Goal: Task Accomplishment & Management: Use online tool/utility

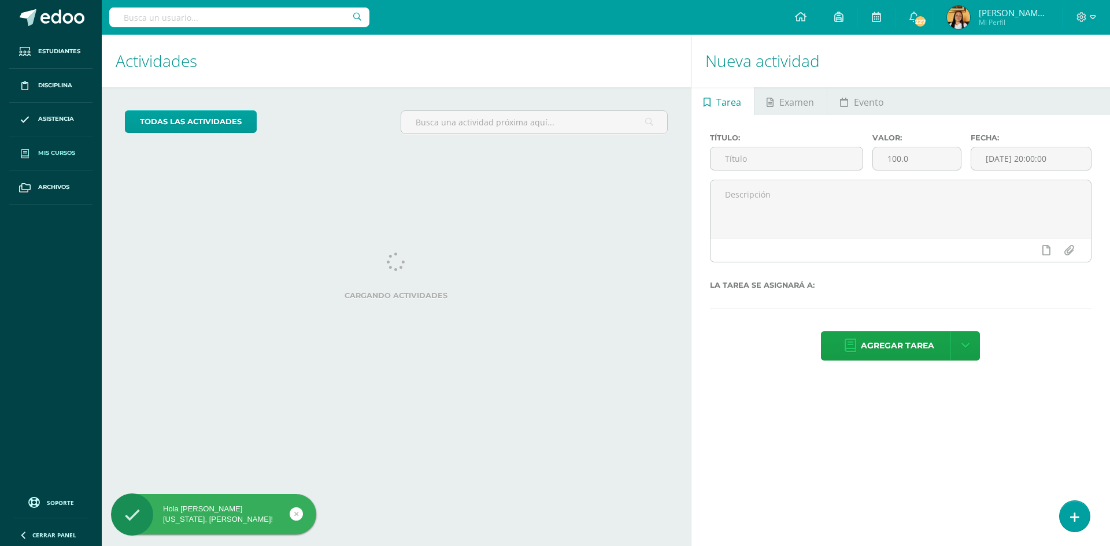
click at [42, 149] on span "Mis cursos" at bounding box center [56, 153] width 37 height 9
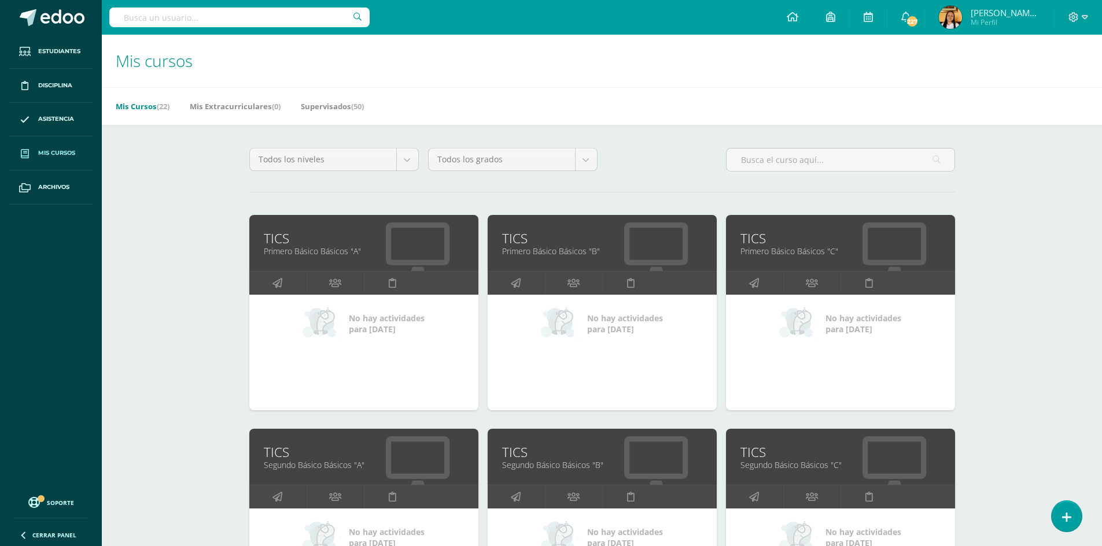
click at [316, 247] on link "Primero Básico Básicos "A"" at bounding box center [364, 251] width 200 height 11
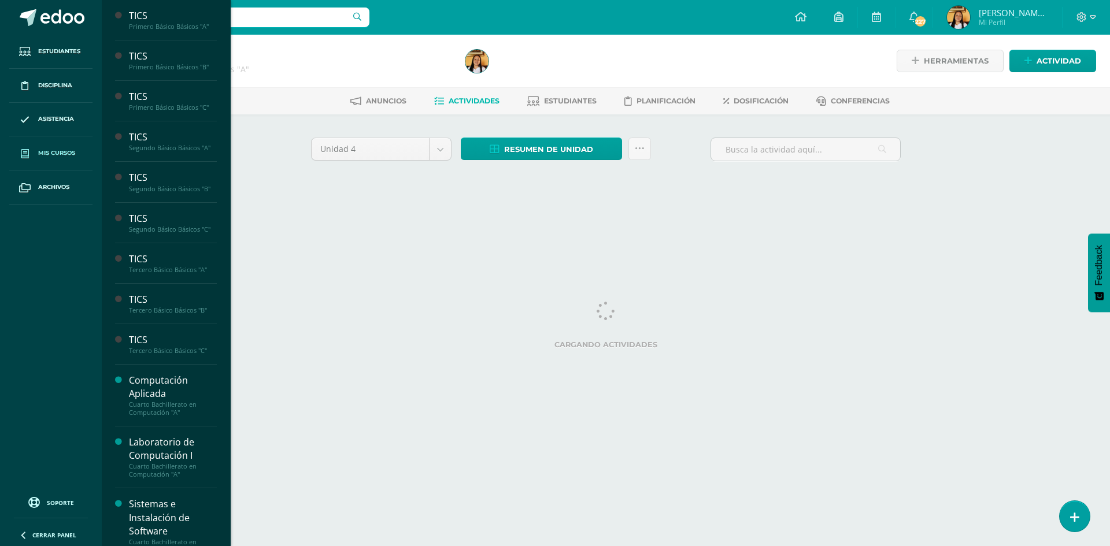
click at [66, 150] on span "Mis cursos" at bounding box center [56, 153] width 37 height 9
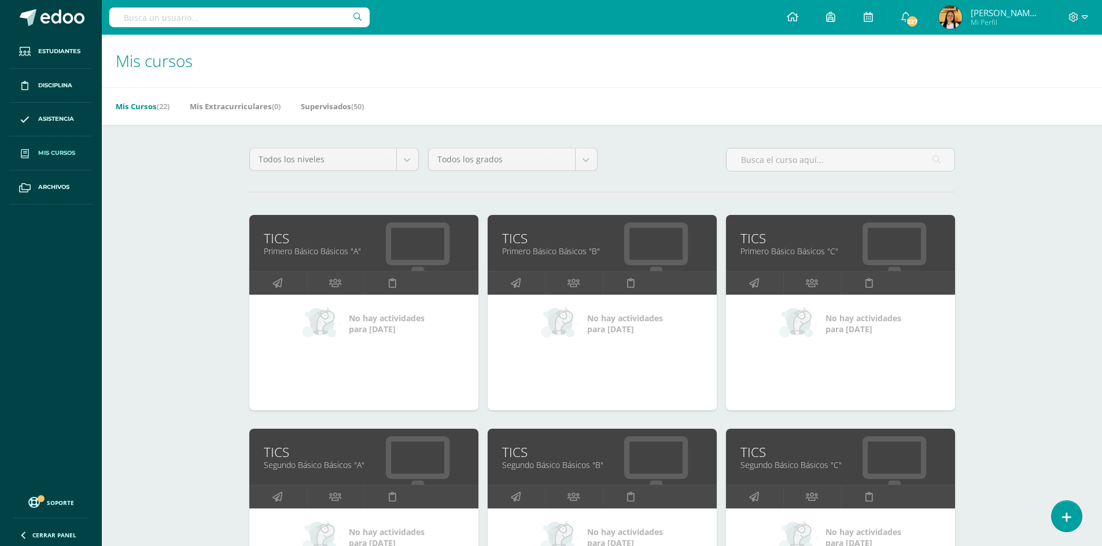
click at [524, 232] on link "TICS" at bounding box center [602, 239] width 200 height 18
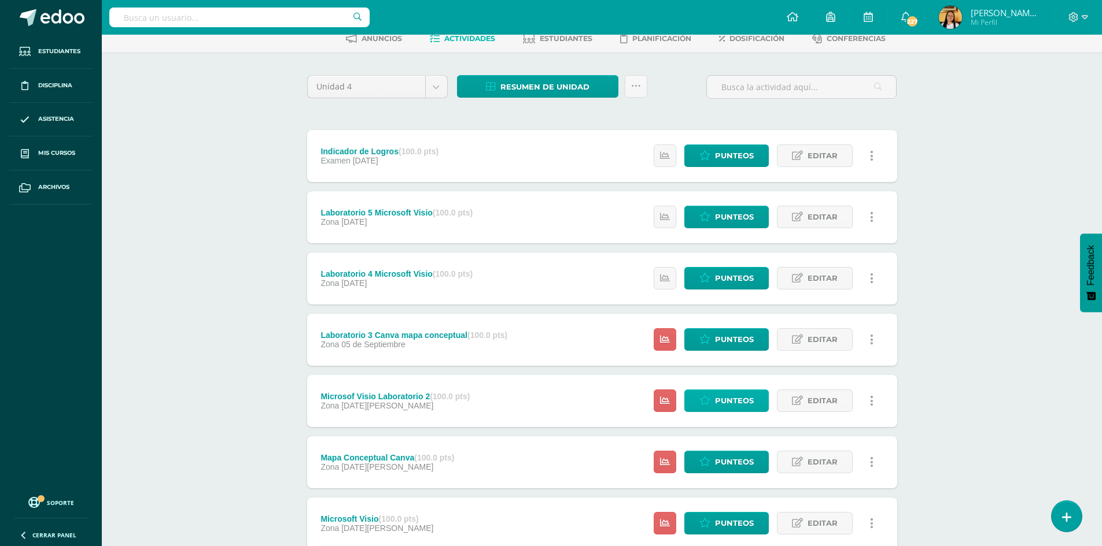
scroll to position [143, 0]
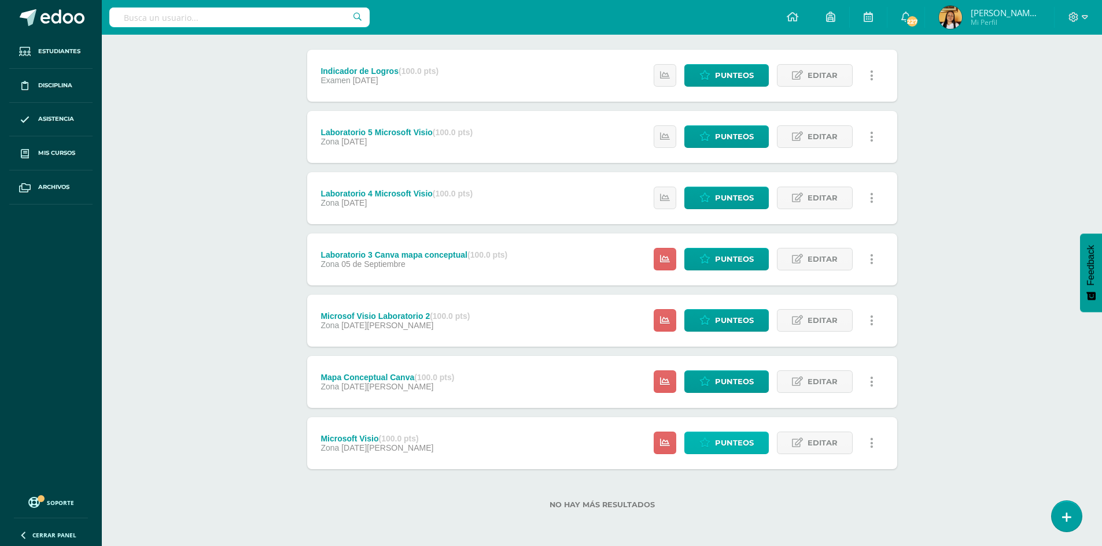
click at [725, 453] on span "Punteos" at bounding box center [734, 443] width 39 height 21
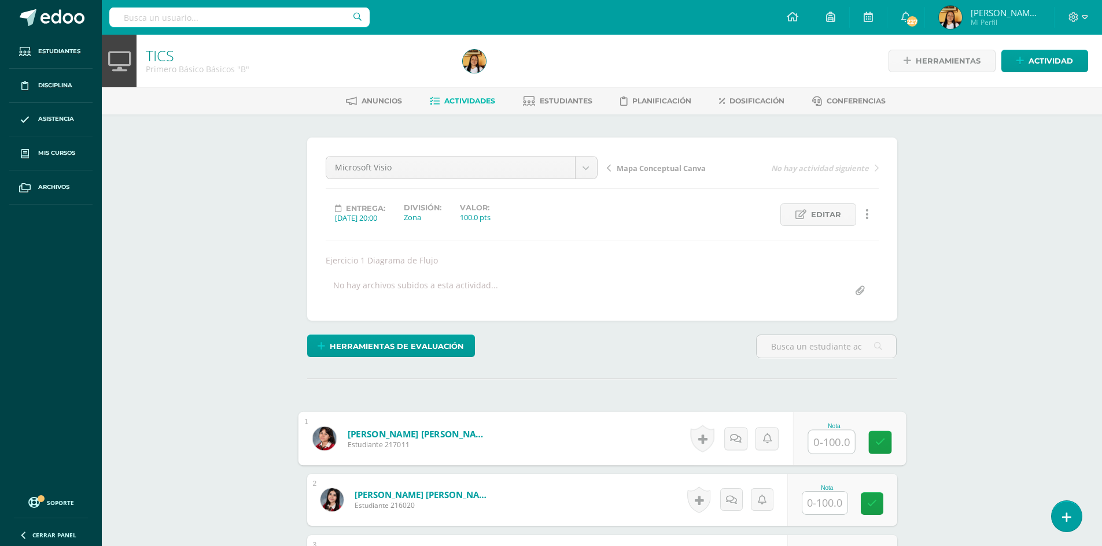
click at [822, 436] on input "text" at bounding box center [831, 442] width 46 height 23
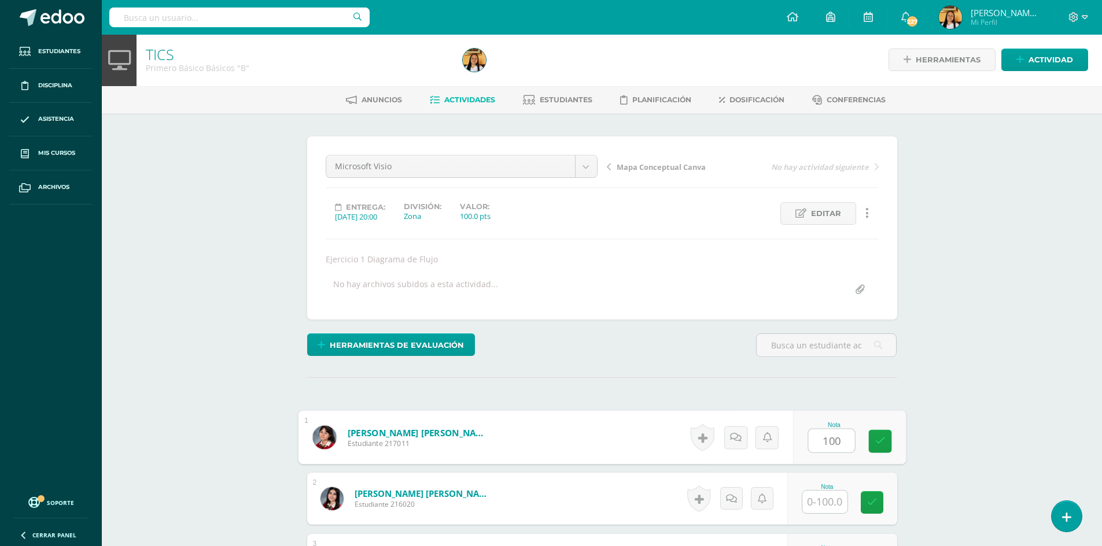
type input "100"
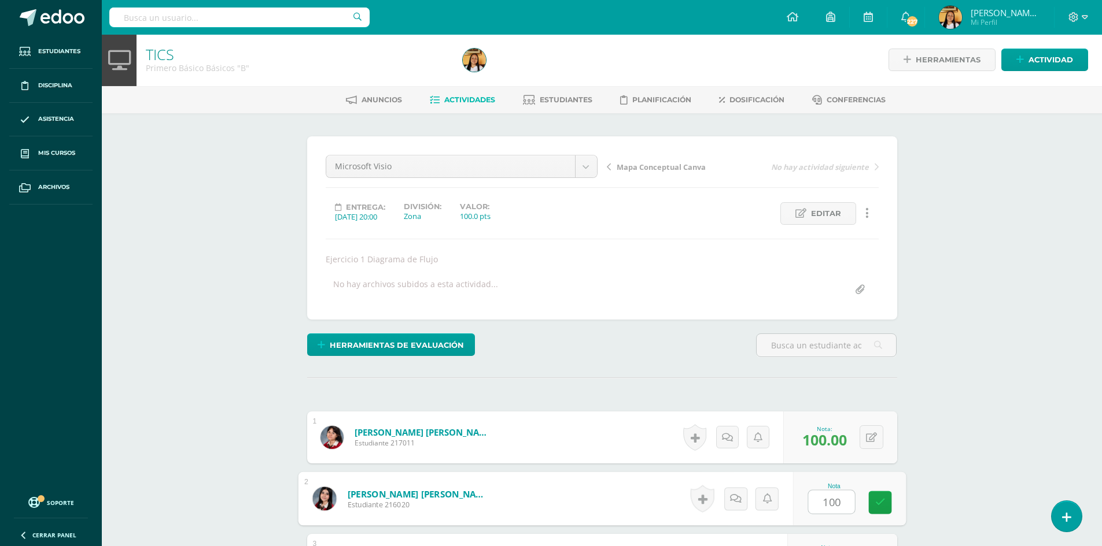
type input "100"
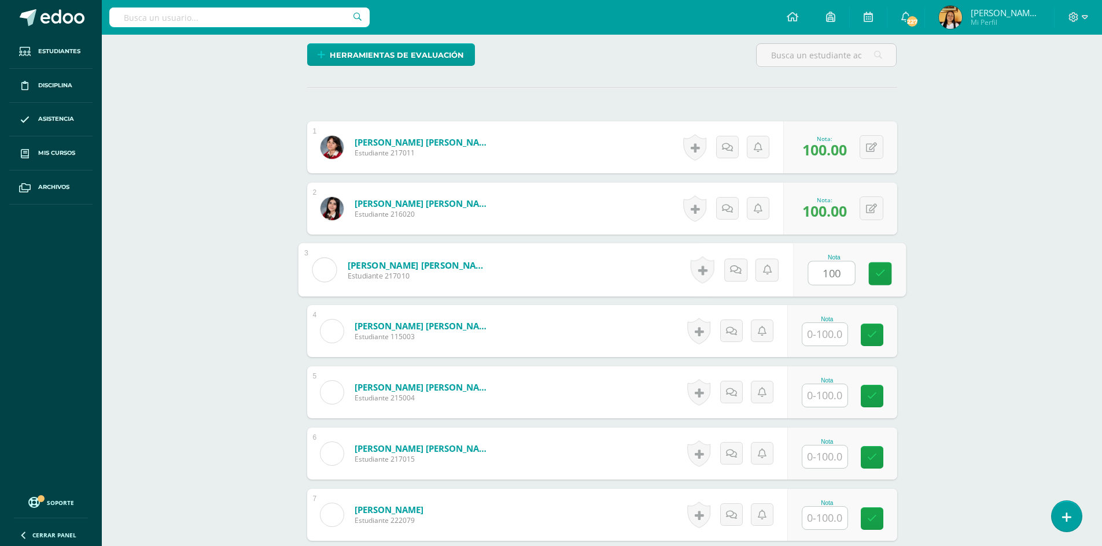
type input "100"
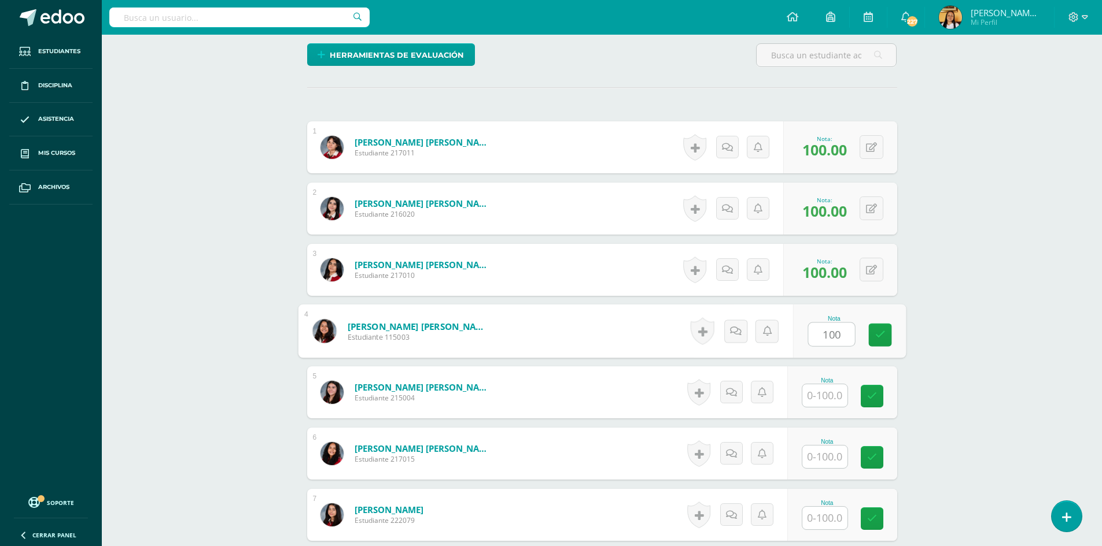
type input "100"
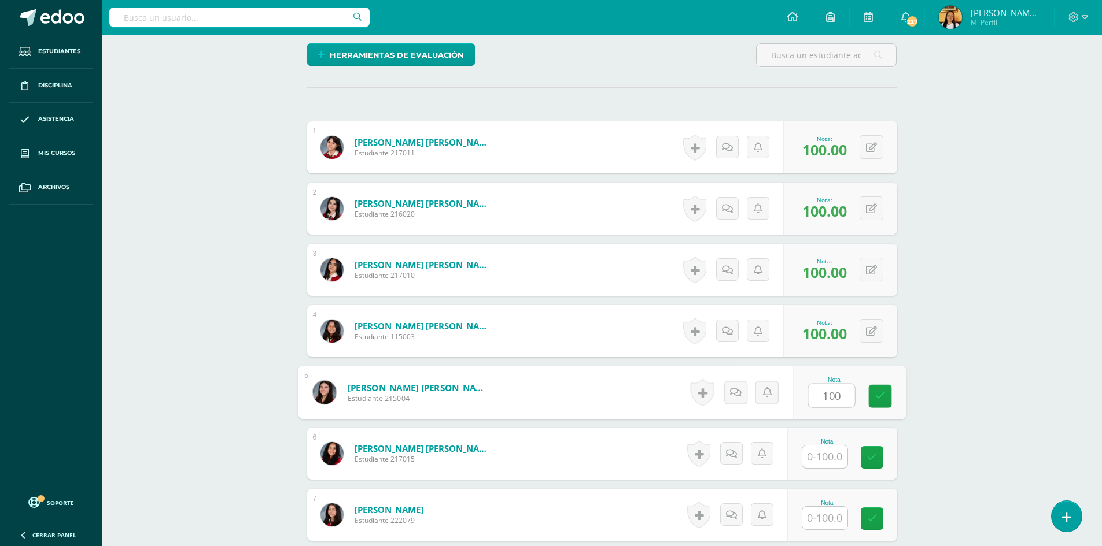
type input "100"
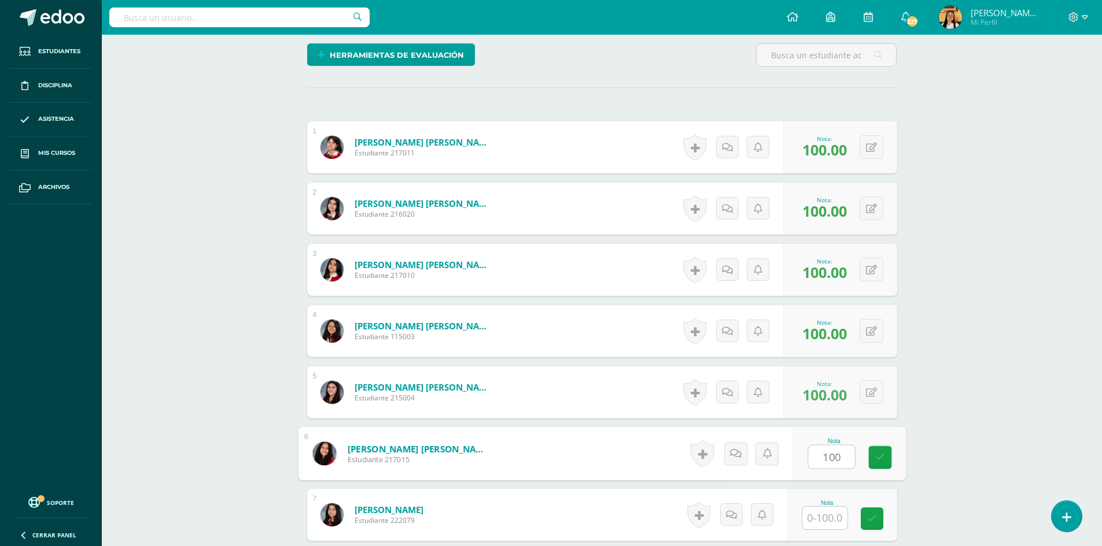
type input "100"
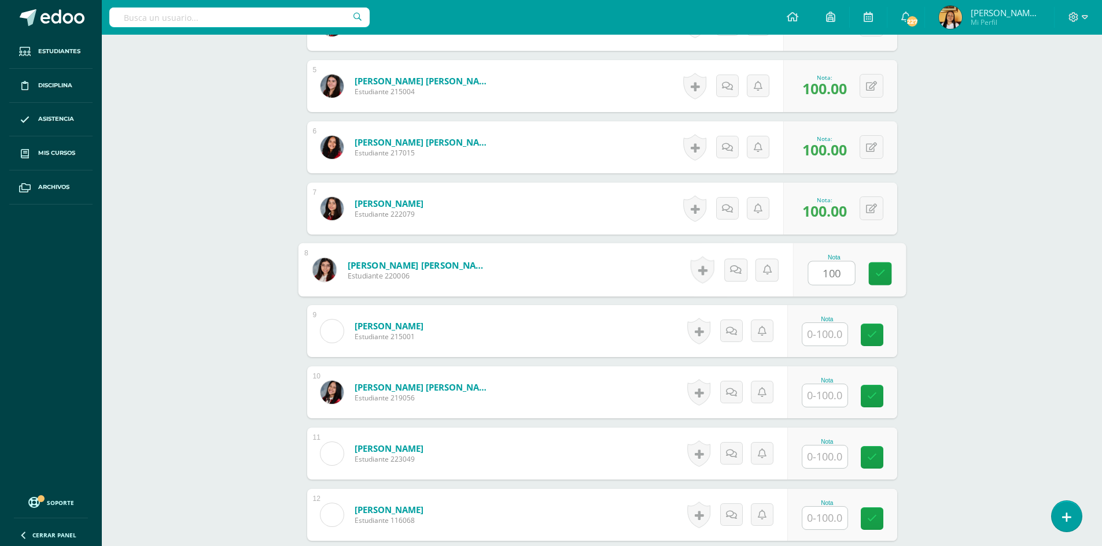
type input "100"
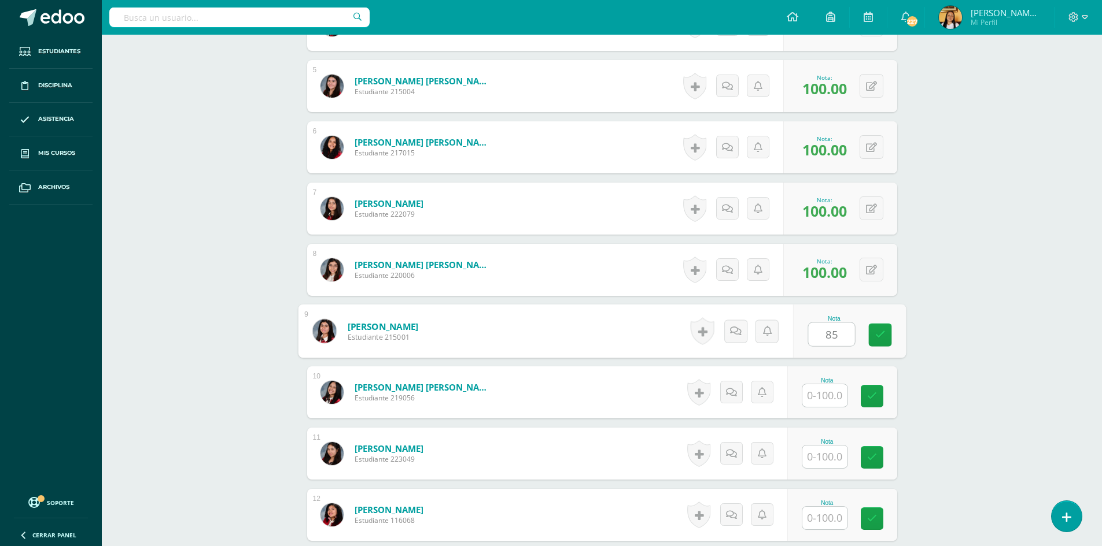
type input "85"
type input "100"
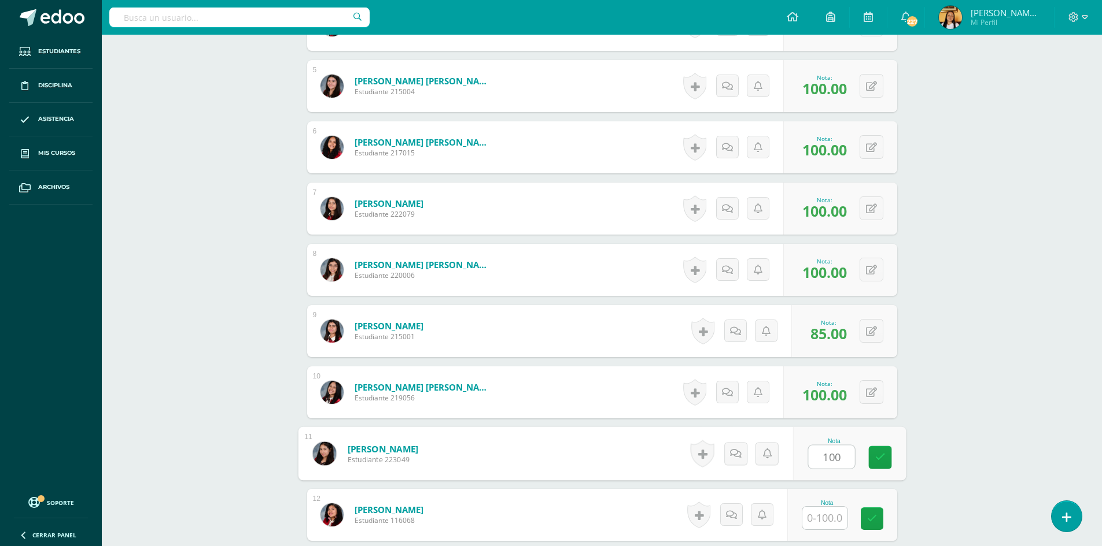
type input "100"
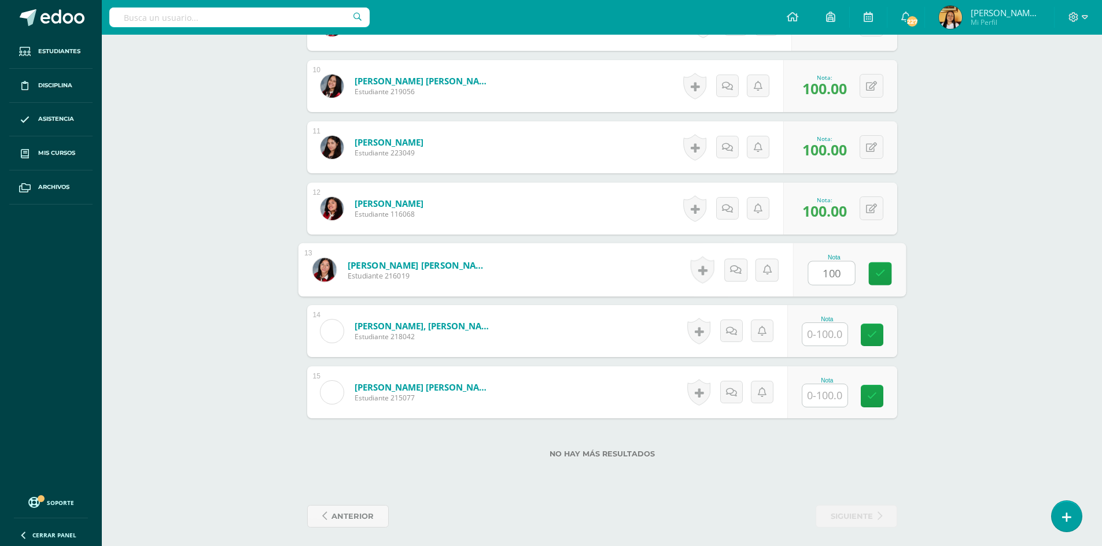
type input "100"
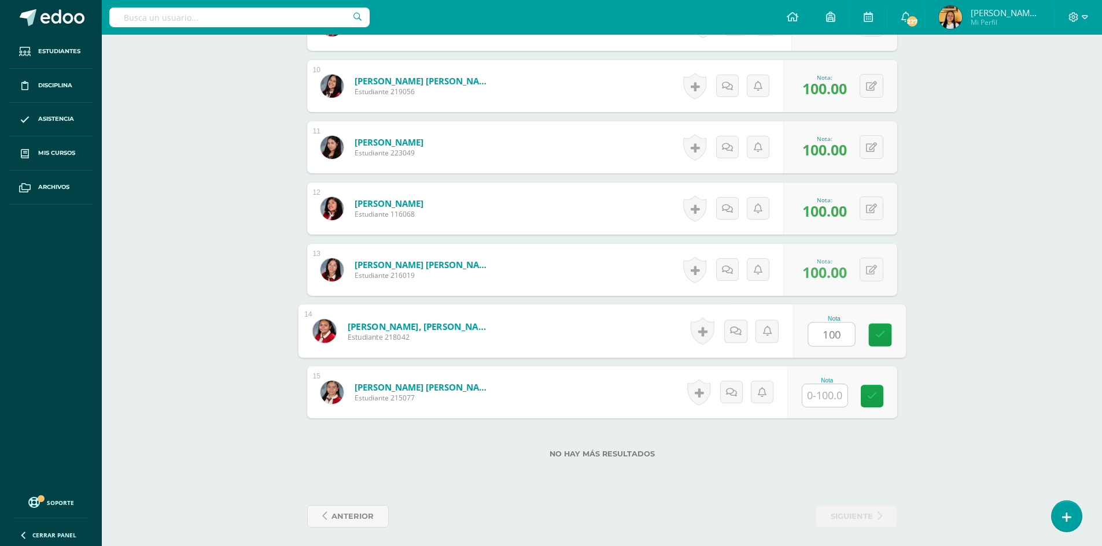
type input "100"
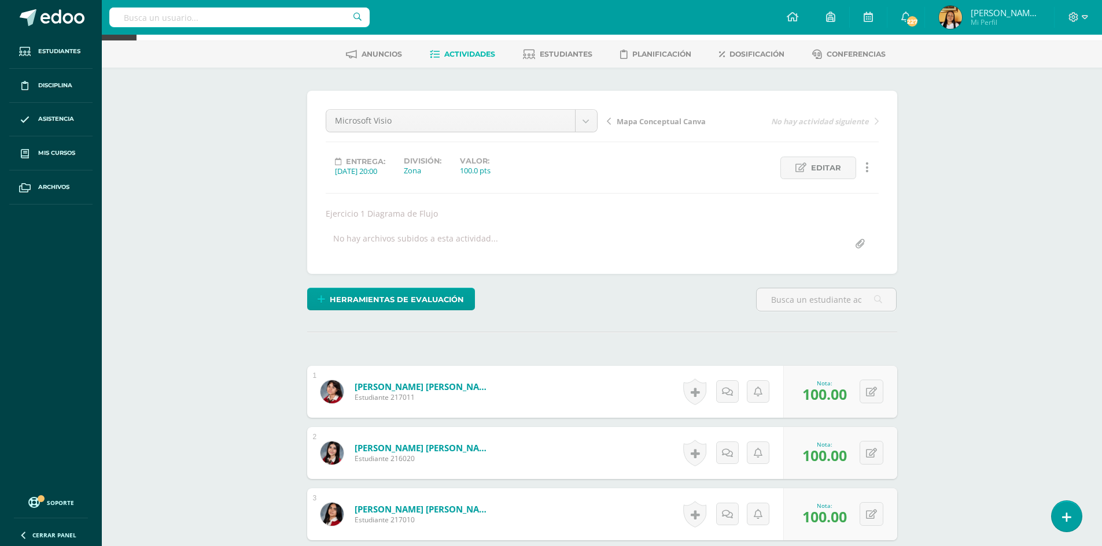
scroll to position [0, 0]
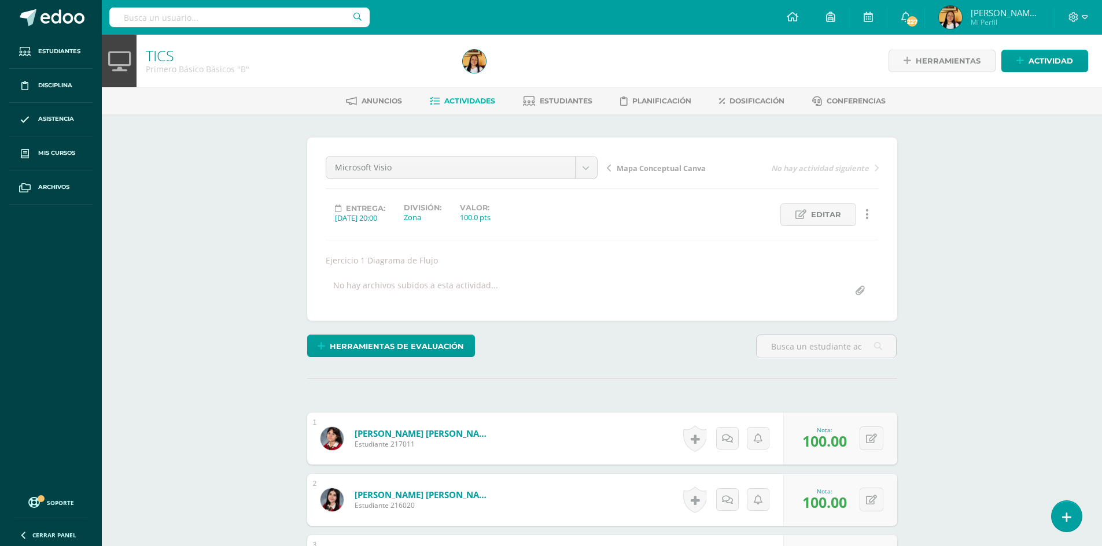
click at [459, 99] on span "Actividades" at bounding box center [469, 101] width 51 height 9
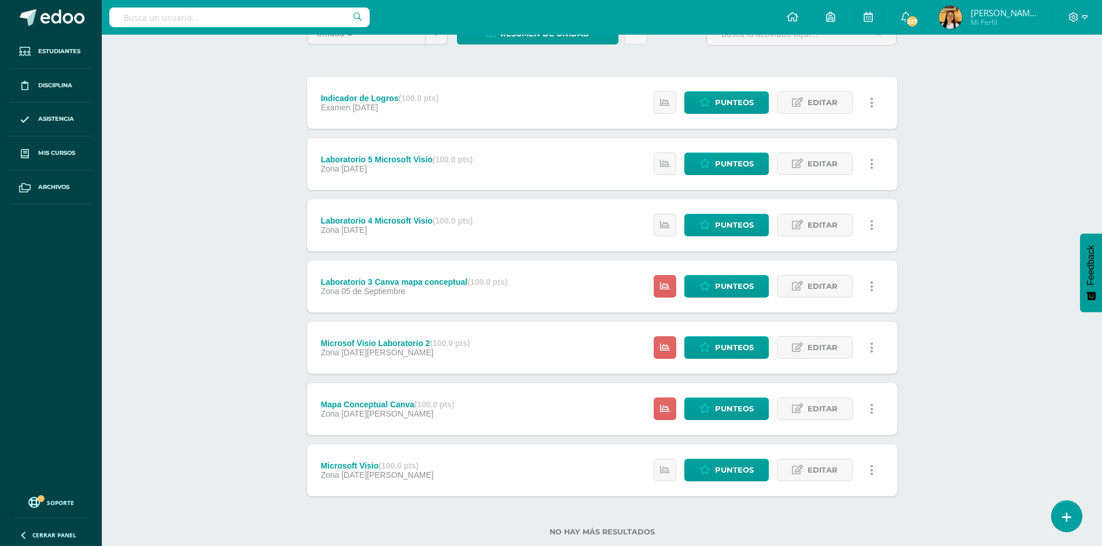
scroll to position [143, 0]
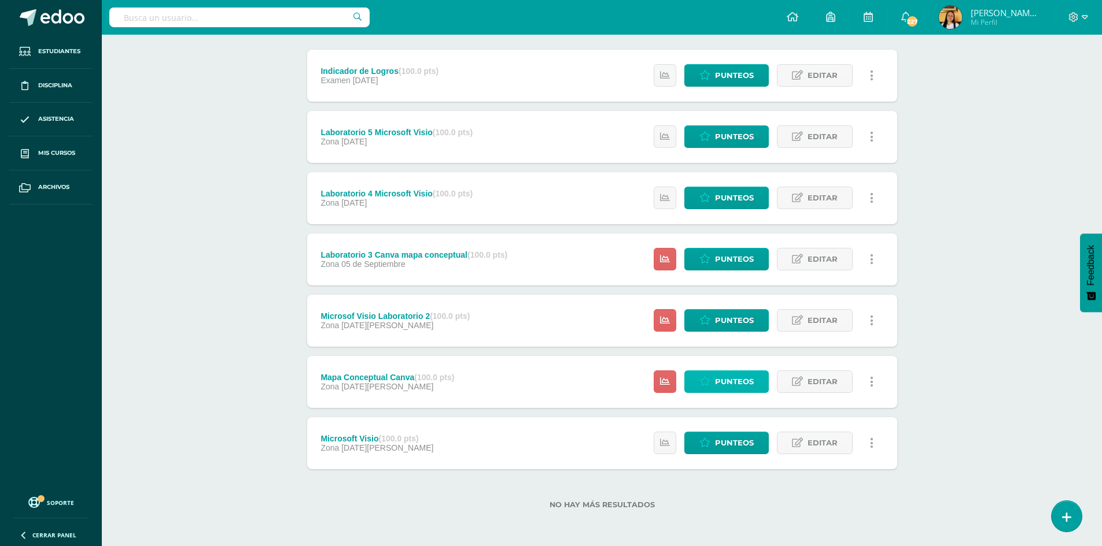
click at [736, 376] on span "Punteos" at bounding box center [734, 381] width 39 height 21
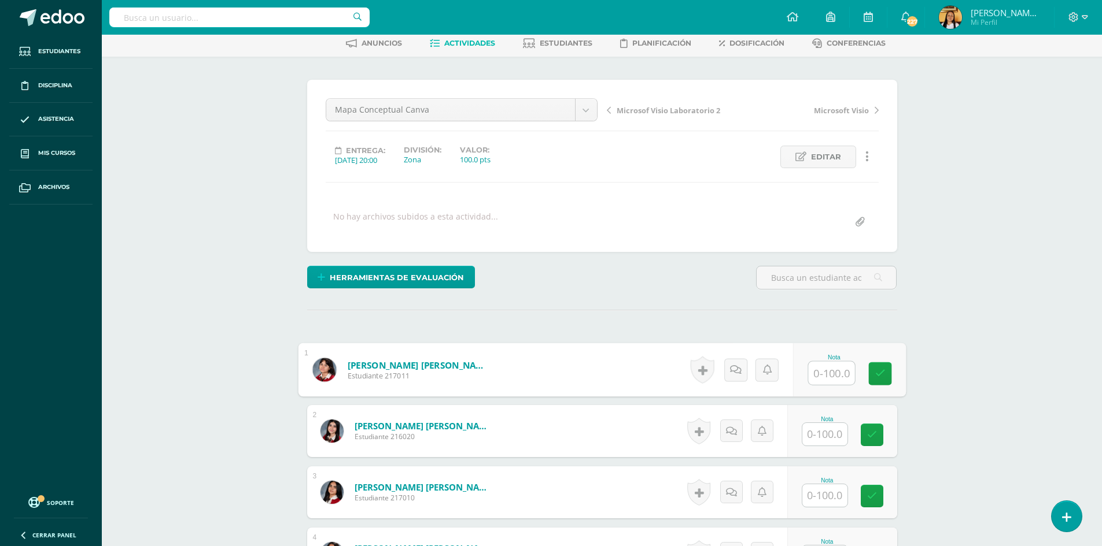
click at [819, 371] on input "text" at bounding box center [831, 373] width 46 height 23
type input "100"
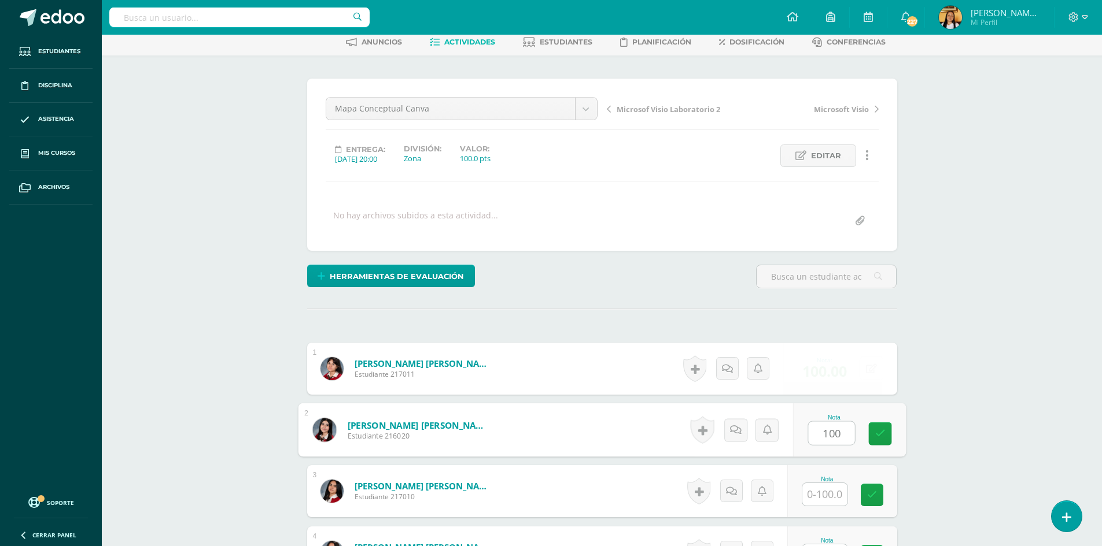
type input "100"
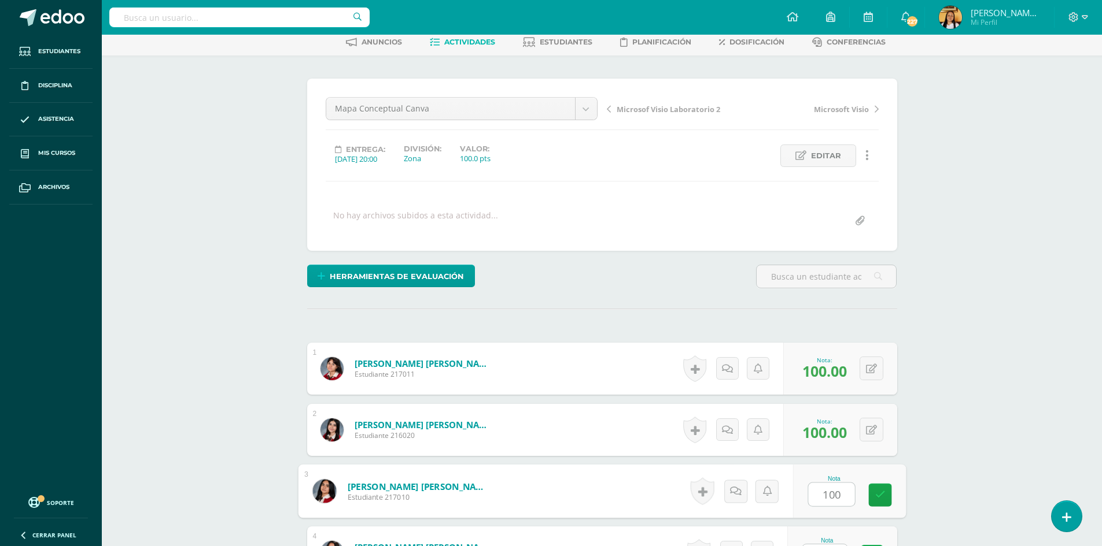
type input "100"
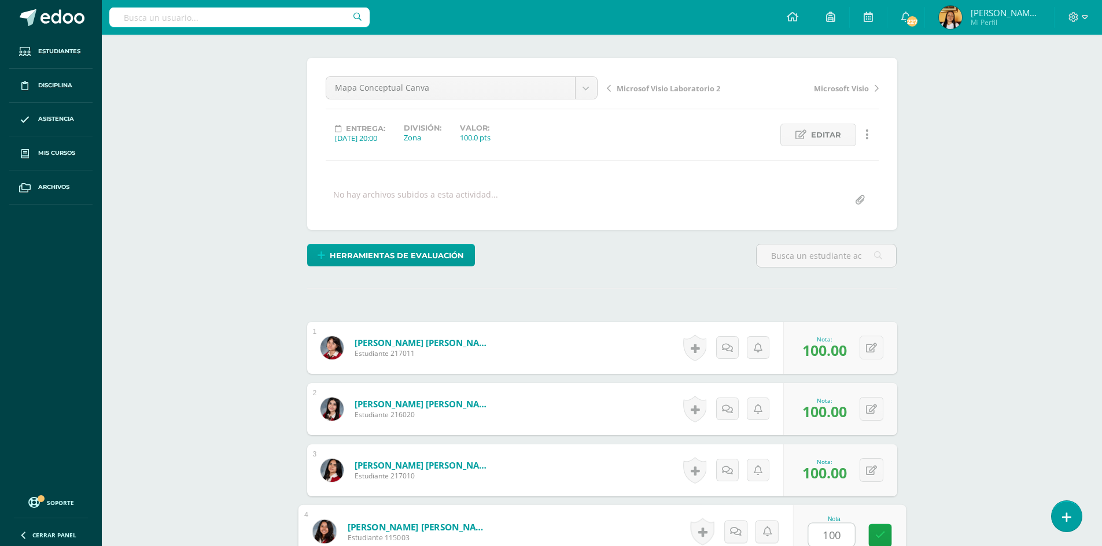
type input "100"
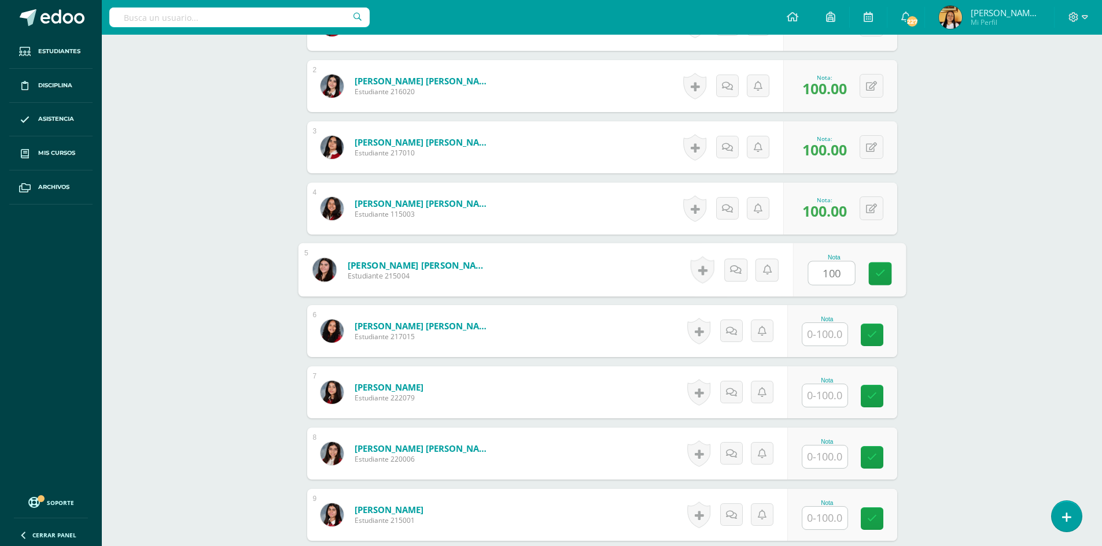
type input "100"
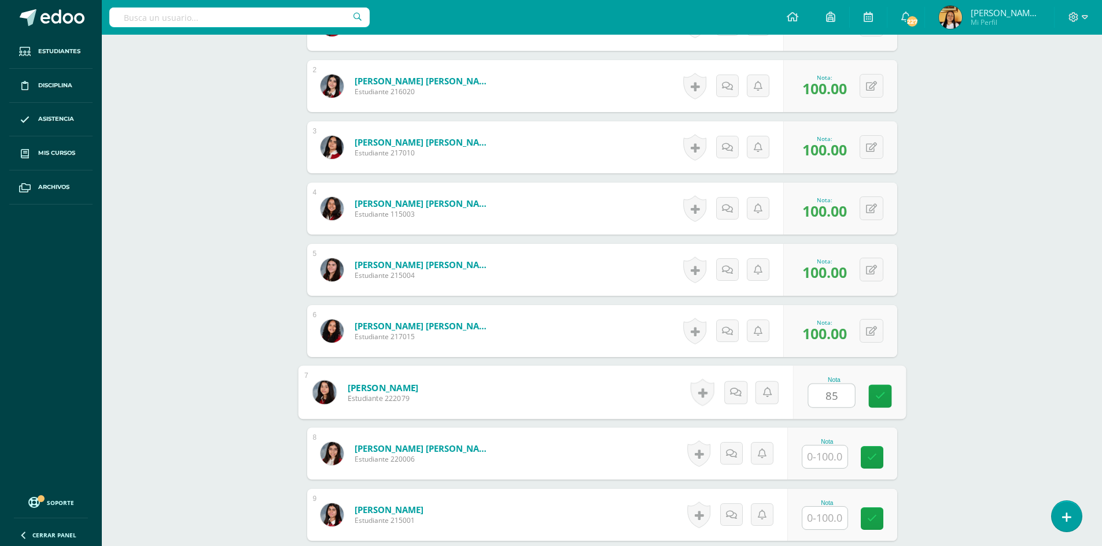
type input "85"
type input "100"
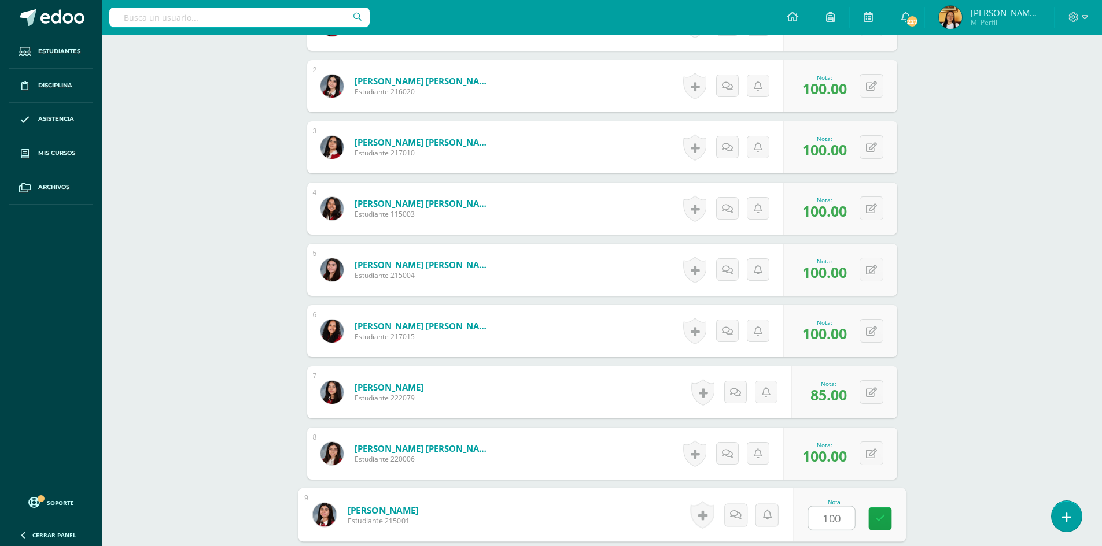
type input "100"
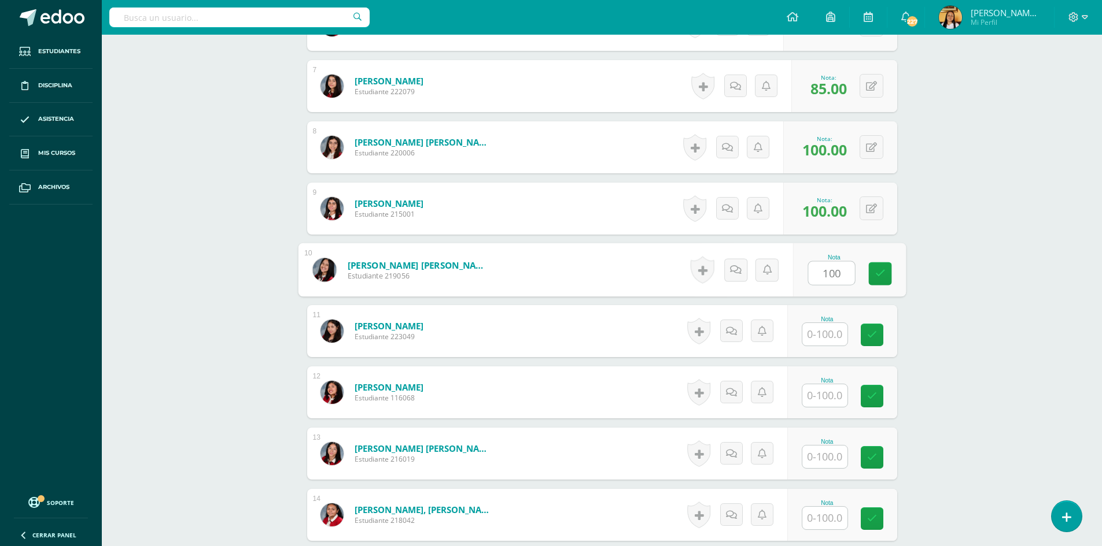
type input "100"
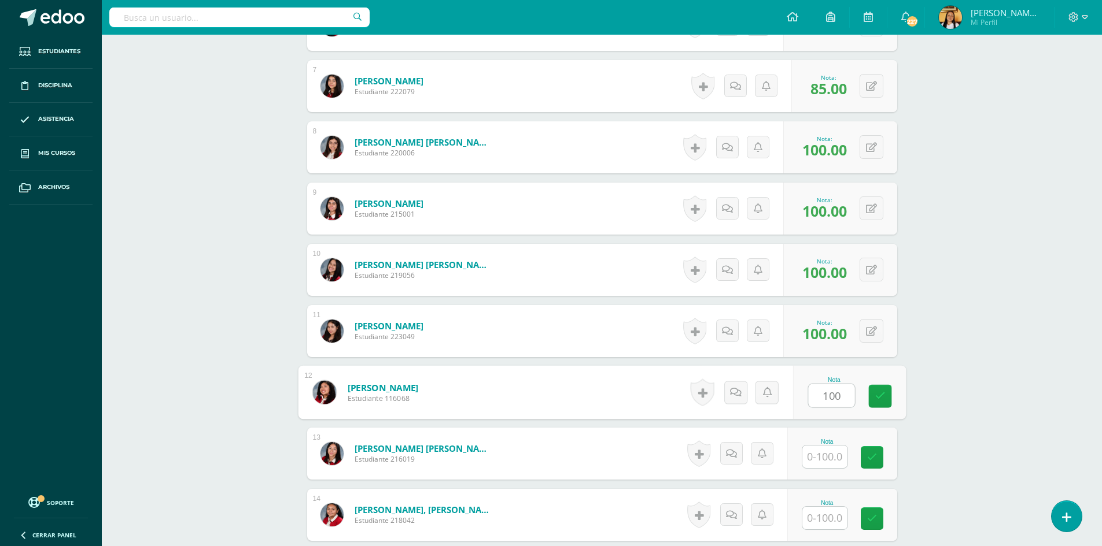
type input "100"
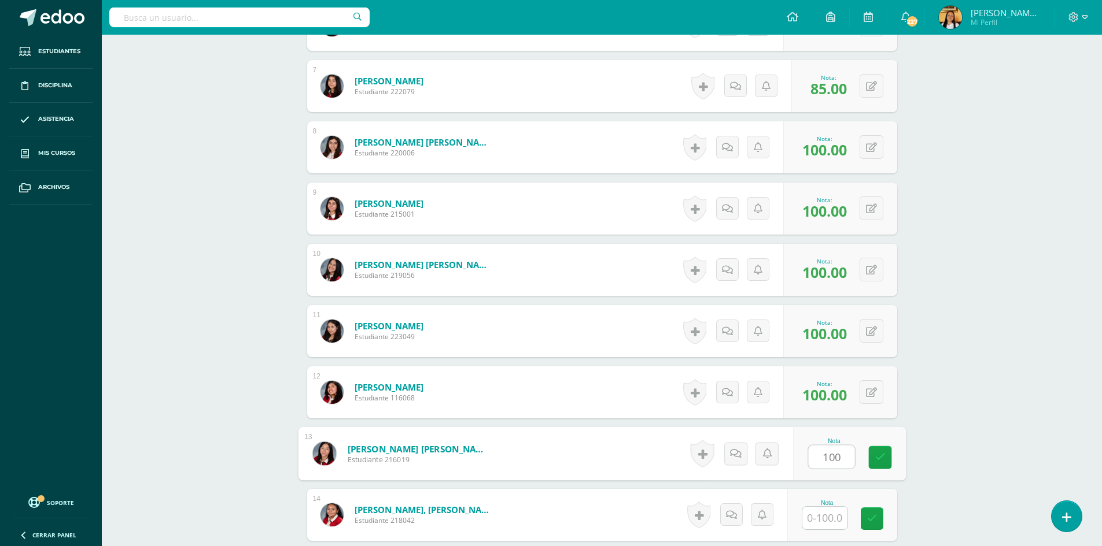
type input "100"
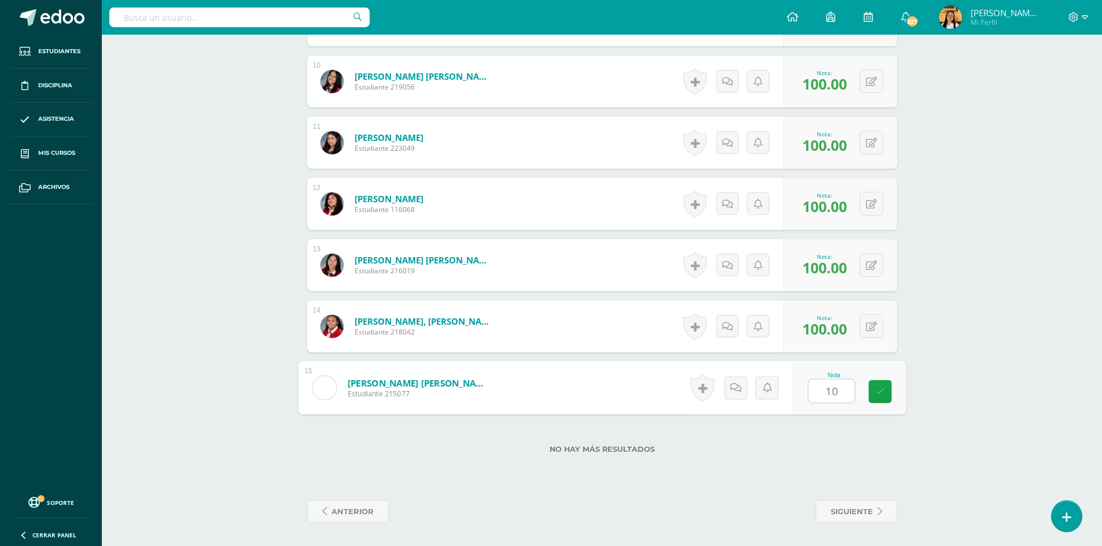
type input "100"
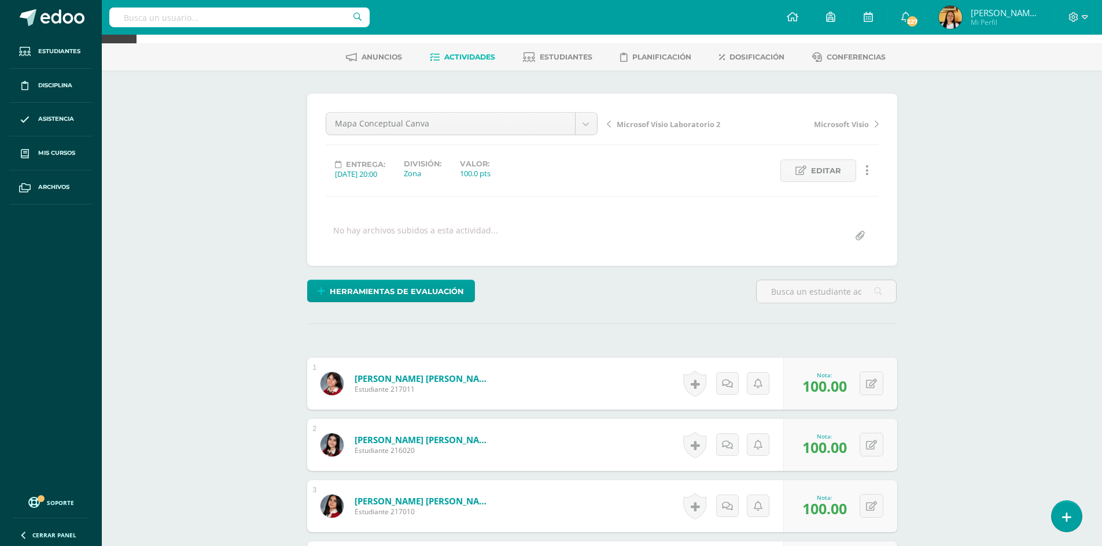
scroll to position [0, 0]
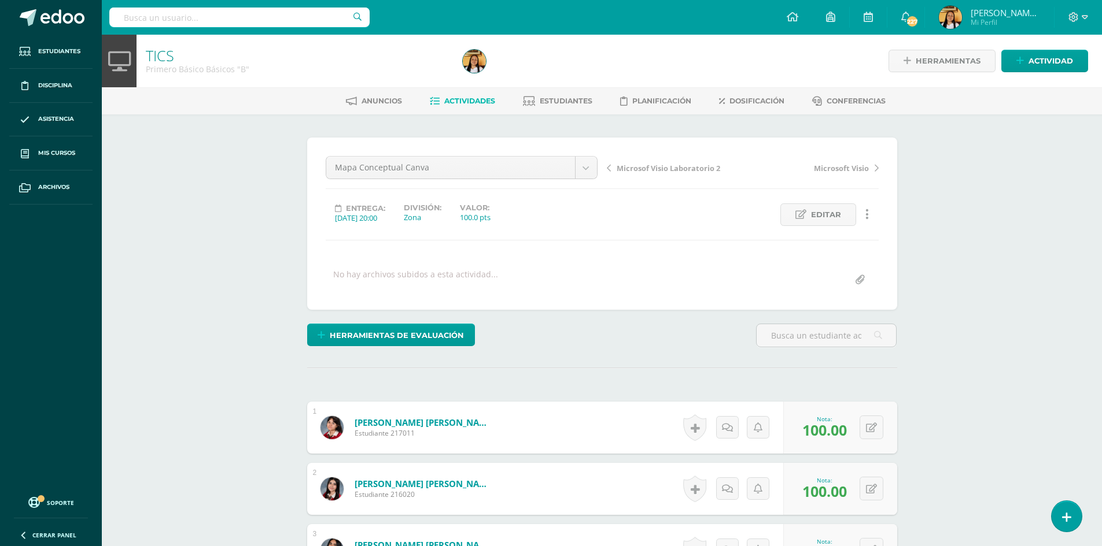
click at [444, 100] on span "Actividades" at bounding box center [469, 101] width 51 height 9
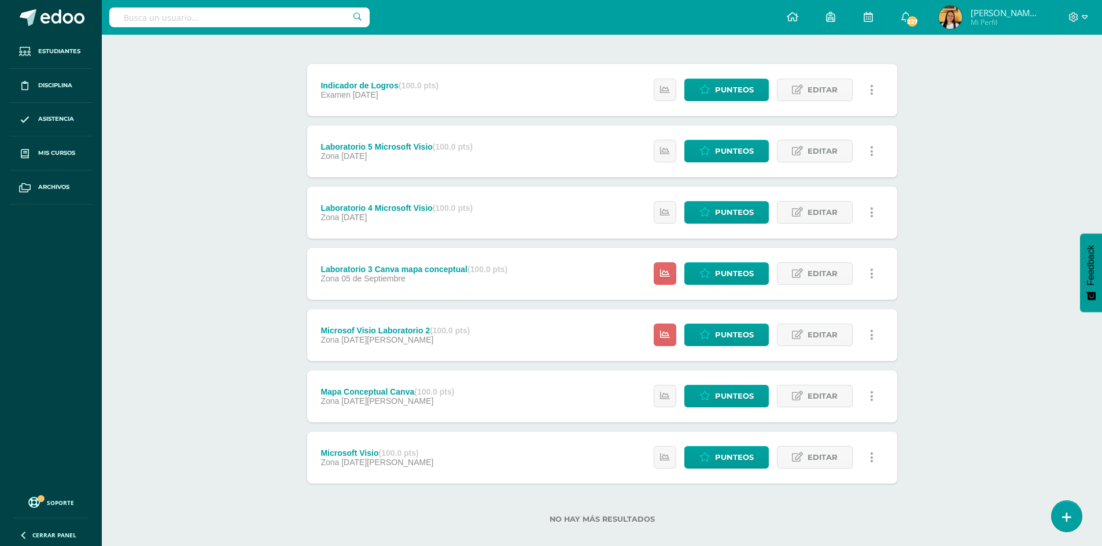
scroll to position [143, 0]
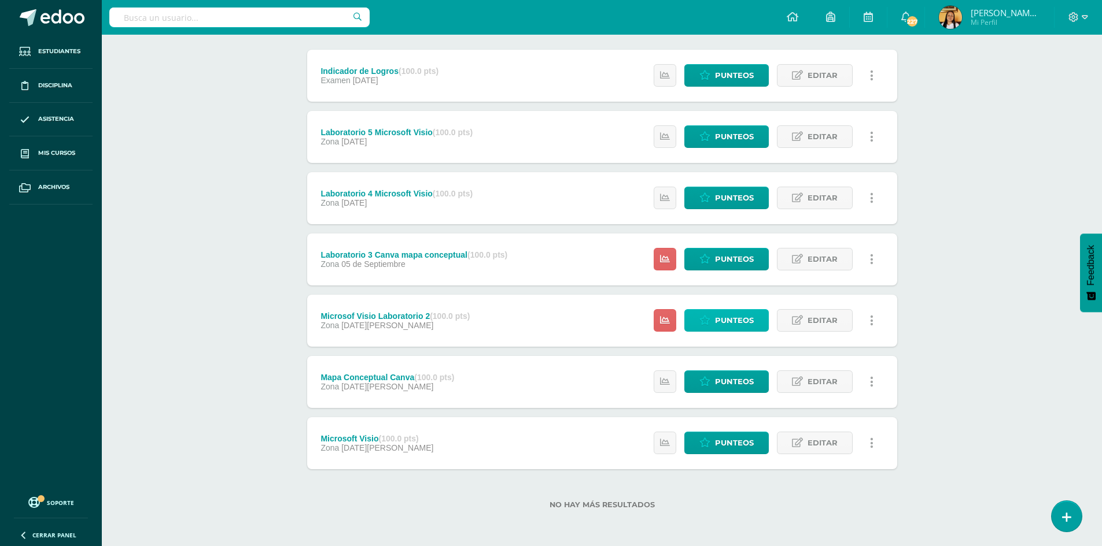
click at [731, 326] on span "Punteos" at bounding box center [734, 320] width 39 height 21
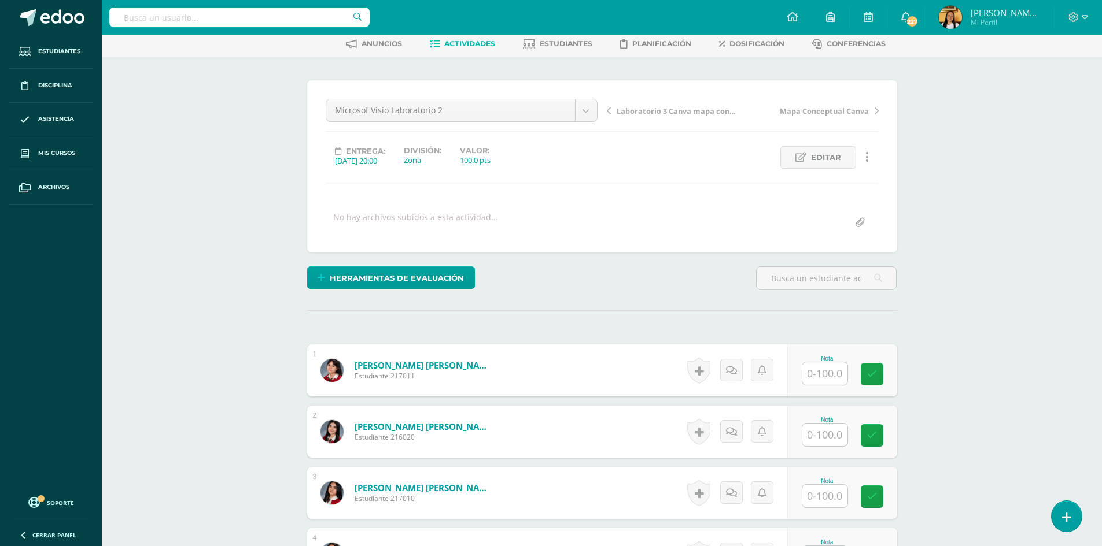
scroll to position [56, 0]
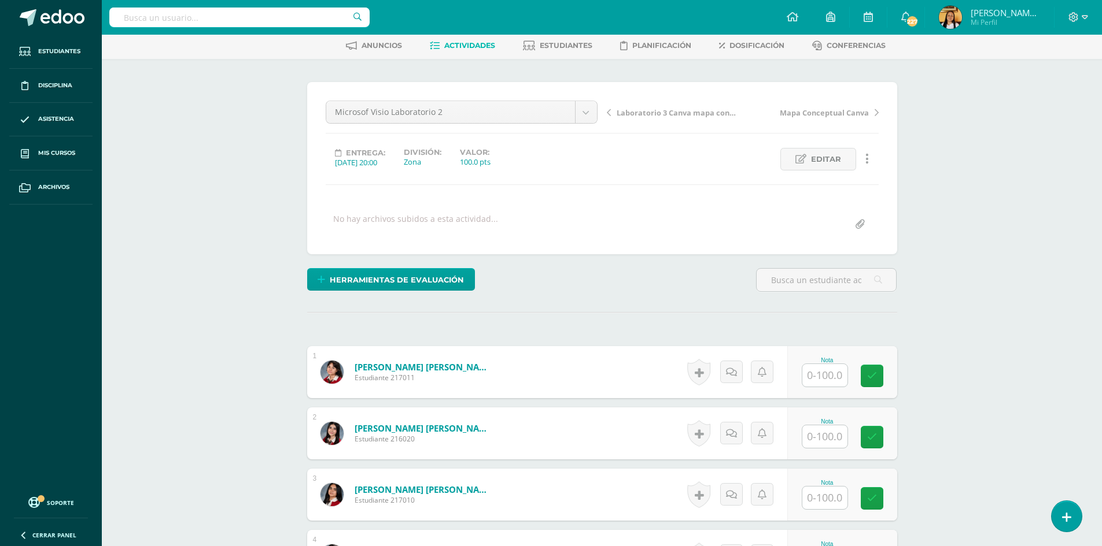
click at [834, 376] on input "text" at bounding box center [824, 375] width 45 height 23
type input "100"
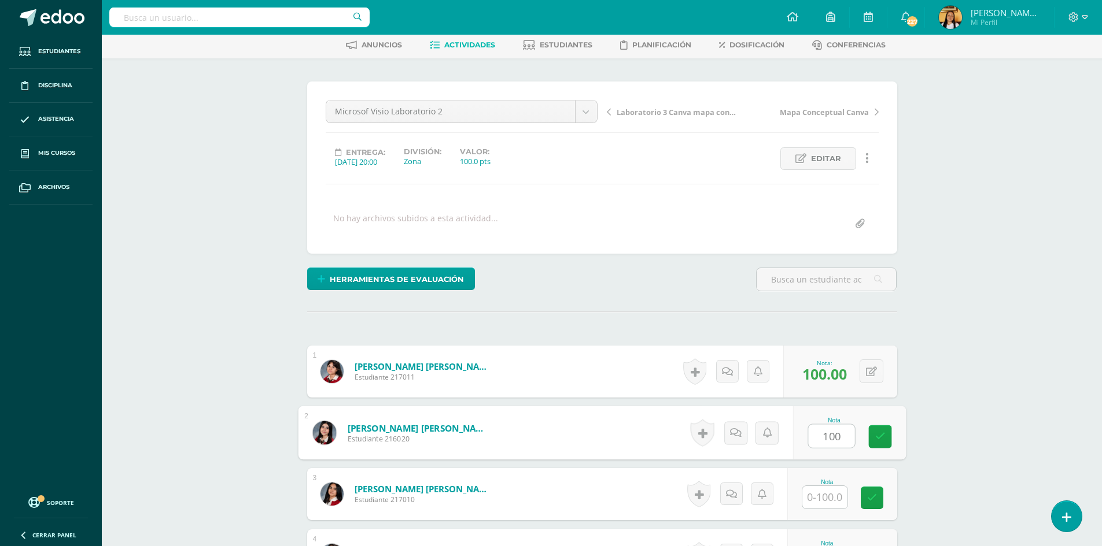
type input "100"
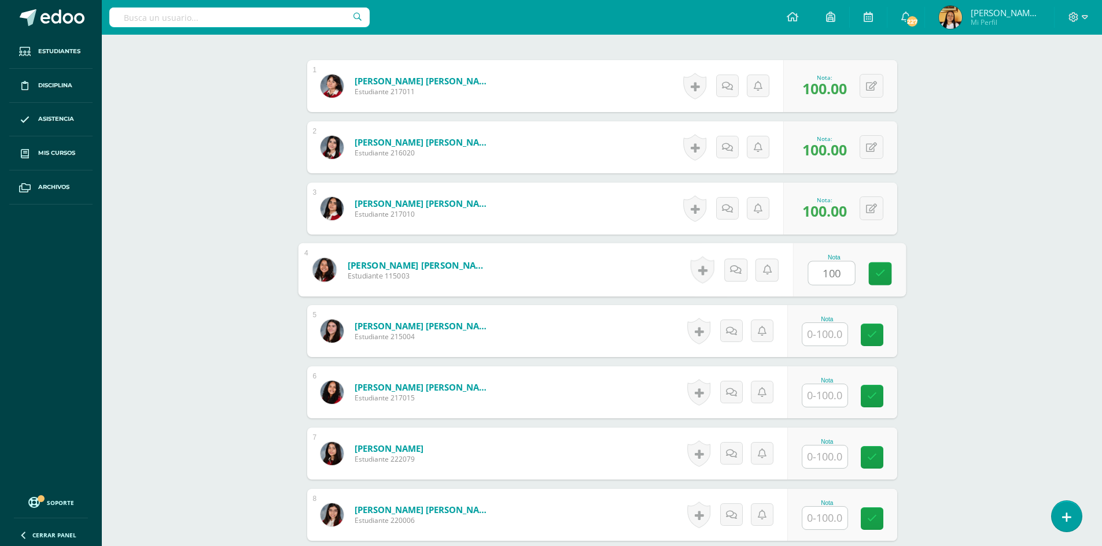
type input "100"
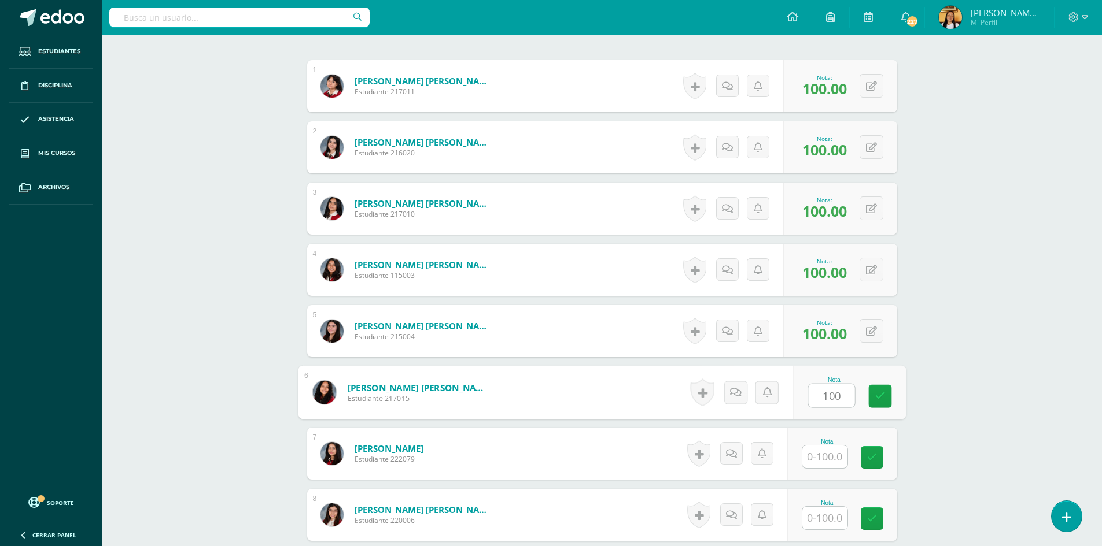
type input "100"
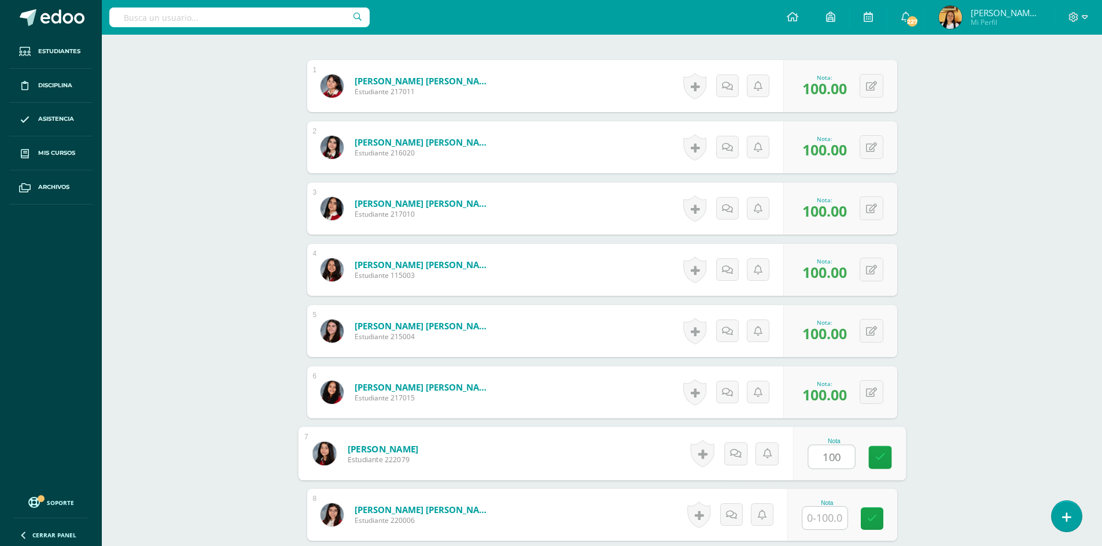
type input "100"
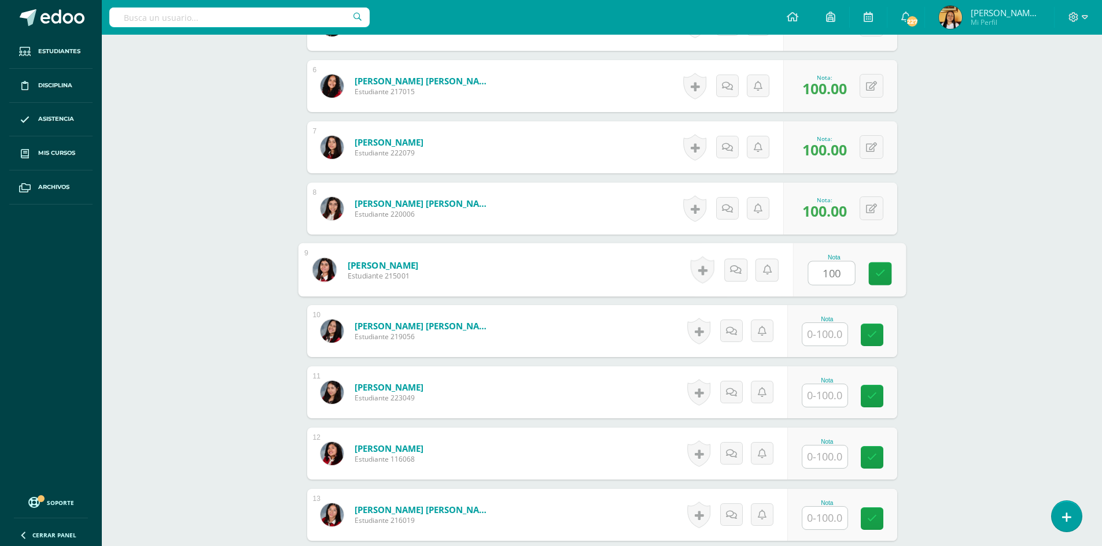
type input "100"
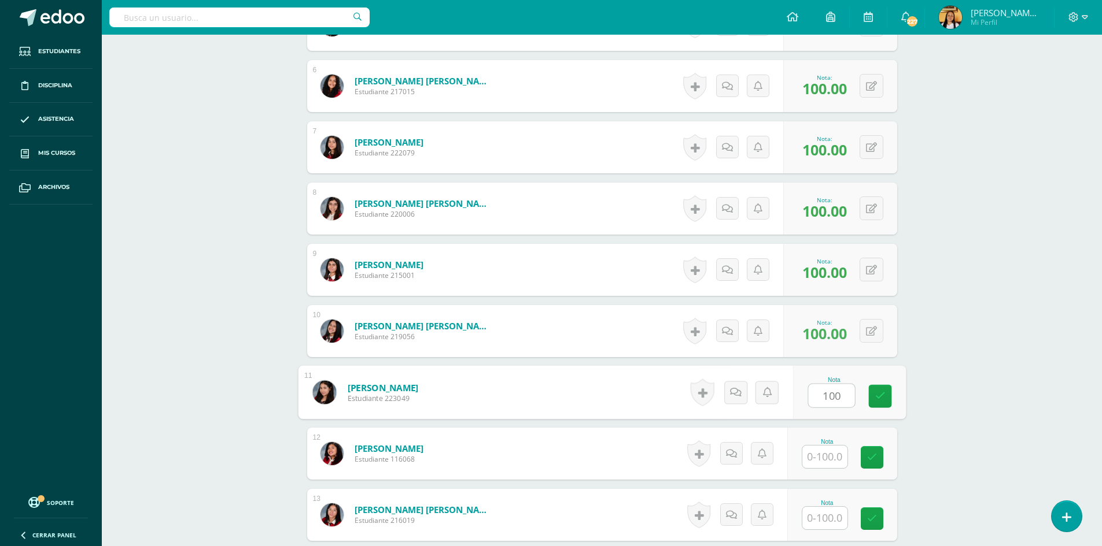
type input "100"
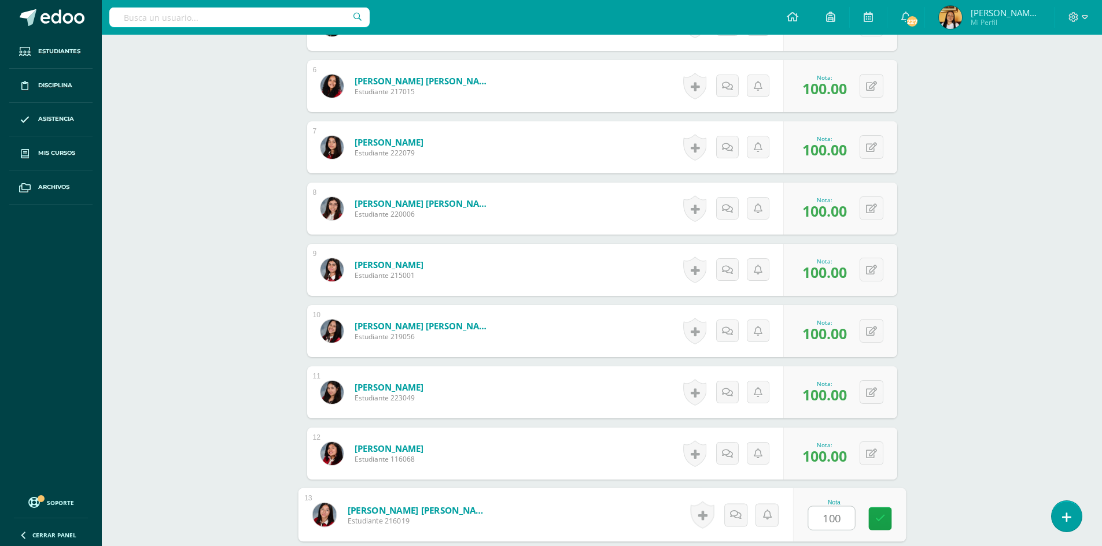
type input "100"
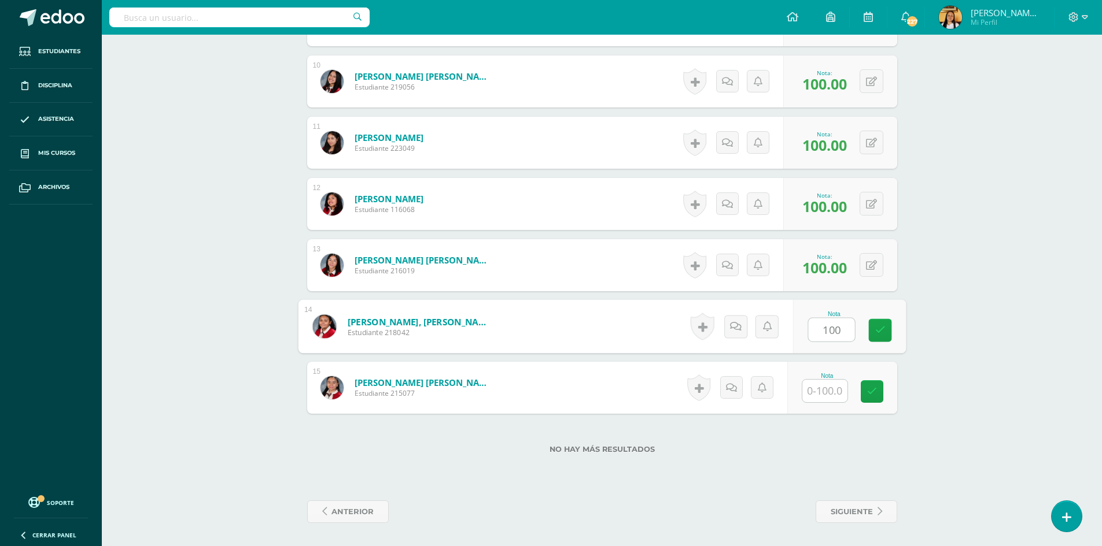
type input "100"
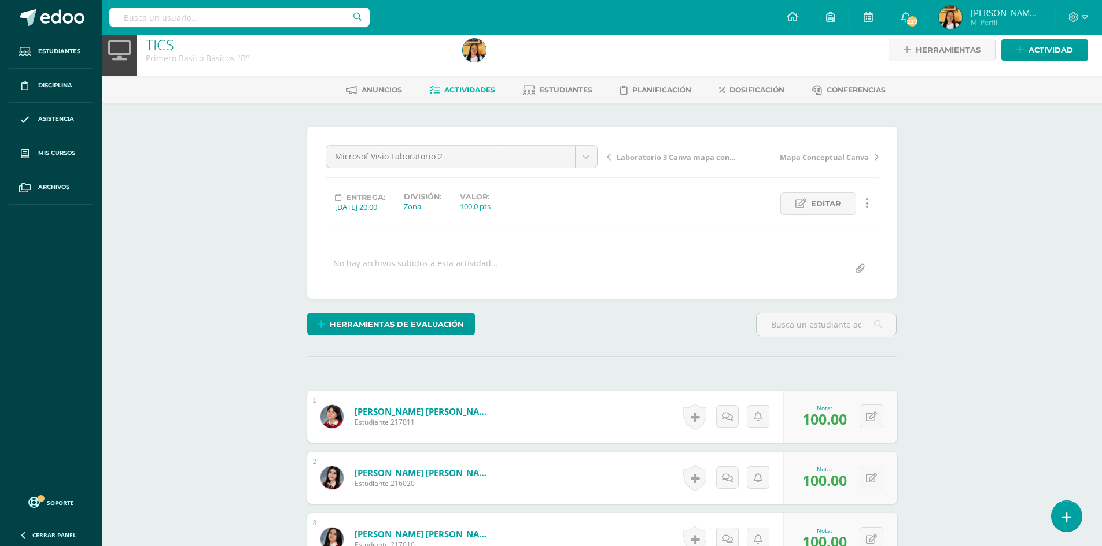
scroll to position [0, 0]
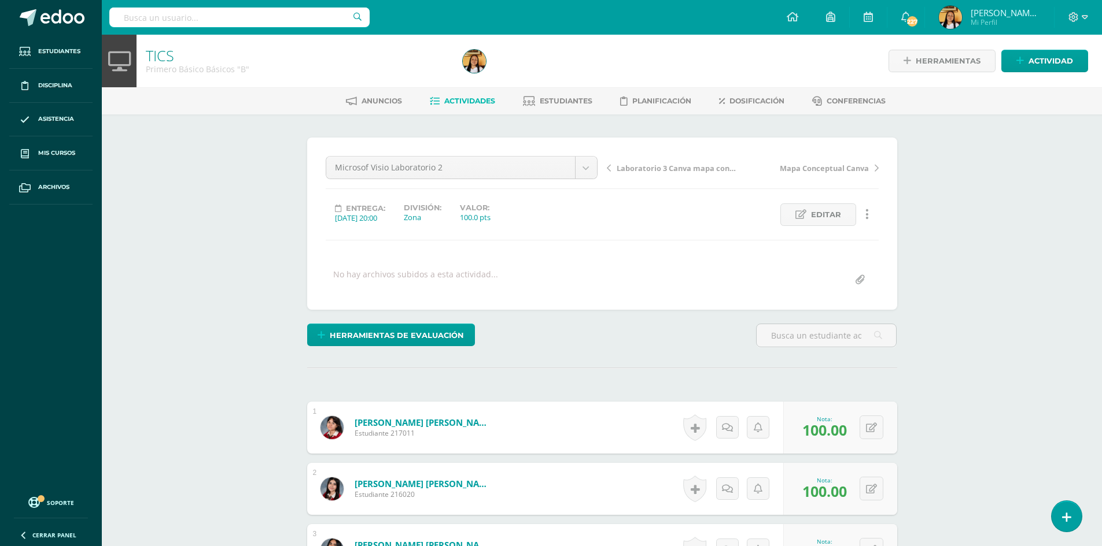
click at [457, 102] on span "Actividades" at bounding box center [469, 101] width 51 height 9
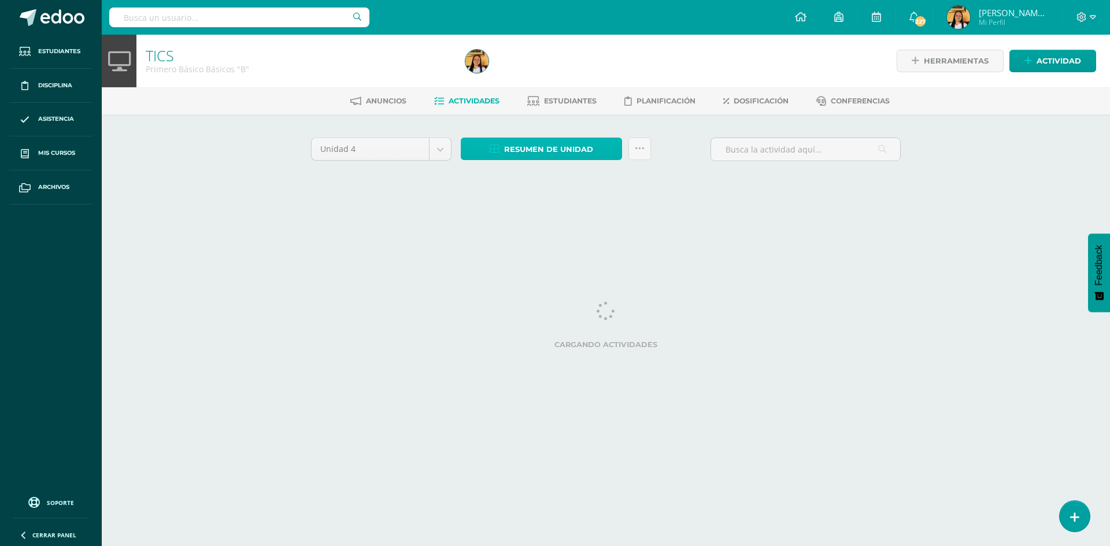
click at [525, 154] on span "Resumen de unidad" at bounding box center [548, 149] width 89 height 21
click at [512, 75] on link "Descargar como HTML" at bounding box center [542, 74] width 123 height 18
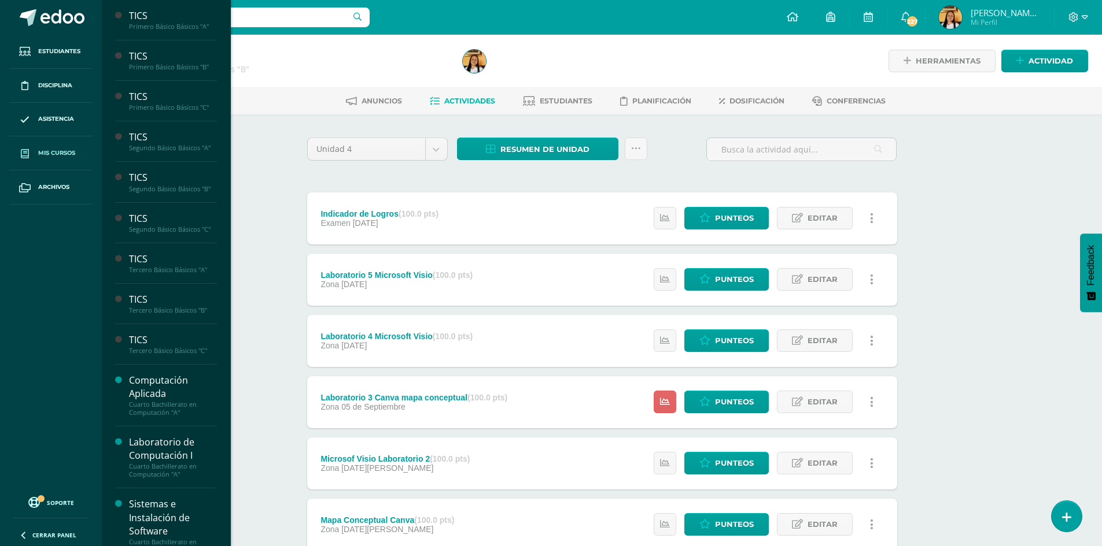
click at [50, 146] on link "Mis cursos" at bounding box center [50, 153] width 83 height 34
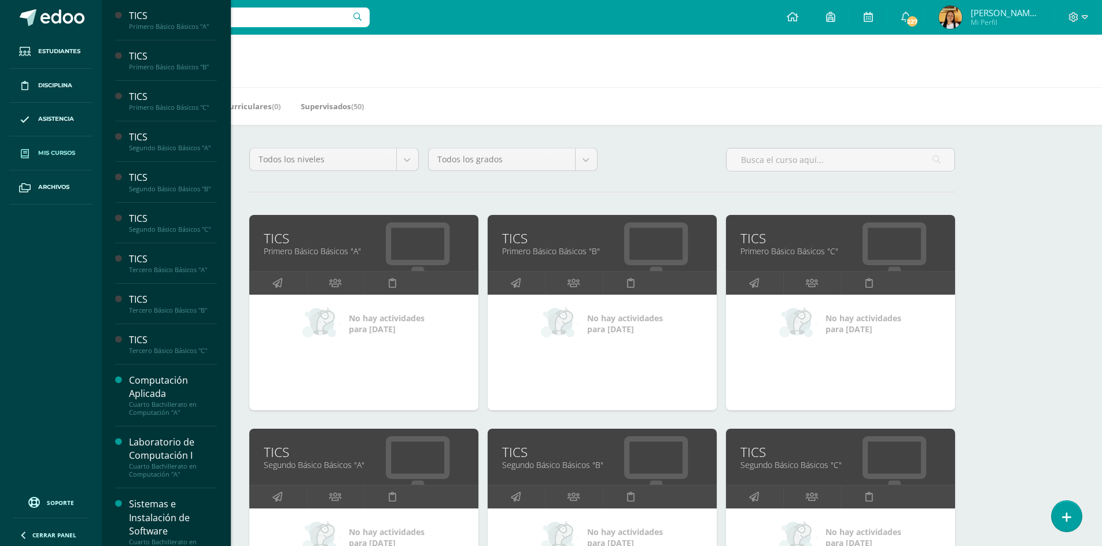
click at [753, 243] on link "TICS" at bounding box center [840, 239] width 200 height 18
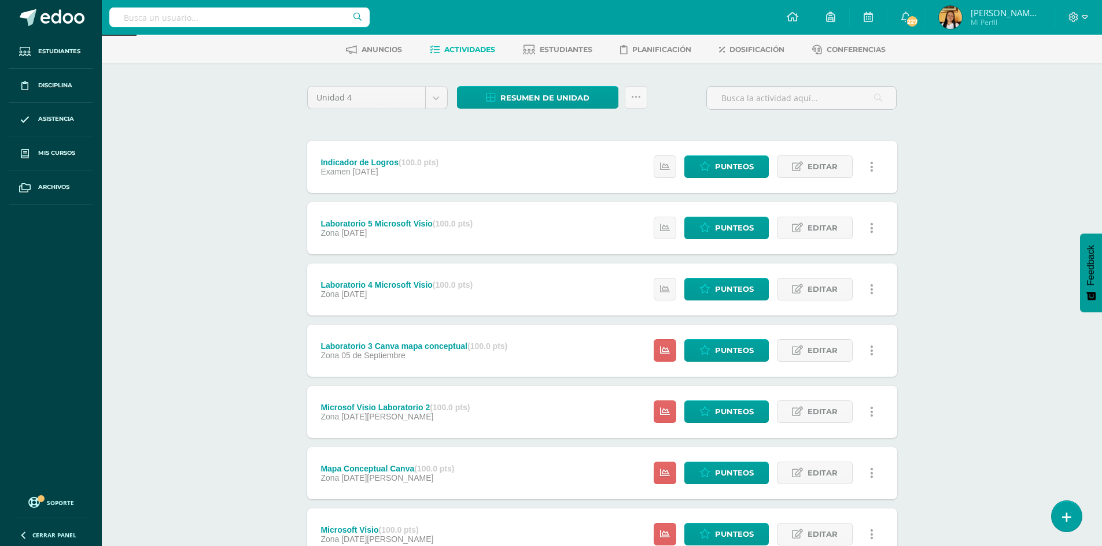
scroll to position [143, 0]
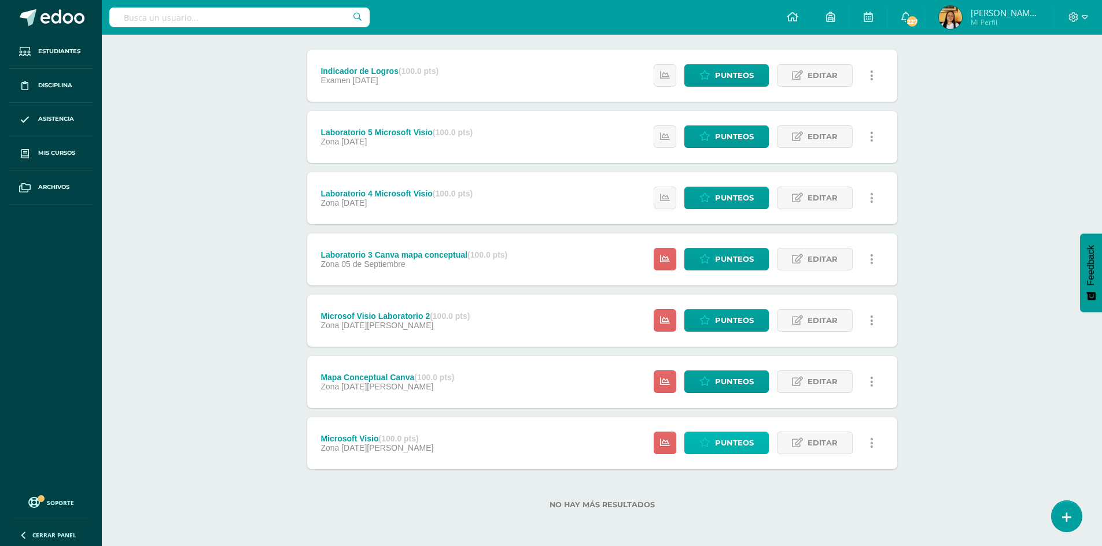
click at [724, 437] on span "Punteos" at bounding box center [734, 443] width 39 height 21
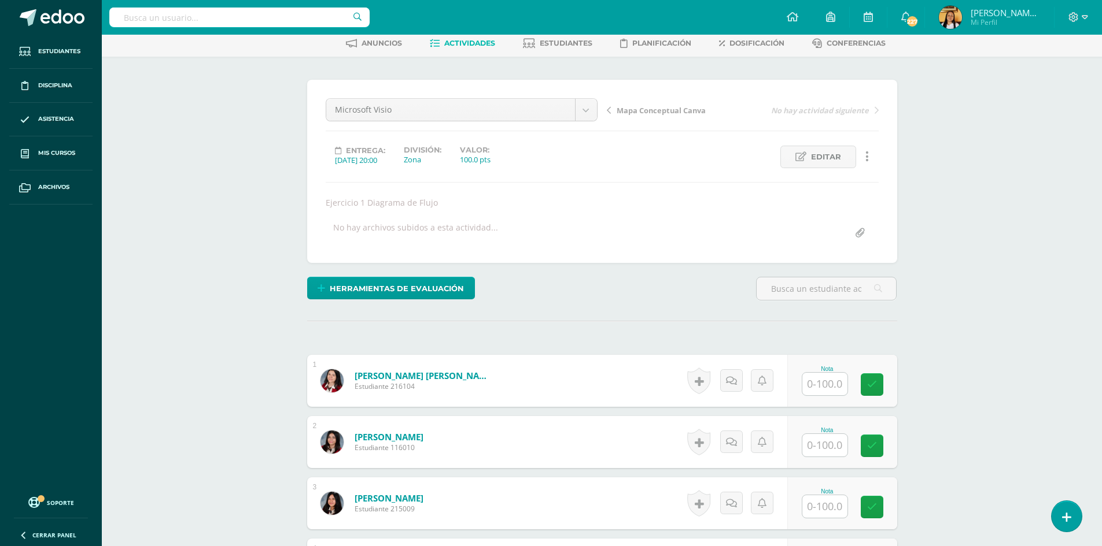
scroll to position [58, 0]
click at [830, 378] on input "text" at bounding box center [831, 383] width 46 height 23
type input "93"
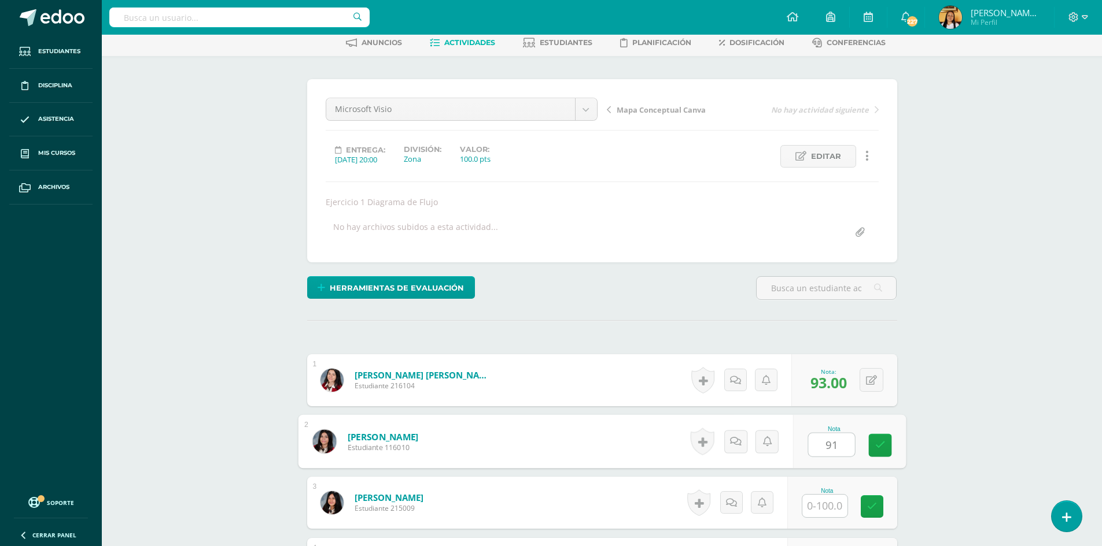
scroll to position [59, 0]
type input "91"
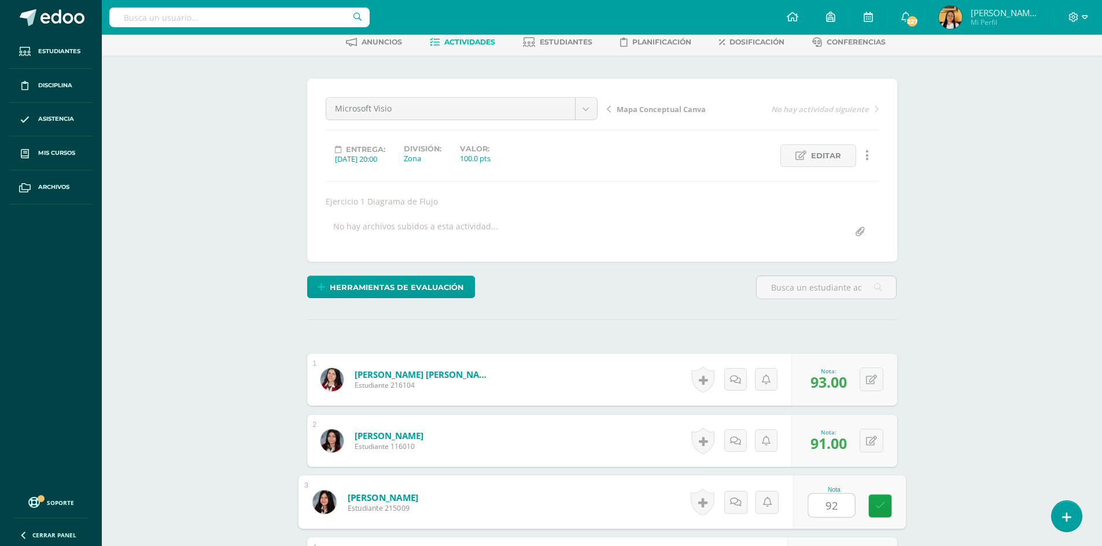
type input "92"
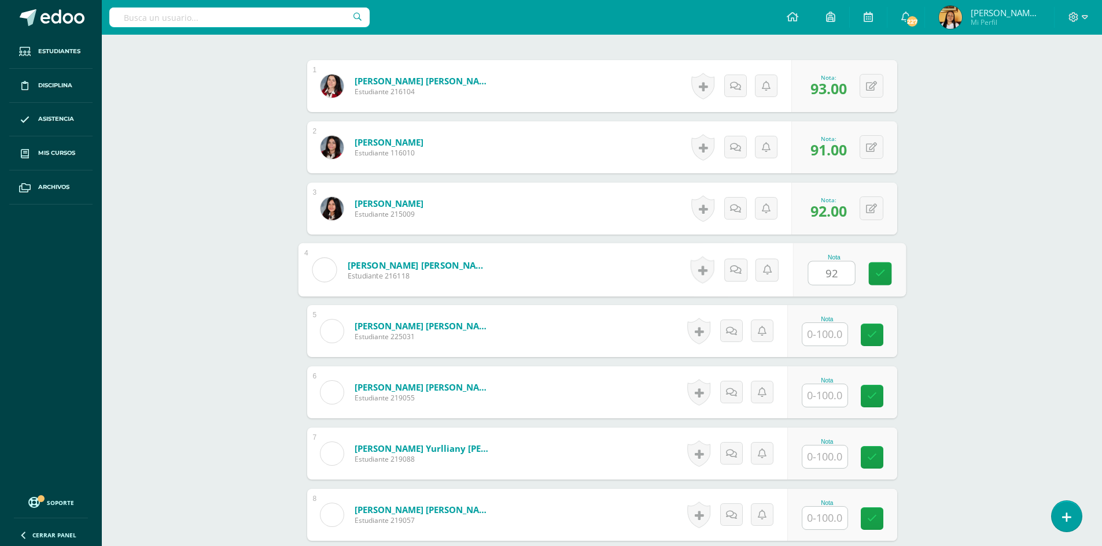
type input "92"
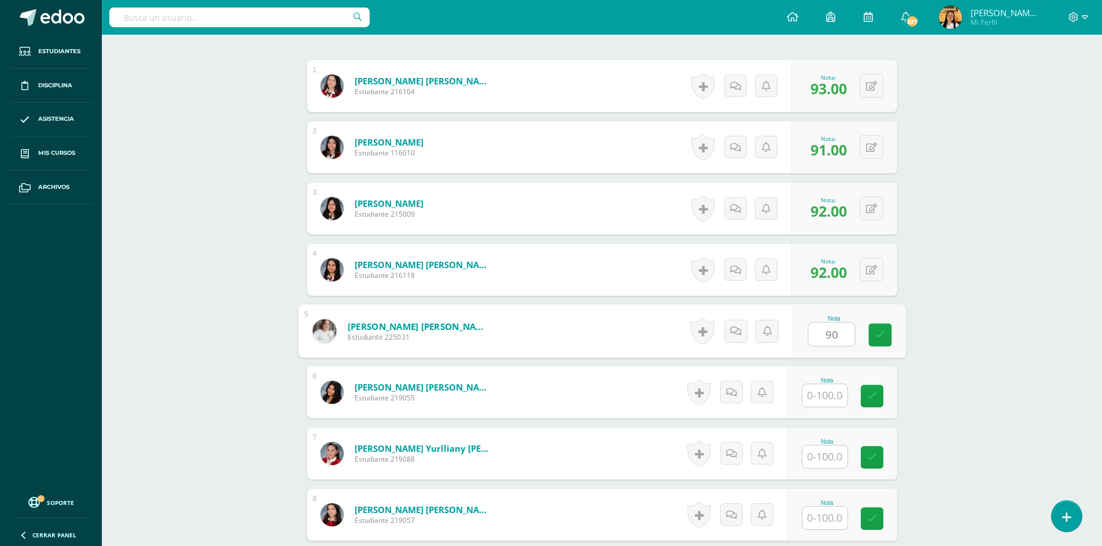
type input "90"
type input "96"
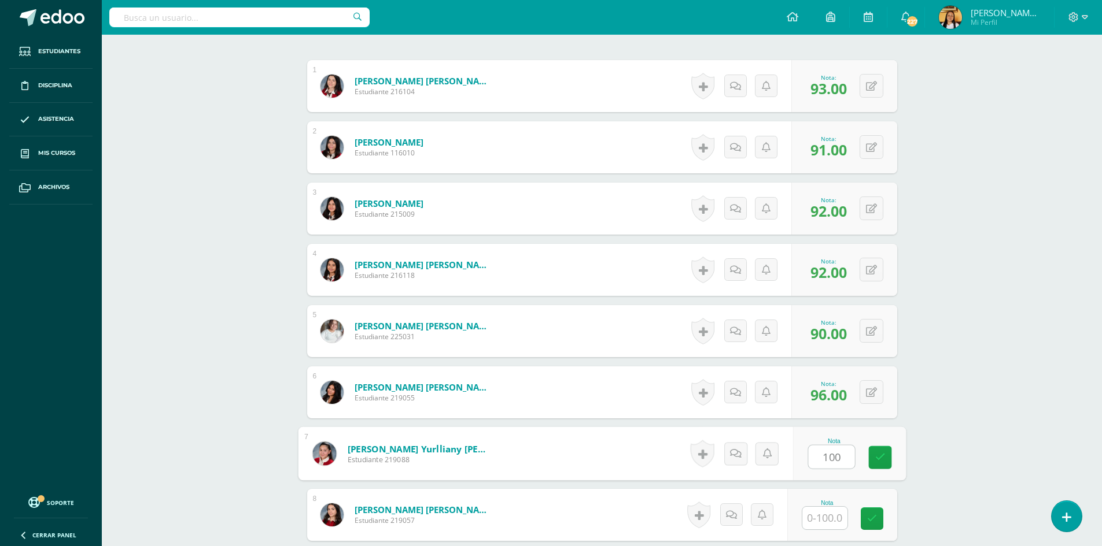
type input "100"
type input "90"
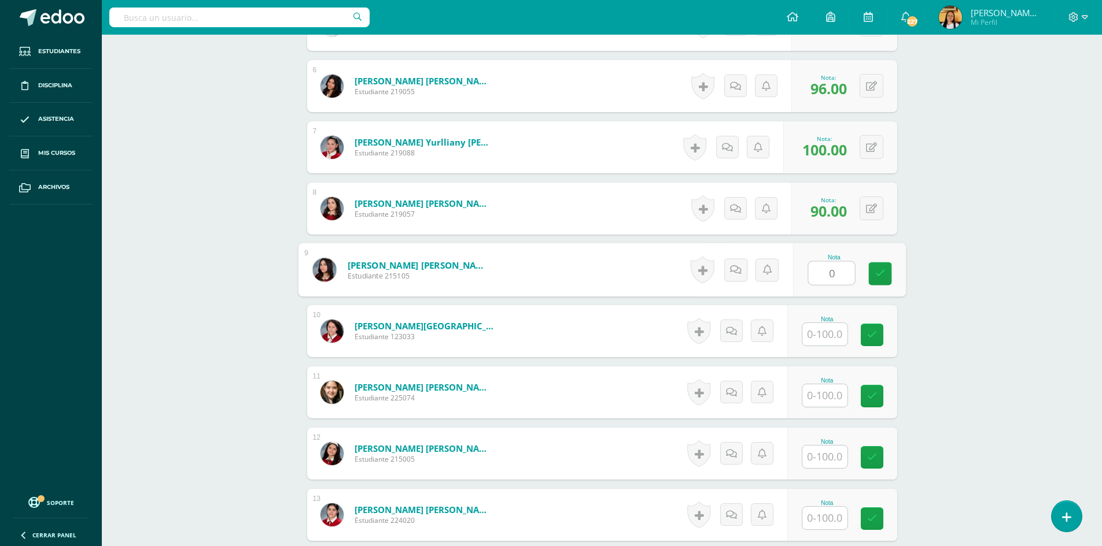
type input "0"
type input "85"
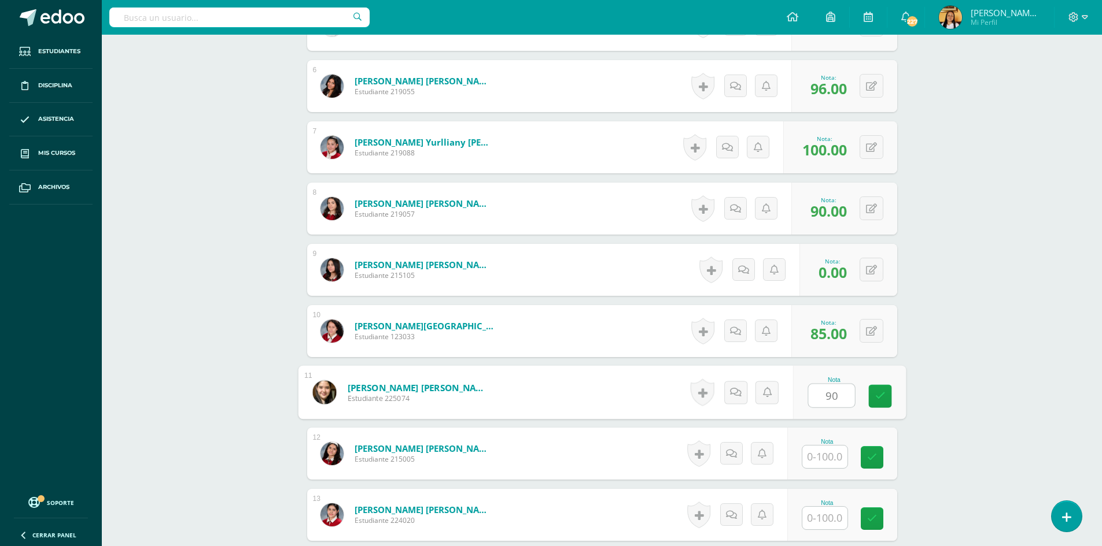
type input "90"
type input "96"
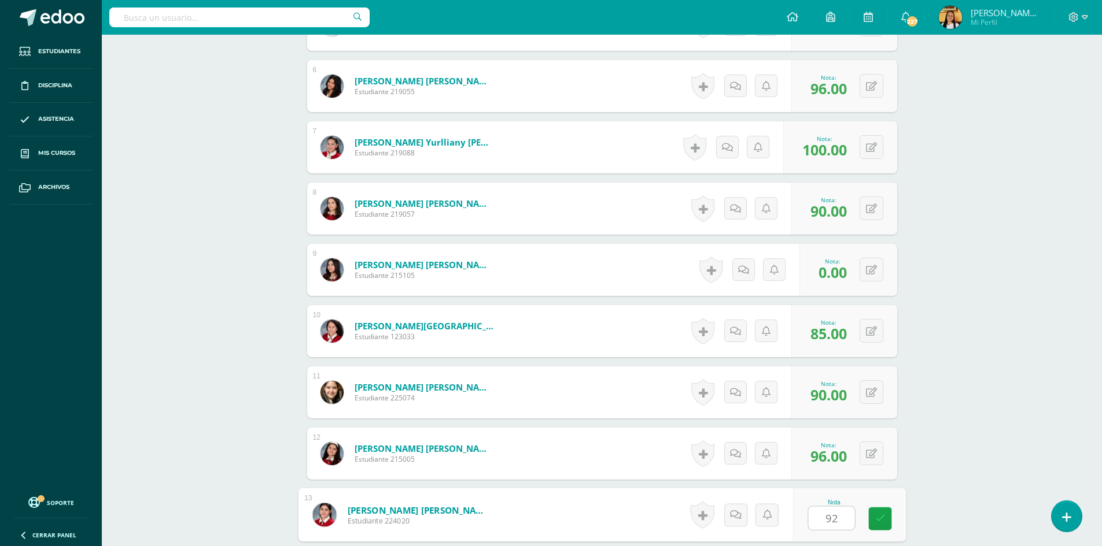
type input "92"
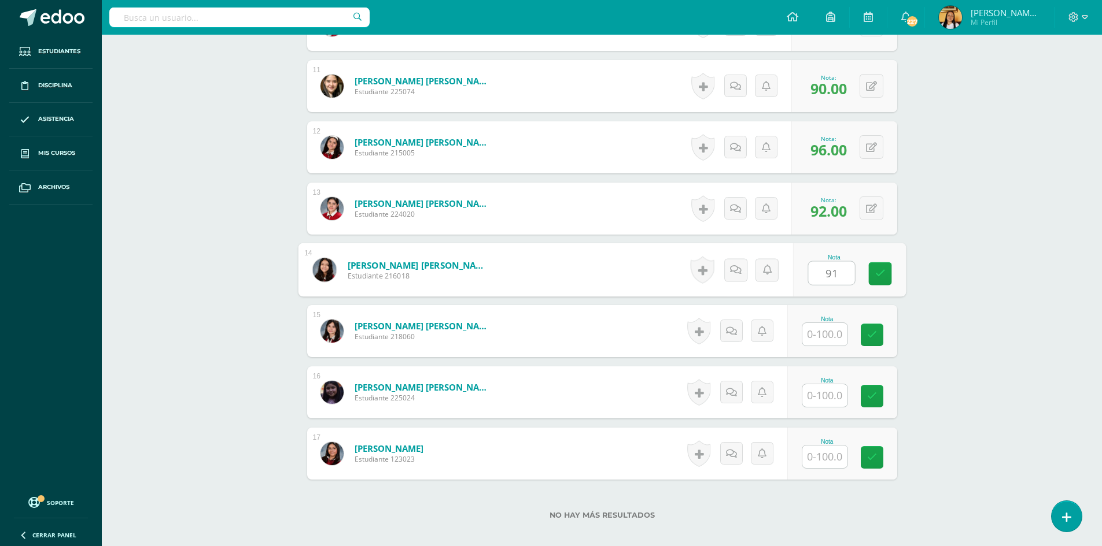
type input "91"
type input "90"
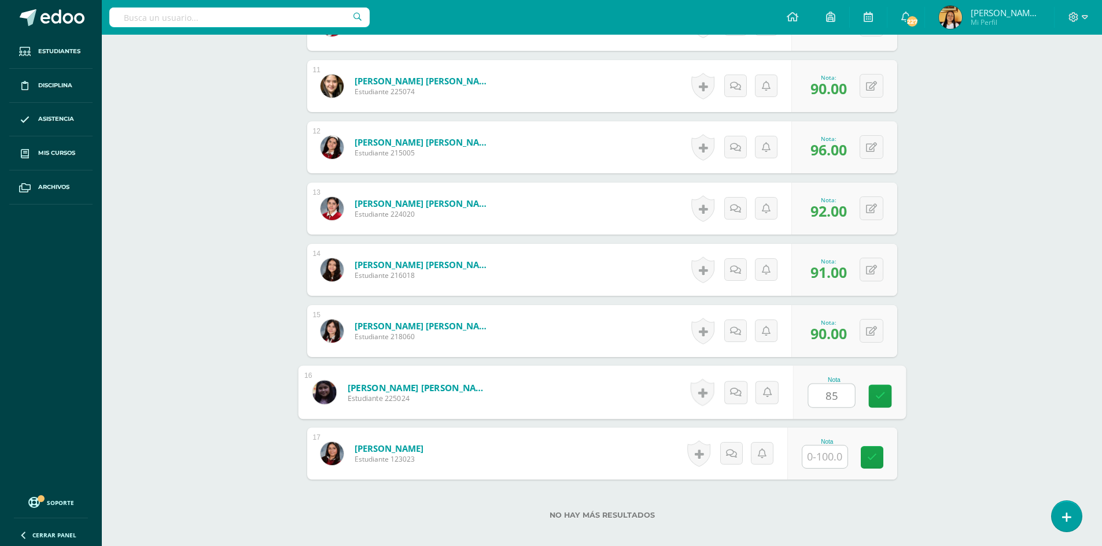
type input "85"
type input "100"
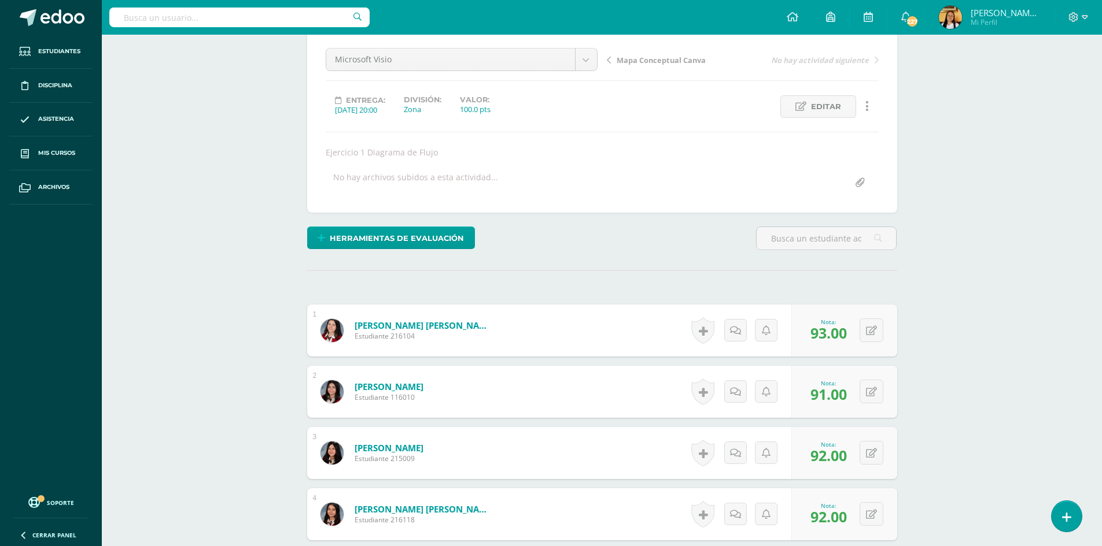
scroll to position [0, 0]
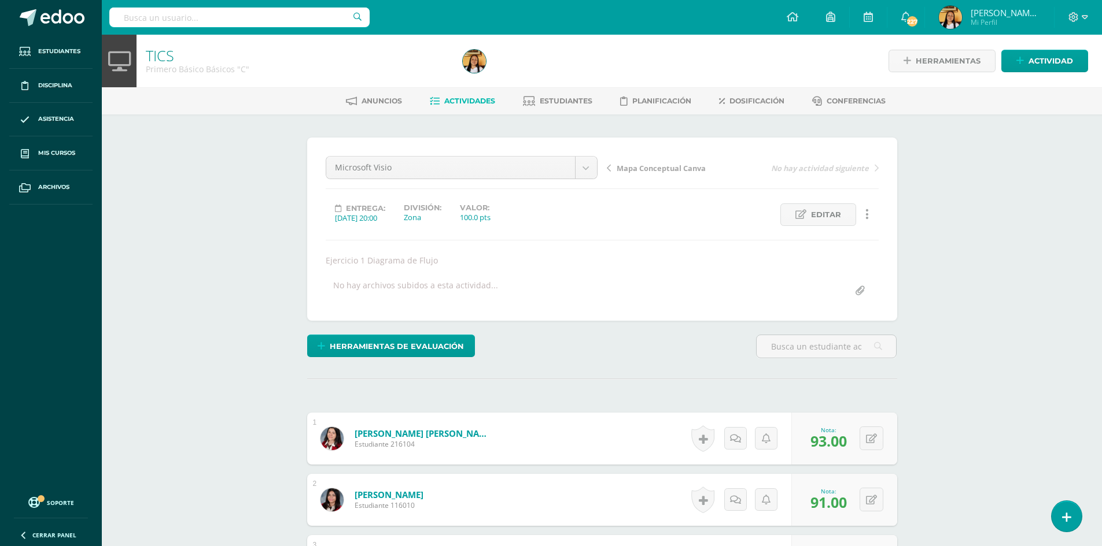
click at [466, 104] on span "Actividades" at bounding box center [469, 101] width 51 height 9
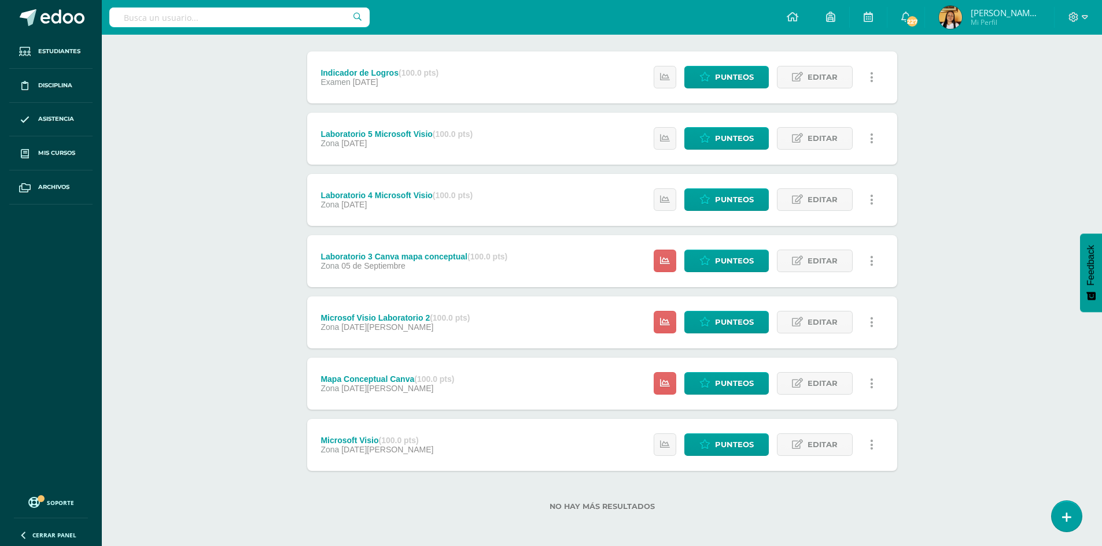
scroll to position [143, 0]
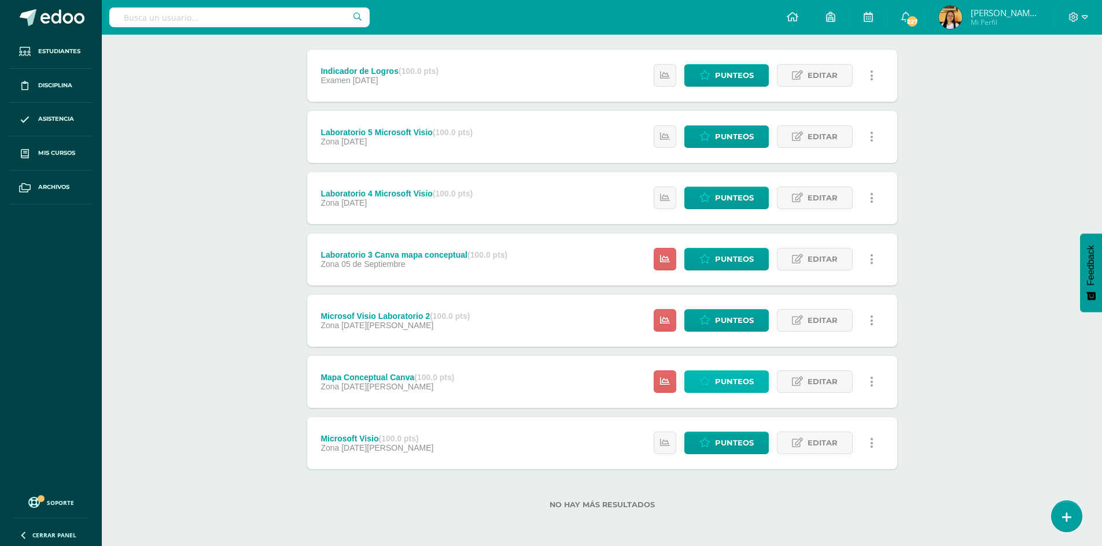
click at [746, 378] on span "Punteos" at bounding box center [734, 381] width 39 height 21
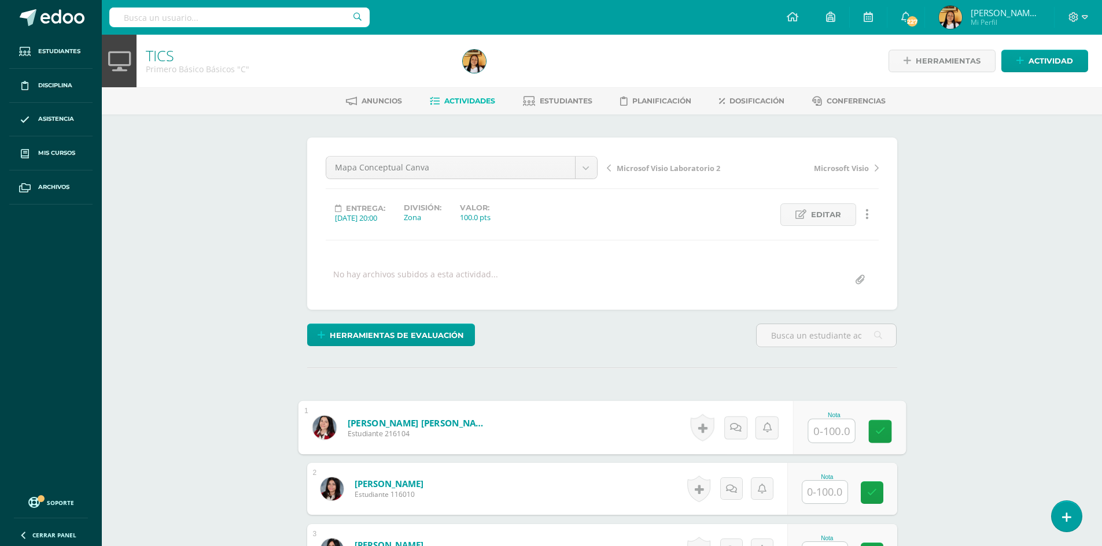
click at [825, 433] on input "text" at bounding box center [831, 431] width 46 height 23
type input "92"
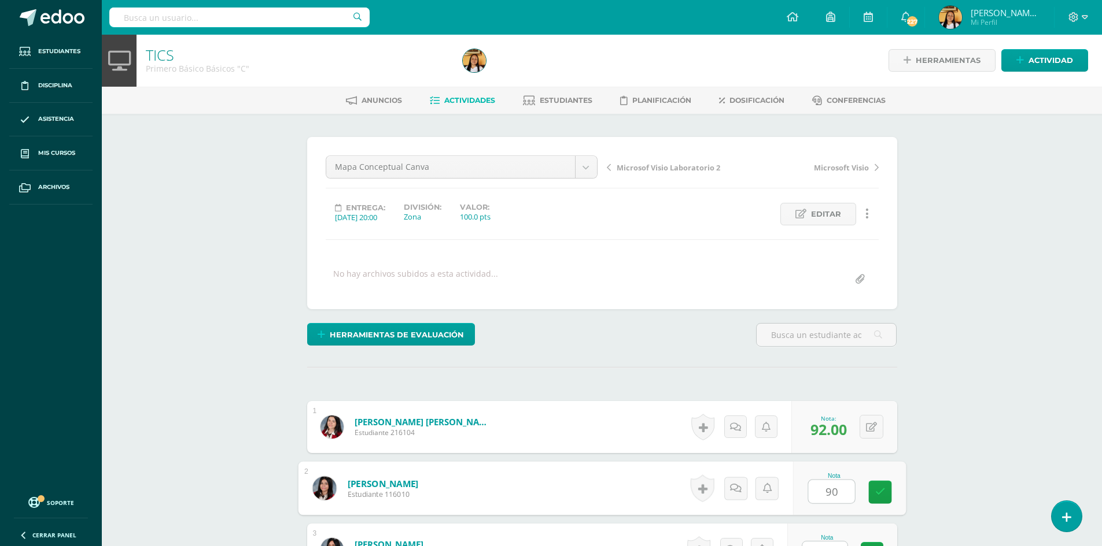
type input "90"
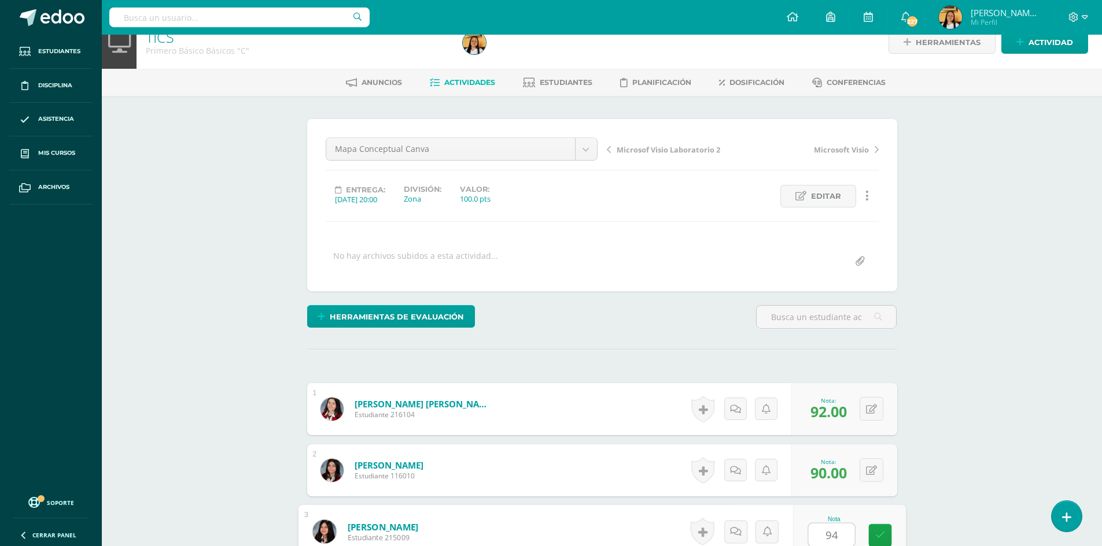
type input "94"
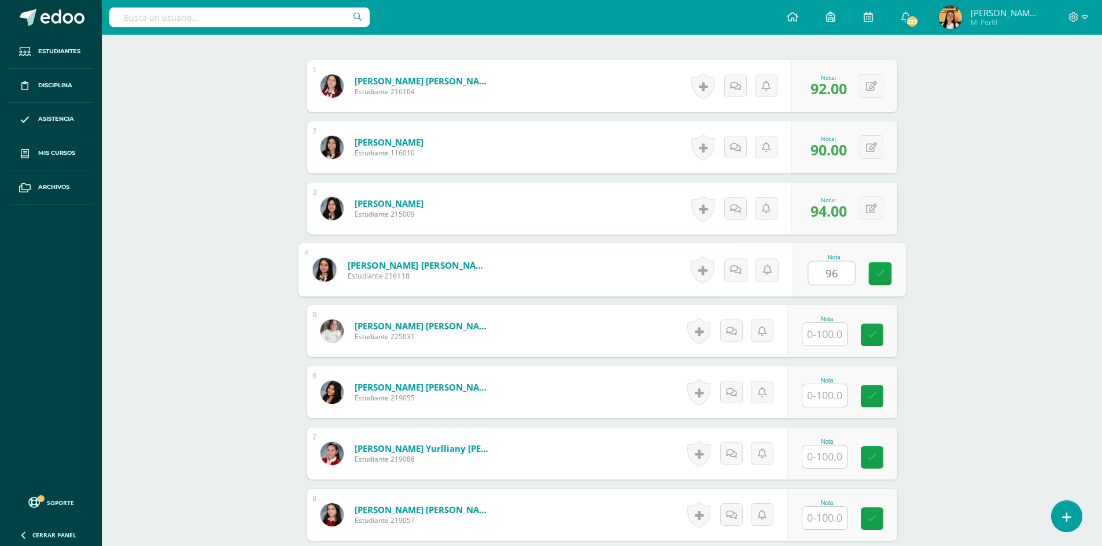
type input "96"
type input "91"
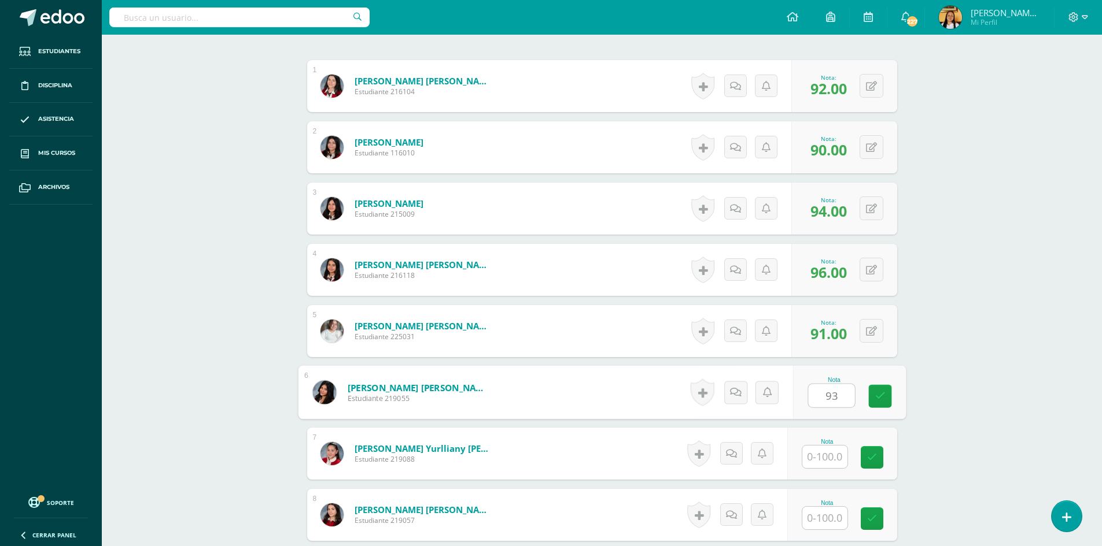
type input "93"
type input "100"
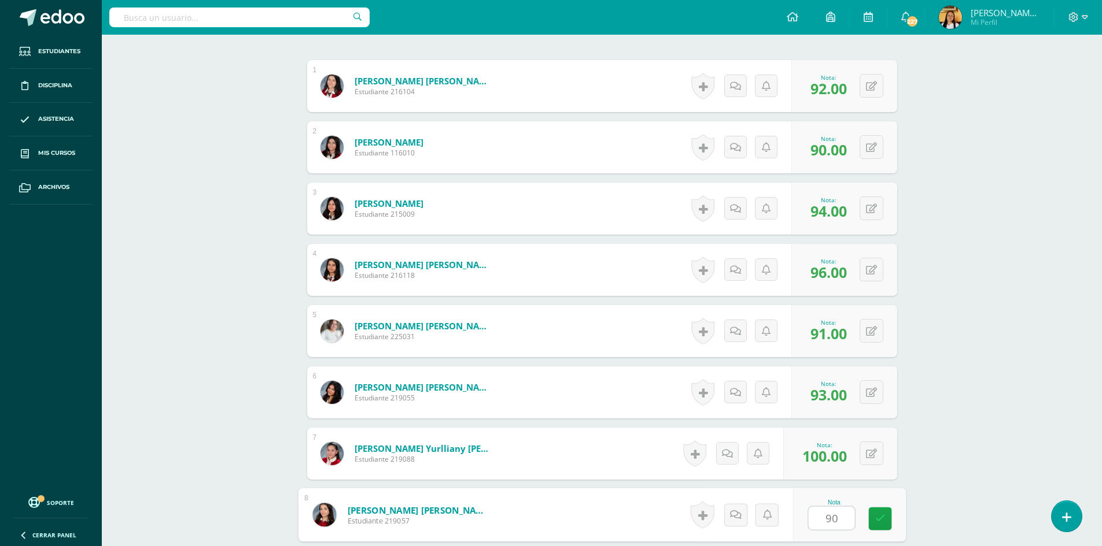
type input "90"
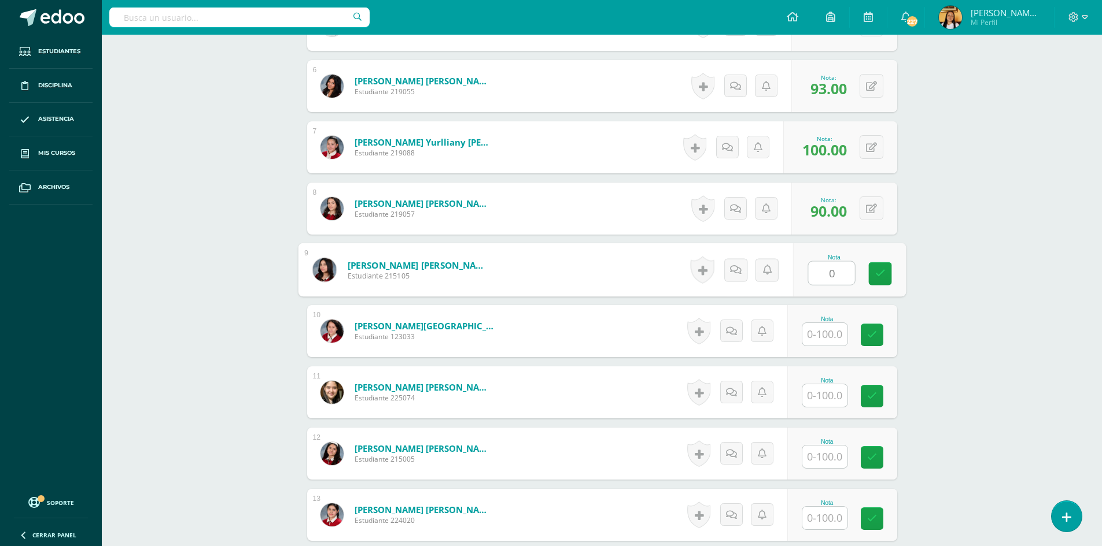
type input "0"
type input "90"
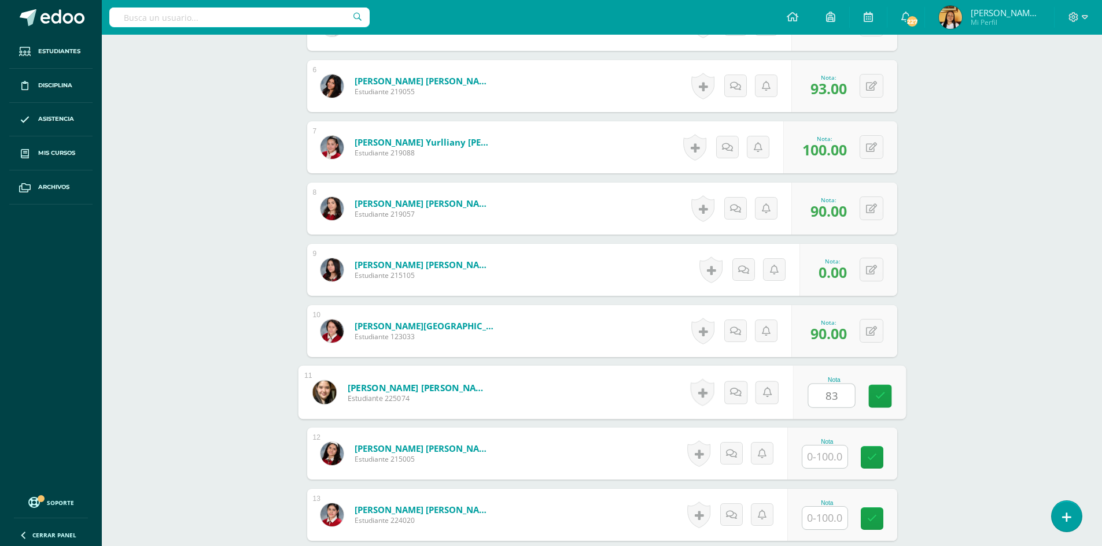
type input "83"
type input "97"
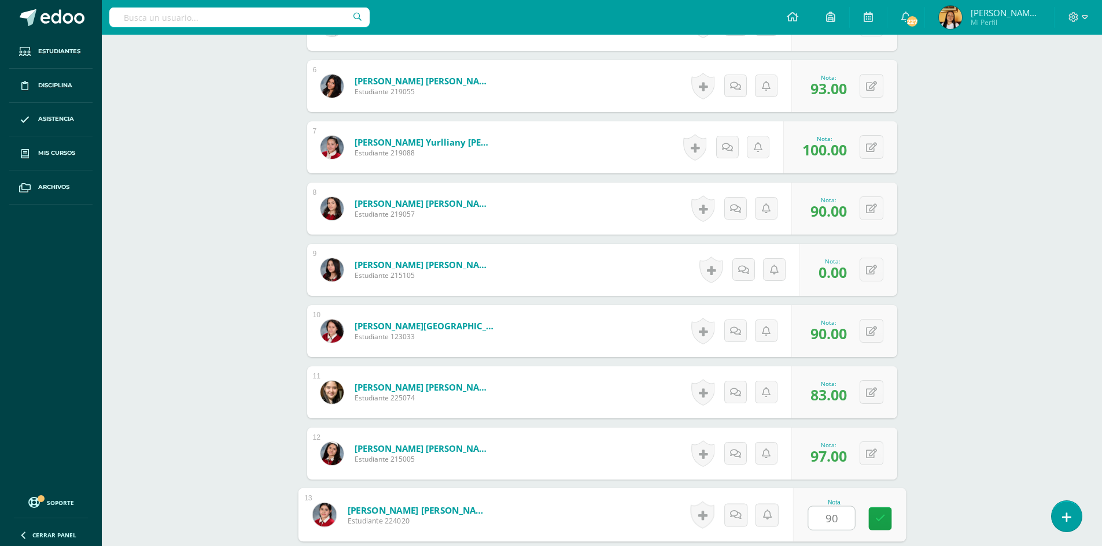
type input "90"
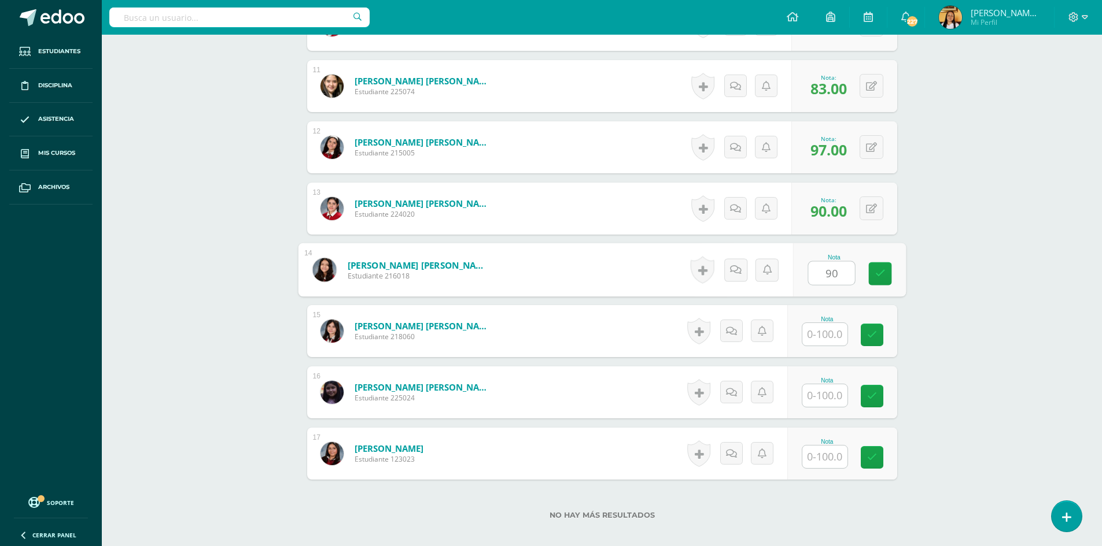
type input "90"
type input "91"
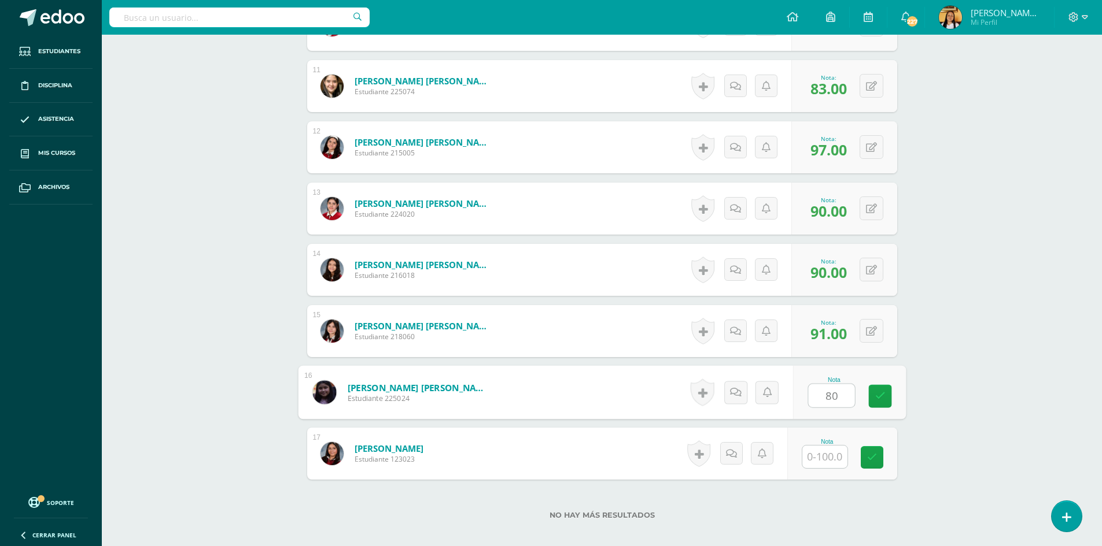
type input "80"
type input "100"
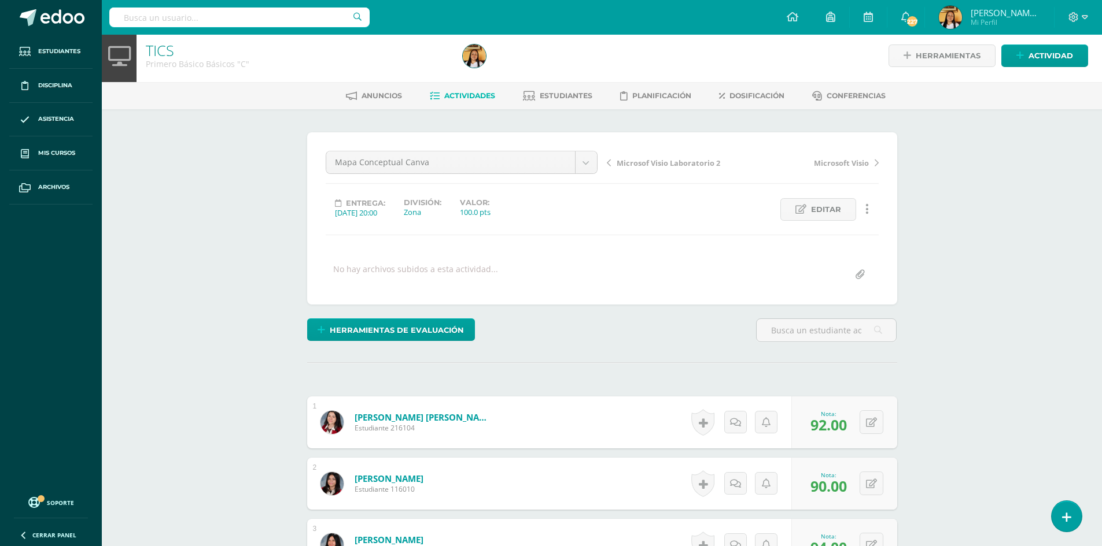
scroll to position [0, 0]
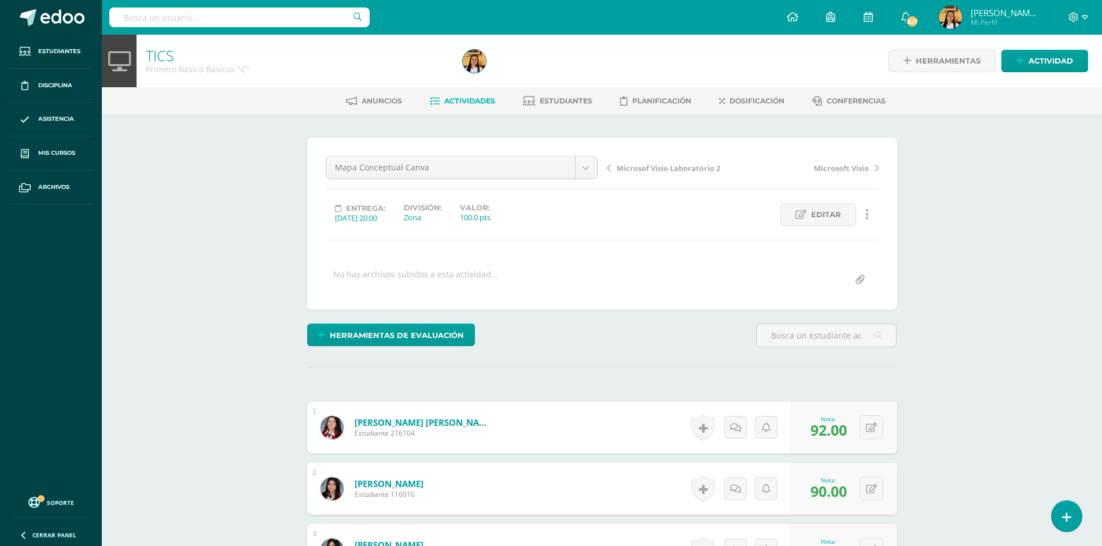
click at [454, 105] on span "Actividades" at bounding box center [469, 101] width 51 height 9
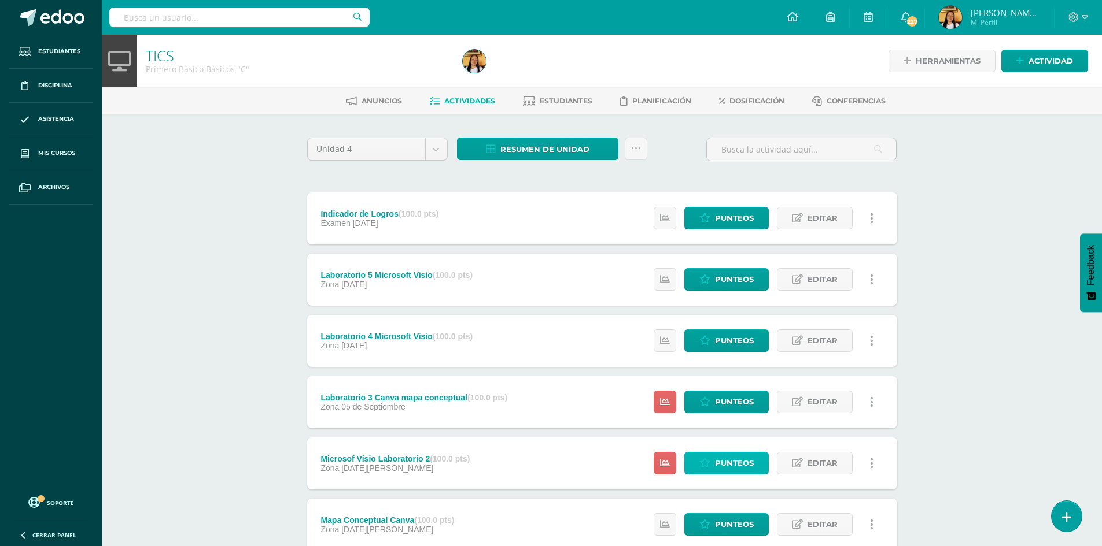
click at [706, 468] on icon at bounding box center [704, 464] width 11 height 10
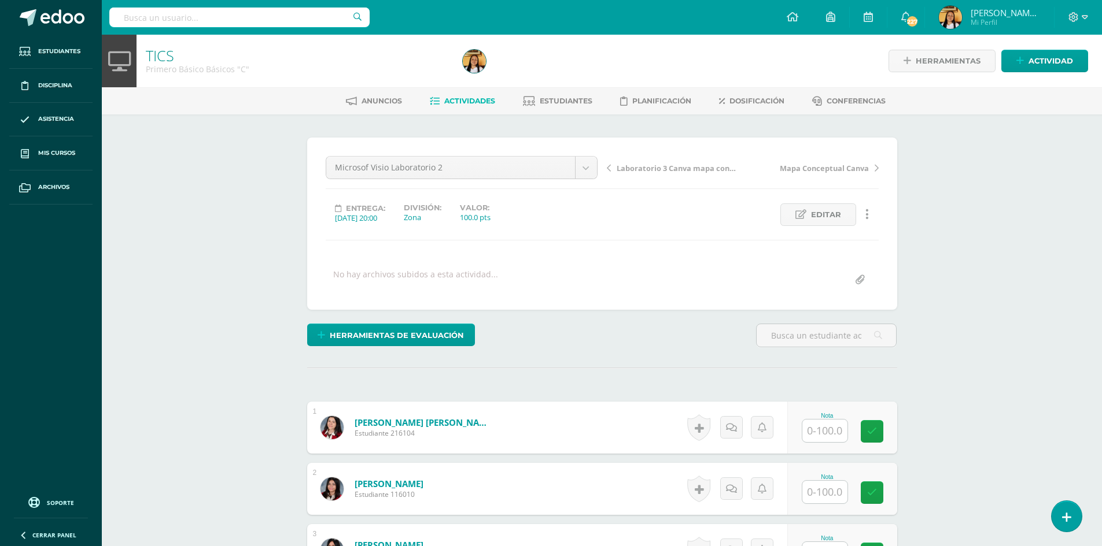
click at [841, 434] on input "text" at bounding box center [824, 431] width 45 height 23
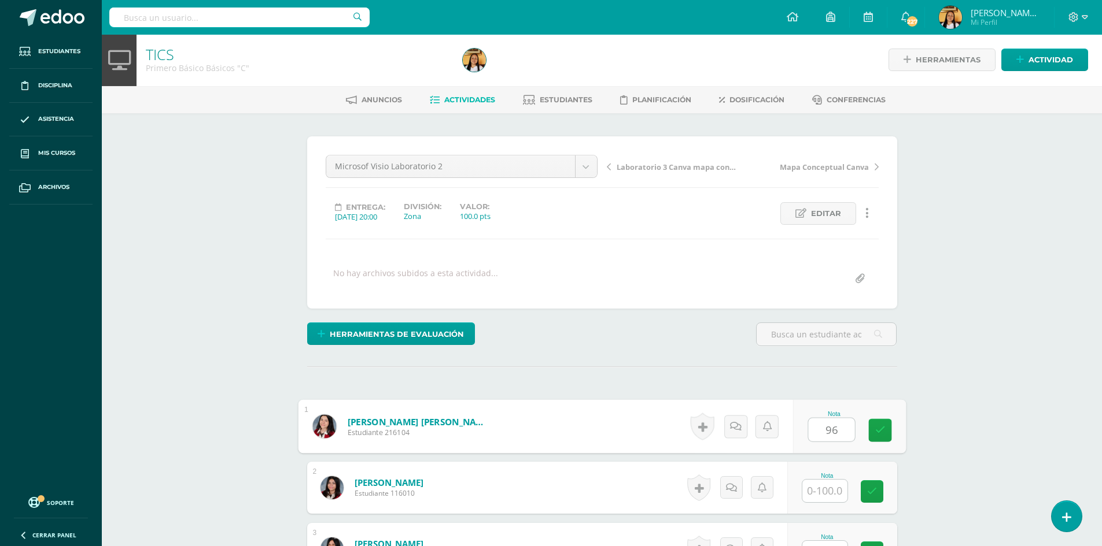
type input "96"
type input "92"
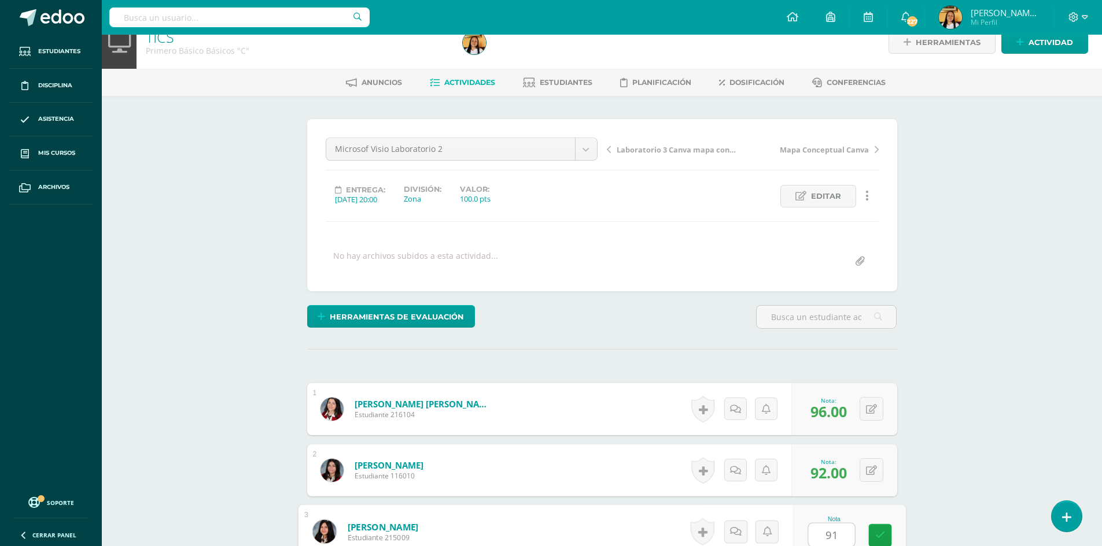
type input "91"
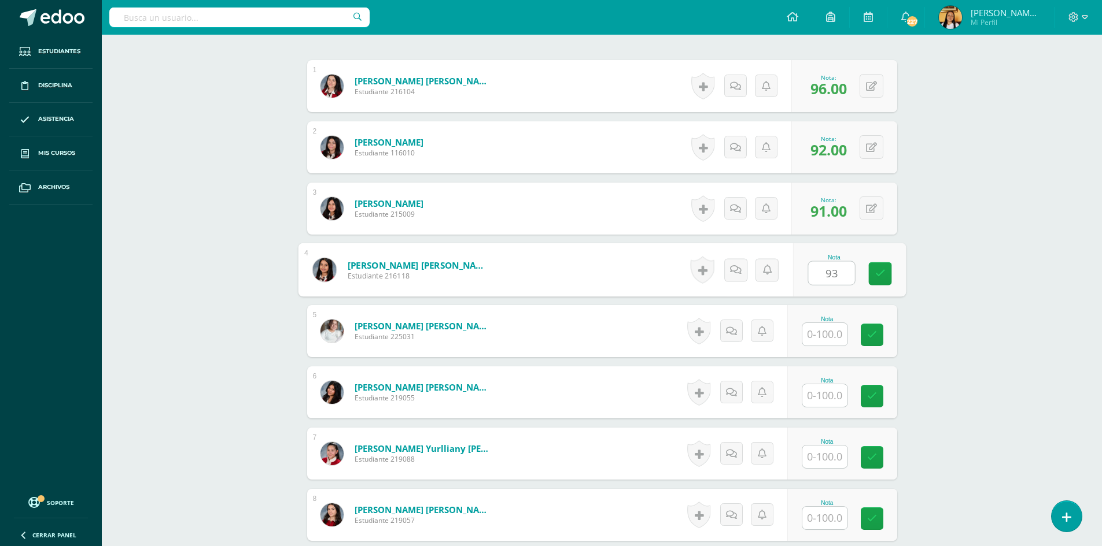
type input "93"
type input "96"
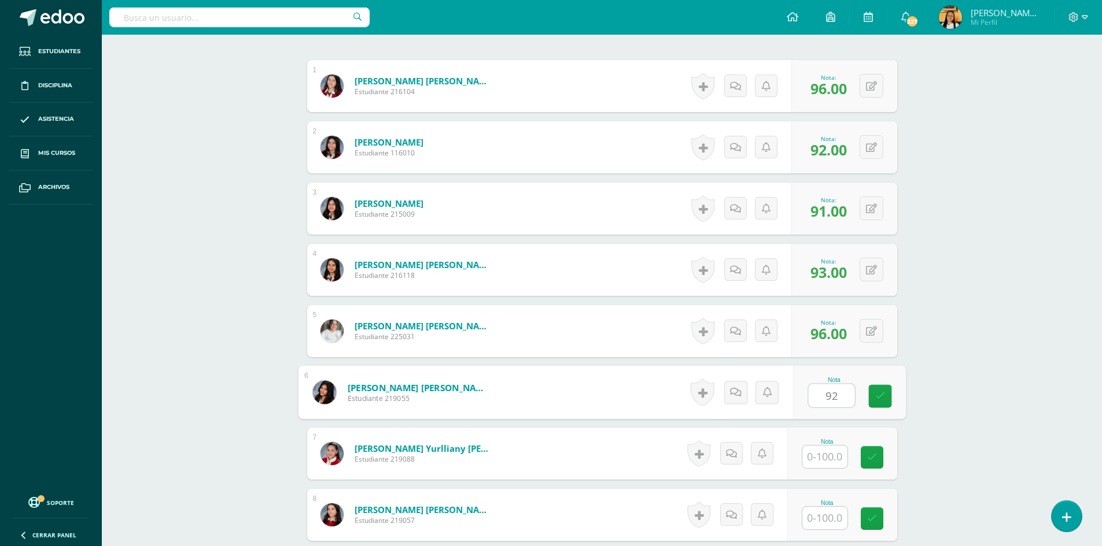
type input "92"
type input "100"
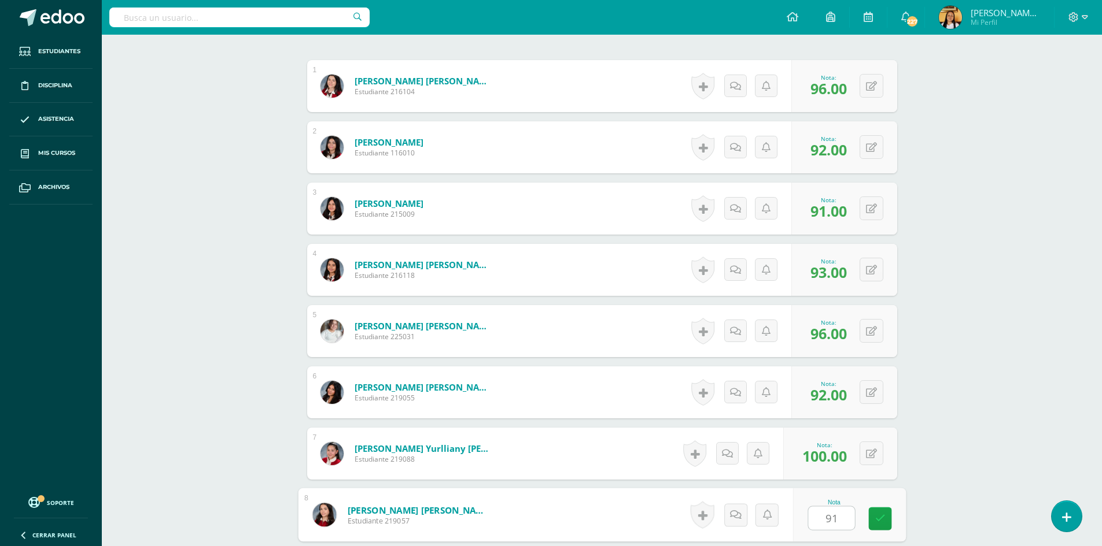
type input "91"
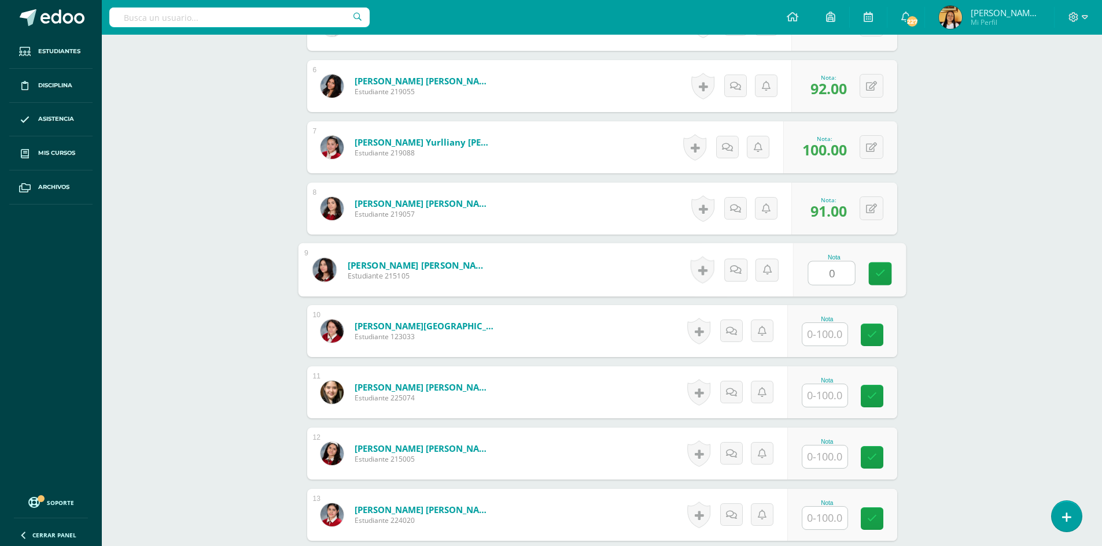
type input "0"
type input "86"
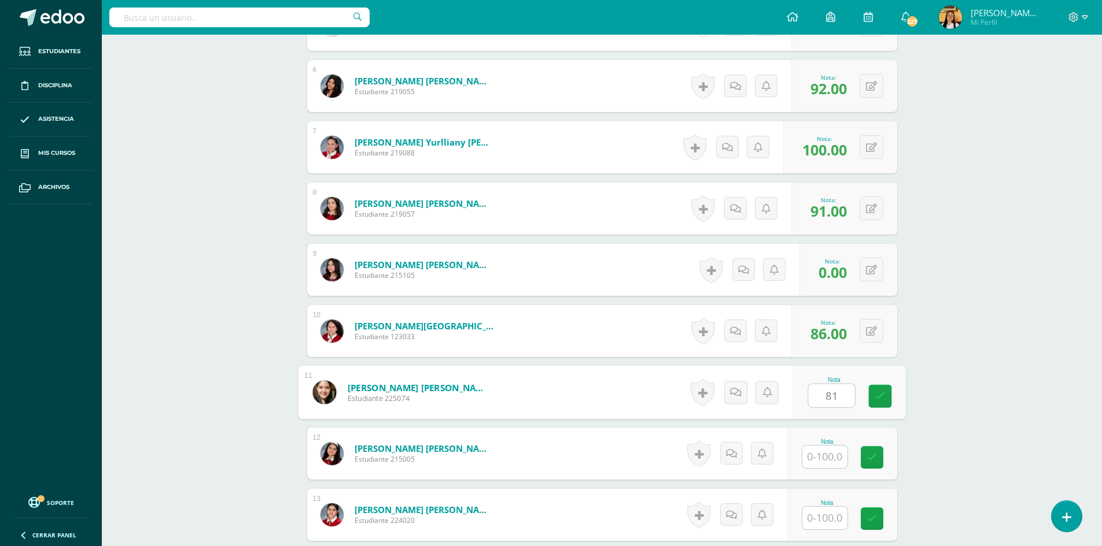
type input "81"
type input "93"
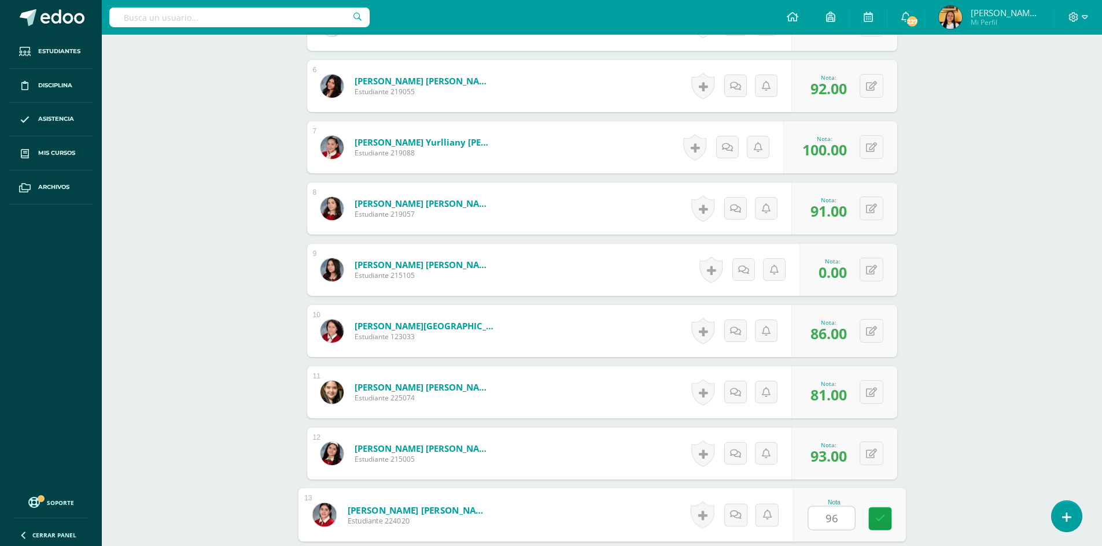
type input "96"
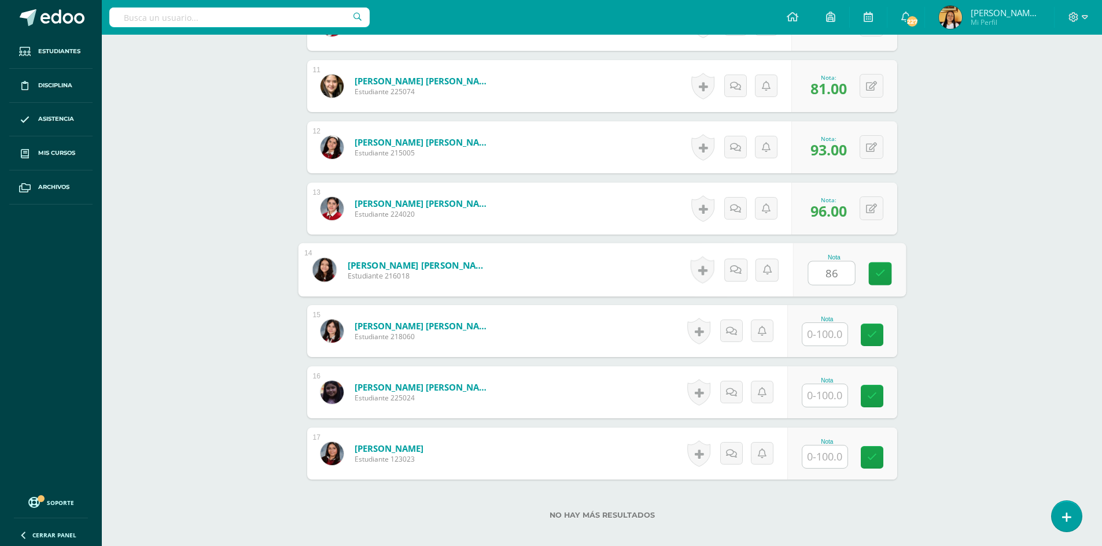
type input "86"
type input "93"
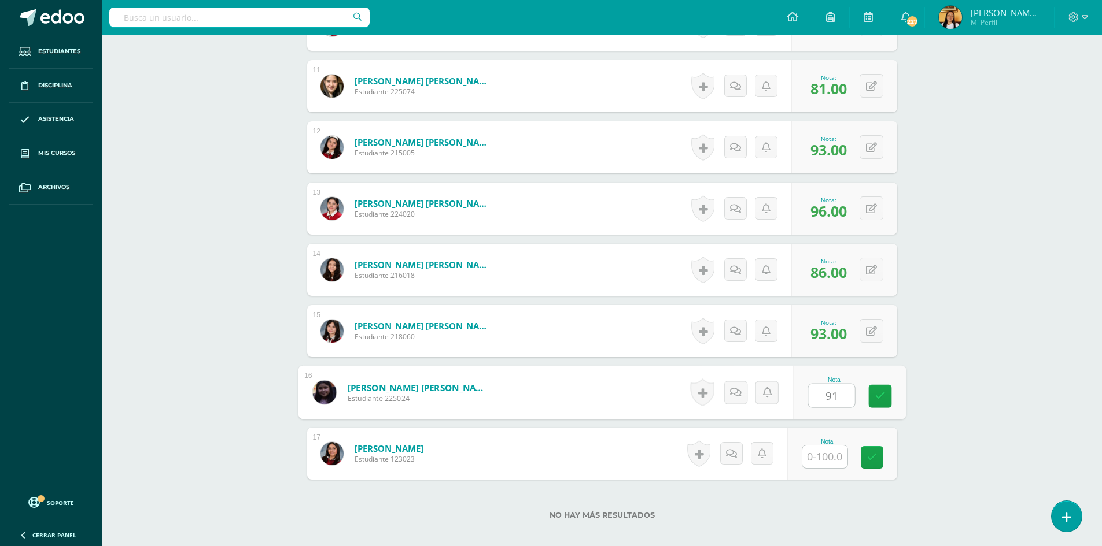
type input "91"
type input "96"
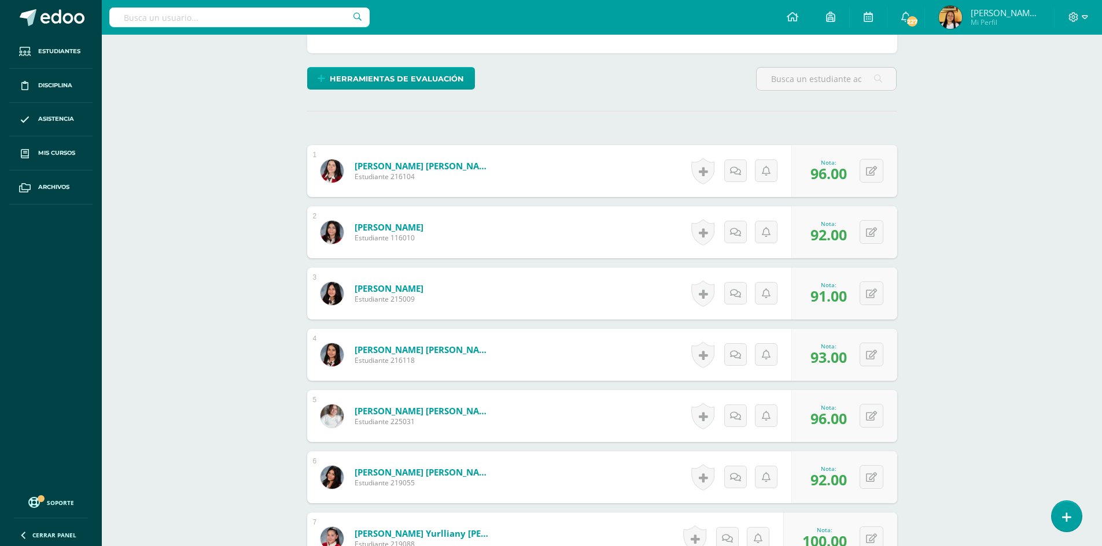
scroll to position [0, 0]
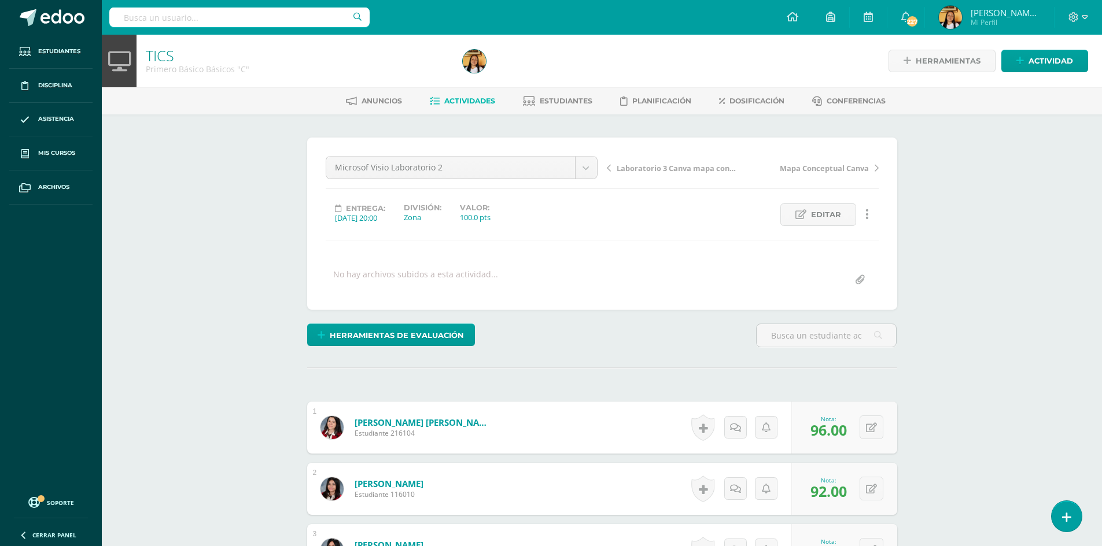
click at [444, 102] on span "Actividades" at bounding box center [469, 101] width 51 height 9
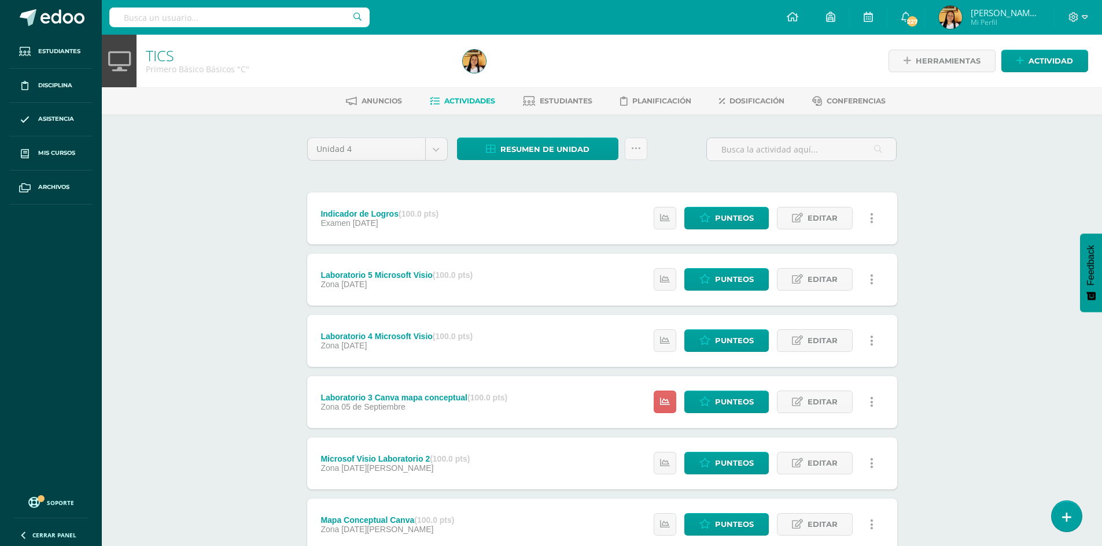
click at [452, 104] on span "Actividades" at bounding box center [469, 101] width 51 height 9
click at [48, 186] on span "Archivos" at bounding box center [53, 187] width 31 height 9
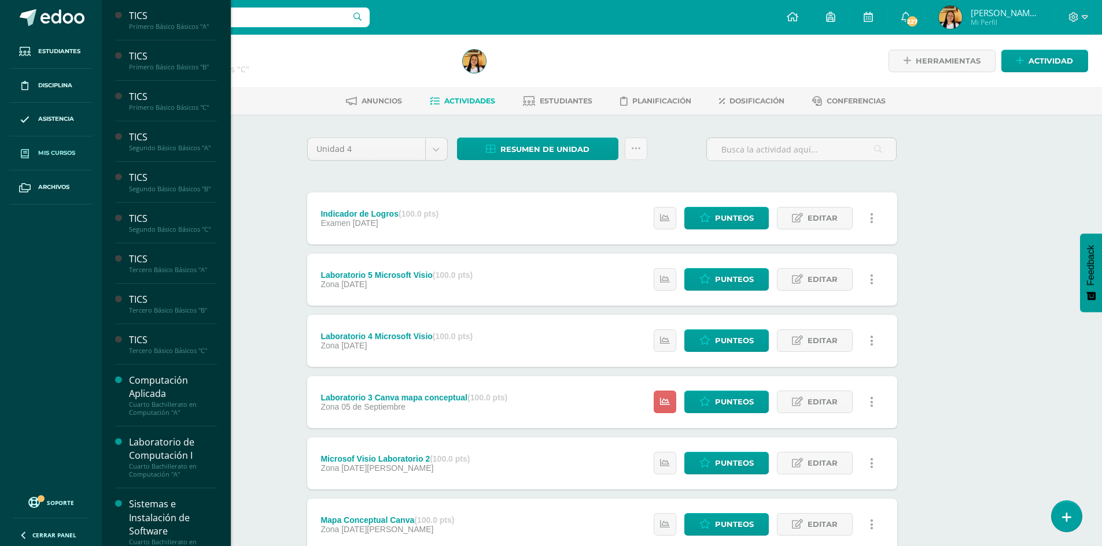
click at [60, 156] on span "Mis cursos" at bounding box center [56, 153] width 37 height 9
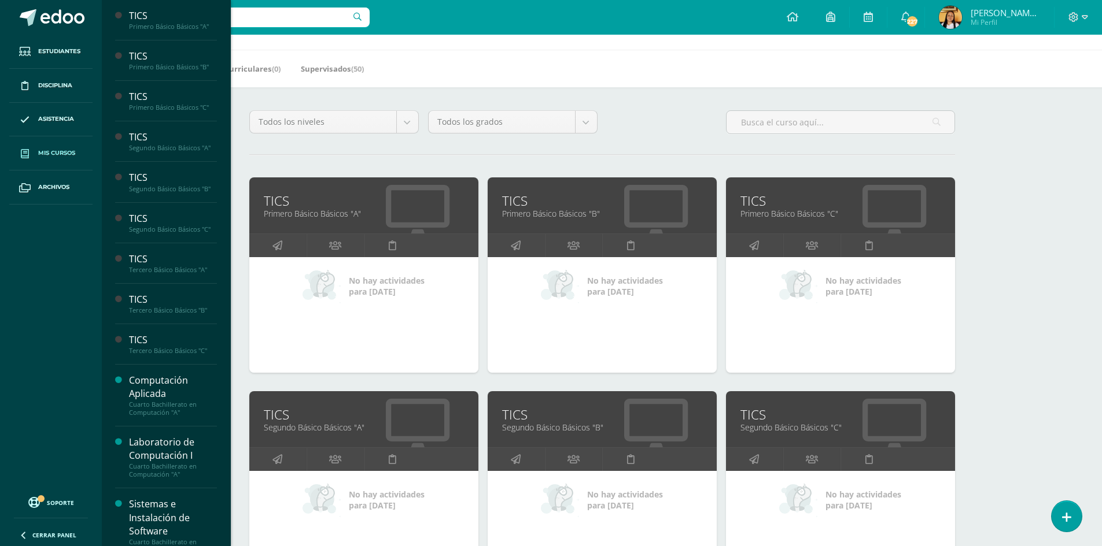
scroll to position [58, 0]
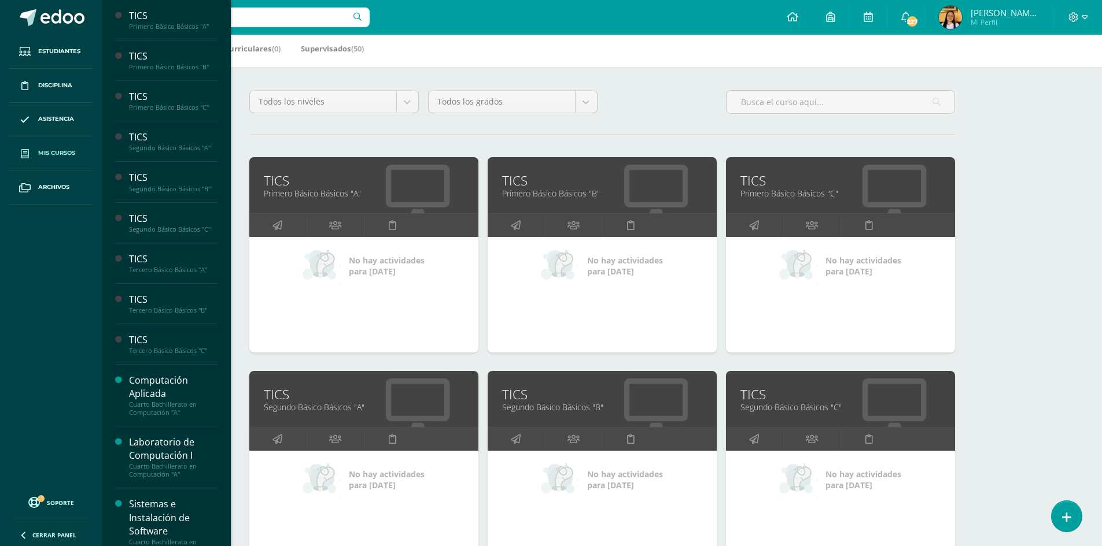
click at [322, 404] on link "Segundo Básico Básicos "A"" at bounding box center [364, 407] width 200 height 11
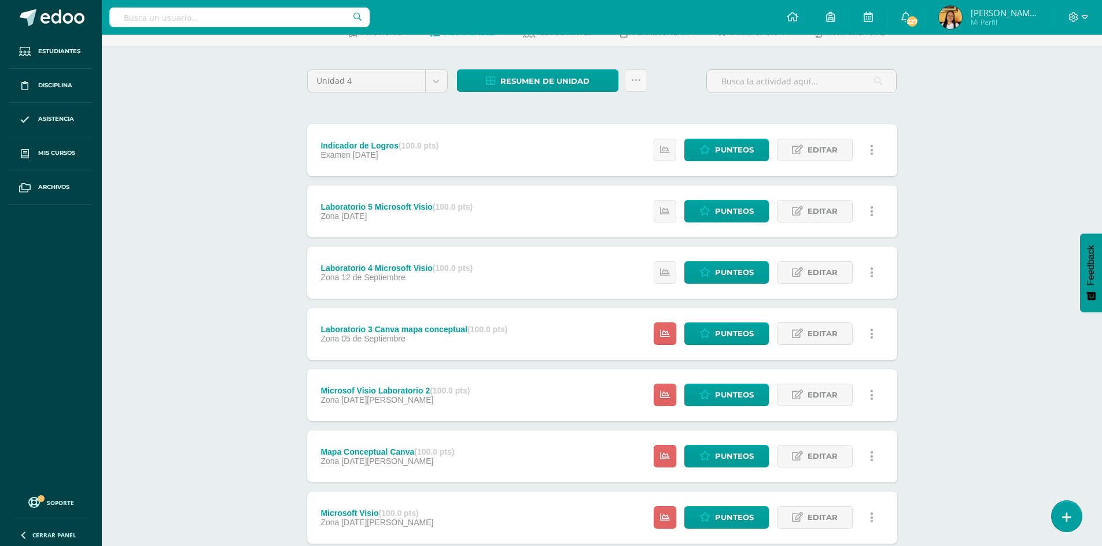
scroll to position [143, 0]
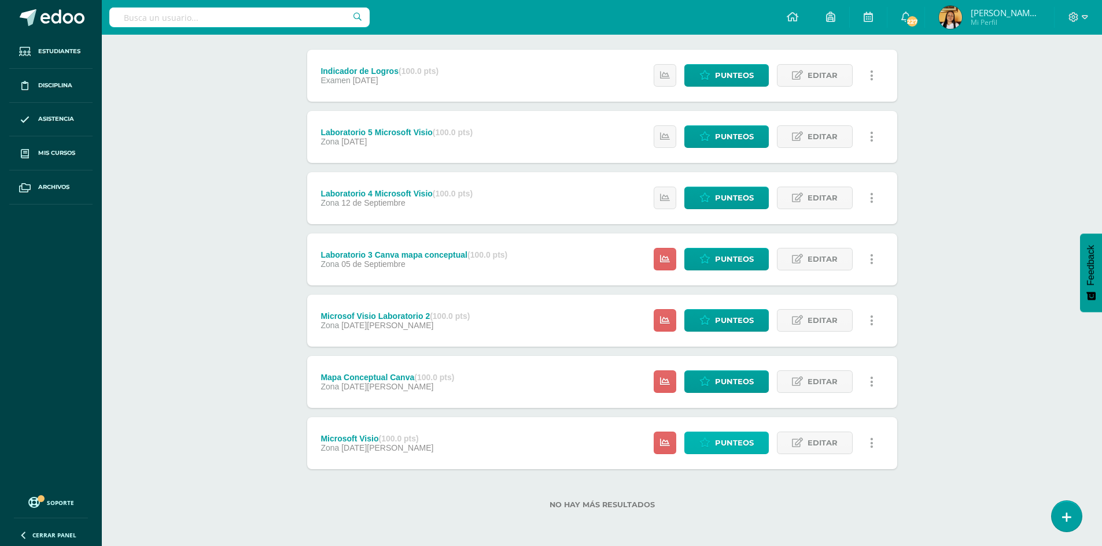
click at [700, 450] on link "Punteos" at bounding box center [726, 443] width 84 height 23
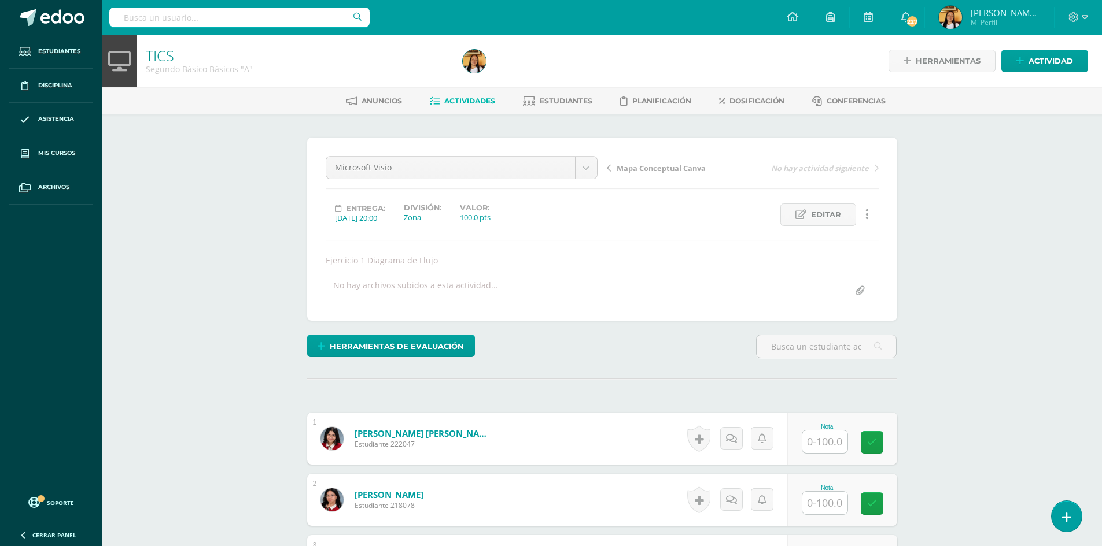
scroll to position [1, 0]
click at [833, 442] on input "text" at bounding box center [824, 441] width 45 height 23
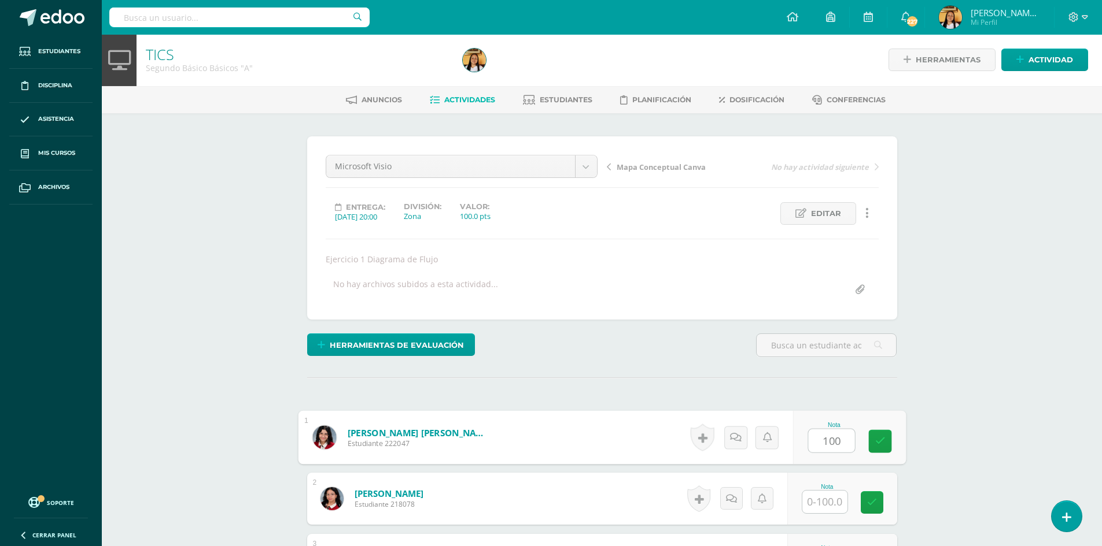
type input "100"
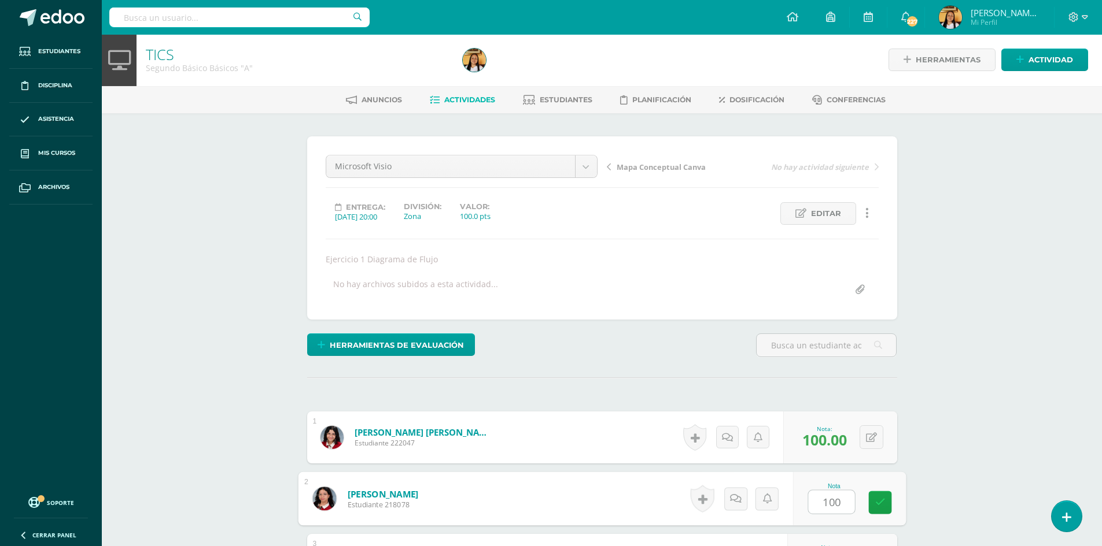
type input "100"
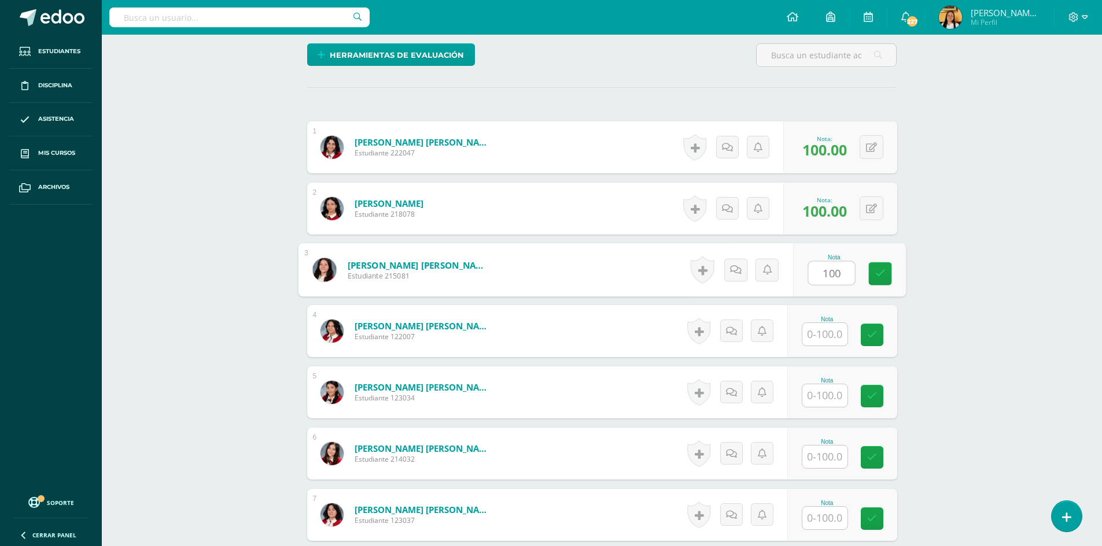
type input "100"
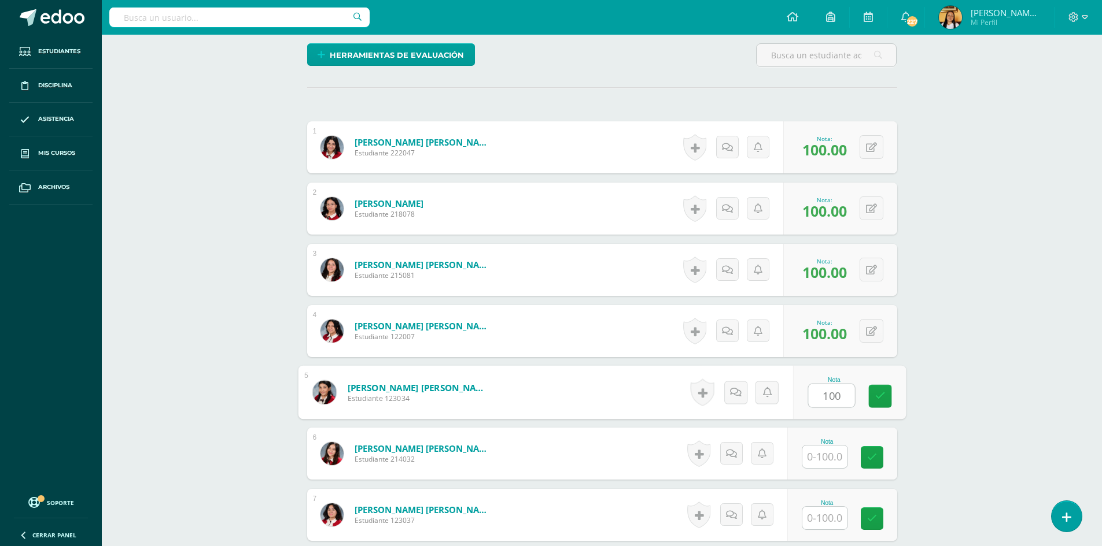
type input "100"
type input "0"
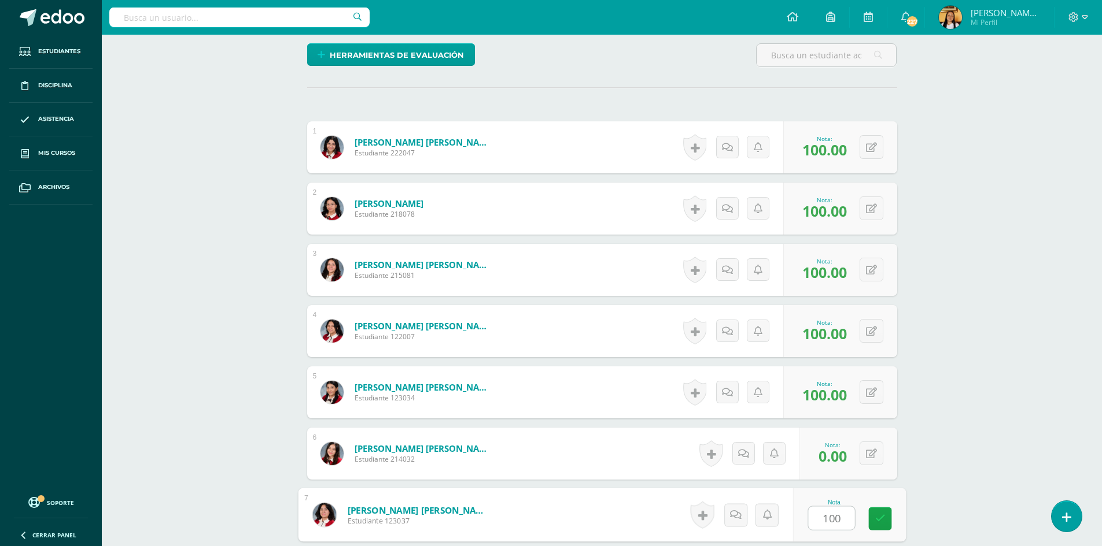
type input "100"
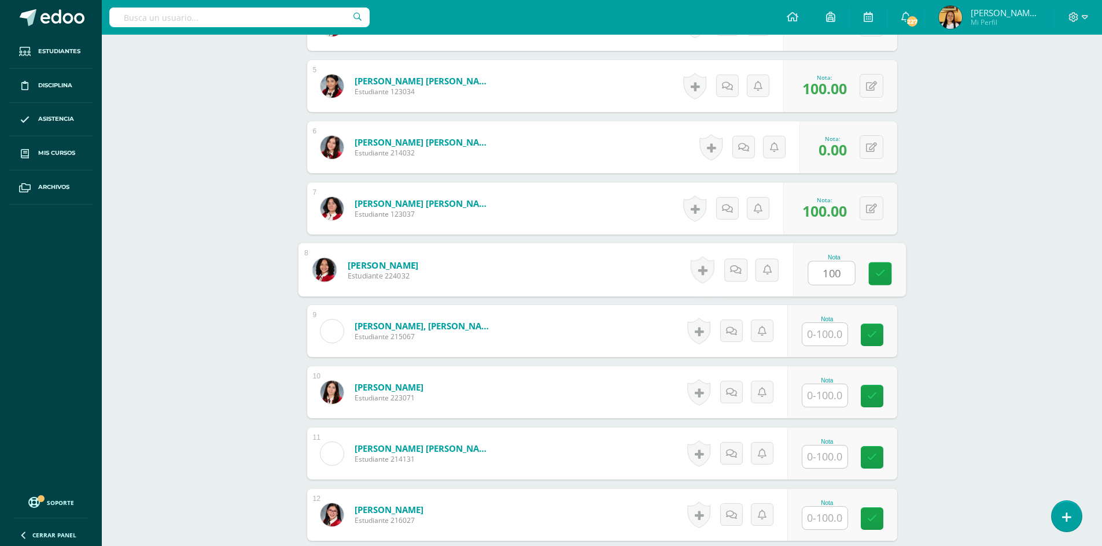
type input "100"
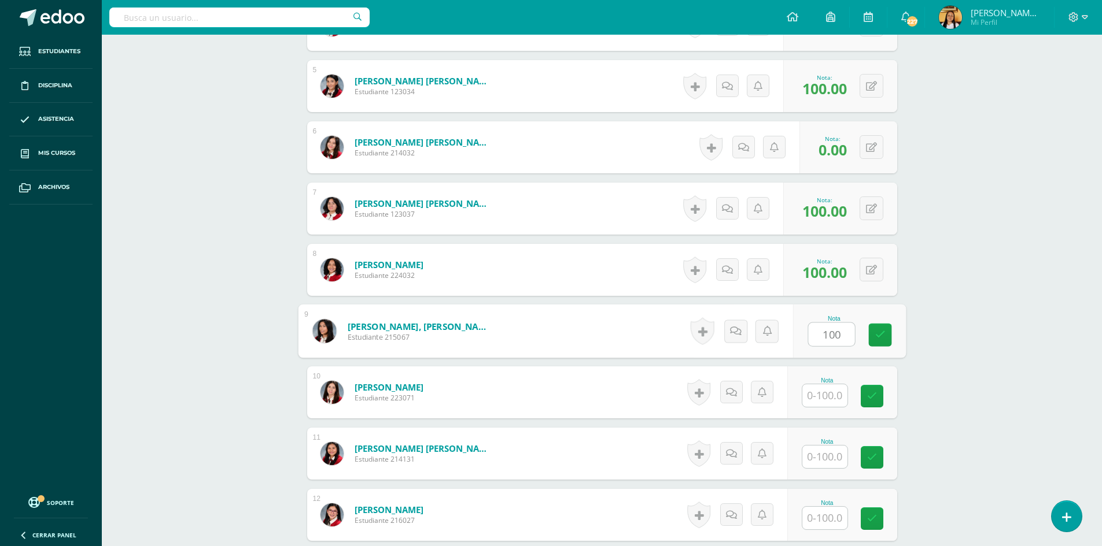
type input "100"
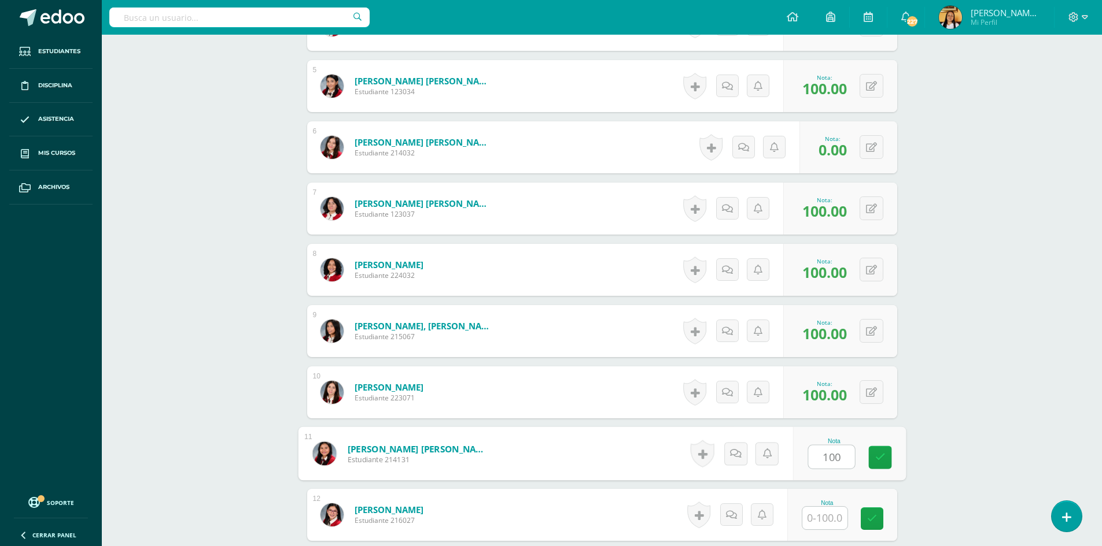
type input "100"
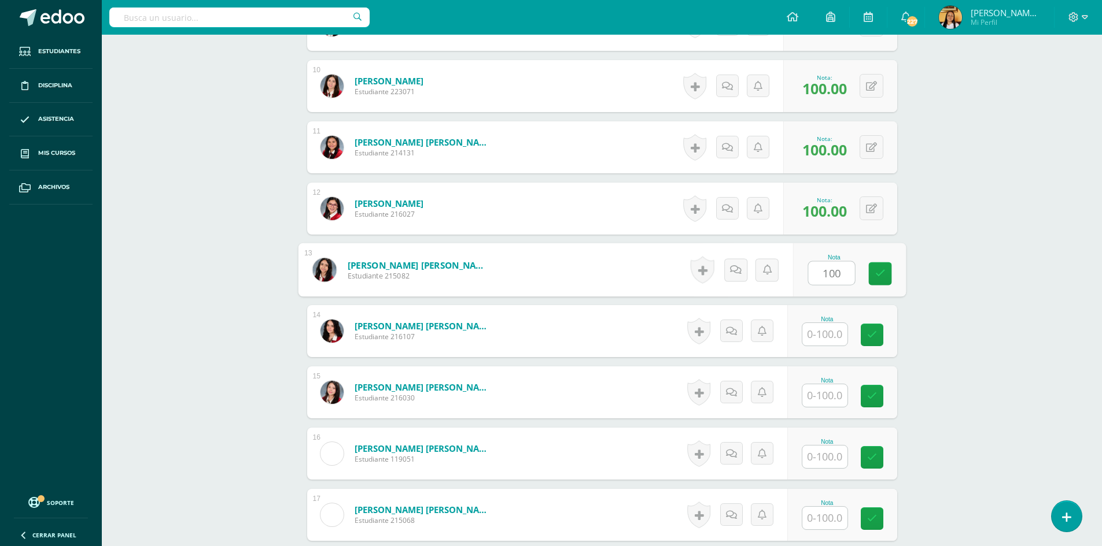
type input "100"
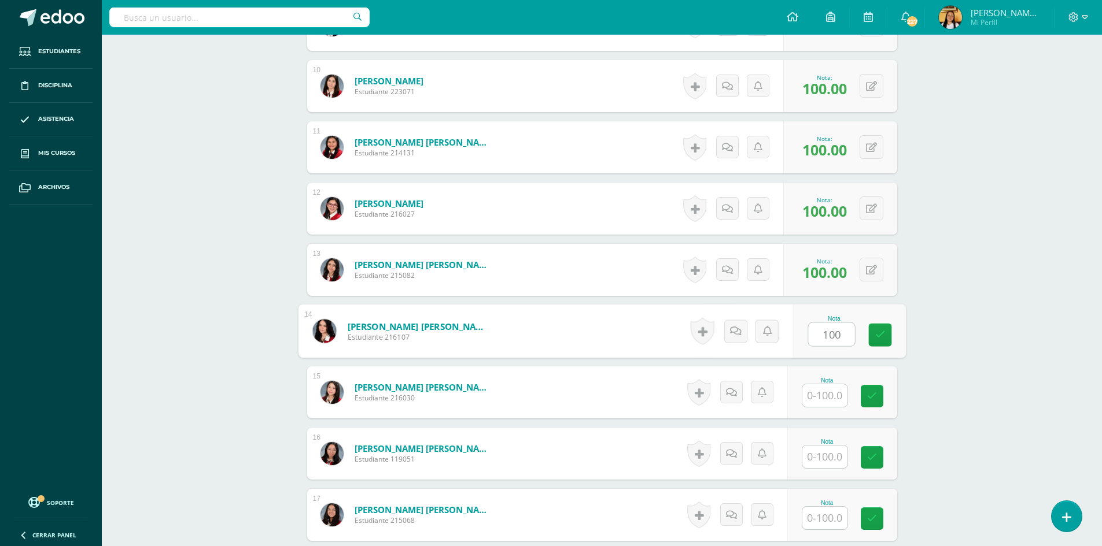
type input "100"
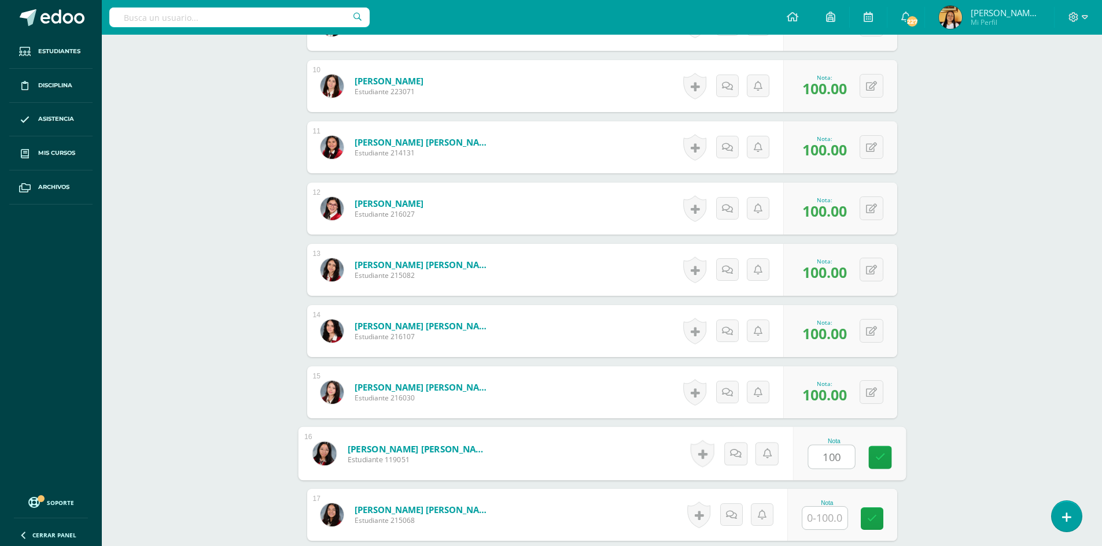
type input "100"
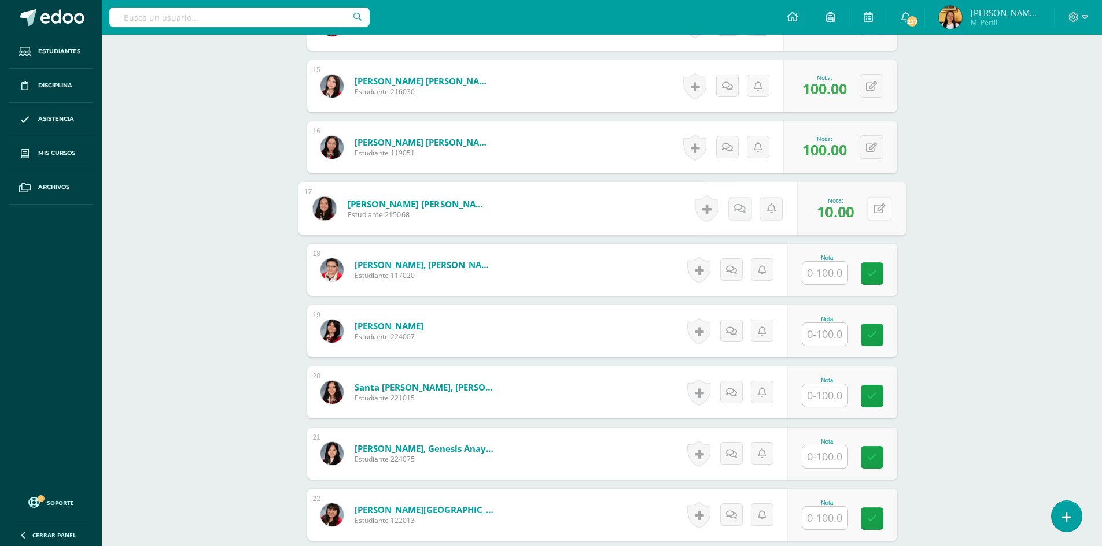
click at [873, 208] on icon at bounding box center [879, 209] width 12 height 10
type input "100"
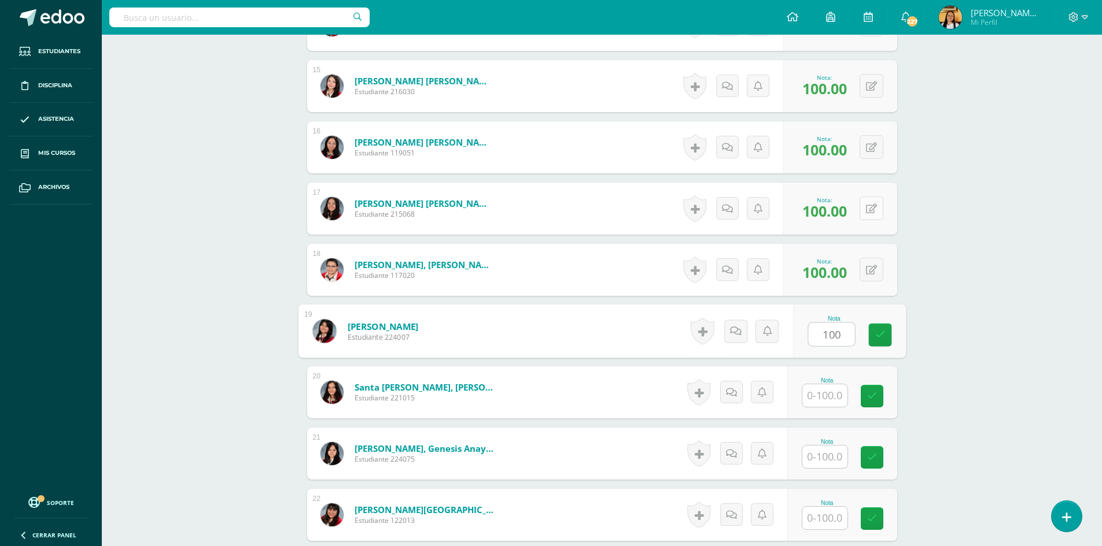
type input "100"
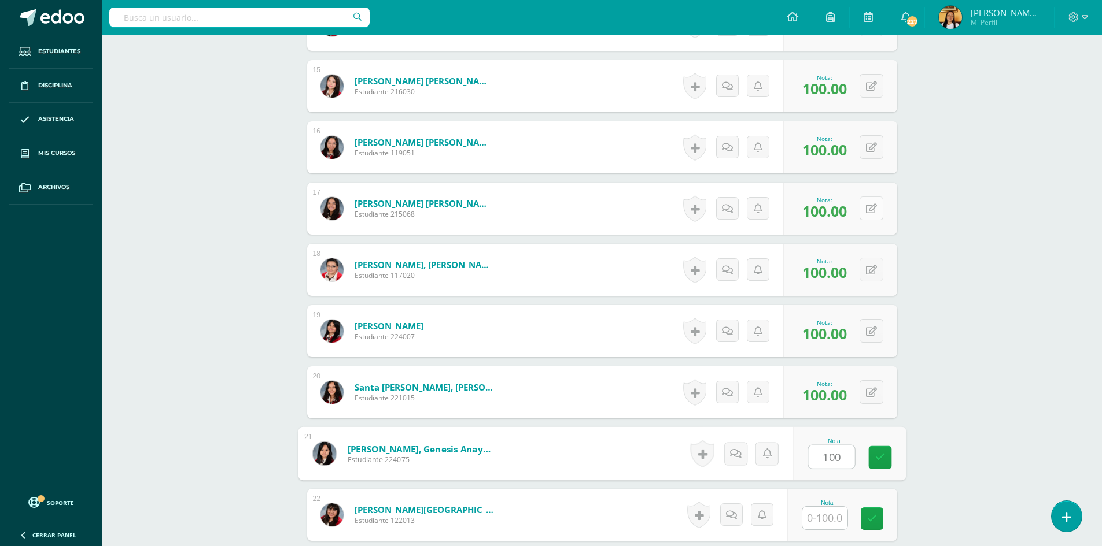
type input "100"
type input "1001"
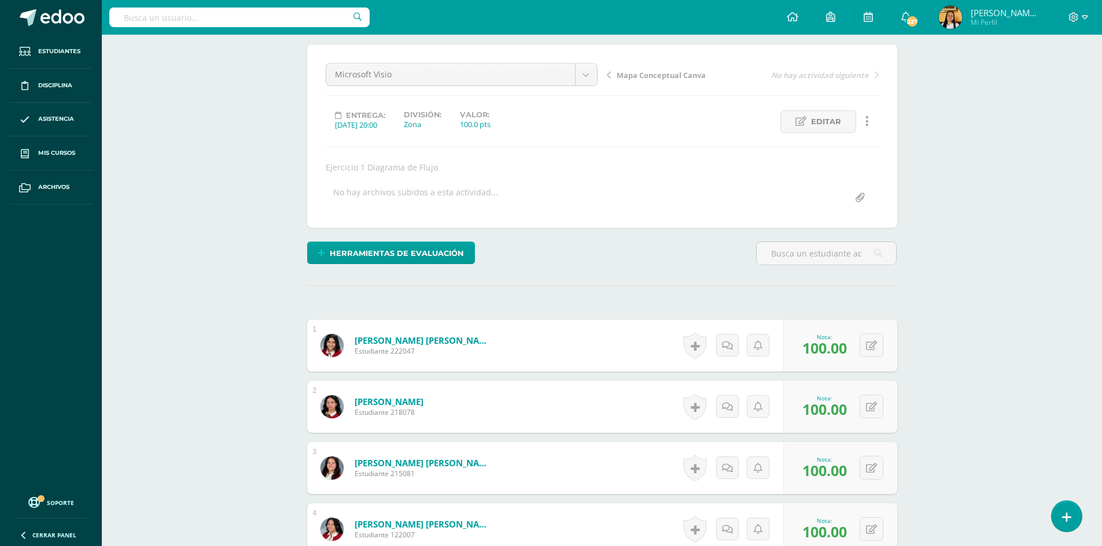
scroll to position [0, 0]
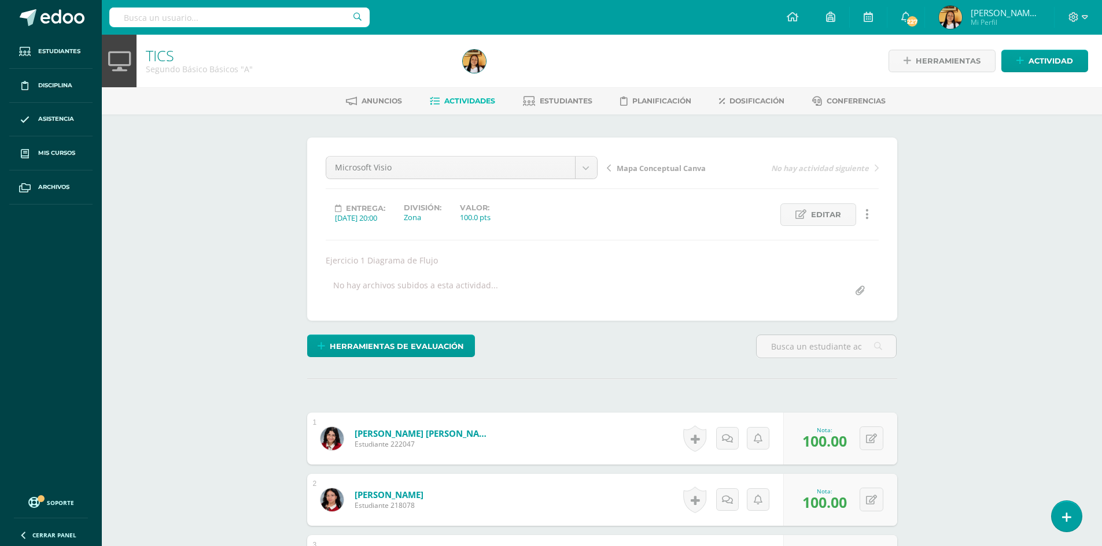
click at [455, 102] on span "Actividades" at bounding box center [469, 101] width 51 height 9
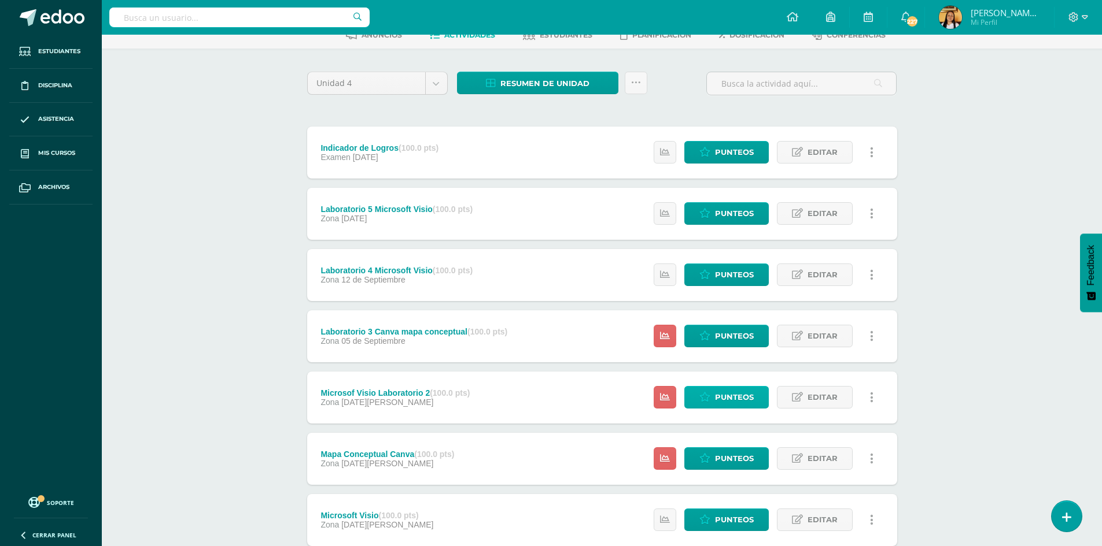
scroll to position [143, 0]
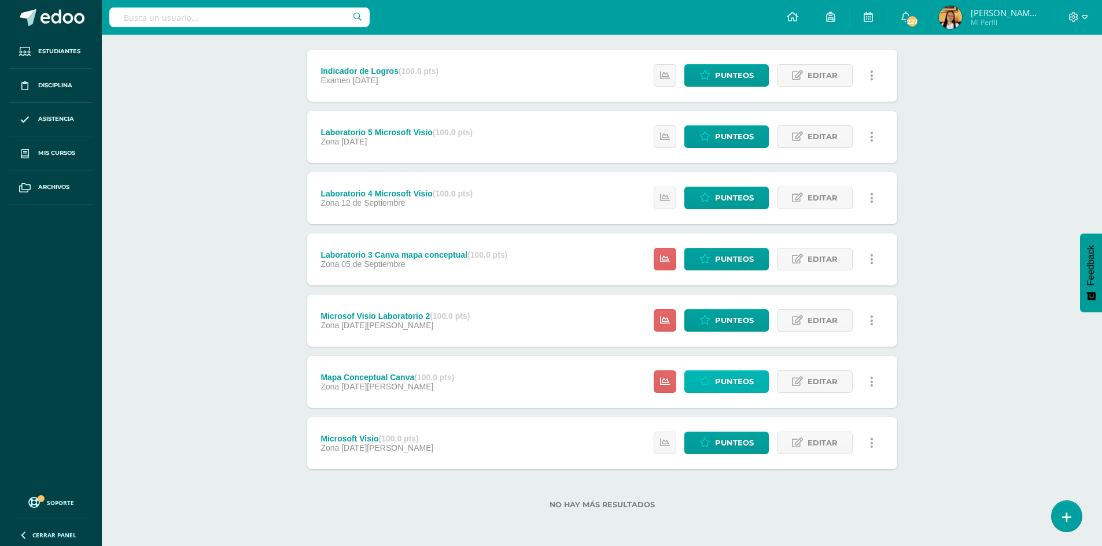
click at [734, 378] on span "Punteos" at bounding box center [734, 381] width 39 height 21
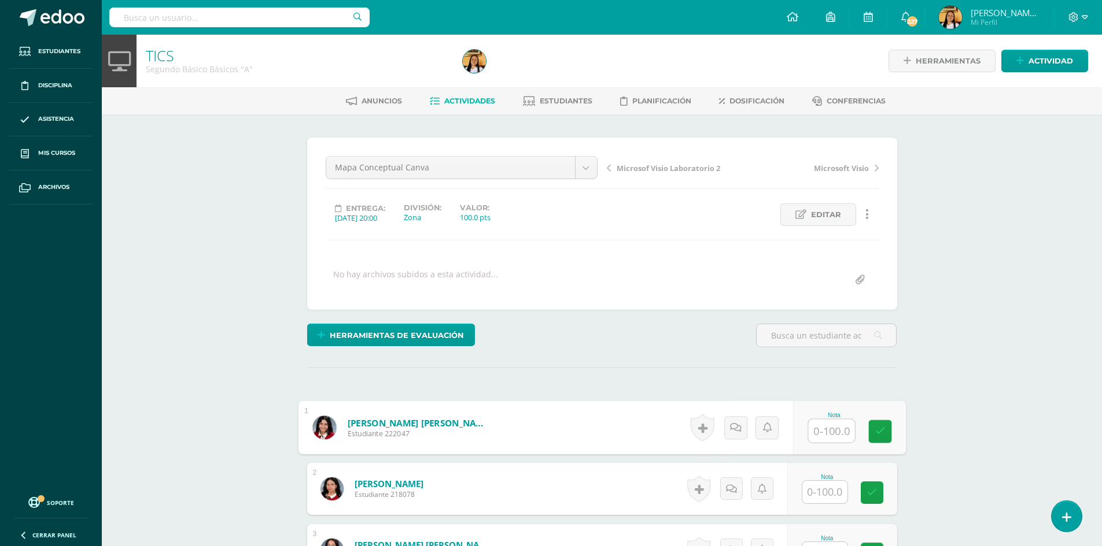
click at [828, 426] on input "text" at bounding box center [831, 431] width 46 height 23
type input "100"
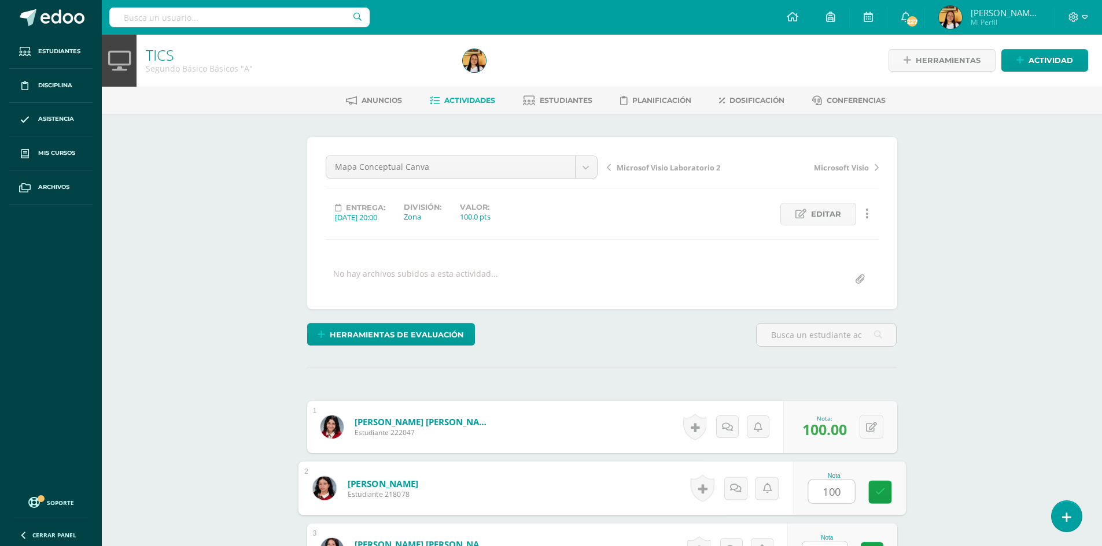
type input "100"
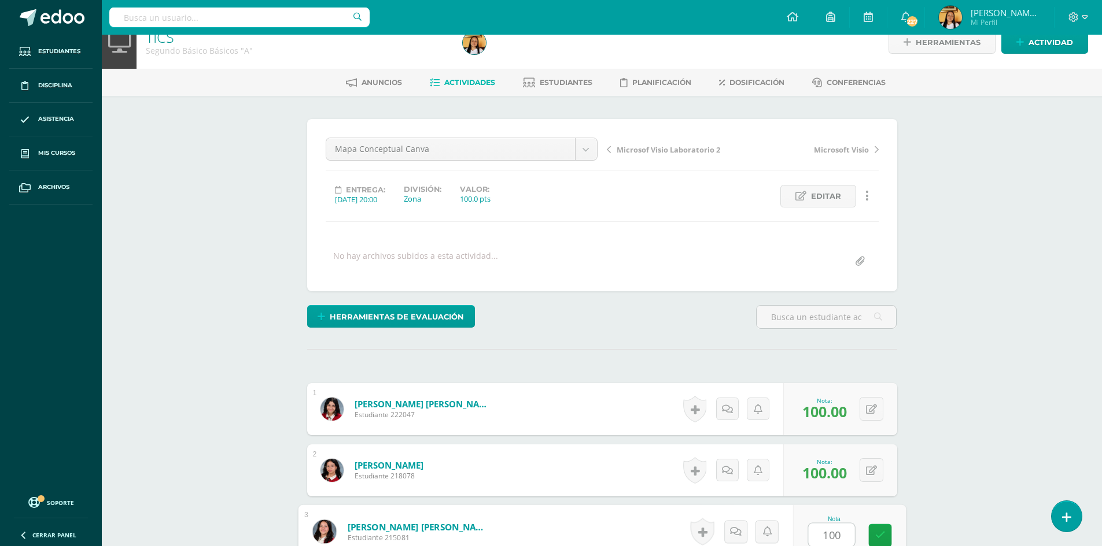
type input "100"
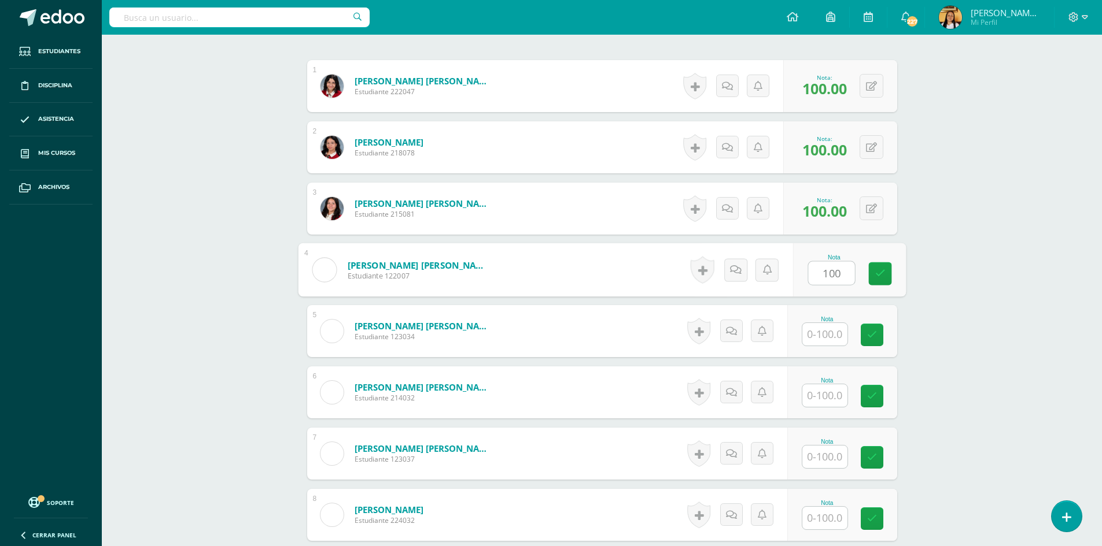
type input "100"
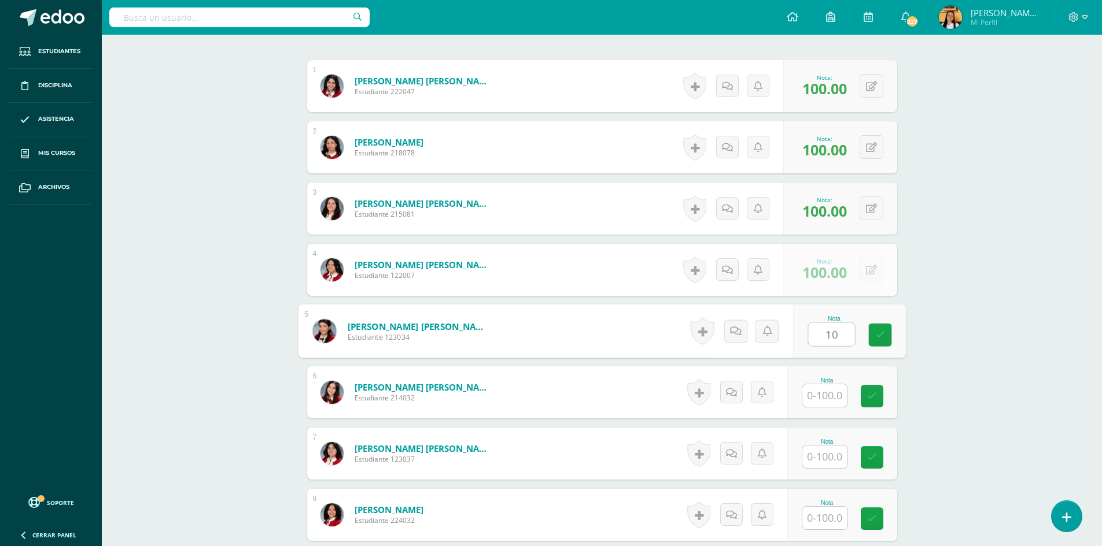
scroll to position [342, 0]
type input "100"
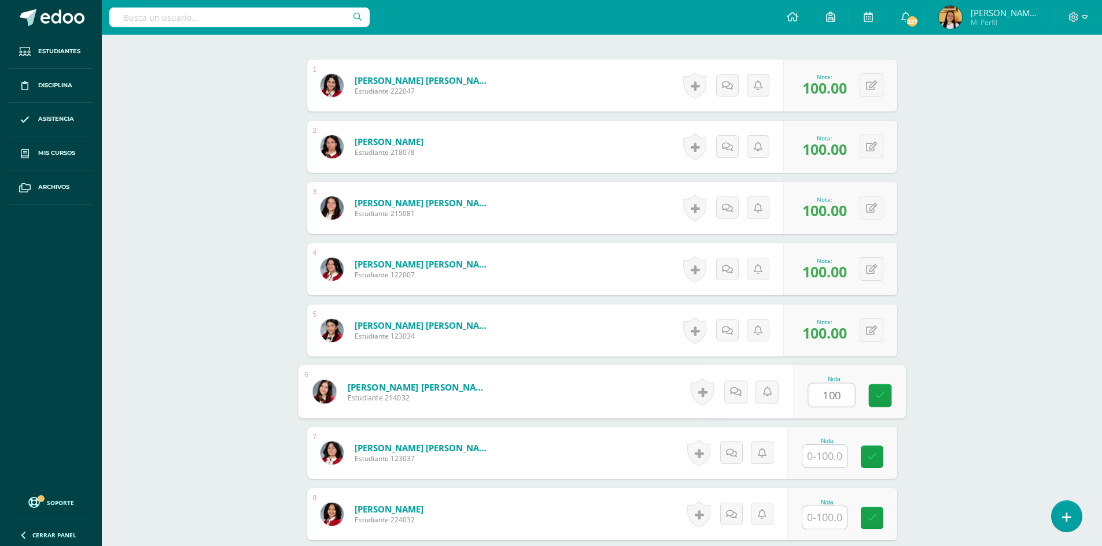
type input "100"
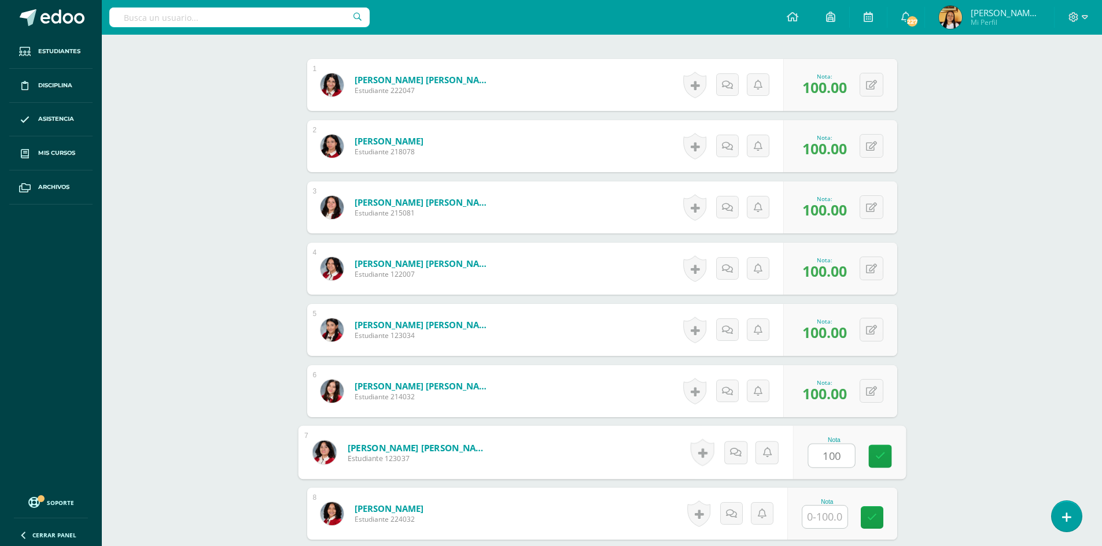
type input "100"
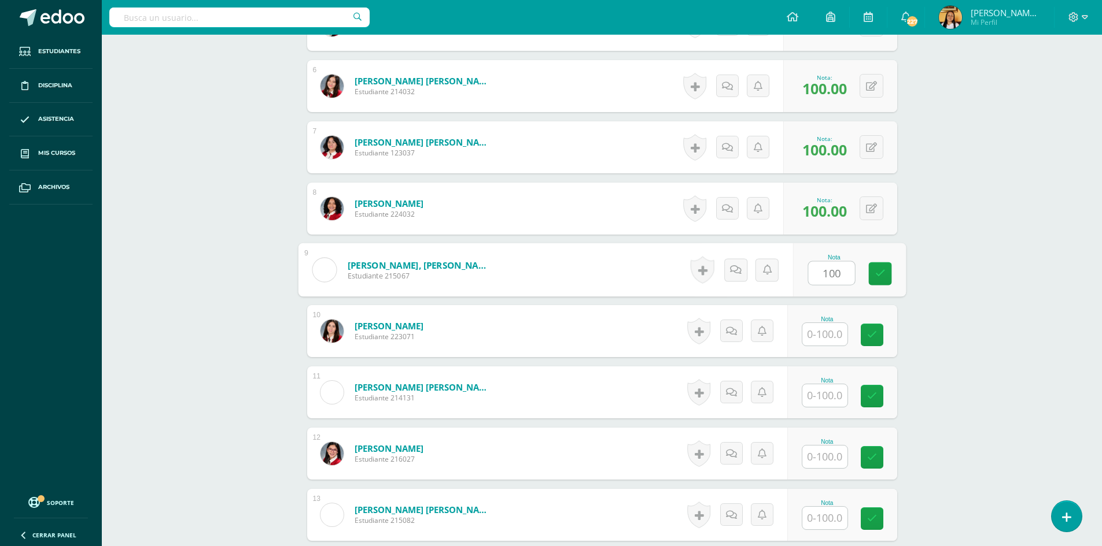
type input "100"
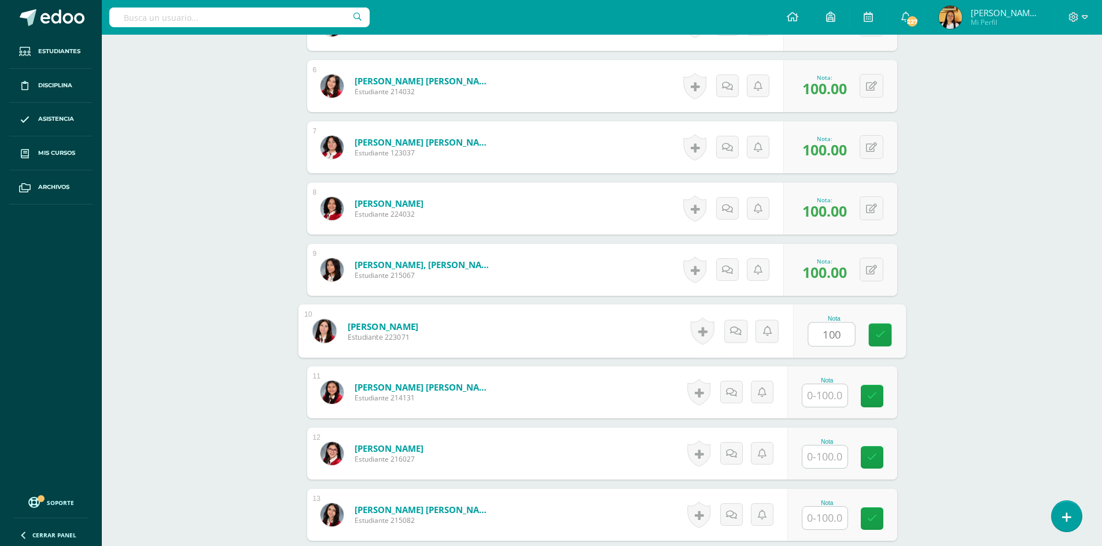
type input "100"
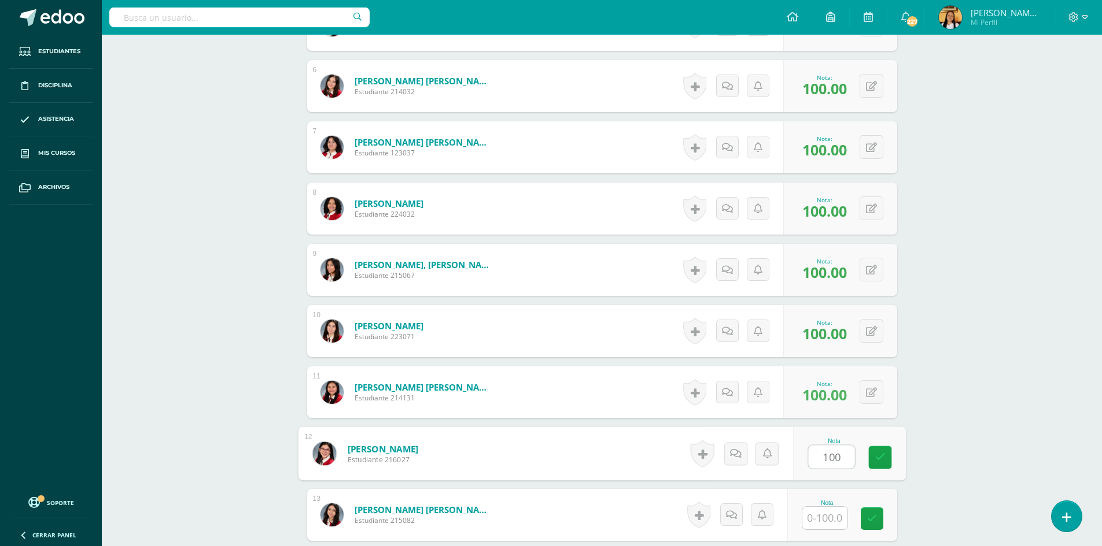
type input "100"
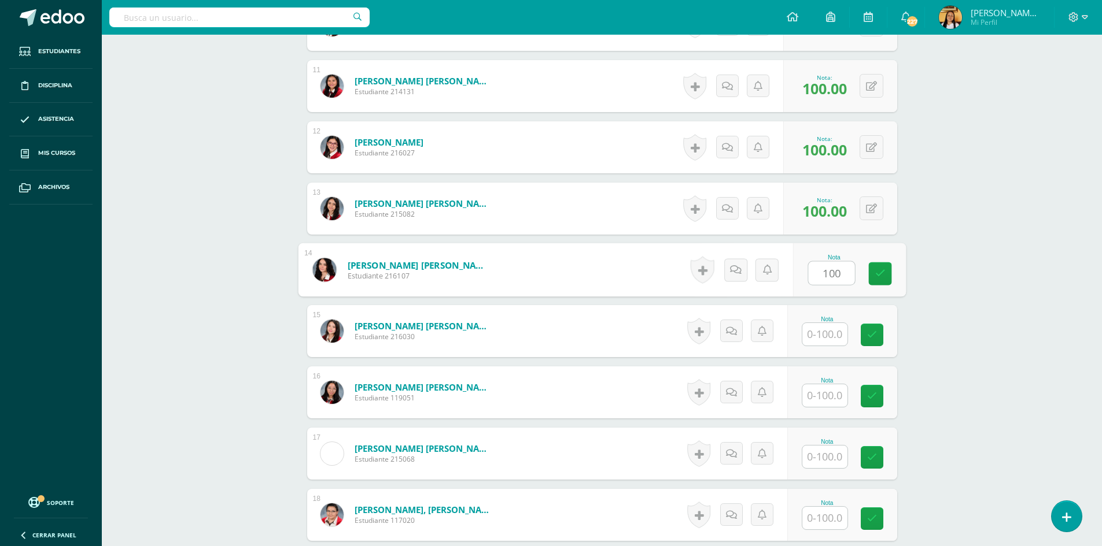
type input "100"
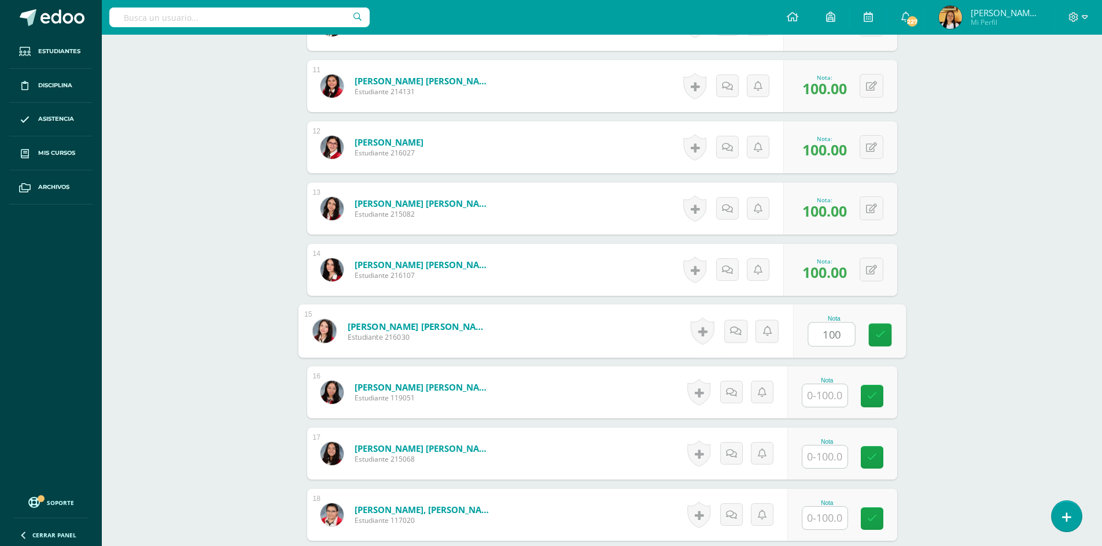
type input "100"
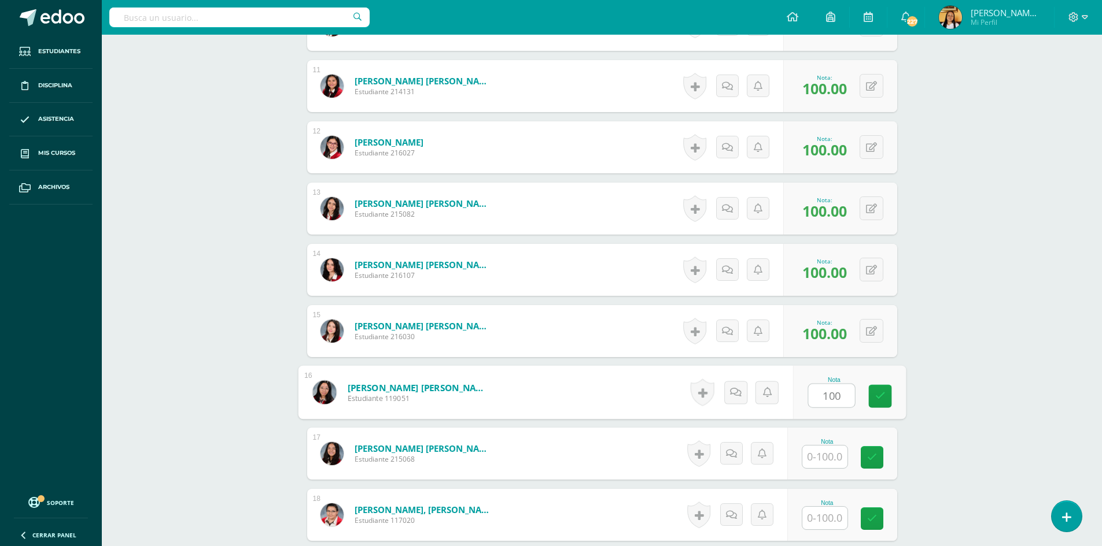
type input "100"
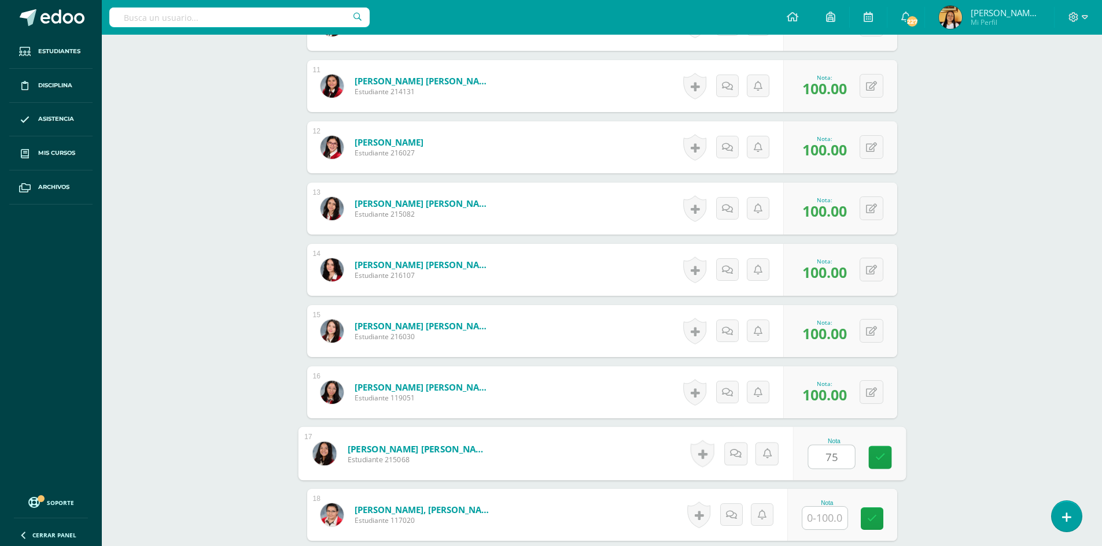
type input "75"
type input "100"
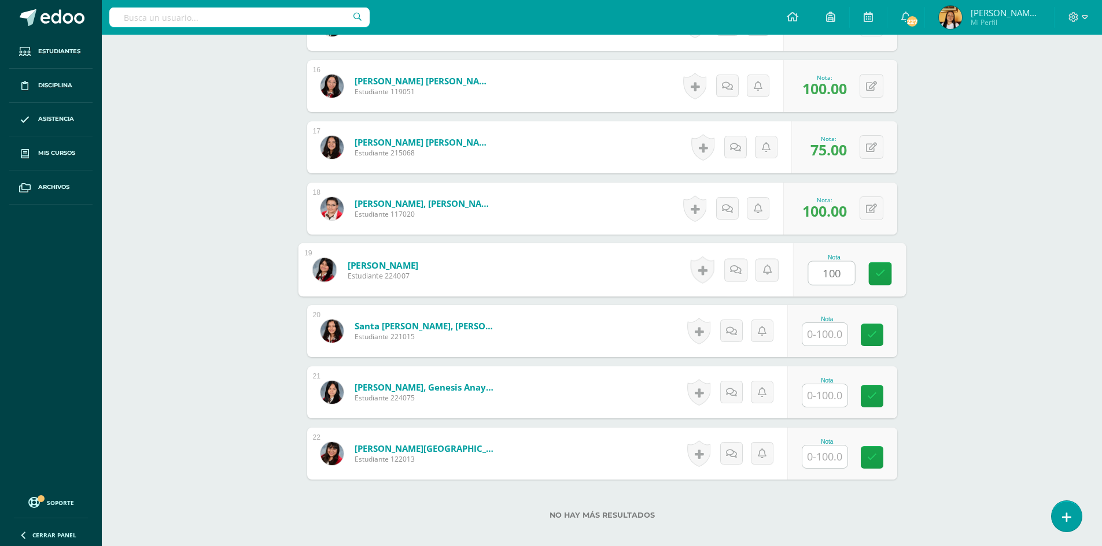
type input "100"
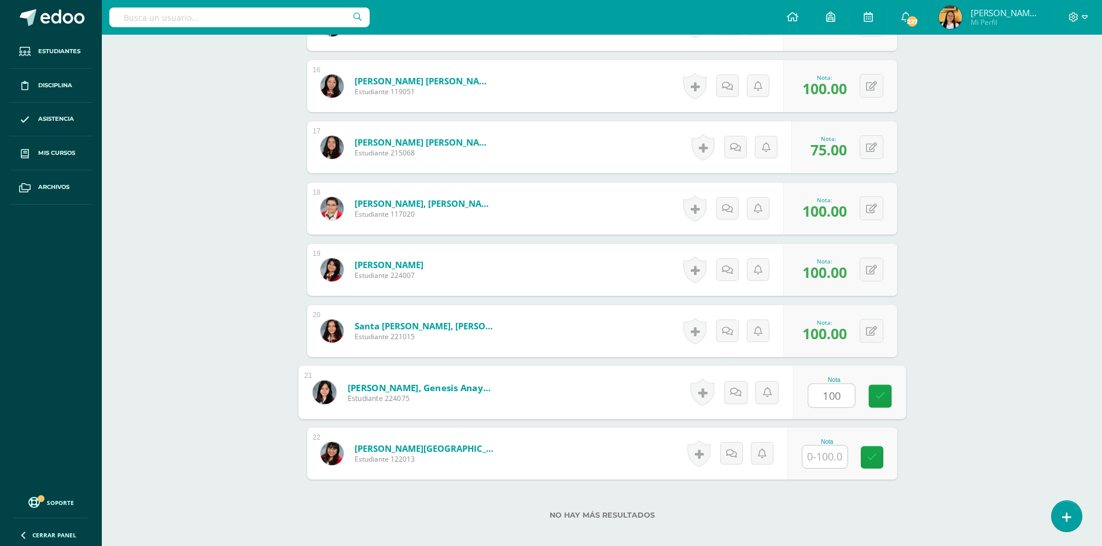
type input "100"
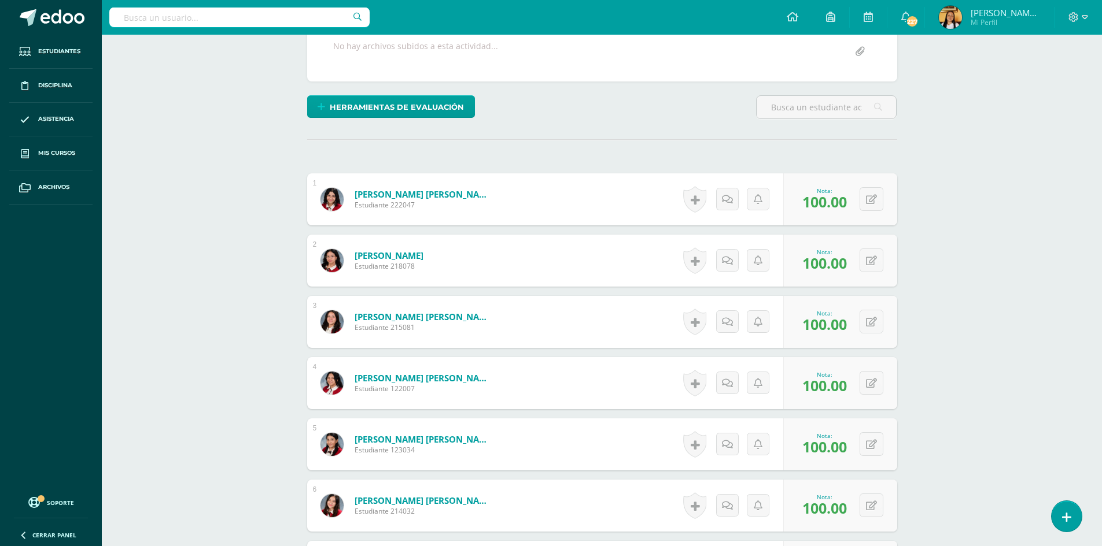
scroll to position [0, 0]
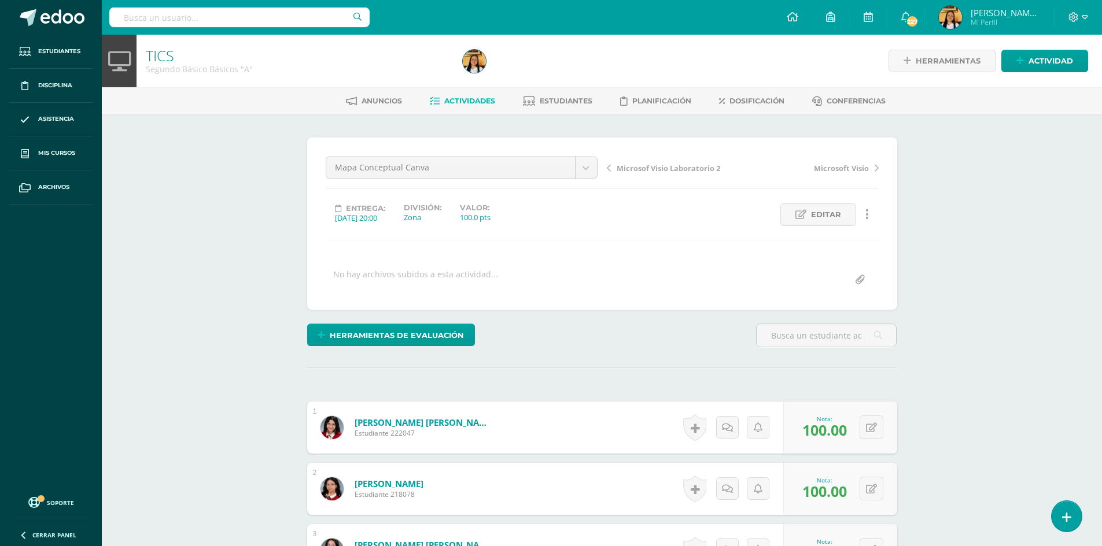
click at [463, 95] on link "Actividades" at bounding box center [462, 101] width 65 height 19
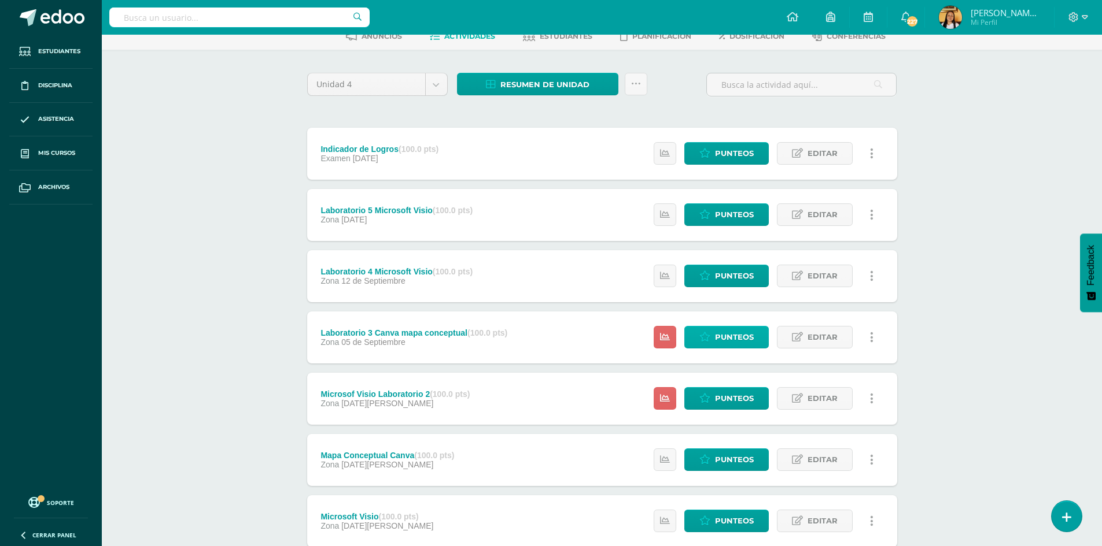
scroll to position [143, 0]
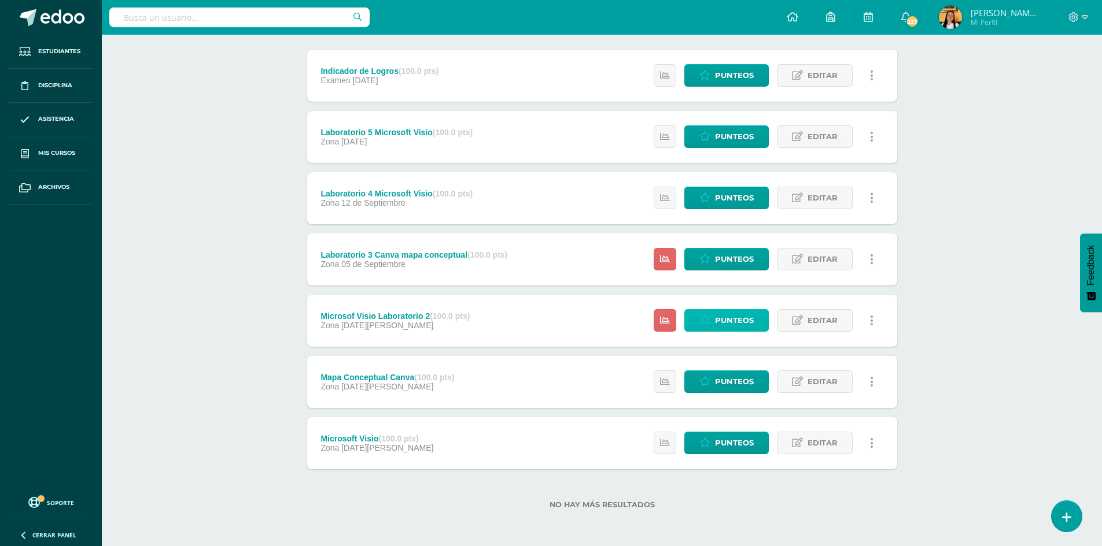
click at [731, 323] on span "Punteos" at bounding box center [734, 320] width 39 height 21
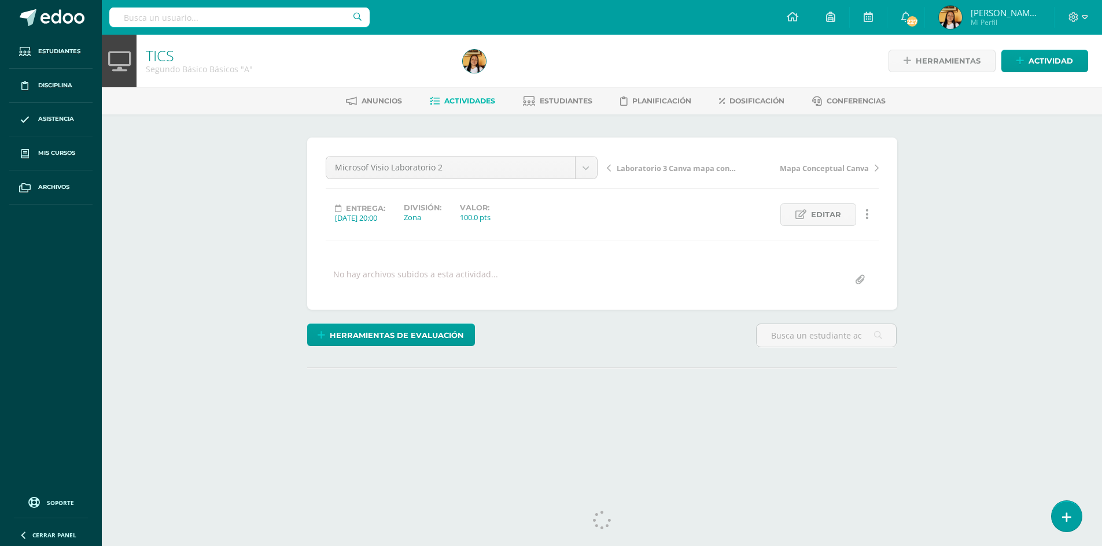
scroll to position [17, 0]
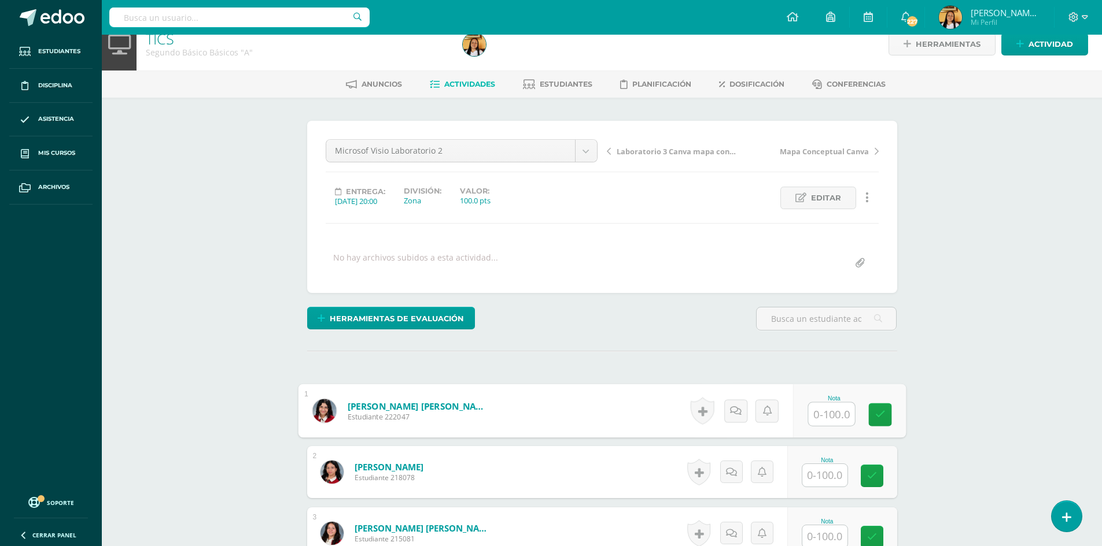
click at [810, 404] on input "text" at bounding box center [831, 414] width 46 height 23
type input "93"
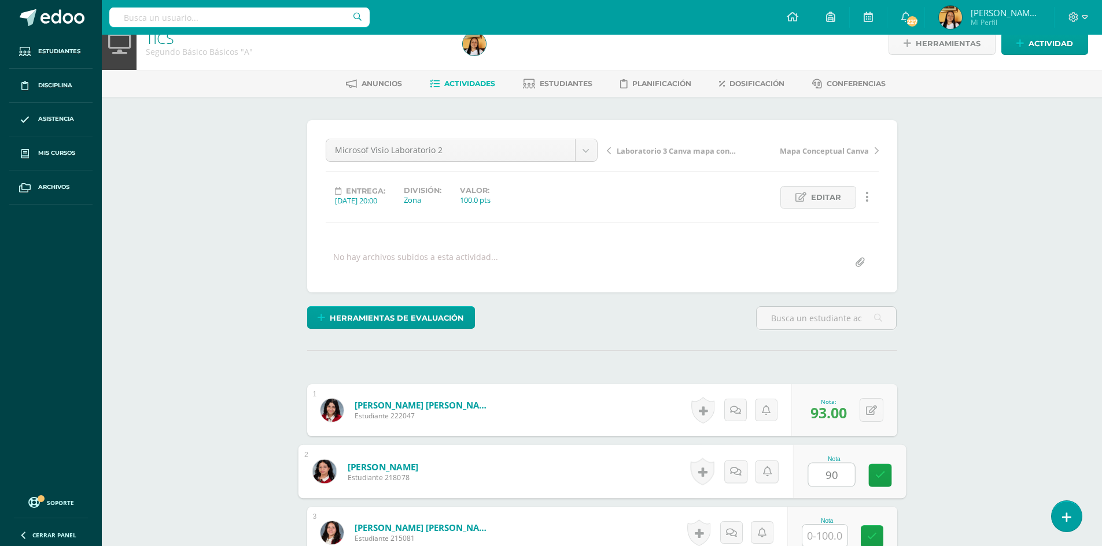
type input "90"
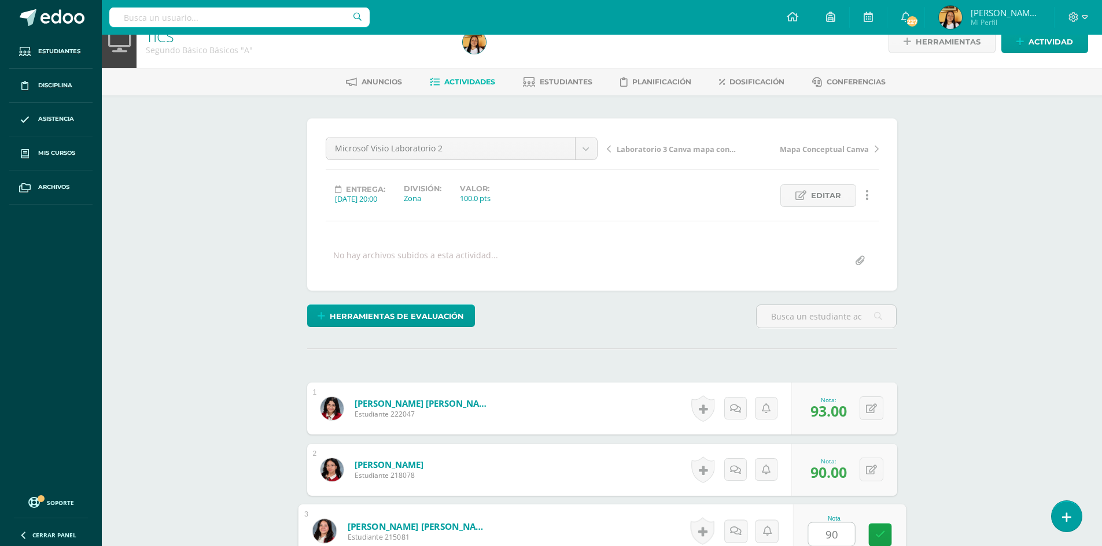
type input "90"
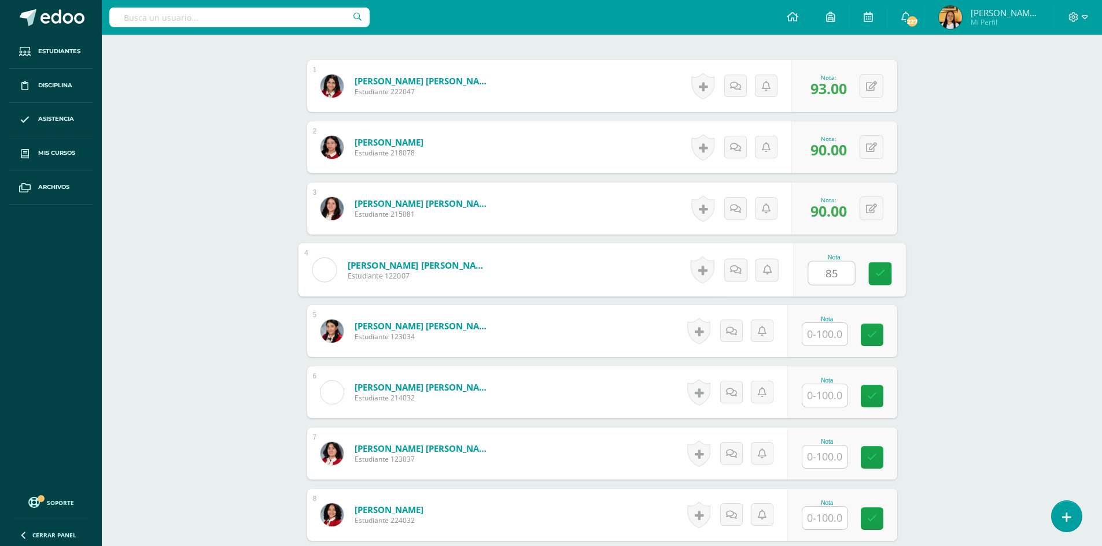
type input "85"
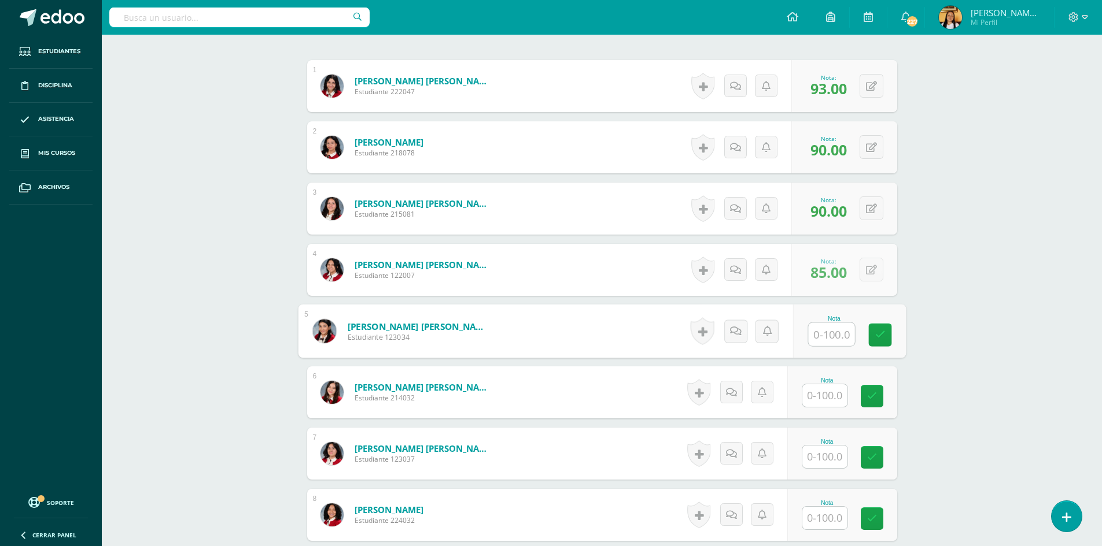
scroll to position [342, 0]
type input "100"
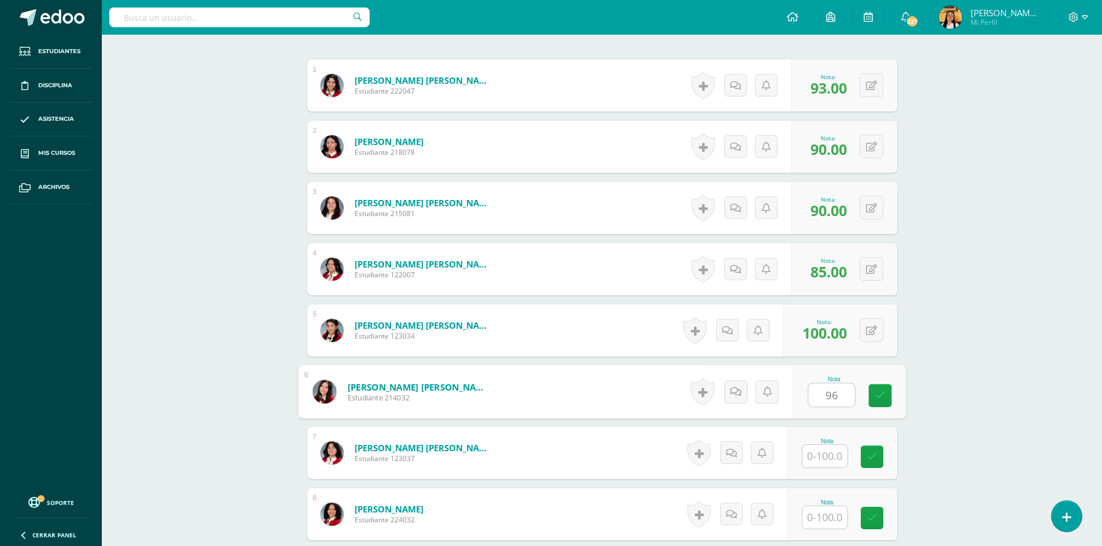
type input "96"
type input "93"
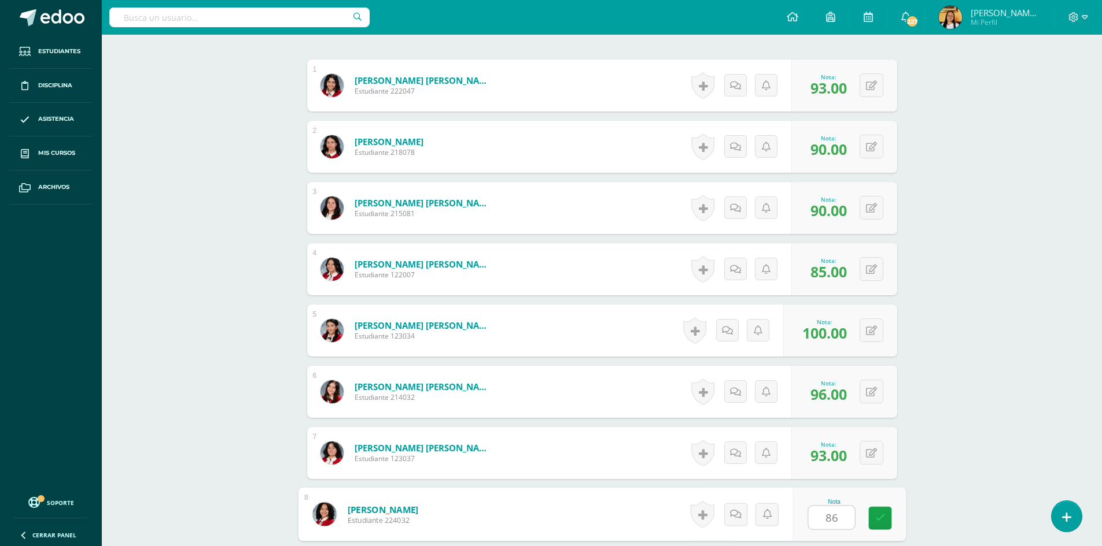
type input "86"
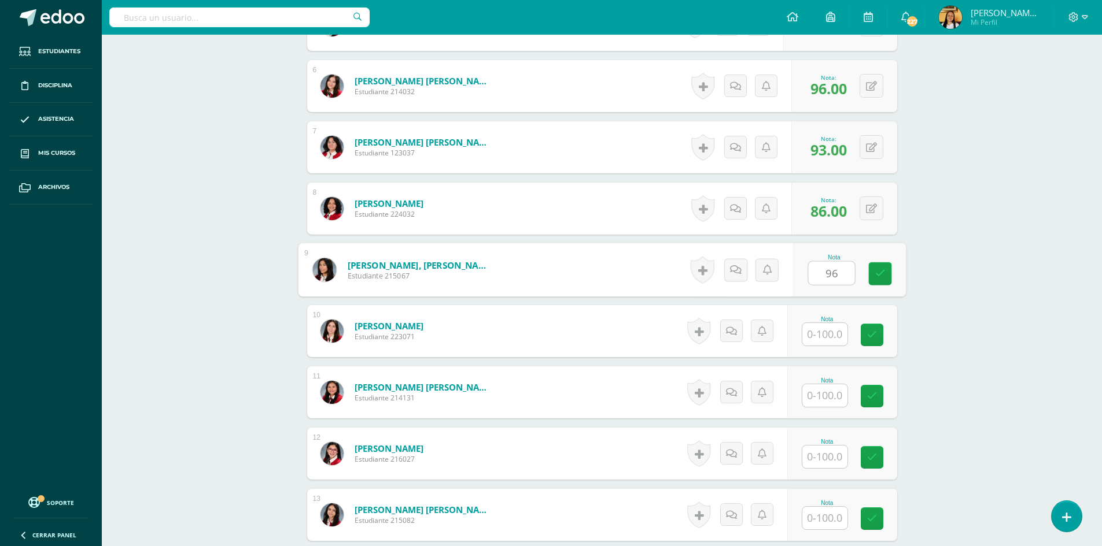
type input "96"
type input "80"
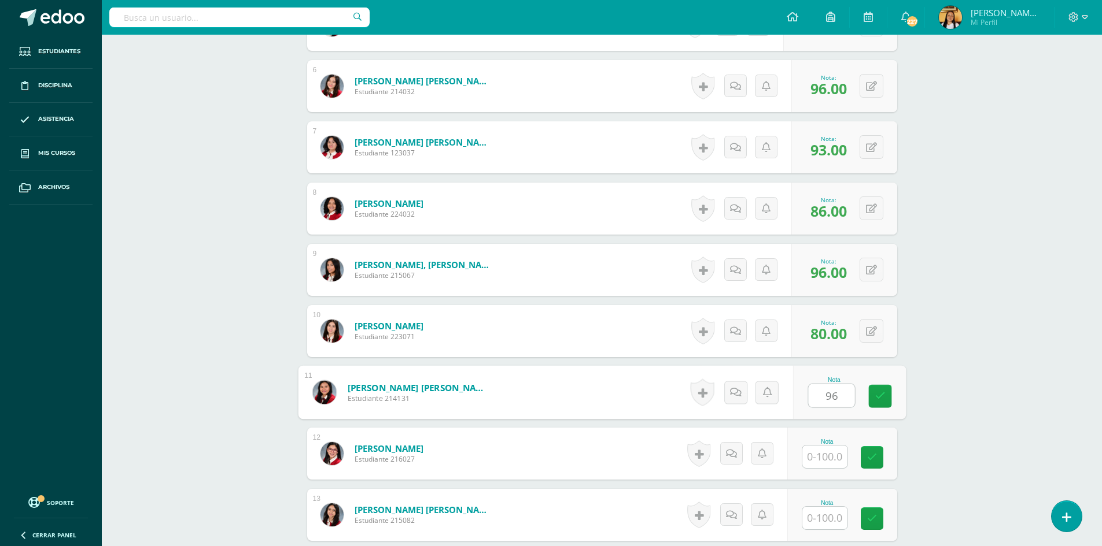
type input "96"
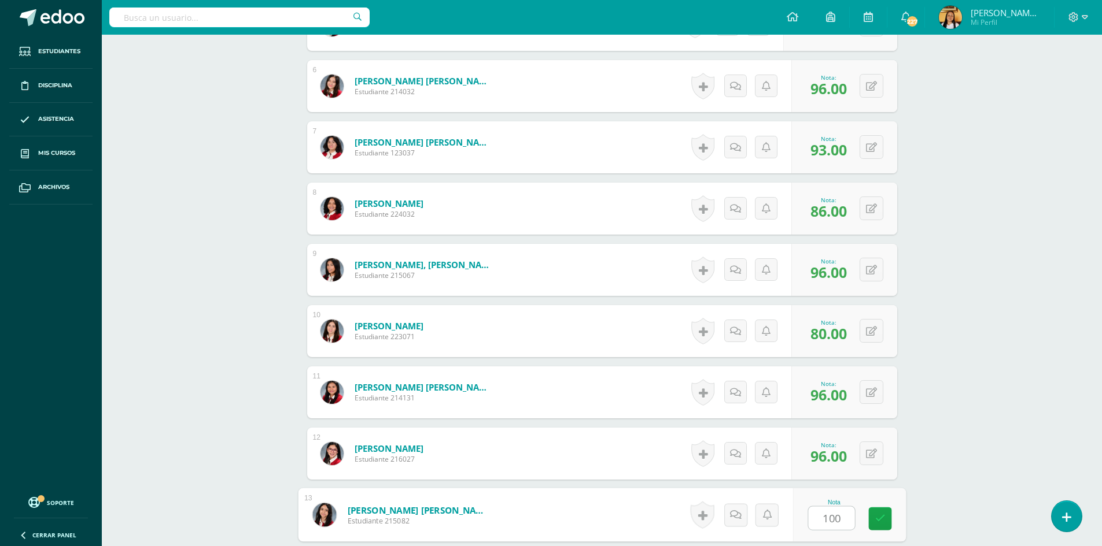
type input "100"
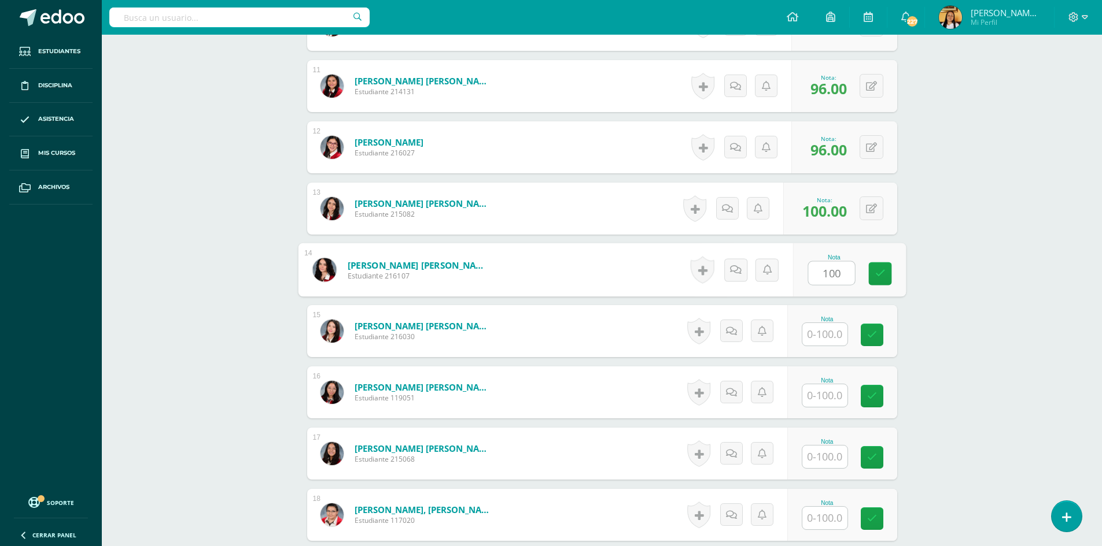
type input "100"
type input "87"
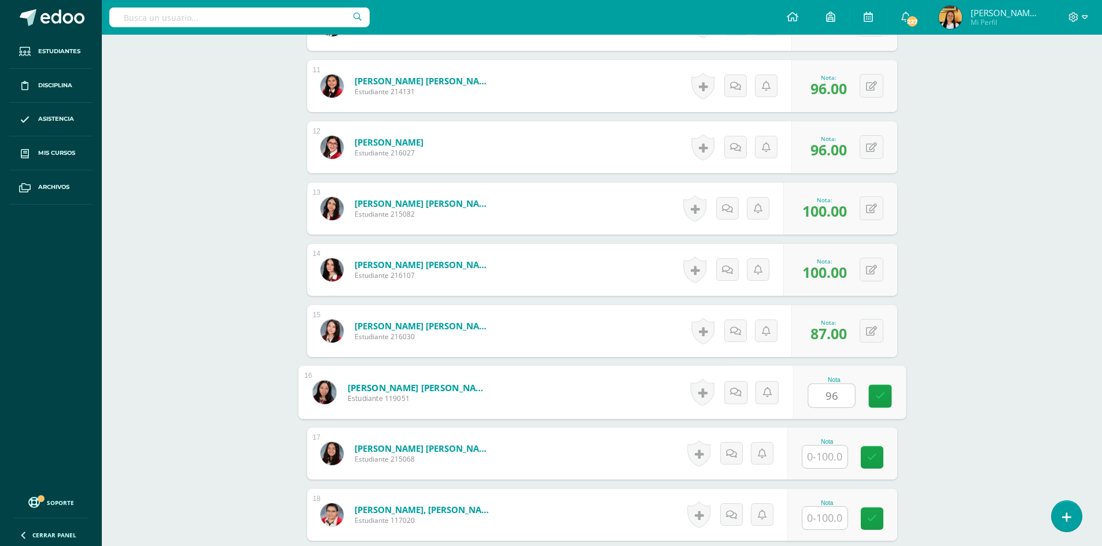
type input "96"
type input "86"
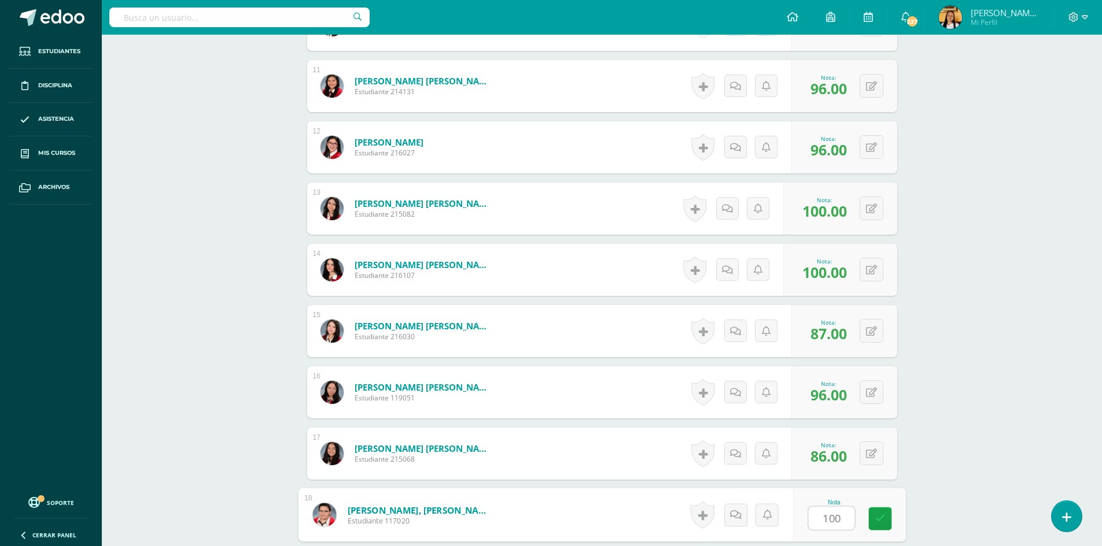
type input "100"
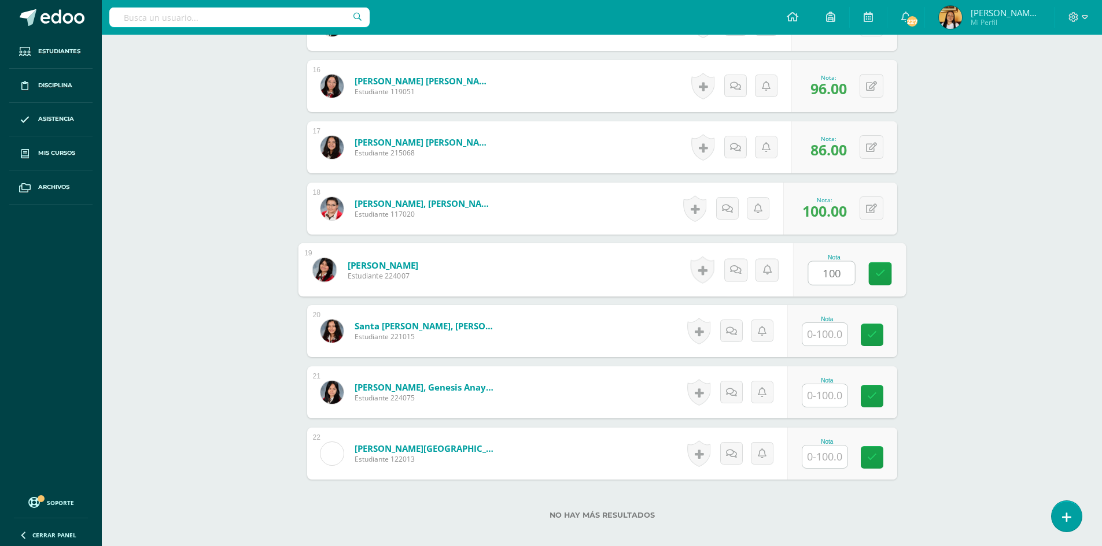
type input "100"
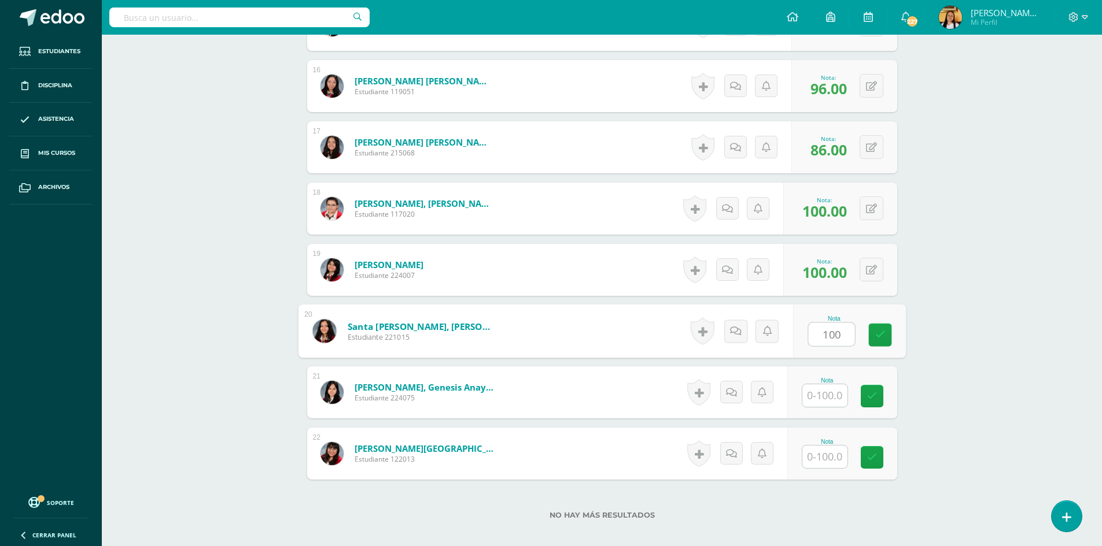
type input "100"
type input "80"
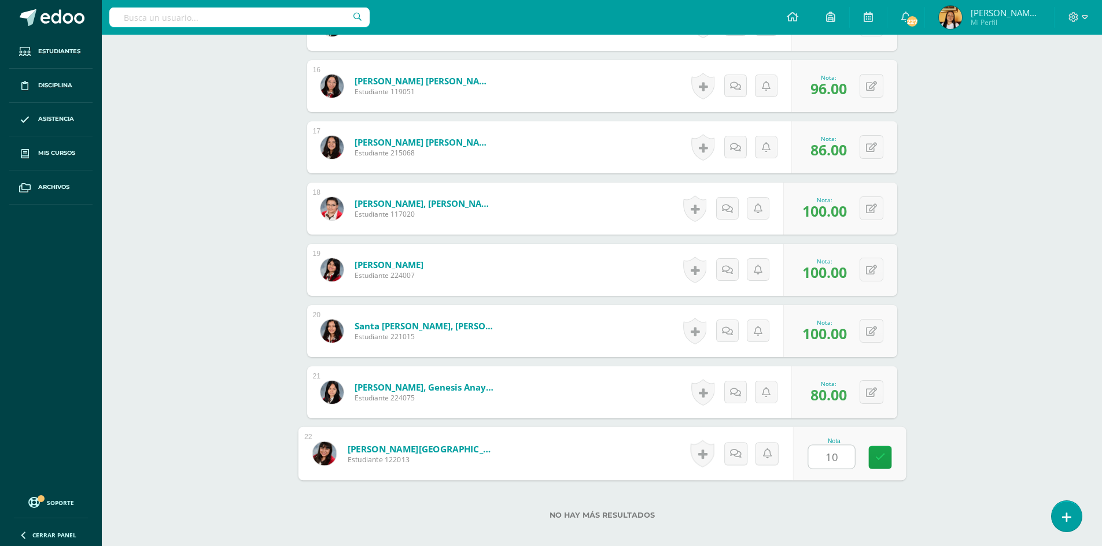
type input "100"
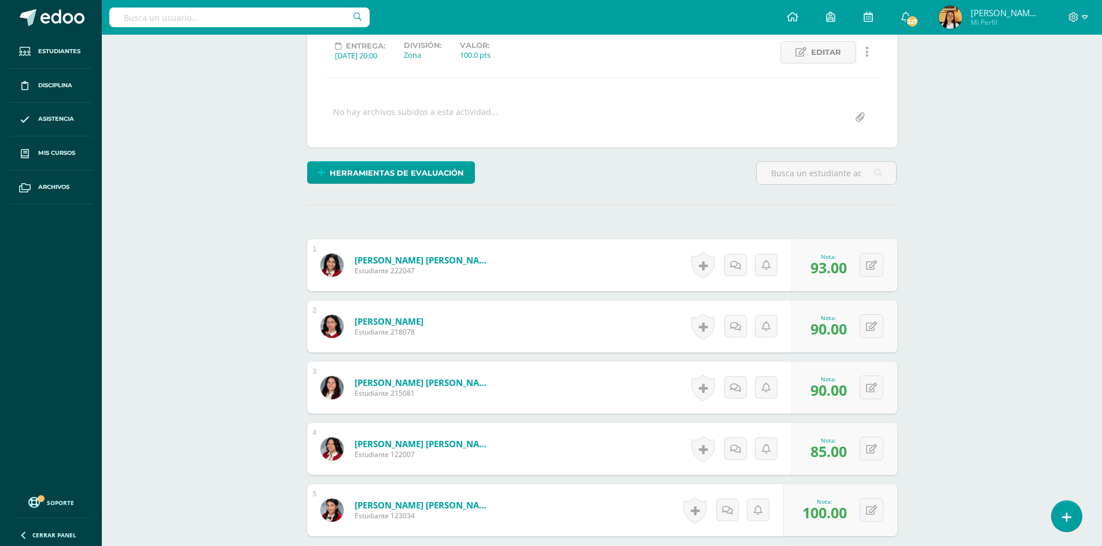
scroll to position [0, 0]
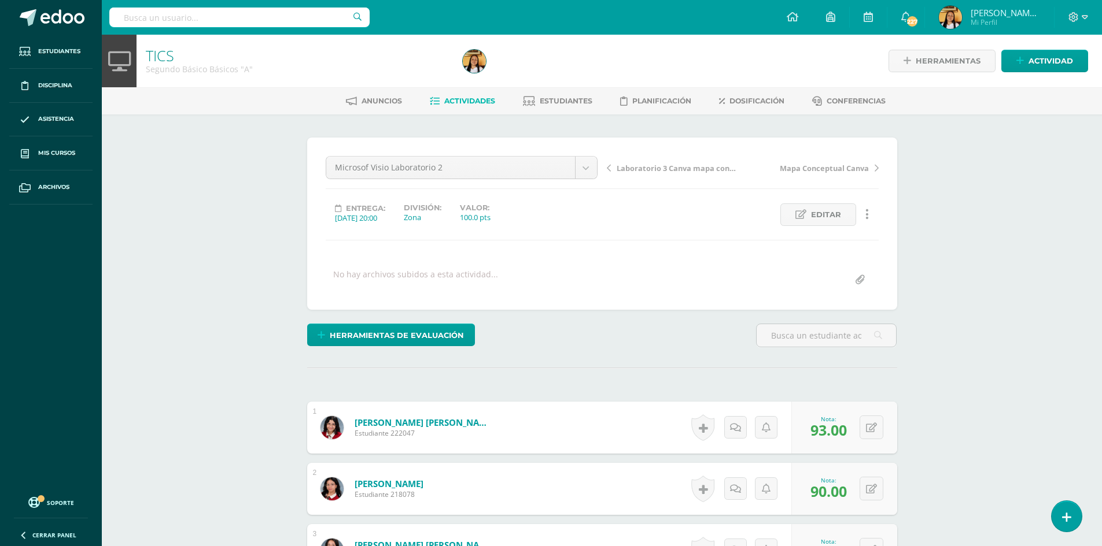
click at [444, 102] on span "Actividades" at bounding box center [469, 101] width 51 height 9
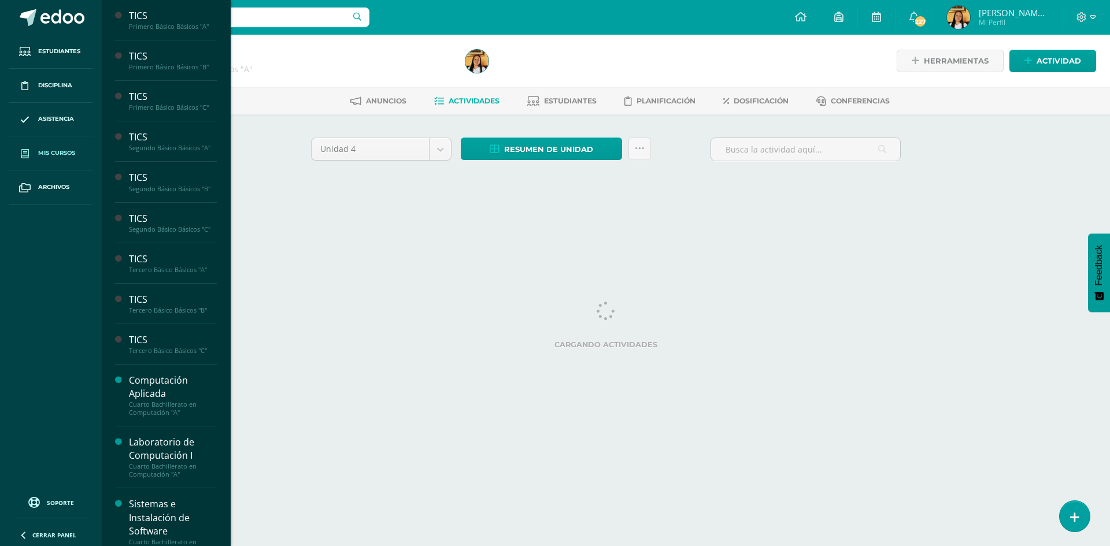
click at [46, 151] on span "Mis cursos" at bounding box center [56, 153] width 37 height 9
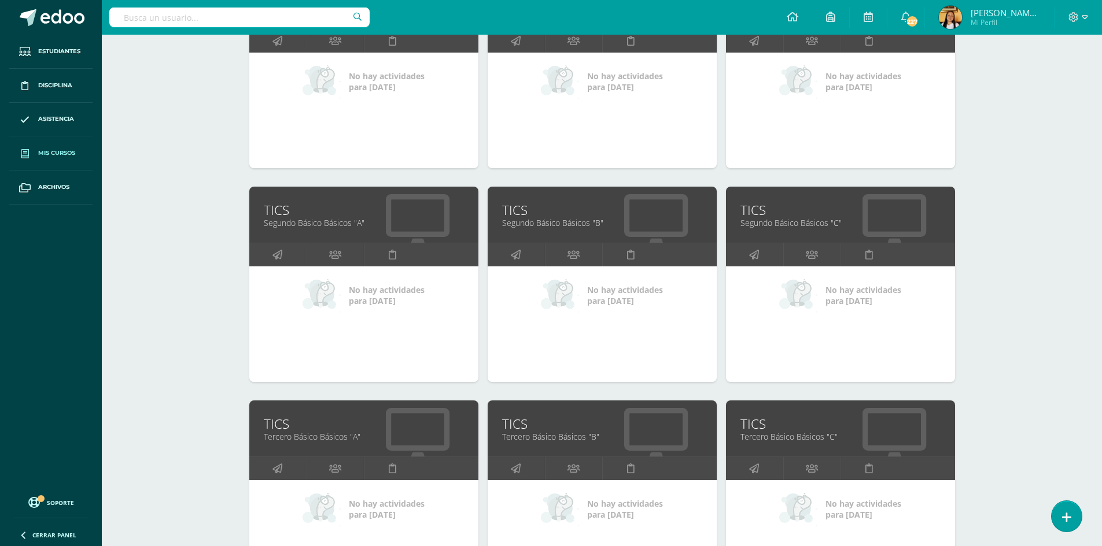
scroll to position [289, 0]
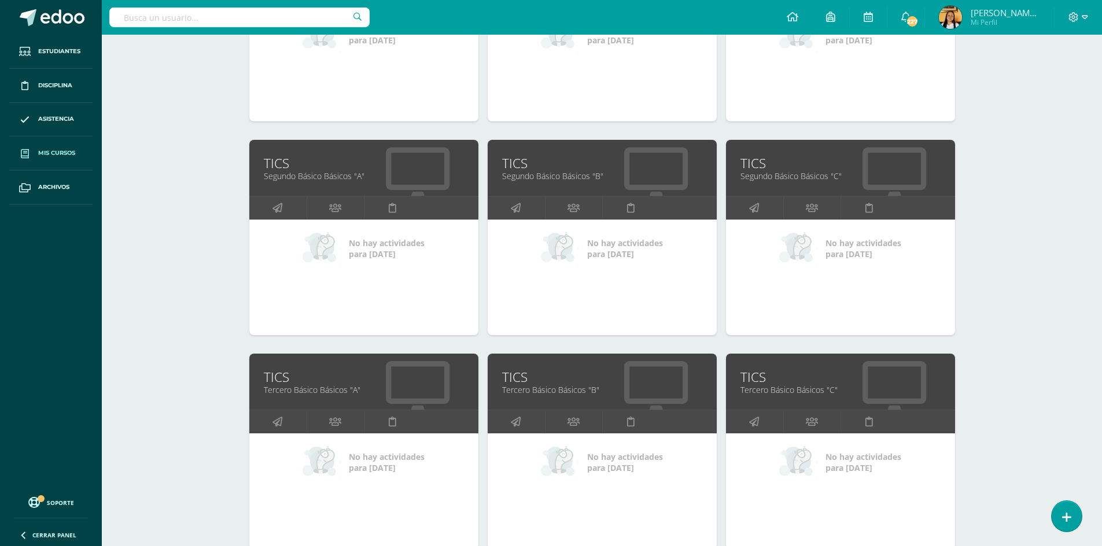
click at [774, 176] on link "Segundo Básico Básicos "C"" at bounding box center [840, 176] width 200 height 11
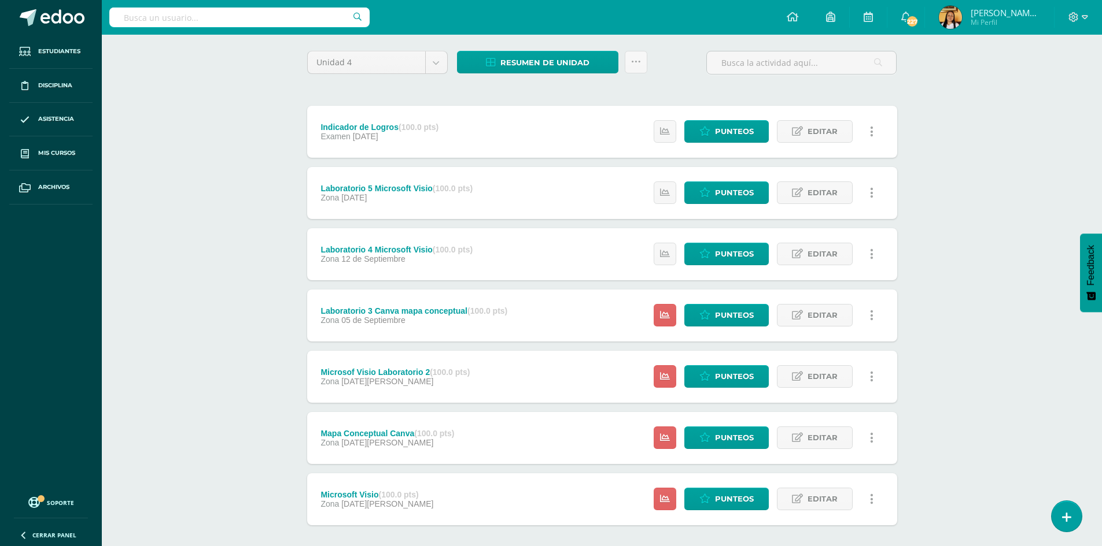
scroll to position [143, 0]
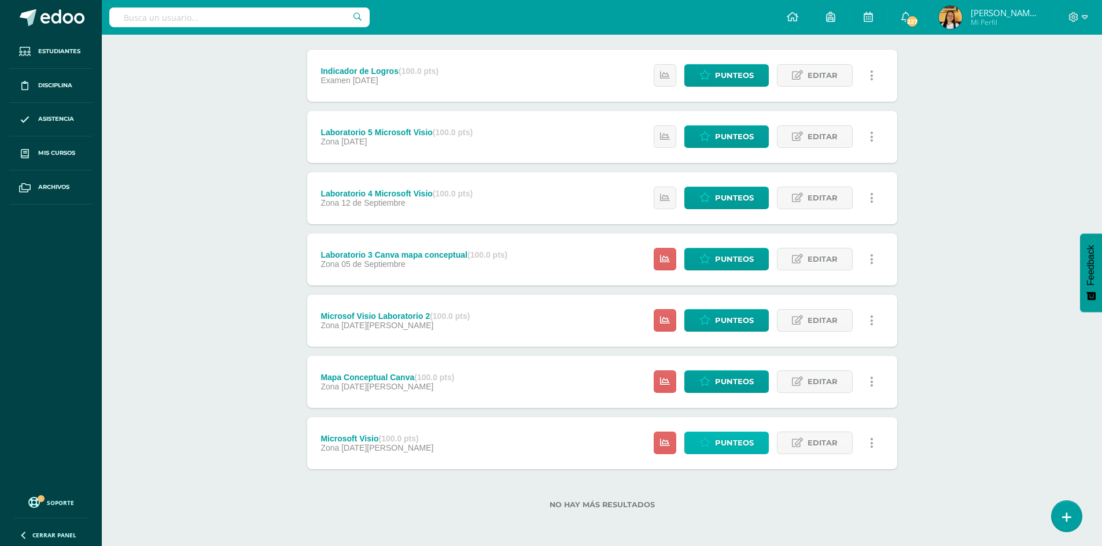
click at [737, 454] on span "Punteos" at bounding box center [734, 443] width 39 height 21
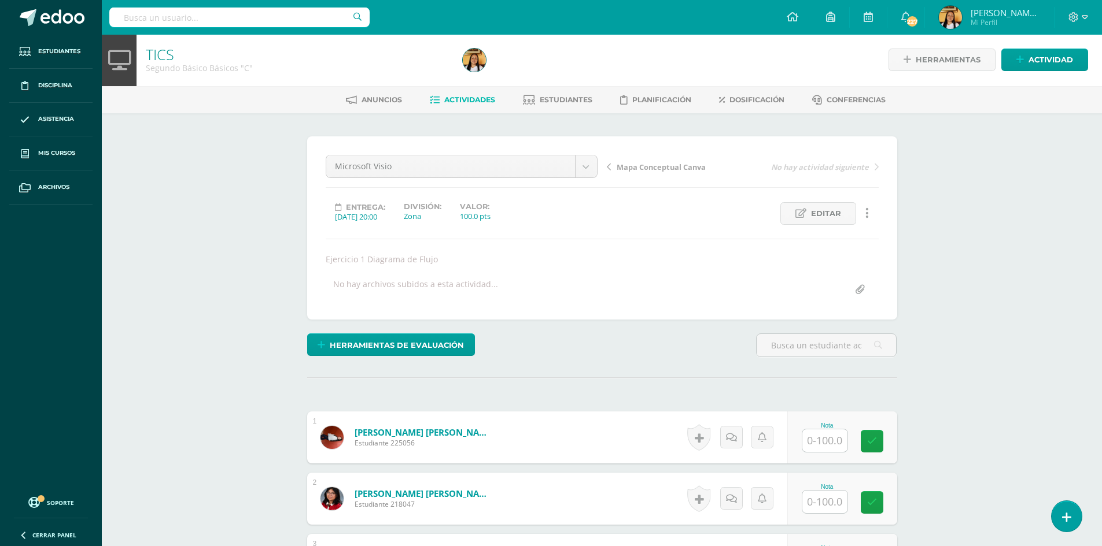
scroll to position [2, 0]
click at [810, 442] on input "text" at bounding box center [824, 440] width 45 height 23
type input "83"
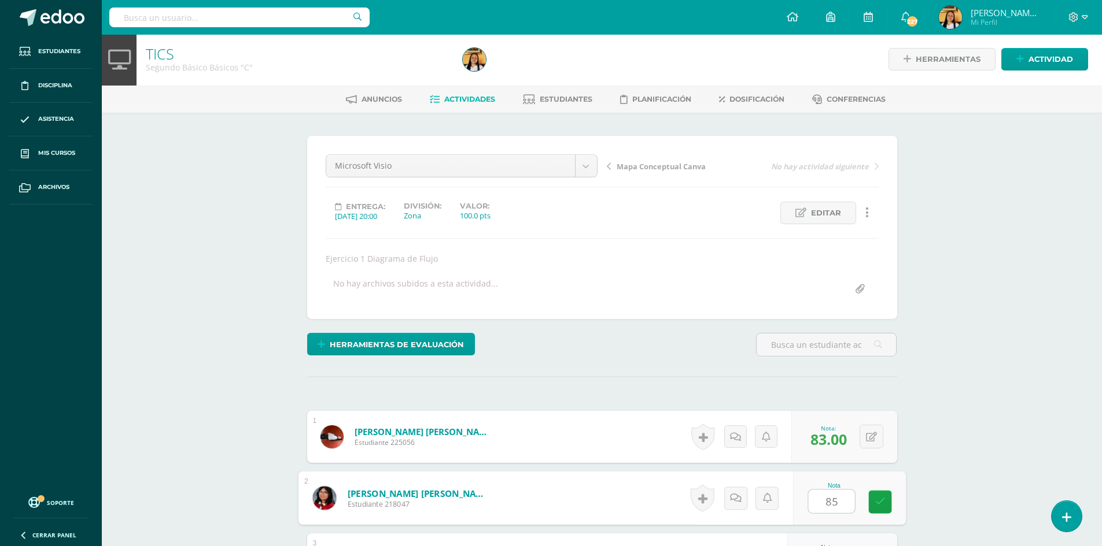
type input "85"
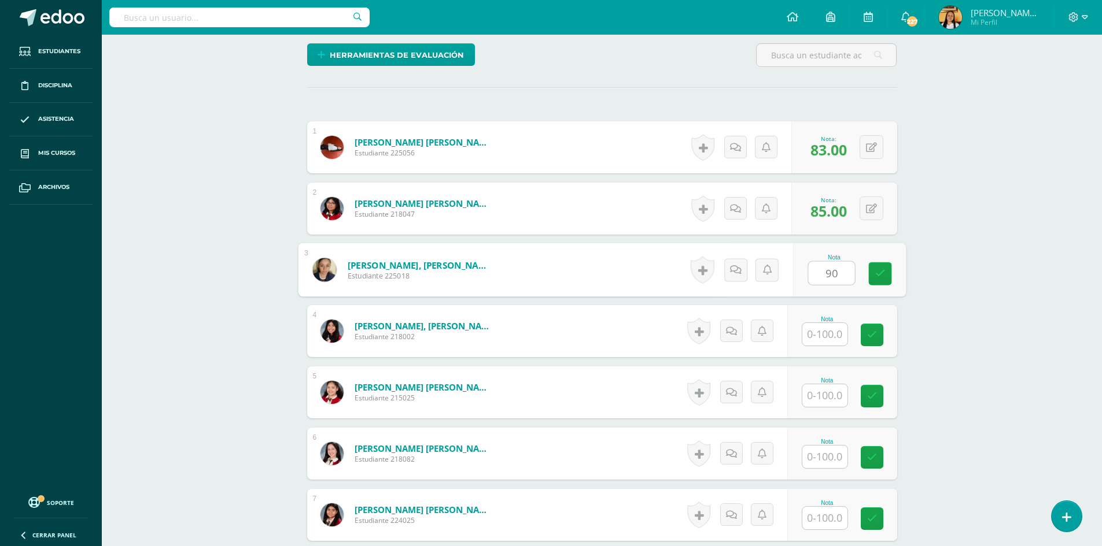
type input "90"
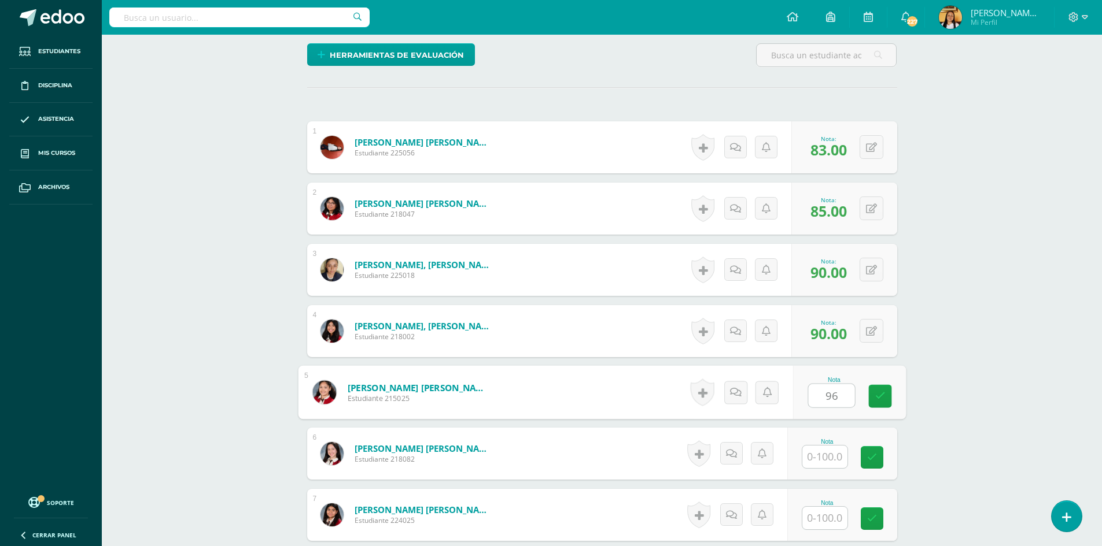
type input "96"
type input "100"
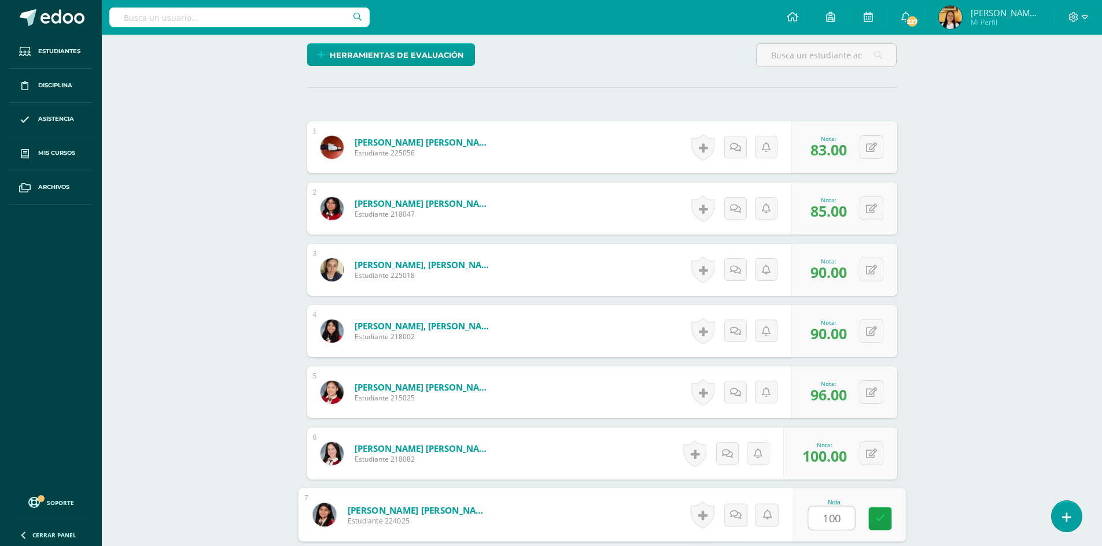
type input "100"
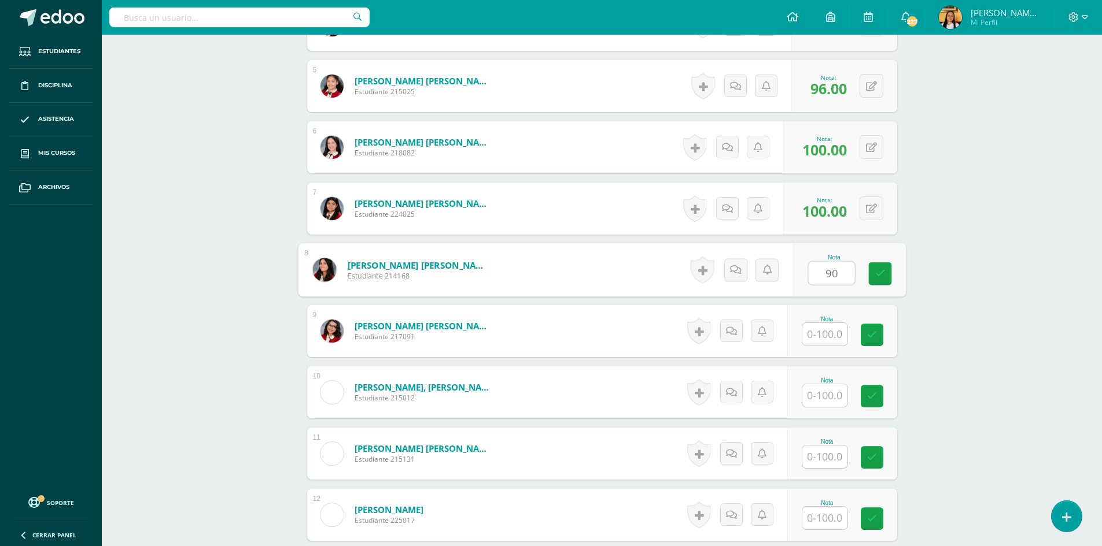
type input "90"
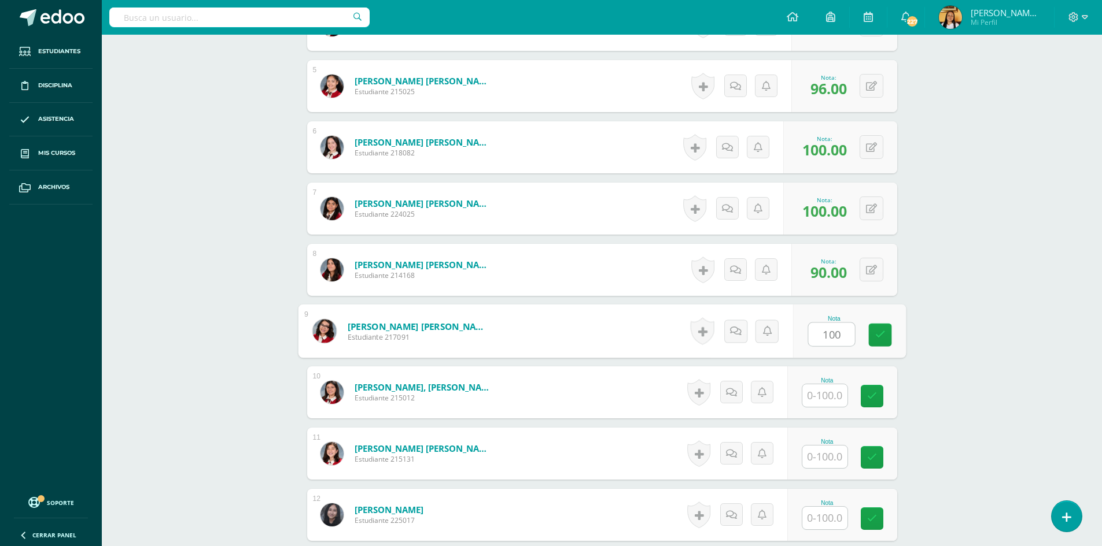
type input "100"
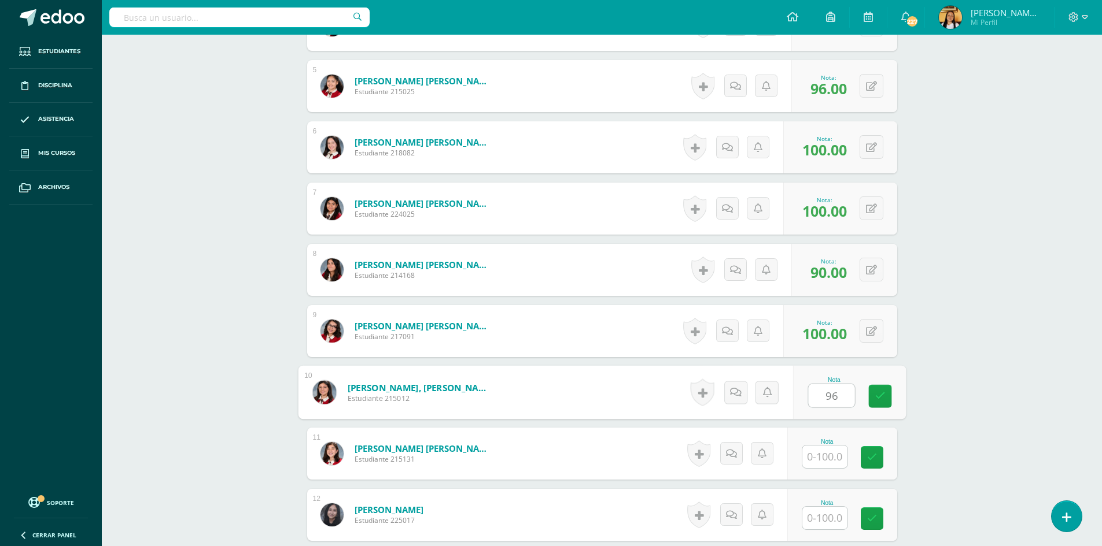
type input "96"
type input "100"
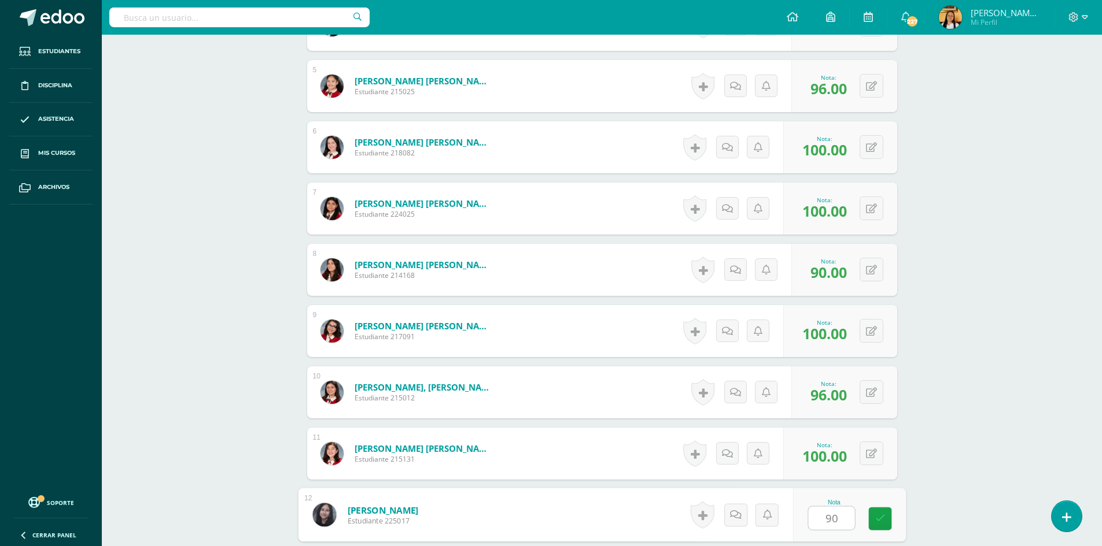
type input "90"
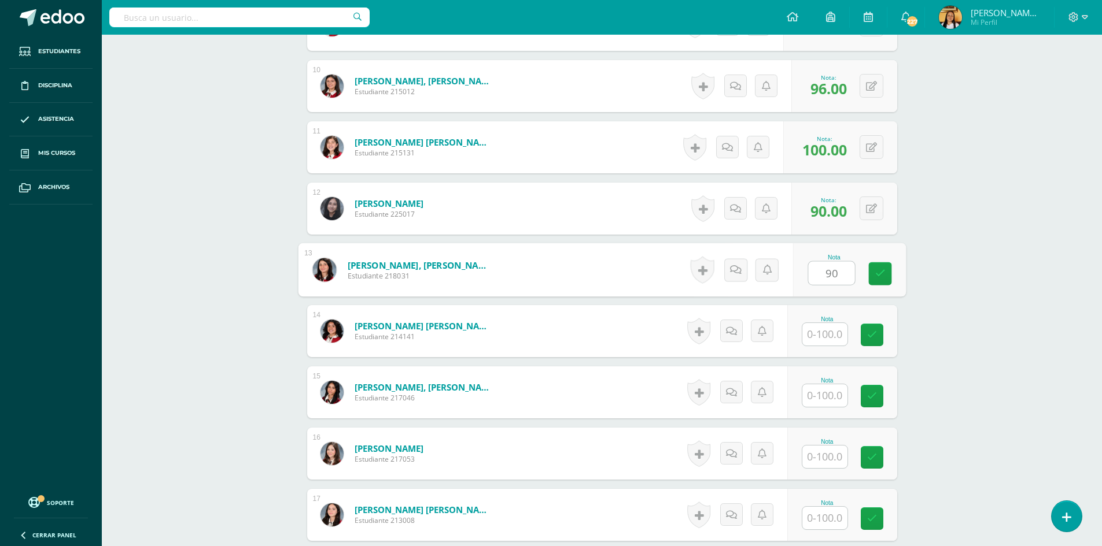
type input "90"
type input "93"
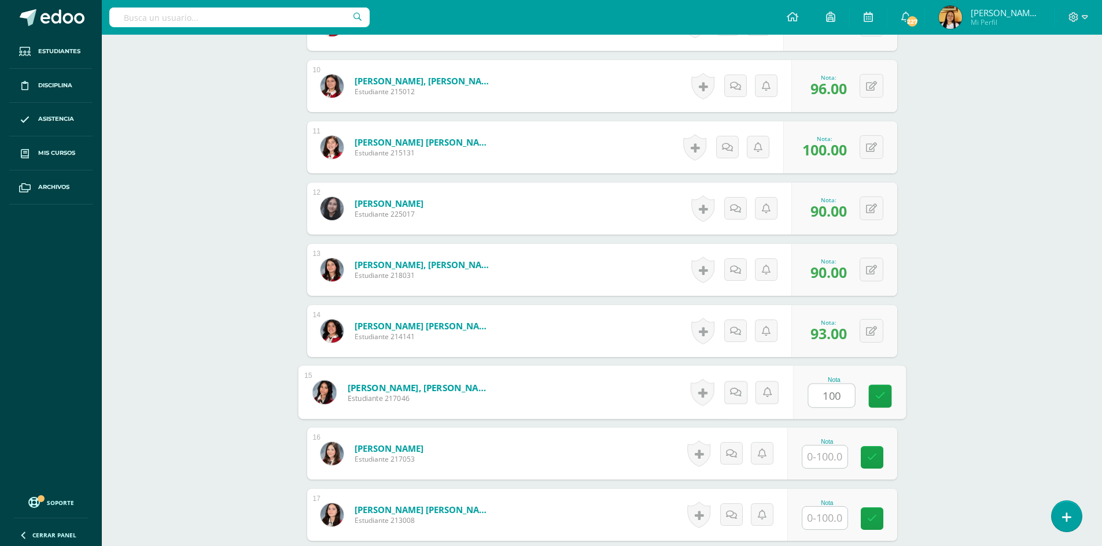
type input "100"
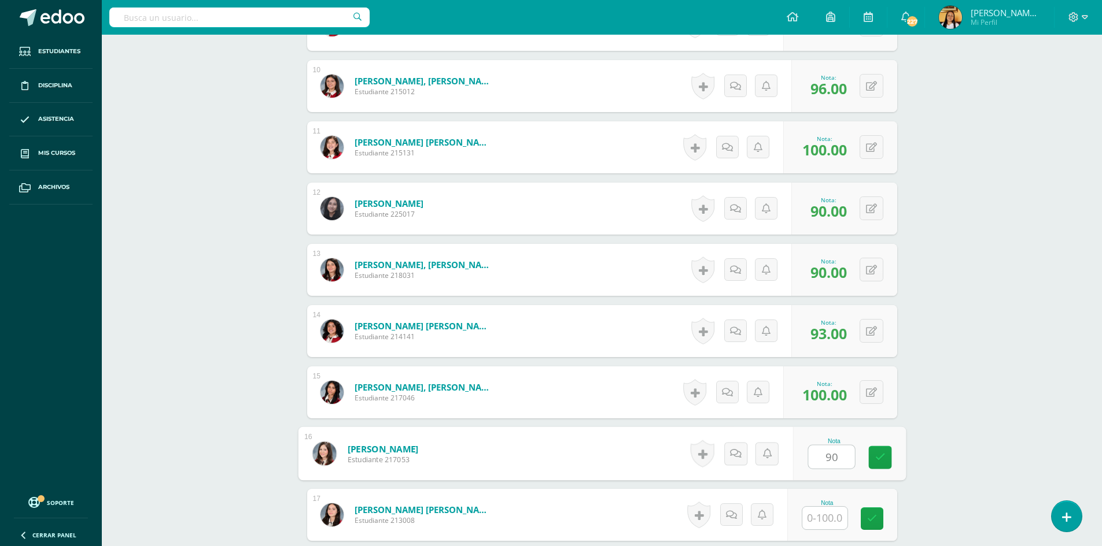
type input "90"
type input "96"
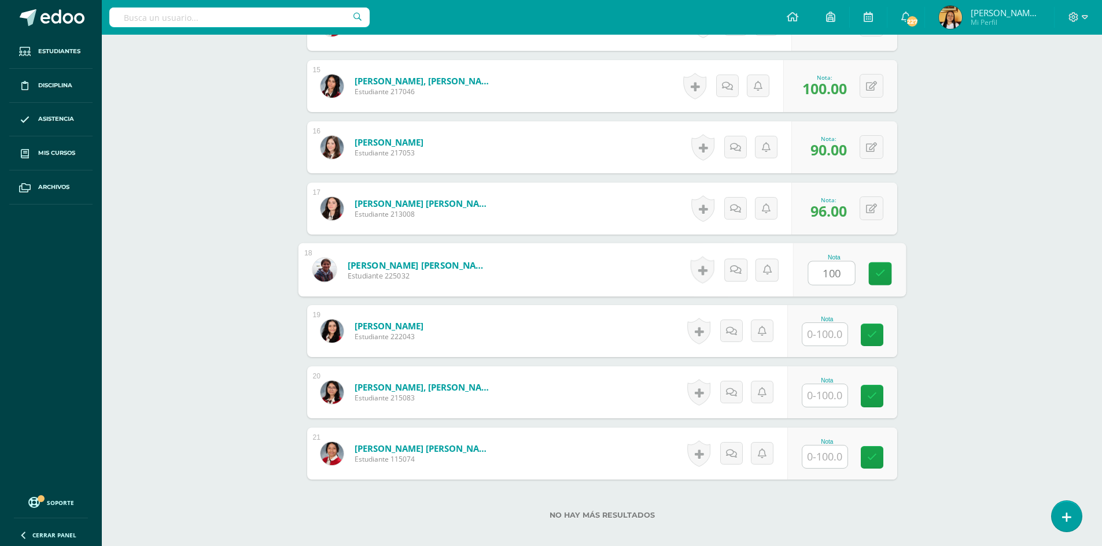
type input "100"
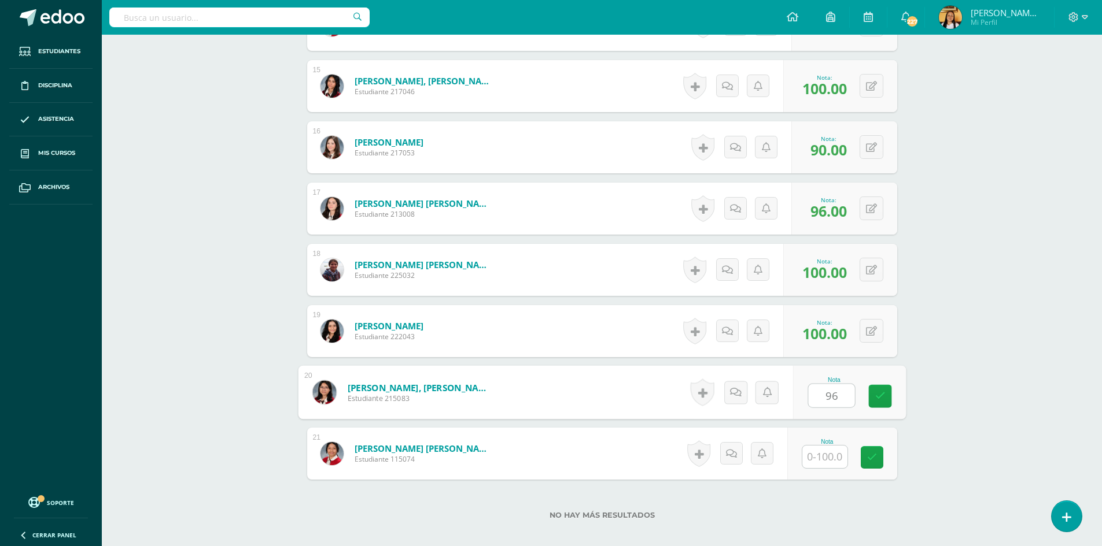
type input "96"
type input "85"
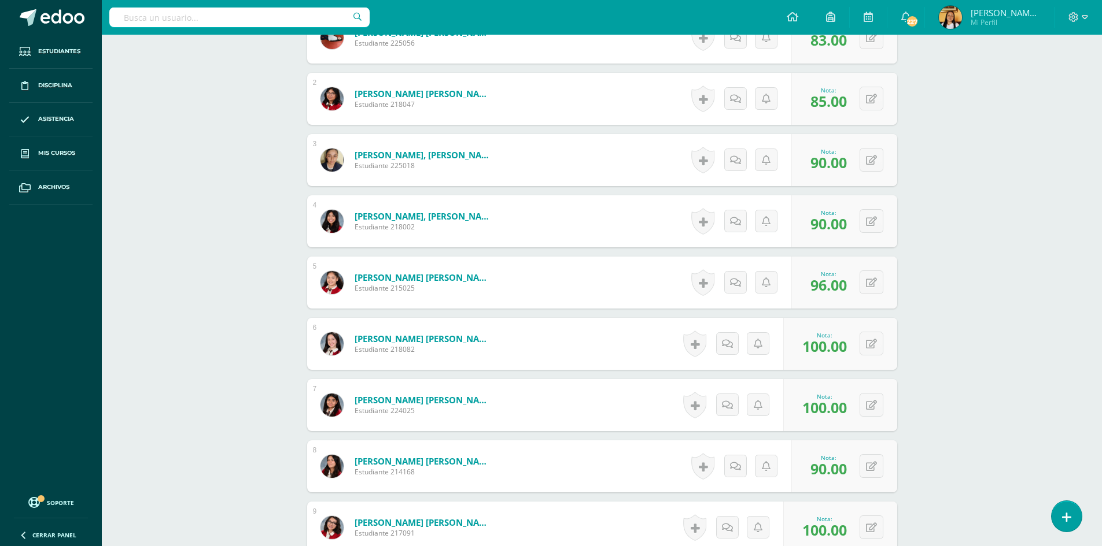
scroll to position [0, 0]
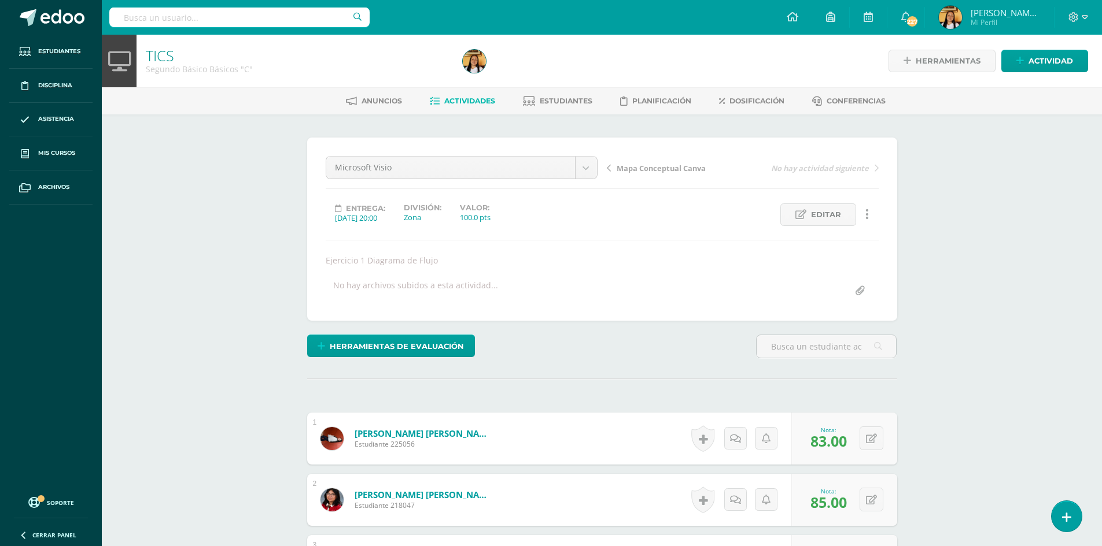
click at [457, 100] on span "Actividades" at bounding box center [469, 101] width 51 height 9
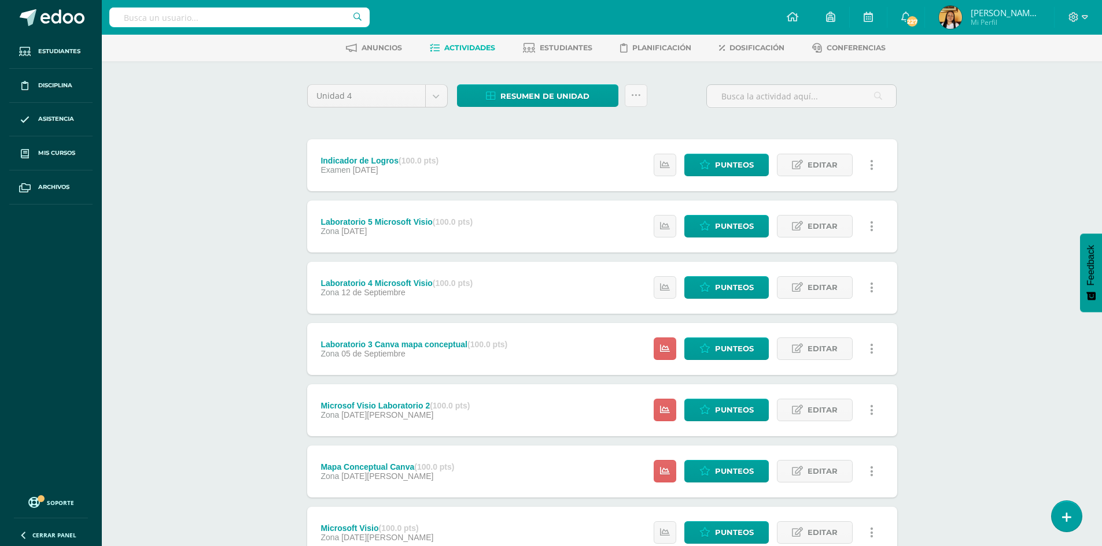
scroll to position [116, 0]
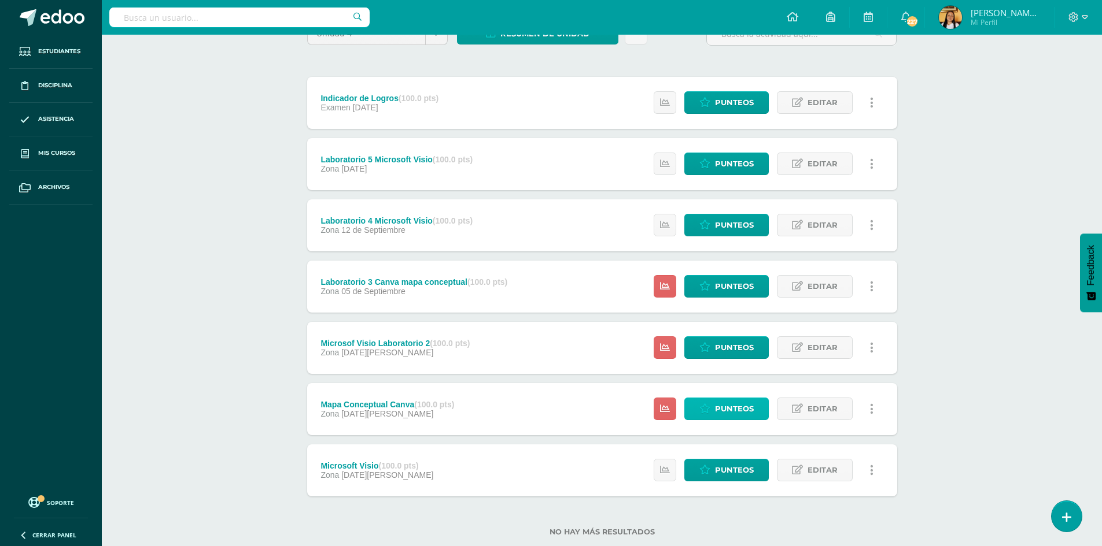
click at [745, 419] on span "Punteos" at bounding box center [734, 408] width 39 height 21
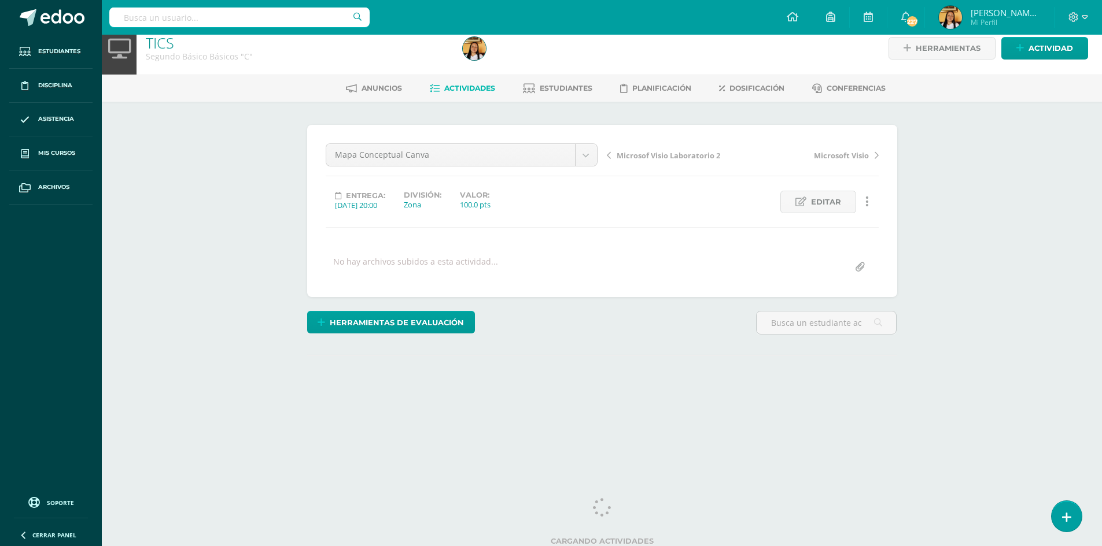
scroll to position [17, 0]
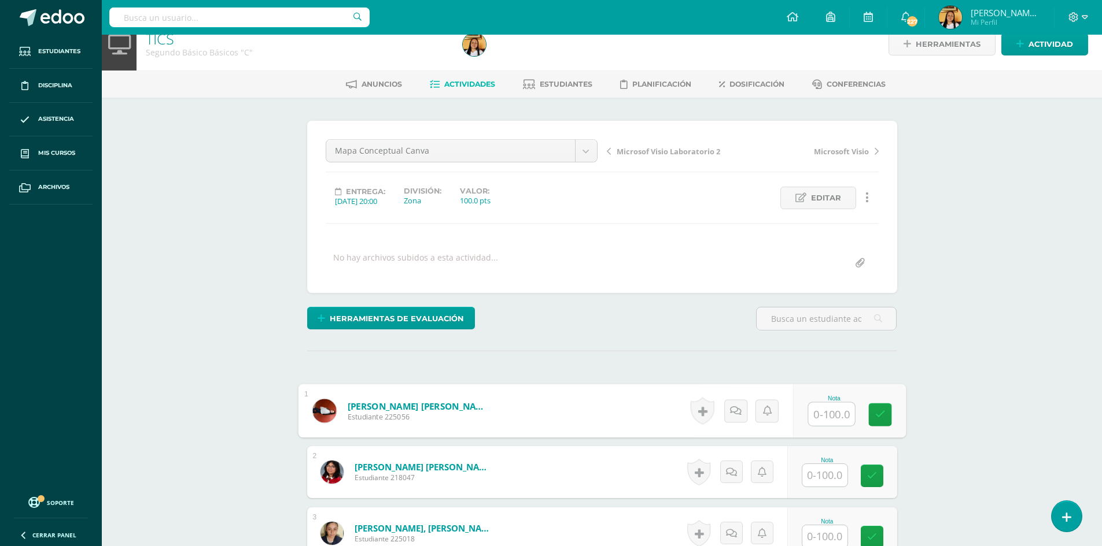
click at [844, 411] on input "text" at bounding box center [831, 414] width 46 height 23
type input "81"
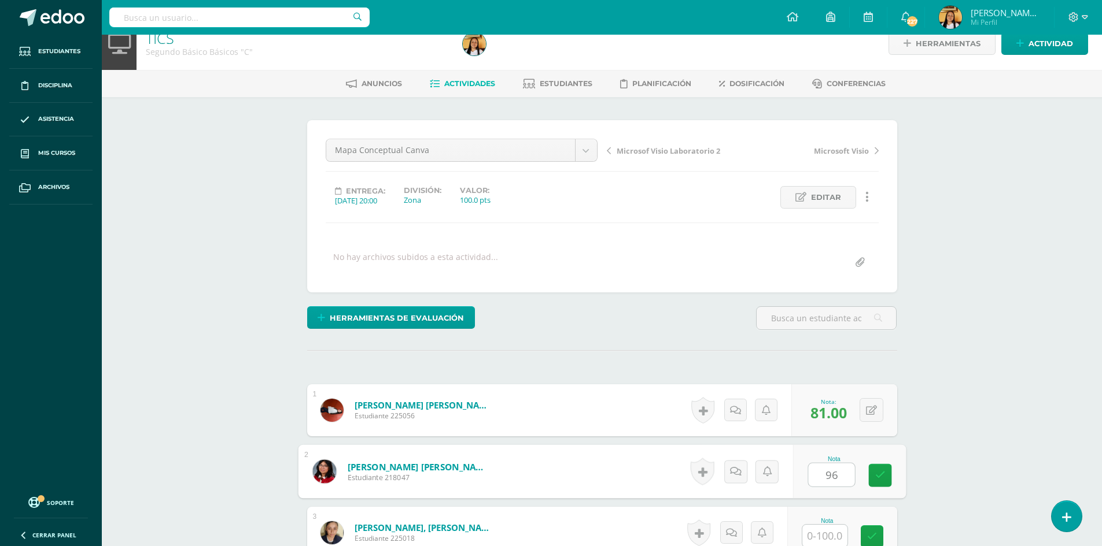
type input "96"
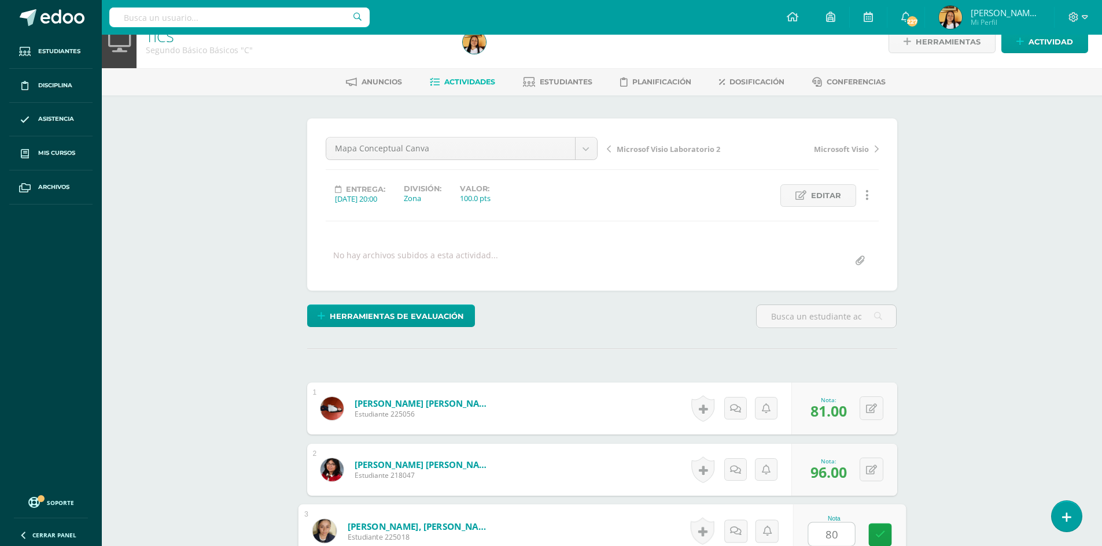
type input "80"
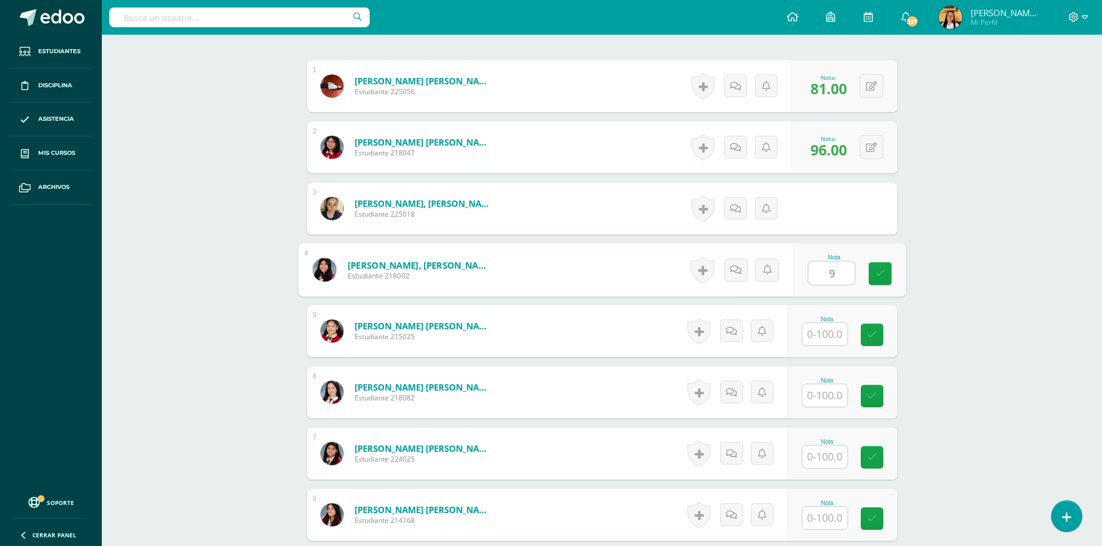
scroll to position [342, 0]
type input "96"
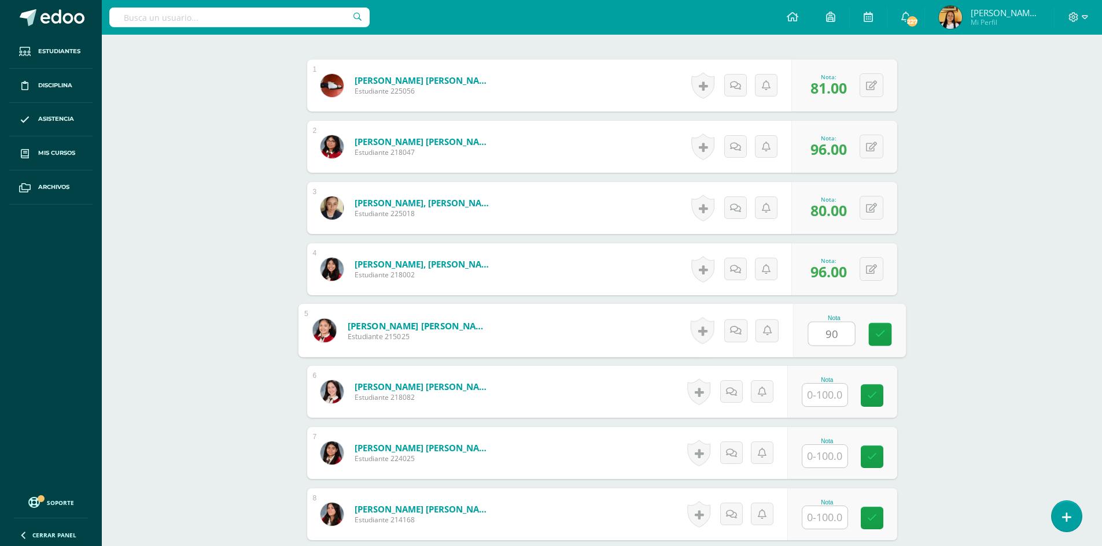
type input "90"
type input "93"
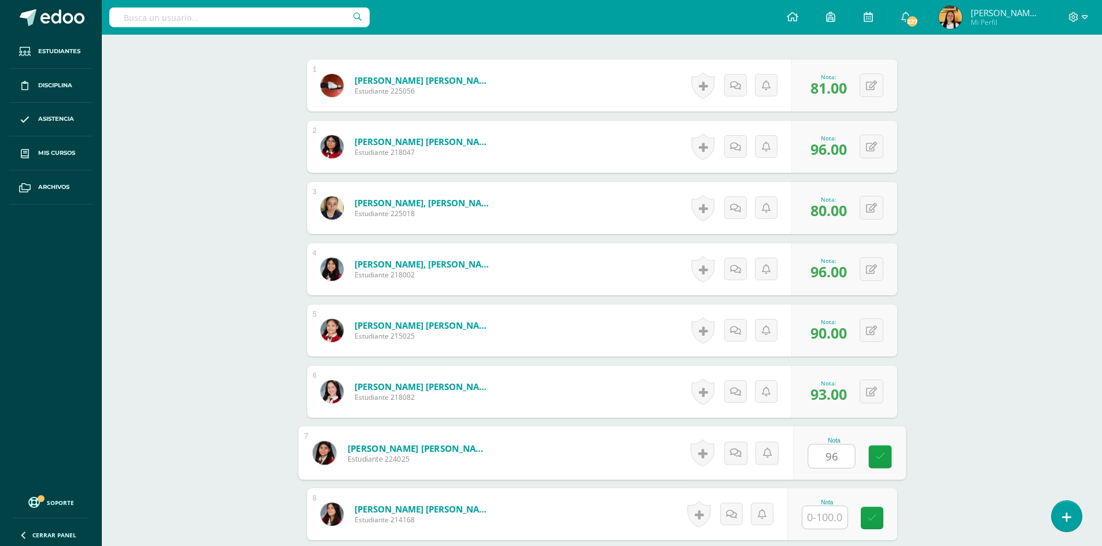
type input "96"
type input "91"
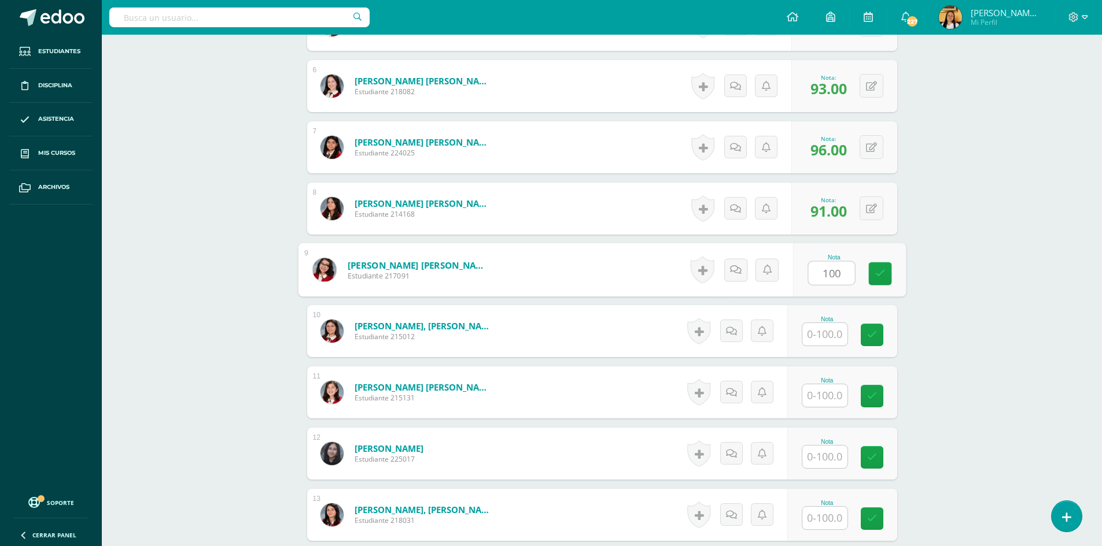
type input "100"
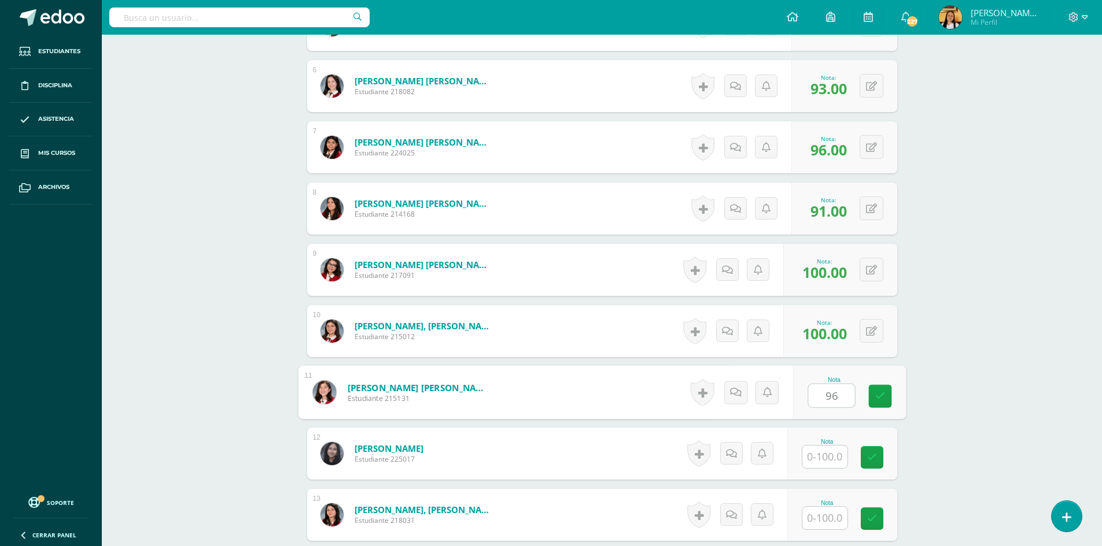
type input "96"
type input "85"
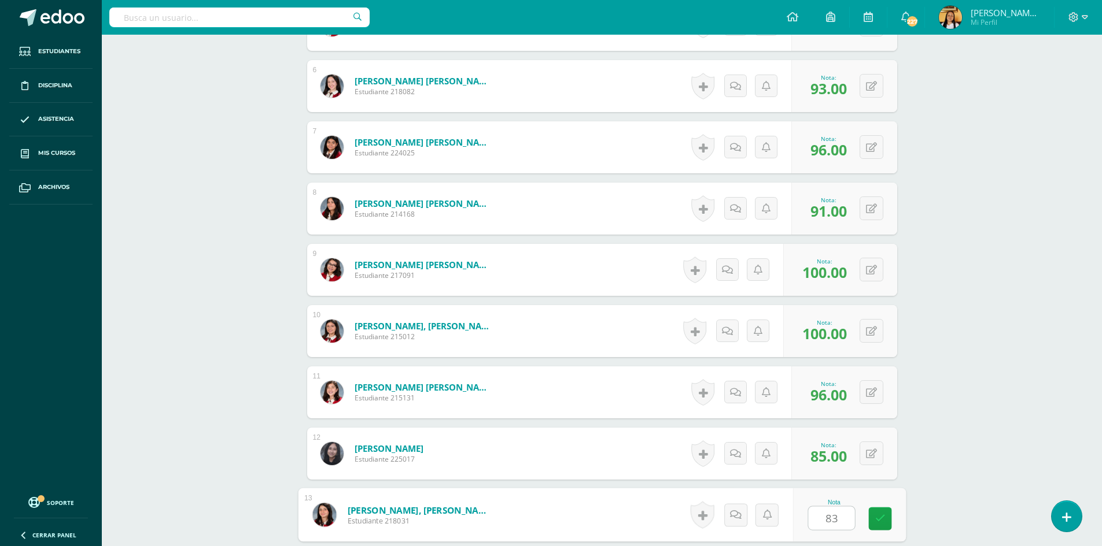
type input "83"
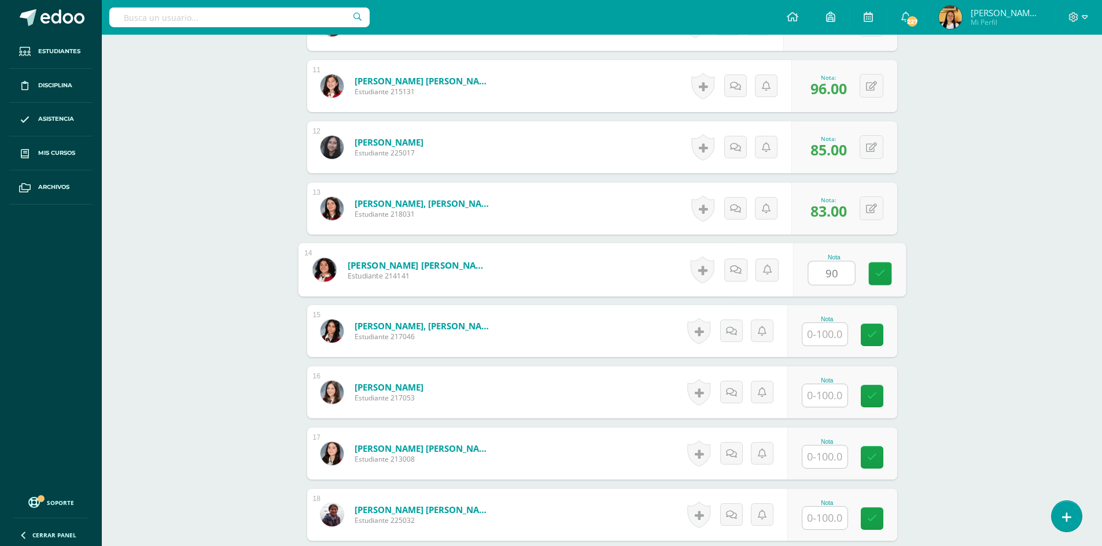
type input "90"
type input "93"
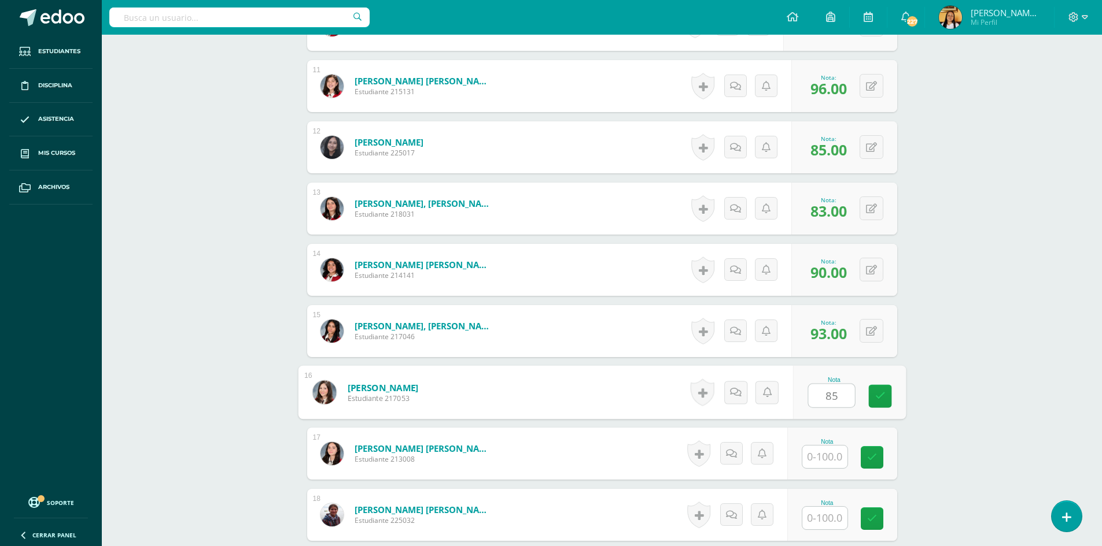
type input "85"
type input "94"
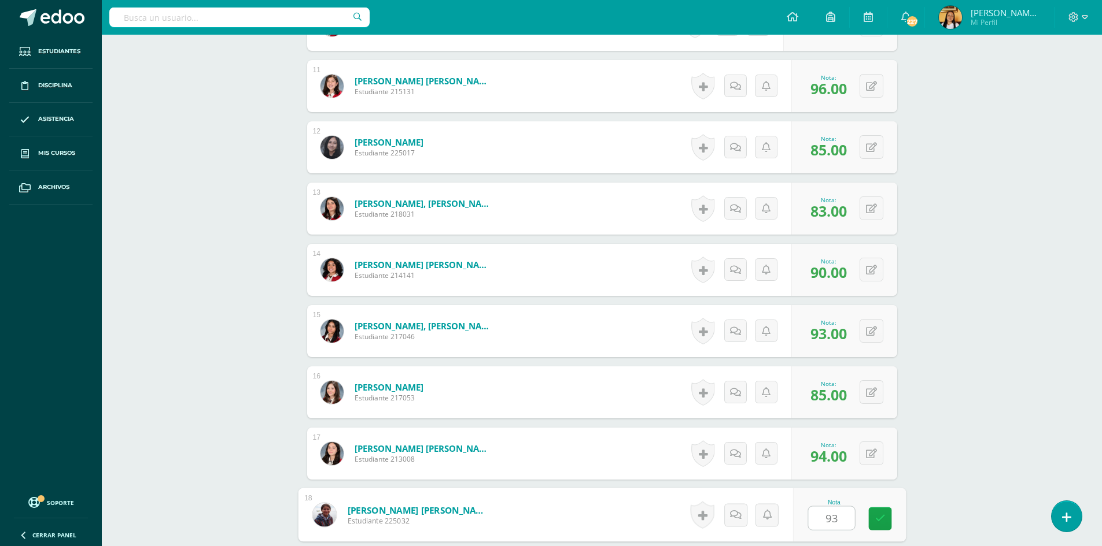
type input "93"
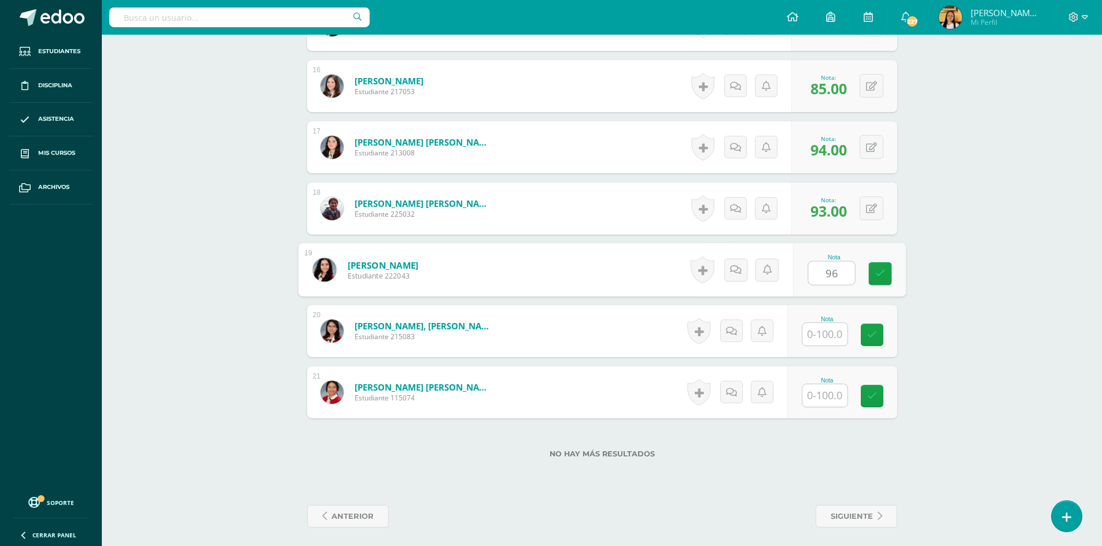
type input "96"
type input "100"
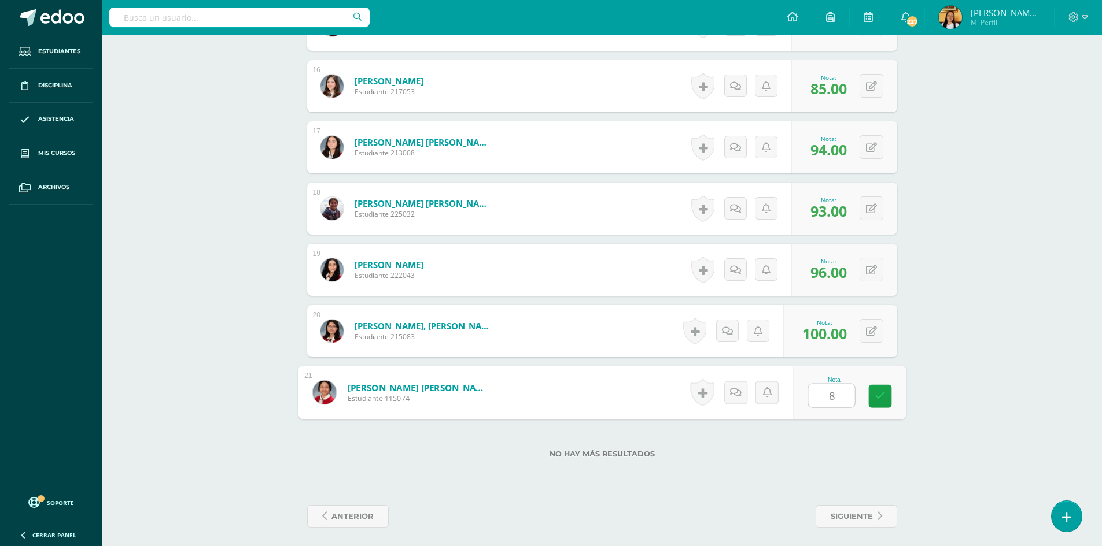
type input "80"
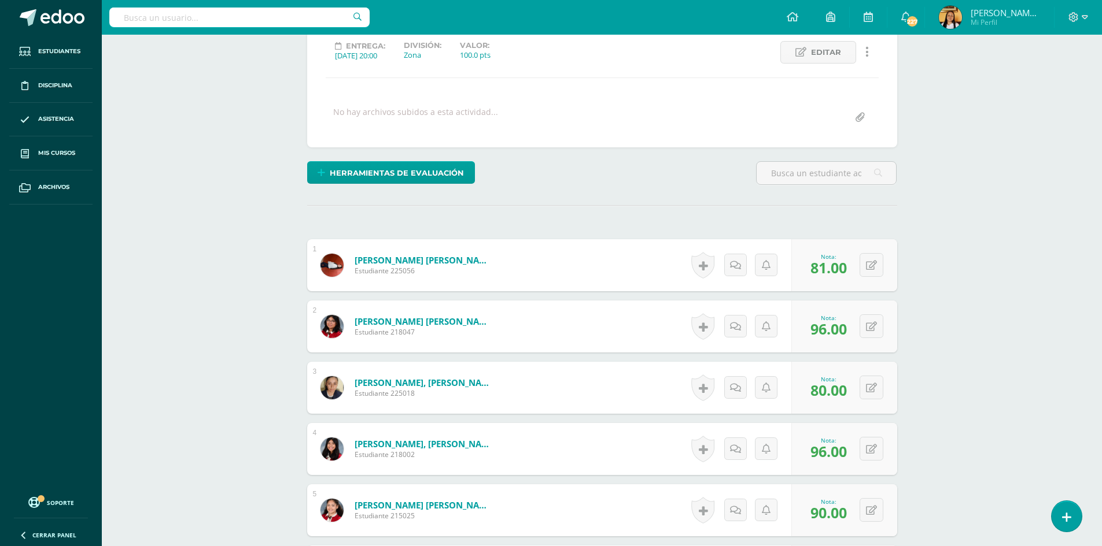
scroll to position [0, 0]
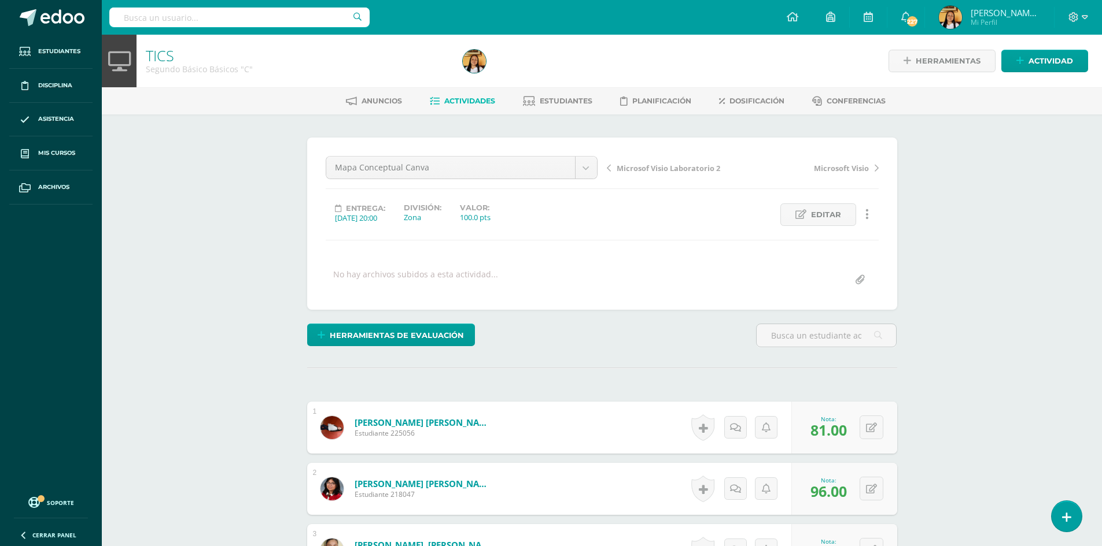
click at [475, 100] on span "Actividades" at bounding box center [469, 101] width 51 height 9
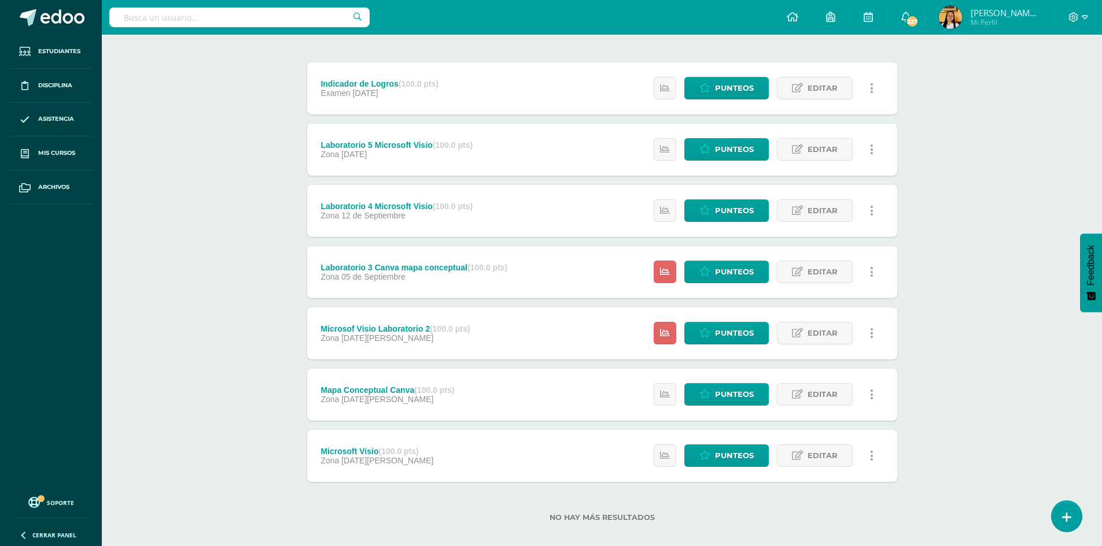
scroll to position [143, 0]
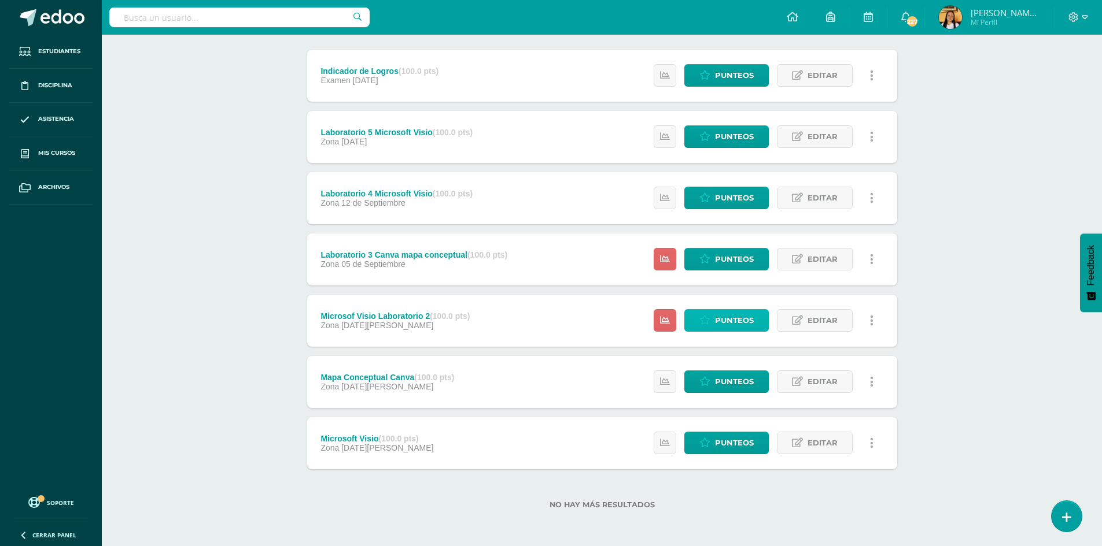
click at [733, 315] on span "Punteos" at bounding box center [734, 320] width 39 height 21
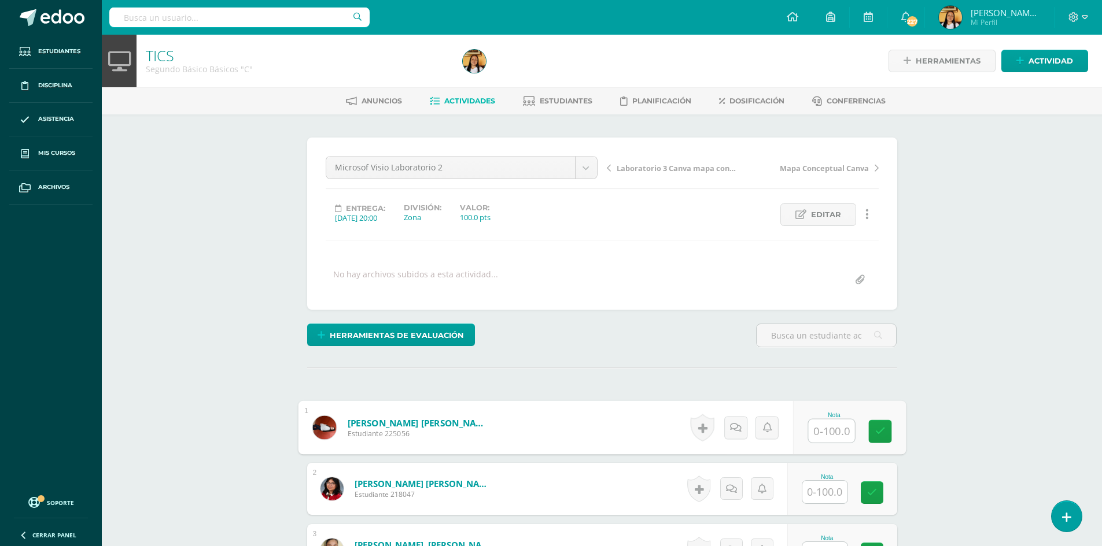
click at [832, 428] on input "text" at bounding box center [831, 431] width 46 height 23
type input "92"
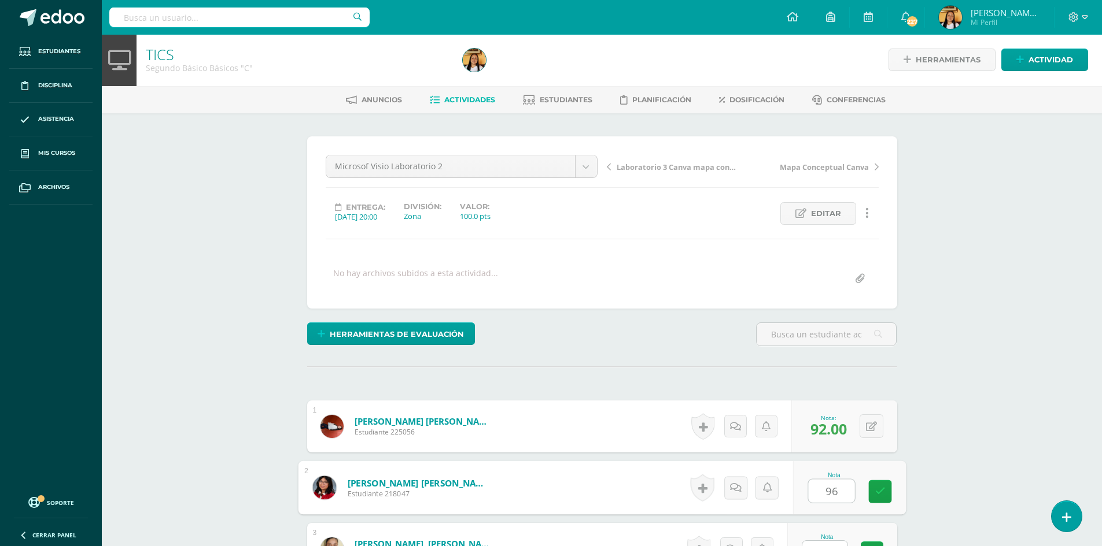
type input "96"
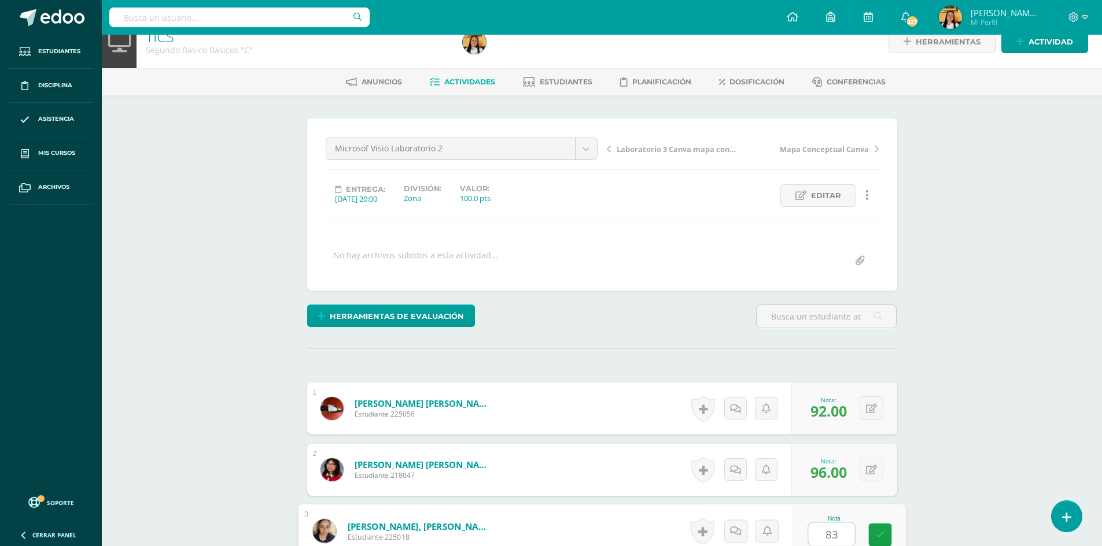
type input "83"
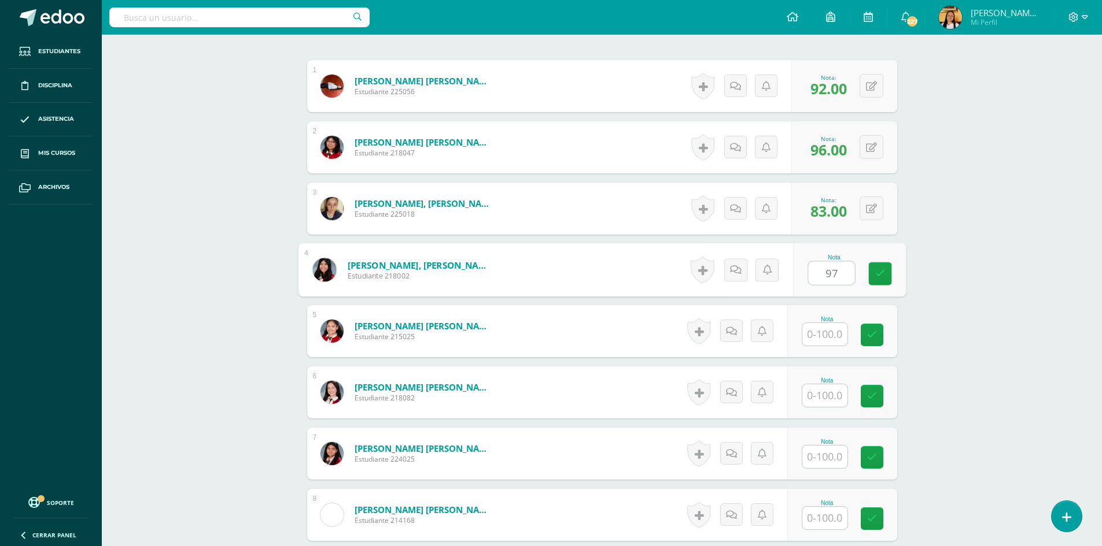
type input "97"
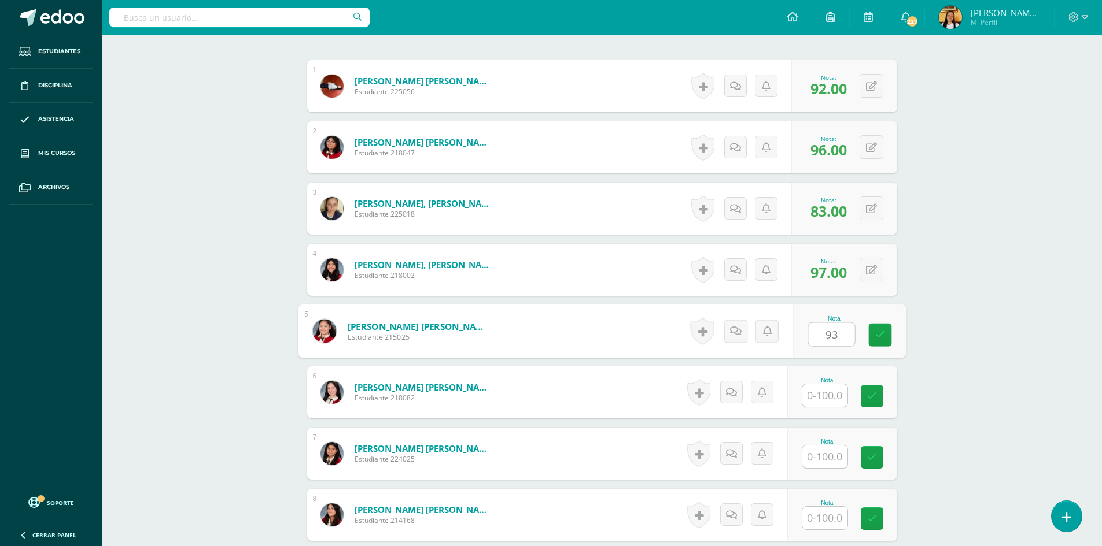
type input "93"
type input "96"
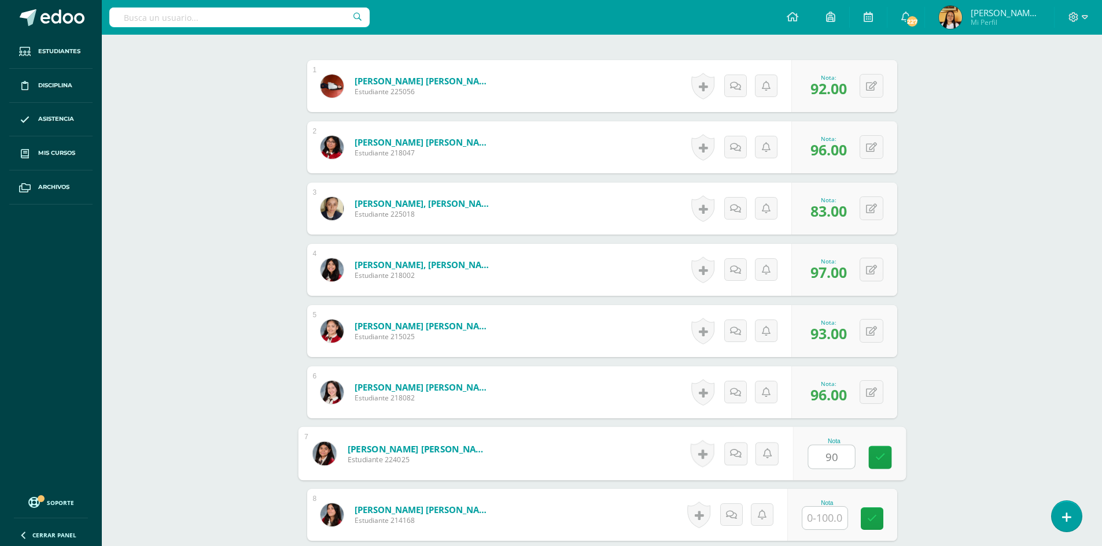
type input "90"
type input "86"
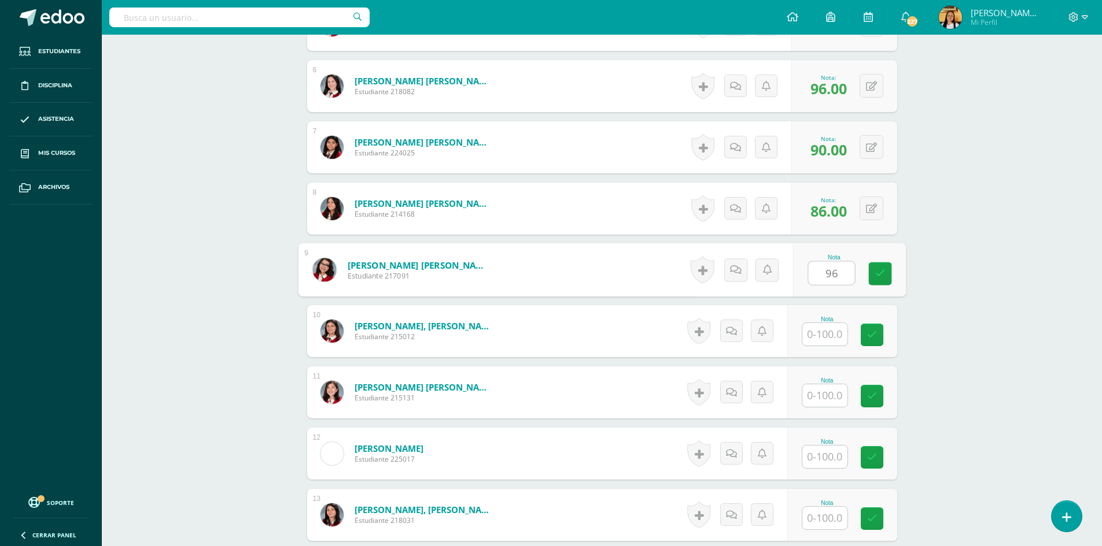
type input "96"
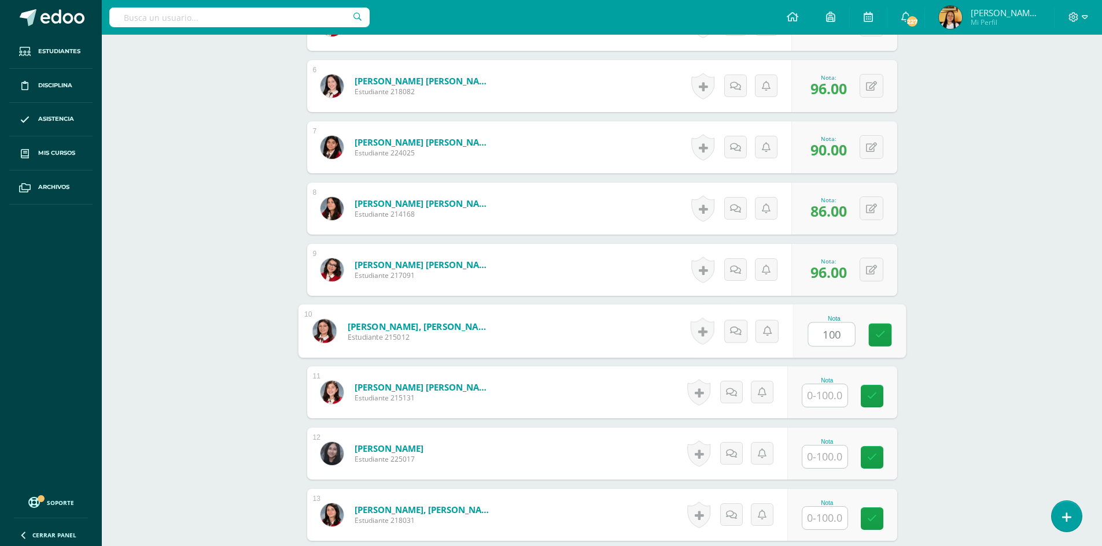
type input "100"
type input "93"
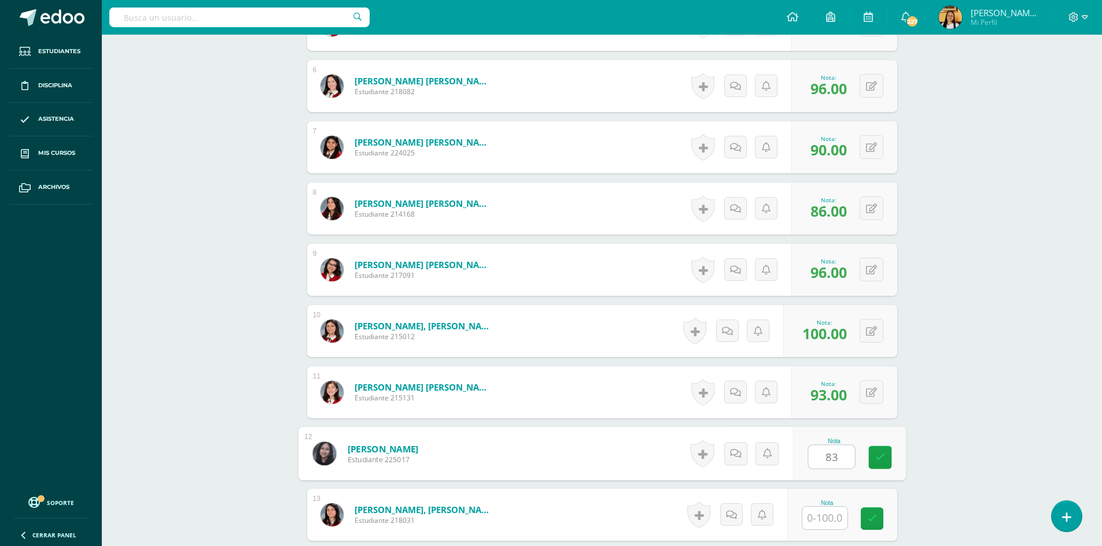
type input "83"
type input "86"
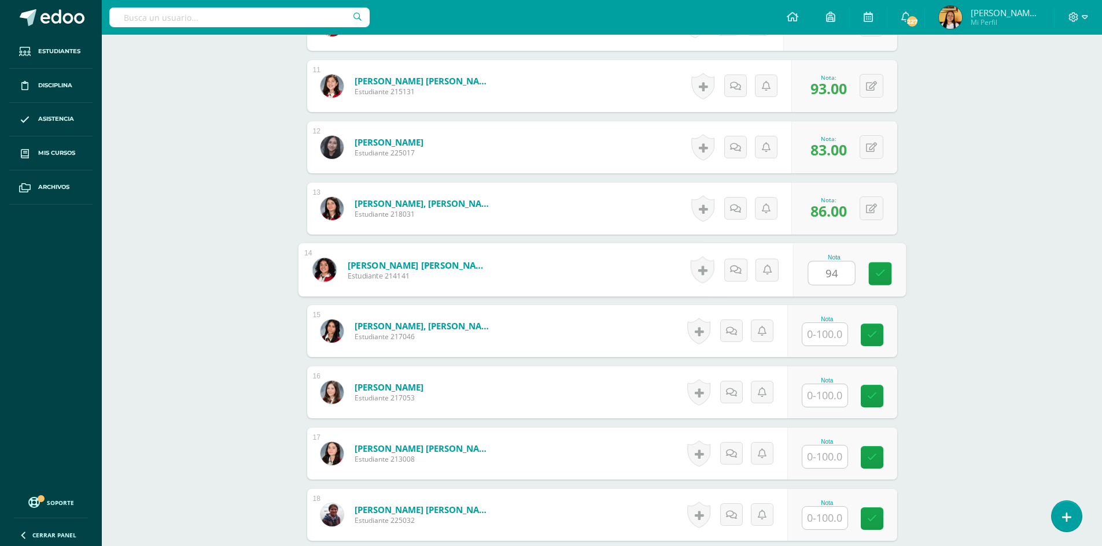
type input "94"
type input "92"
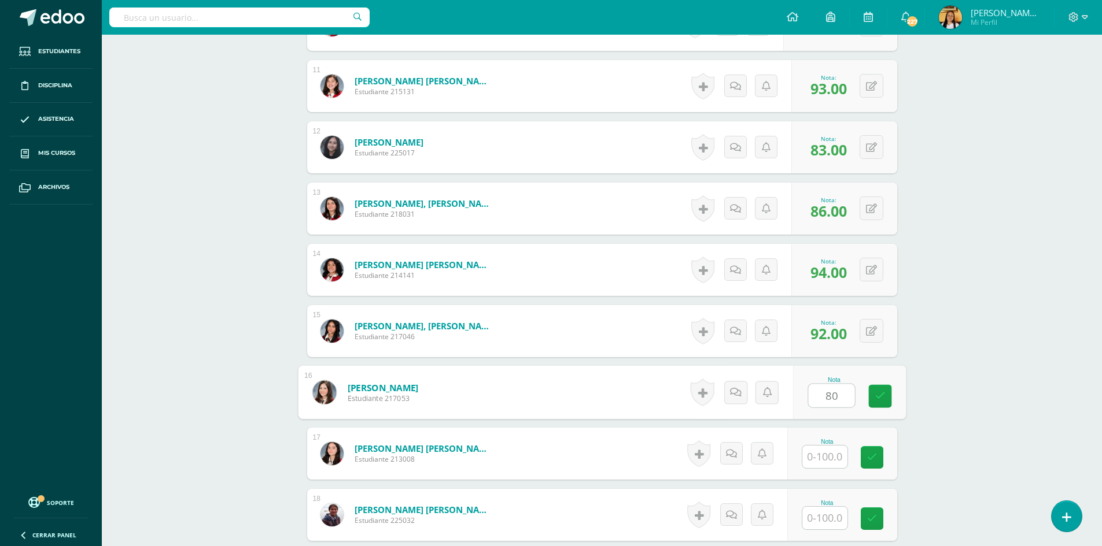
type input "80"
type input "91"
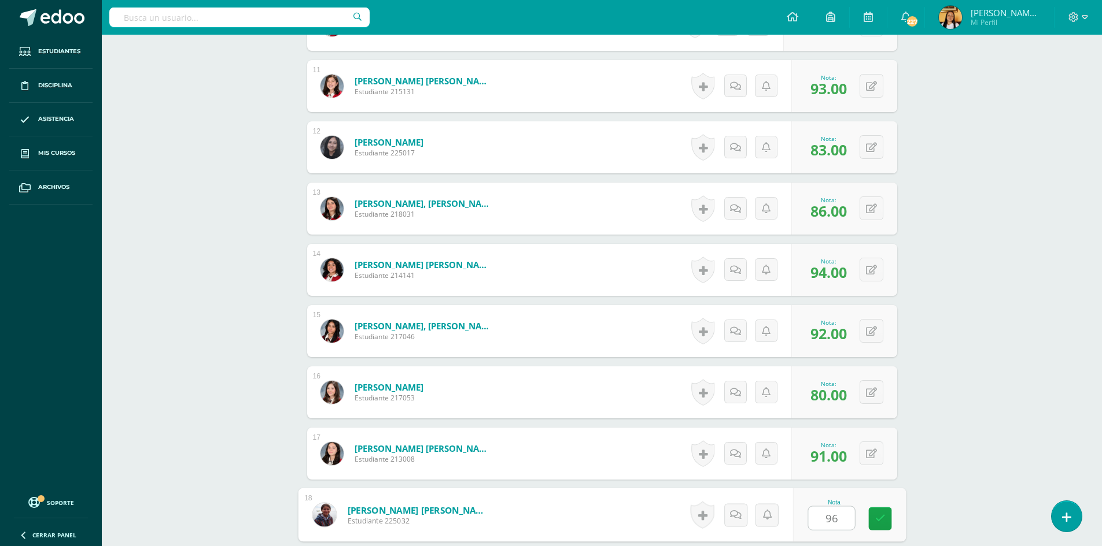
type input "96"
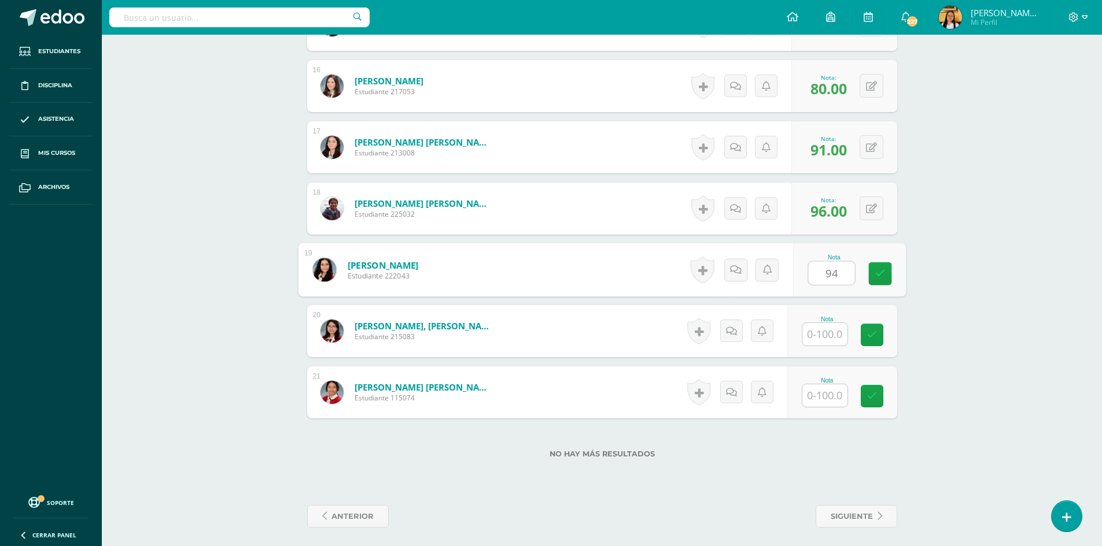
type input "94"
type input "100"
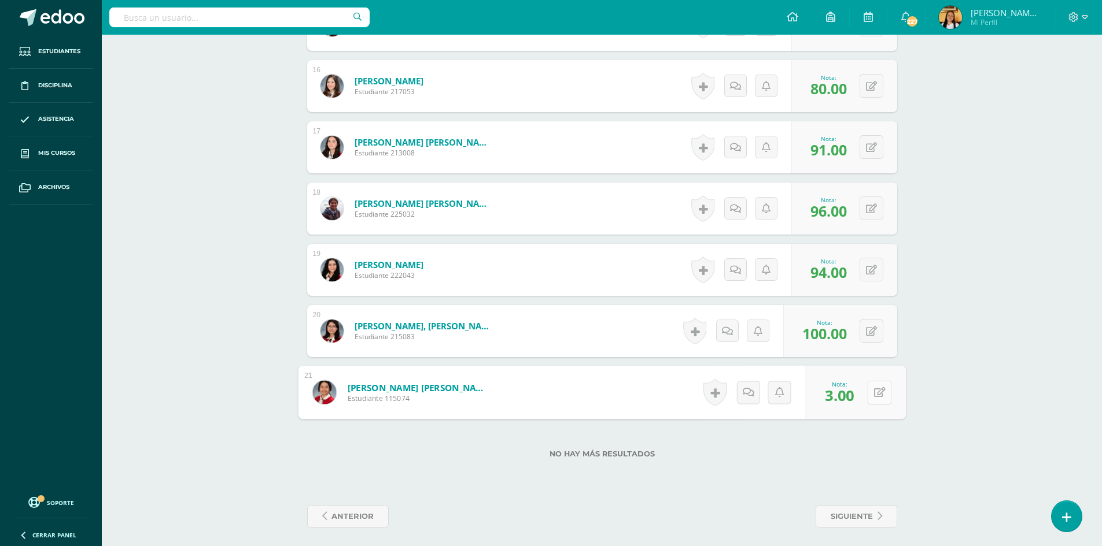
click at [867, 388] on button at bounding box center [879, 392] width 24 height 24
type input "93"
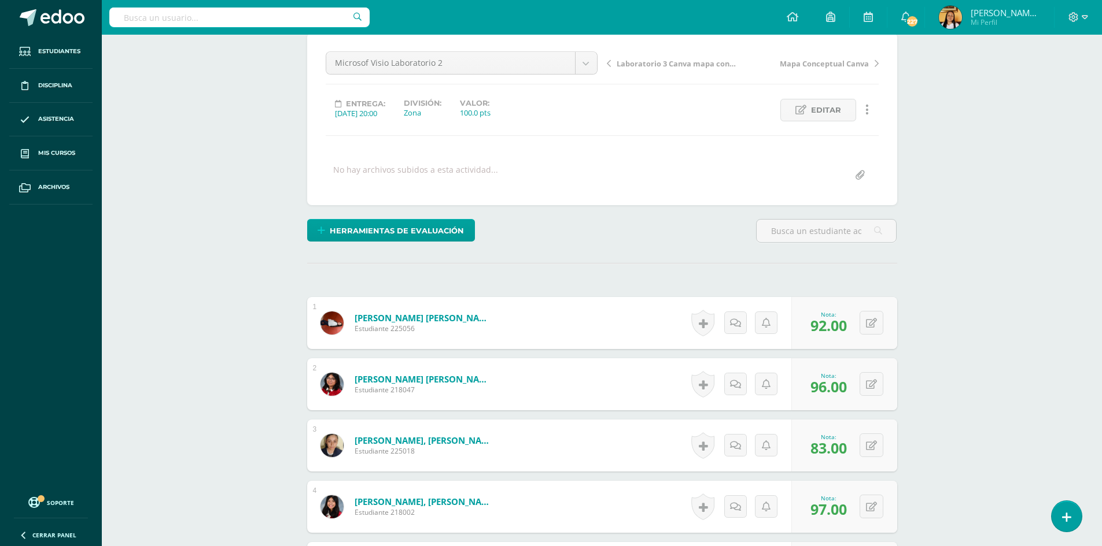
scroll to position [0, 0]
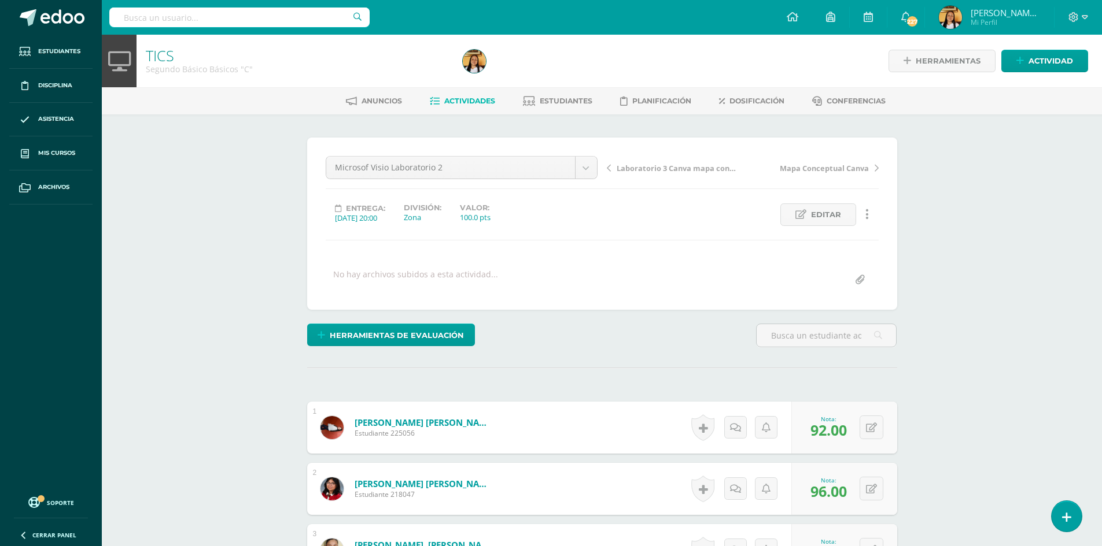
click at [444, 101] on span "Actividades" at bounding box center [469, 101] width 51 height 9
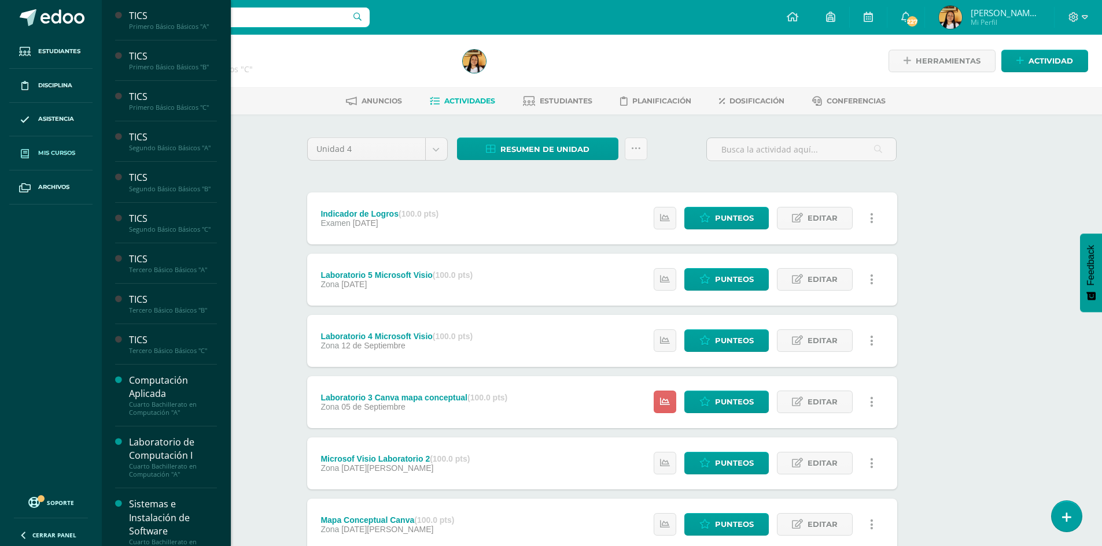
click at [67, 155] on span "Mis cursos" at bounding box center [56, 153] width 37 height 9
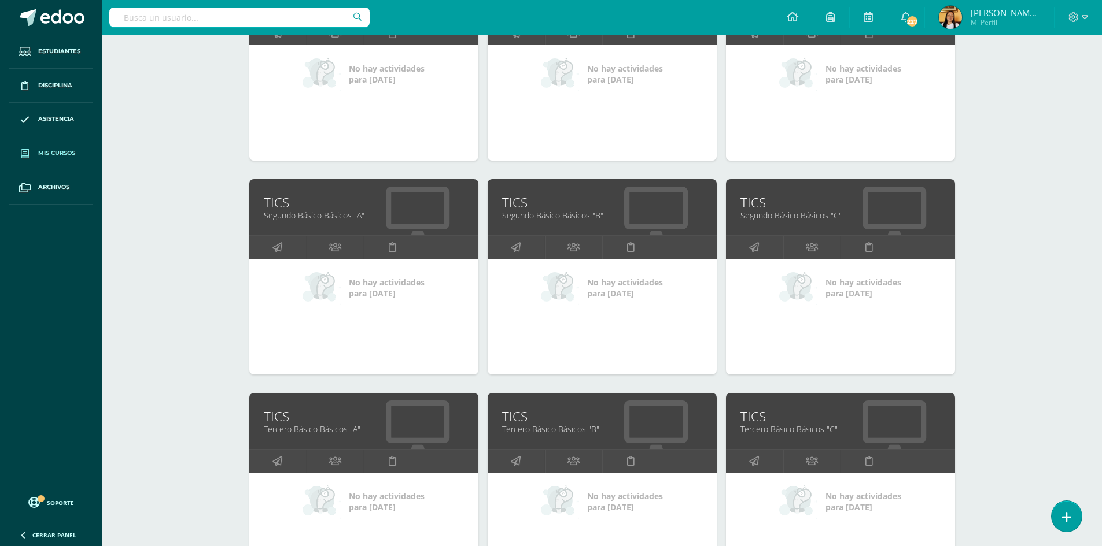
scroll to position [347, 0]
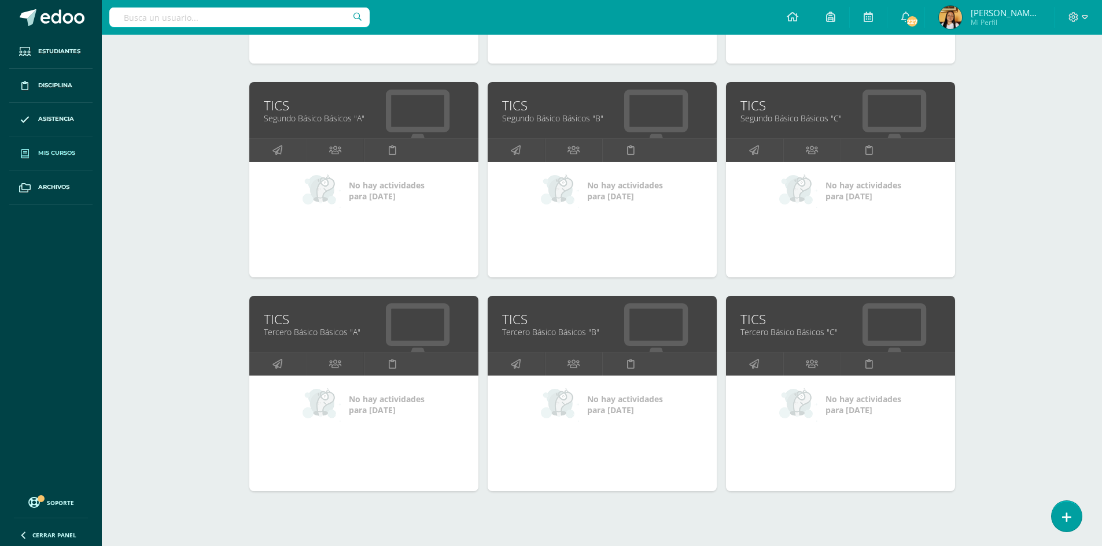
click at [302, 337] on link "Tercero Básico Básicos "A"" at bounding box center [364, 332] width 200 height 11
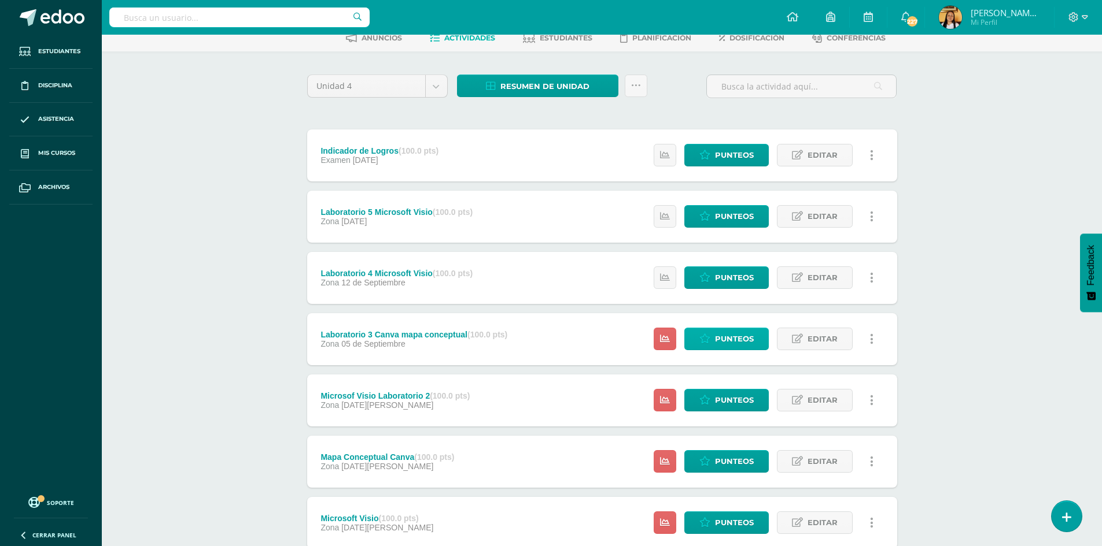
scroll to position [143, 0]
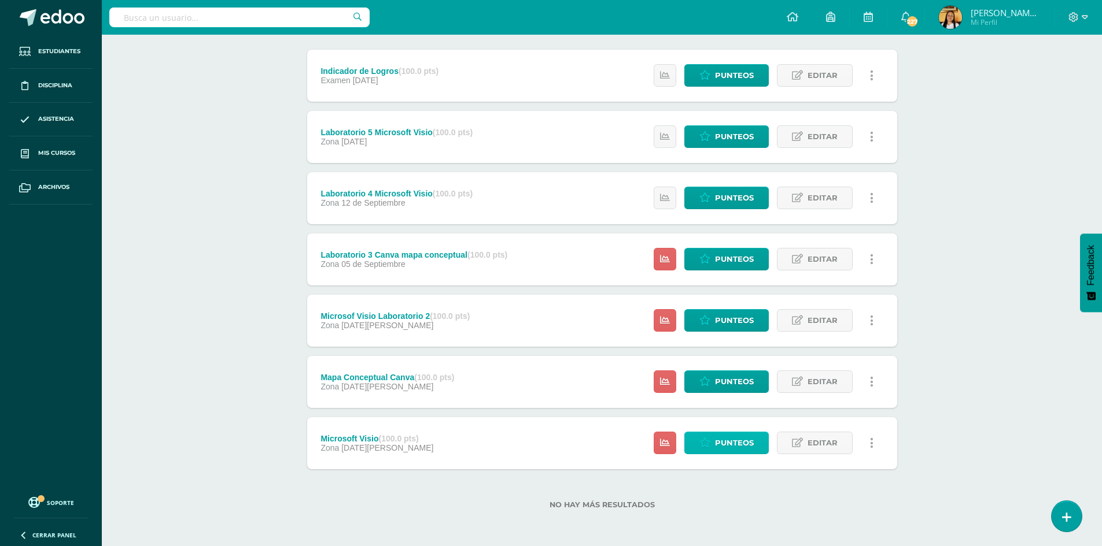
click at [720, 439] on span "Punteos" at bounding box center [734, 443] width 39 height 21
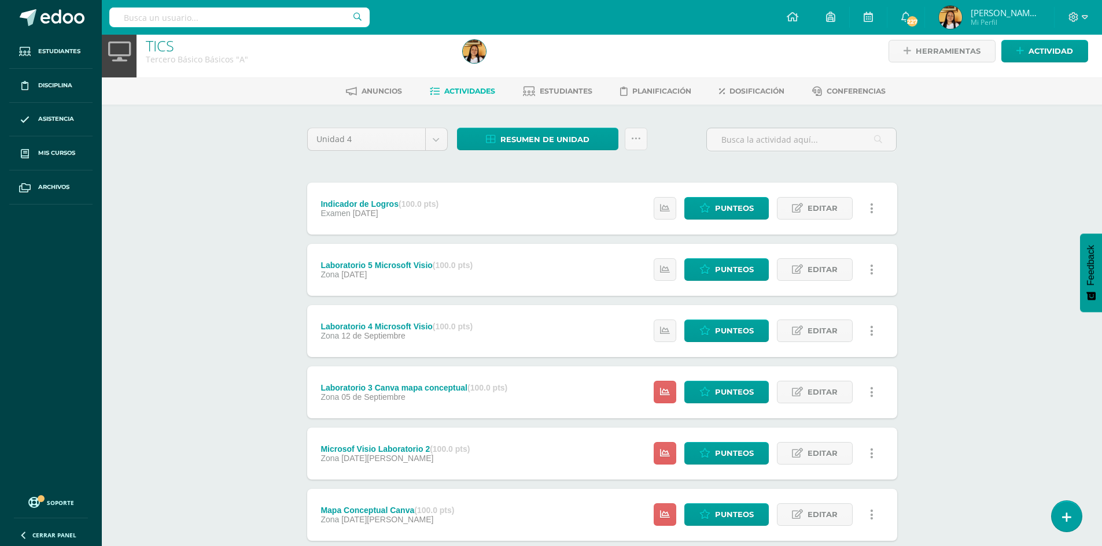
scroll to position [0, 0]
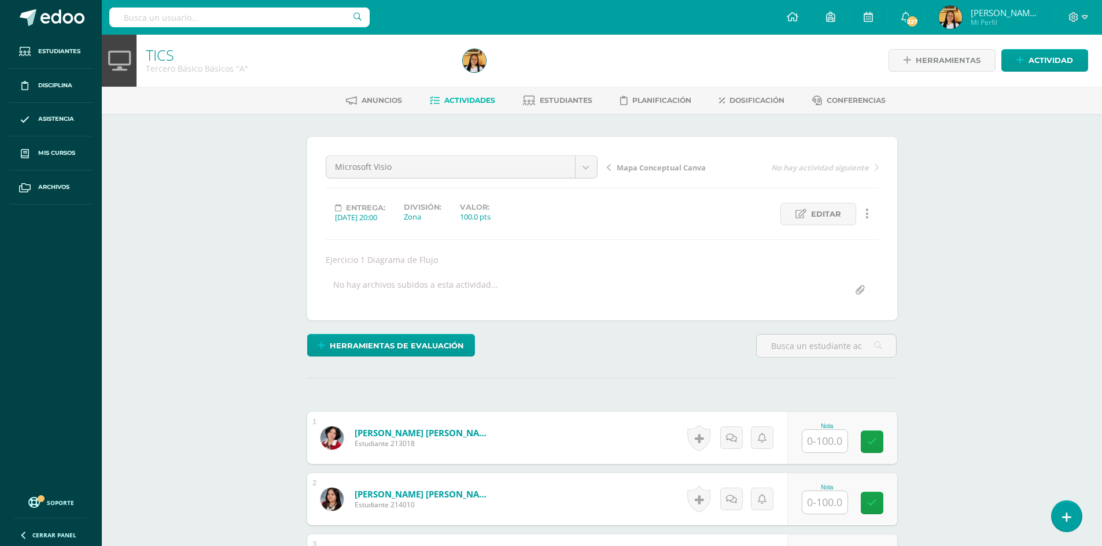
scroll to position [1, 0]
click at [825, 450] on input "text" at bounding box center [824, 441] width 45 height 23
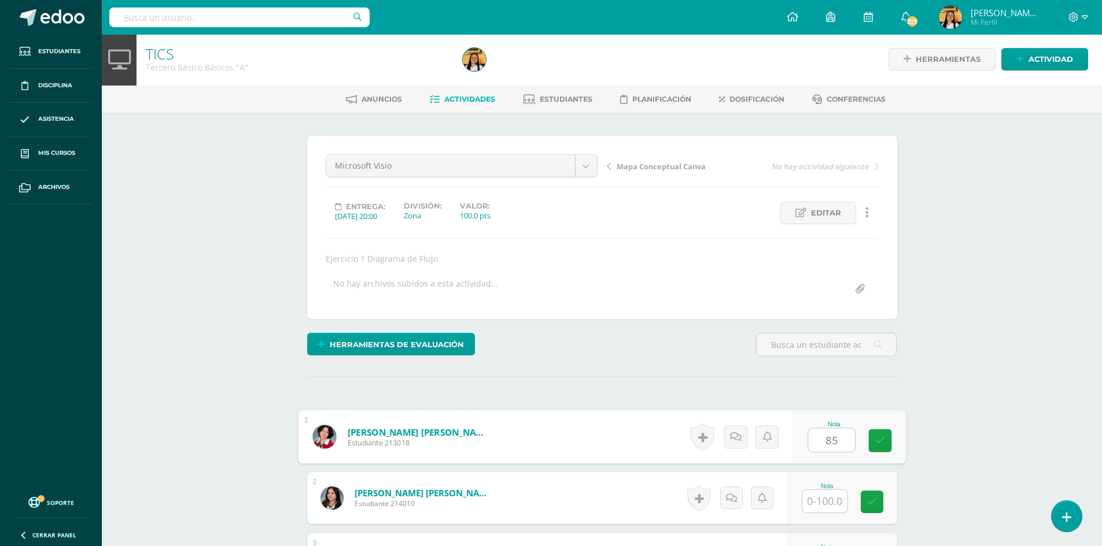
type input "85"
type input "86"
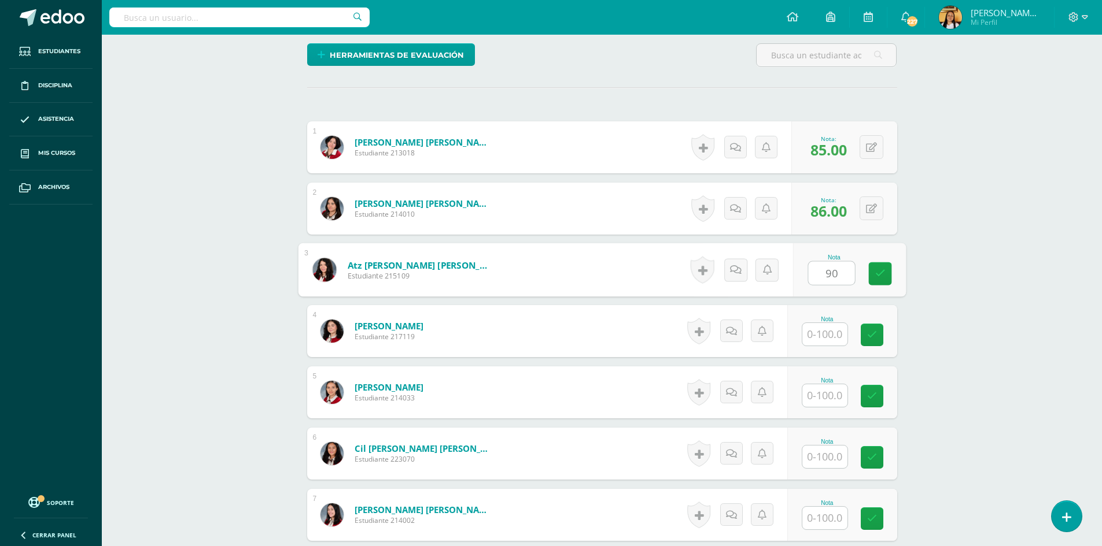
type input "90"
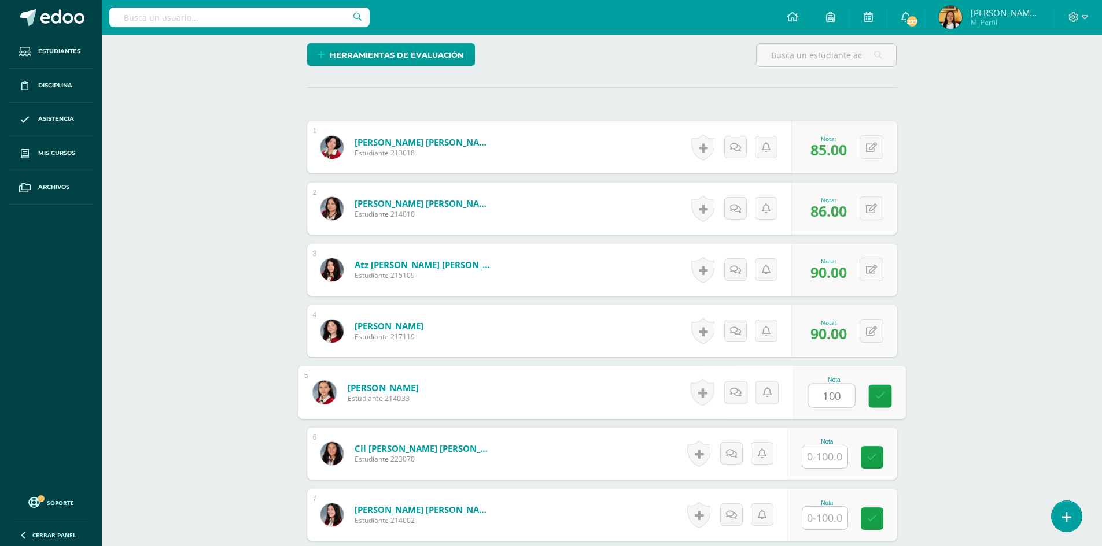
type input "100"
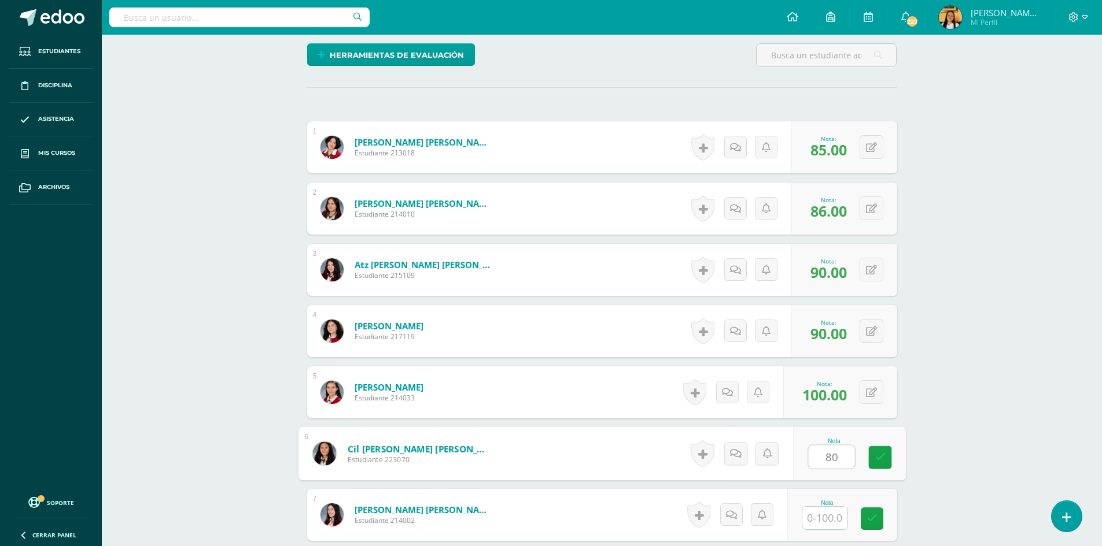
type input "80"
type input "100"
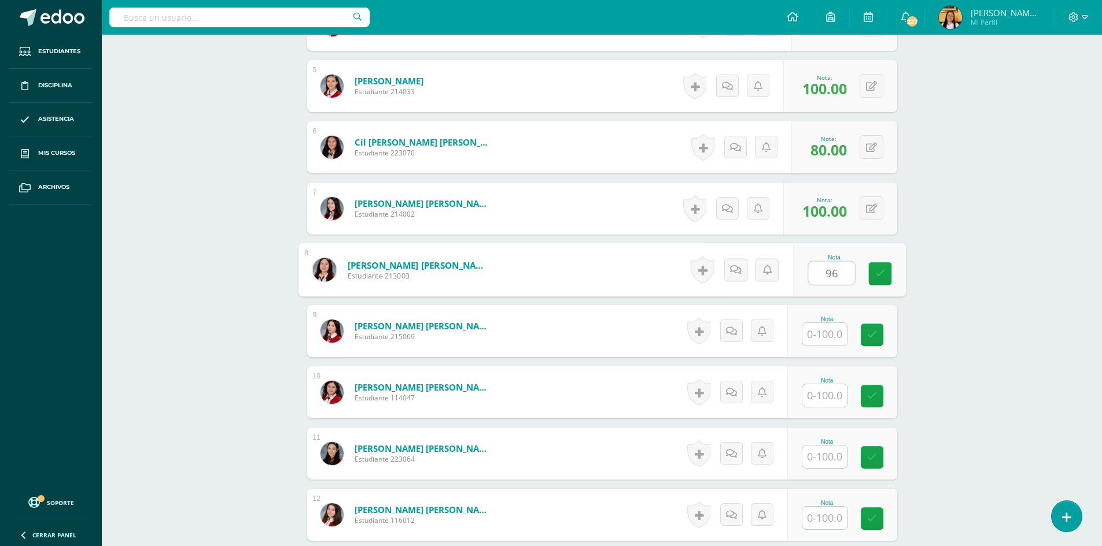
type input "96"
type input "90"
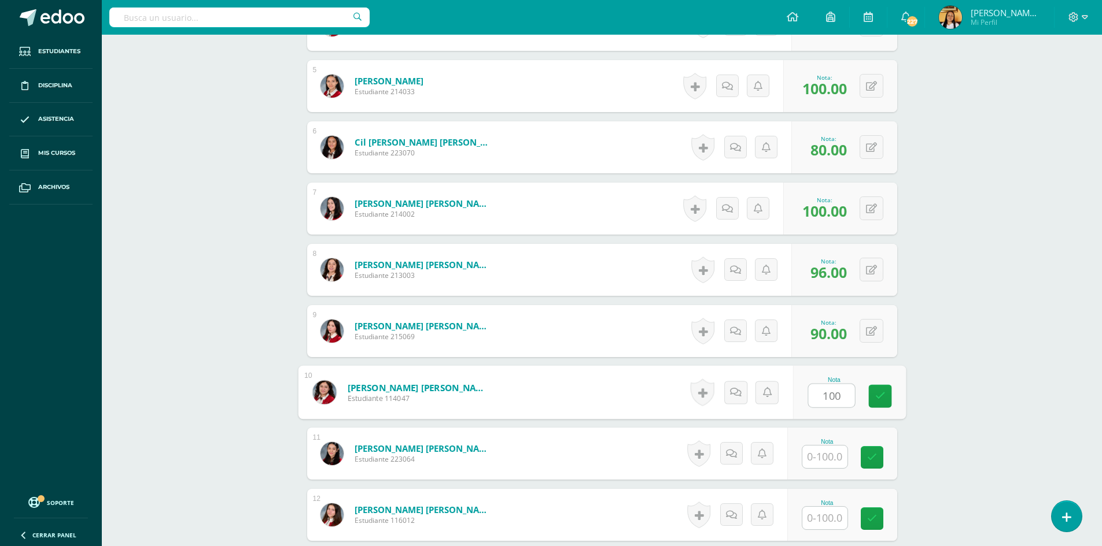
type input "100"
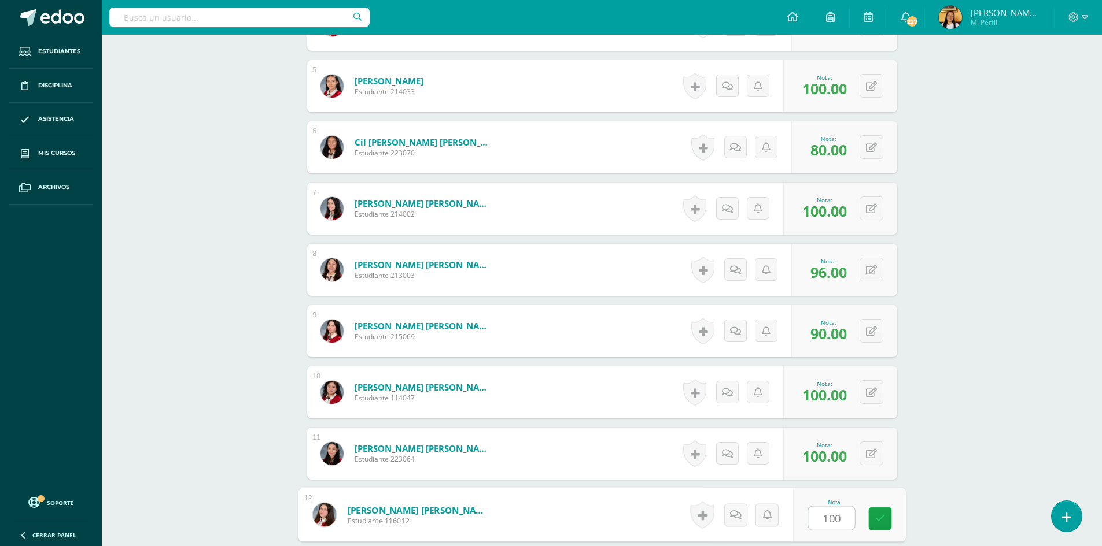
type input "100"
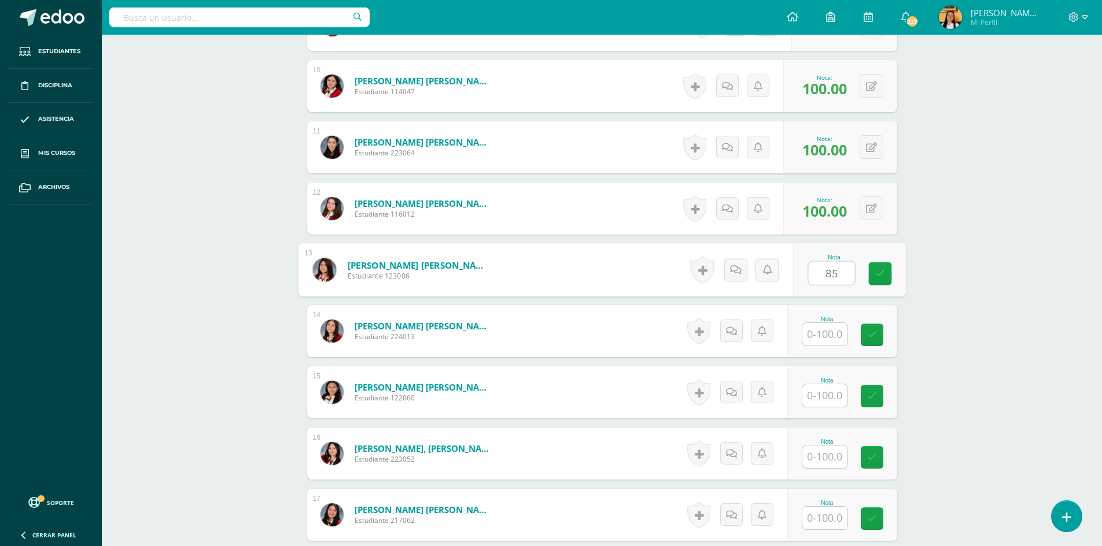
type input "85"
type input "80"
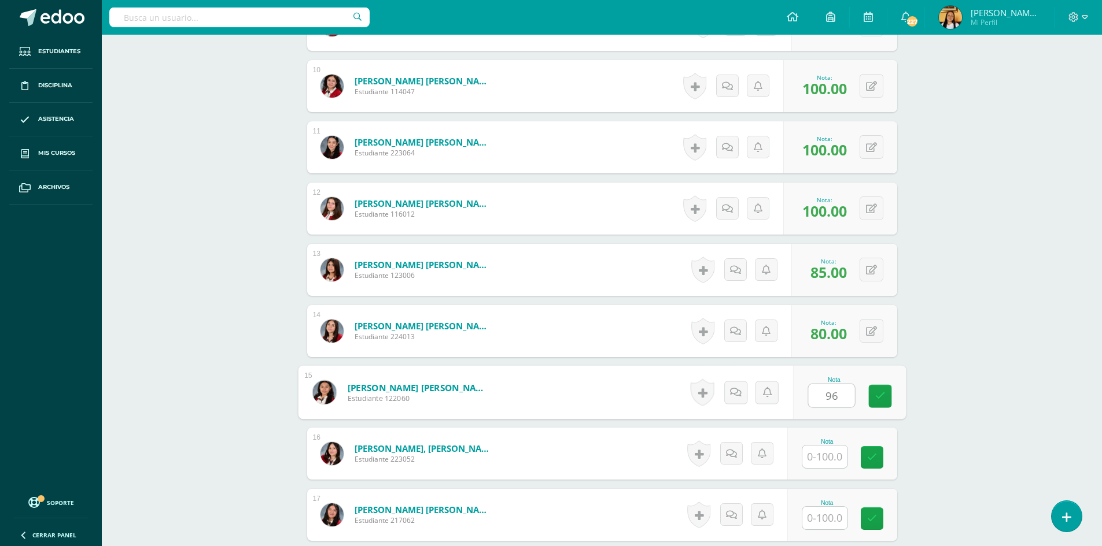
type input "96"
type input "100"
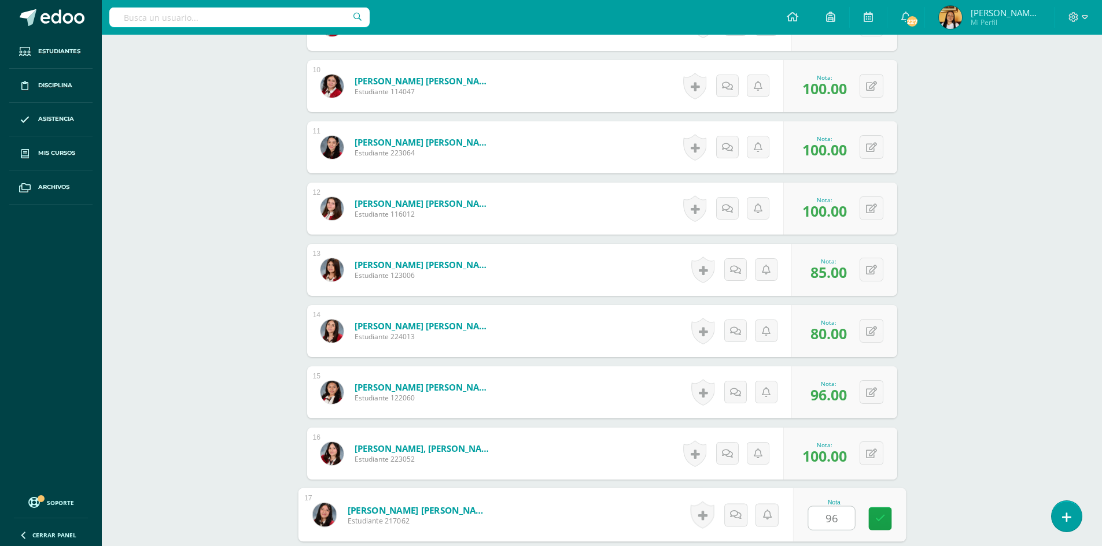
type input "96"
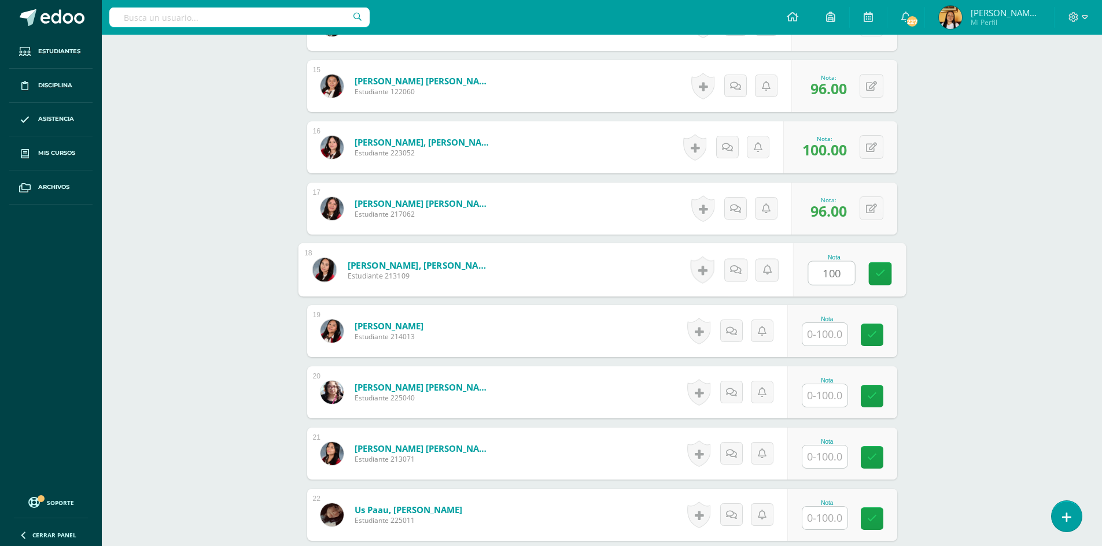
type input "100"
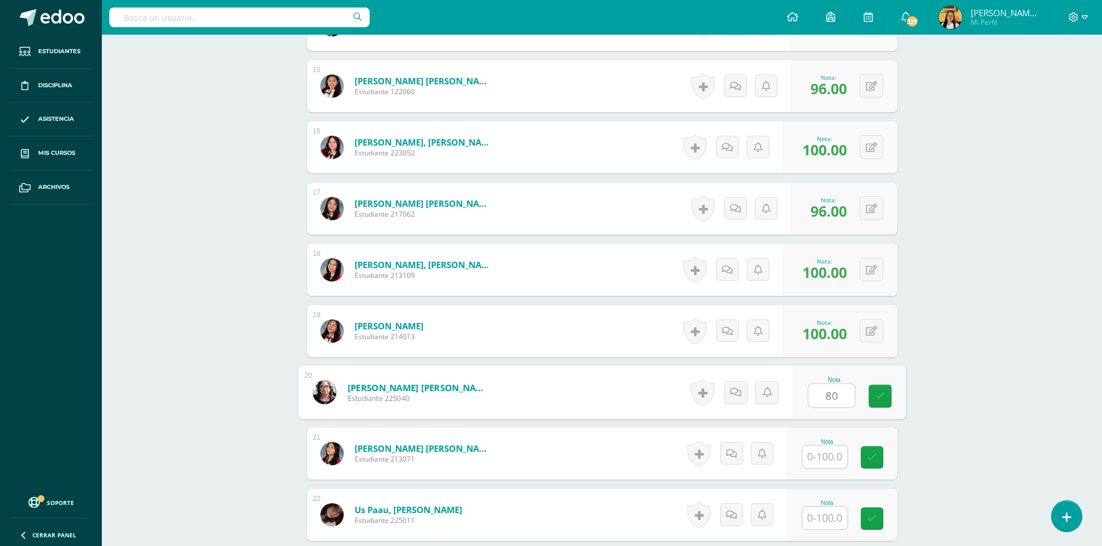
type input "80"
type input "100"
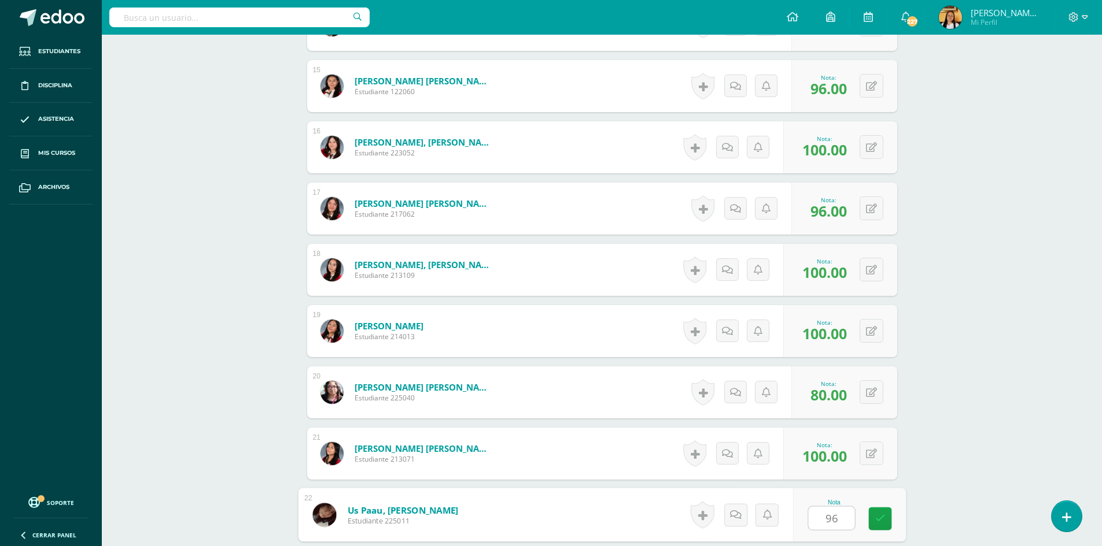
type input "96"
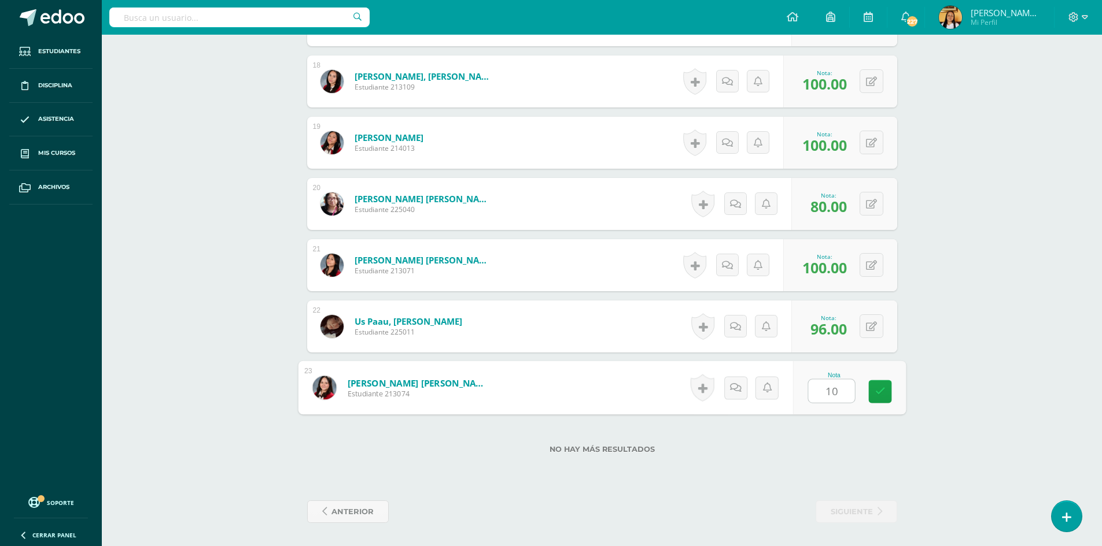
type input "100"
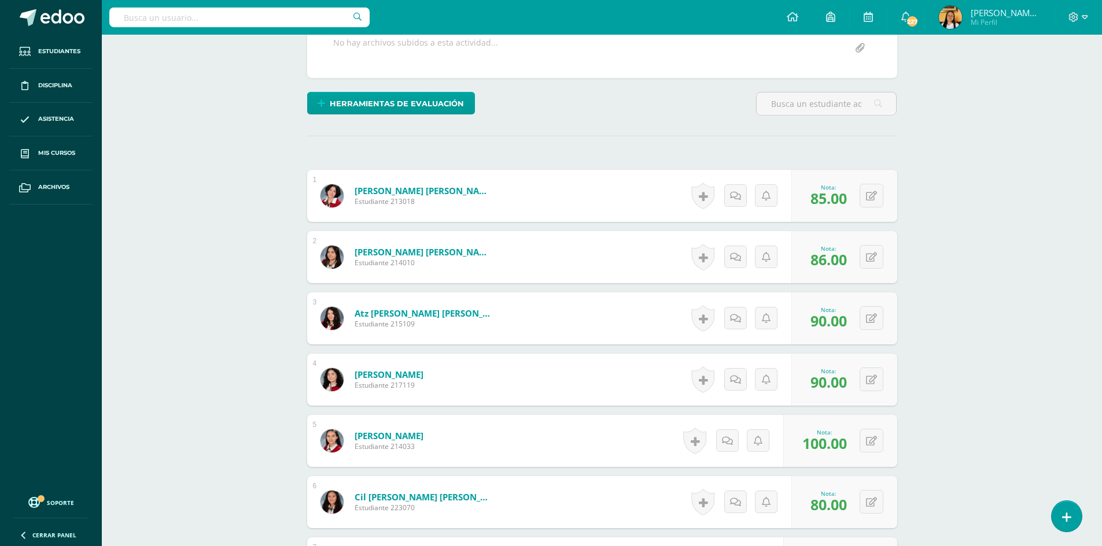
scroll to position [0, 0]
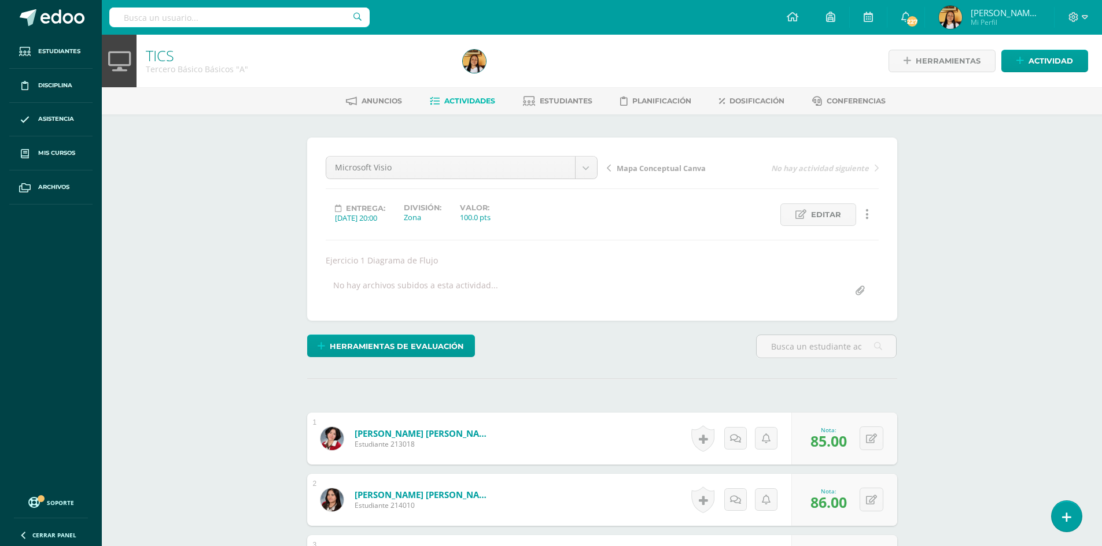
click at [434, 95] on link "Actividades" at bounding box center [462, 101] width 65 height 19
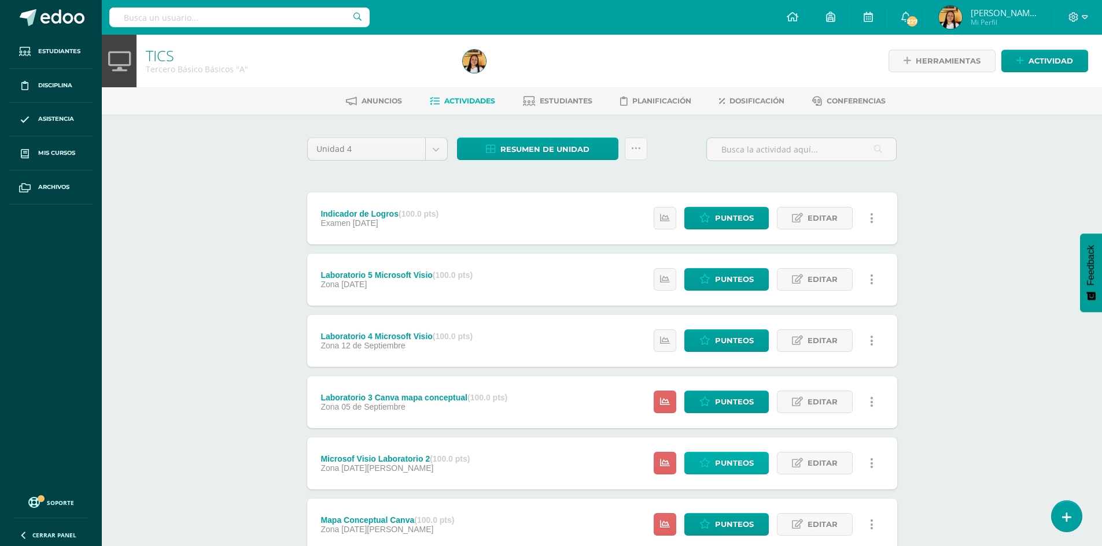
scroll to position [143, 0]
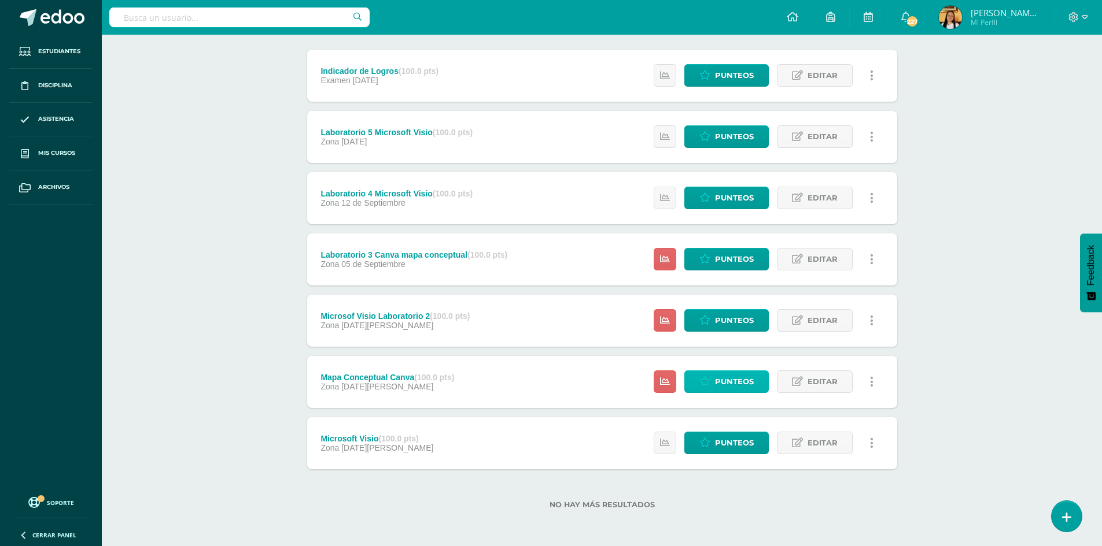
click at [734, 376] on span "Punteos" at bounding box center [734, 381] width 39 height 21
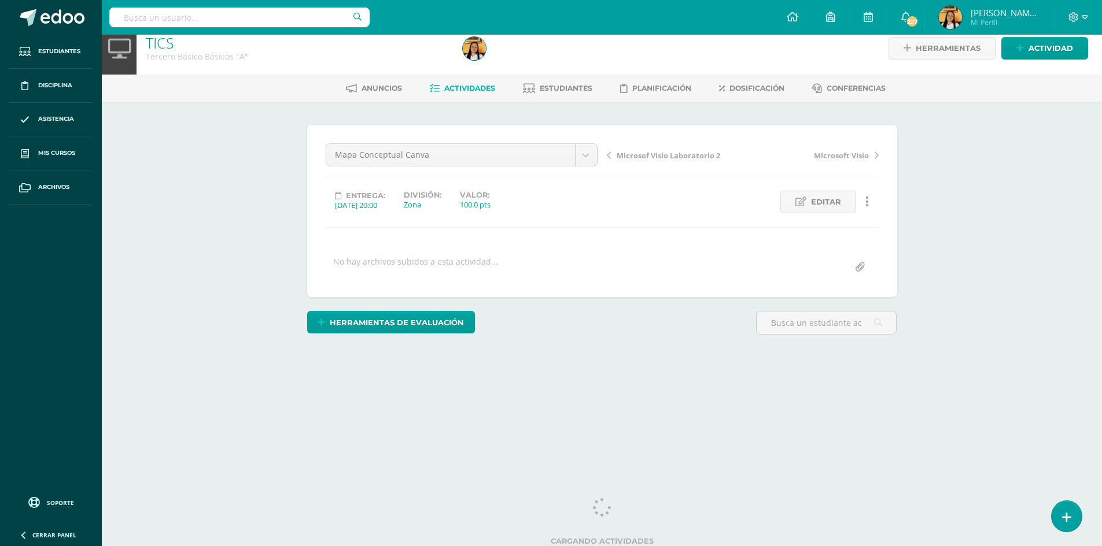
scroll to position [17, 0]
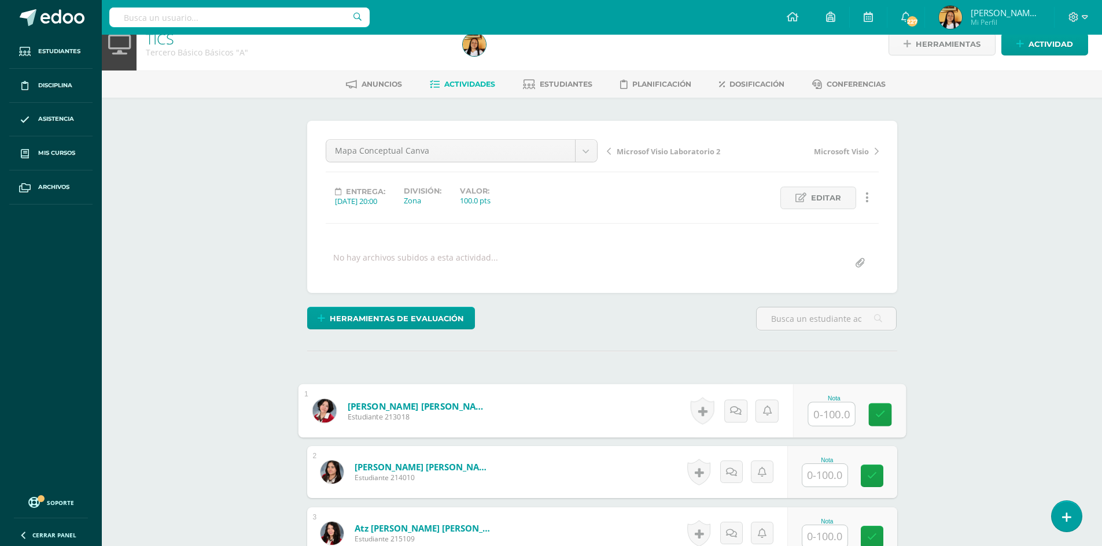
click at [833, 413] on input "text" at bounding box center [831, 414] width 46 height 23
type input "93"
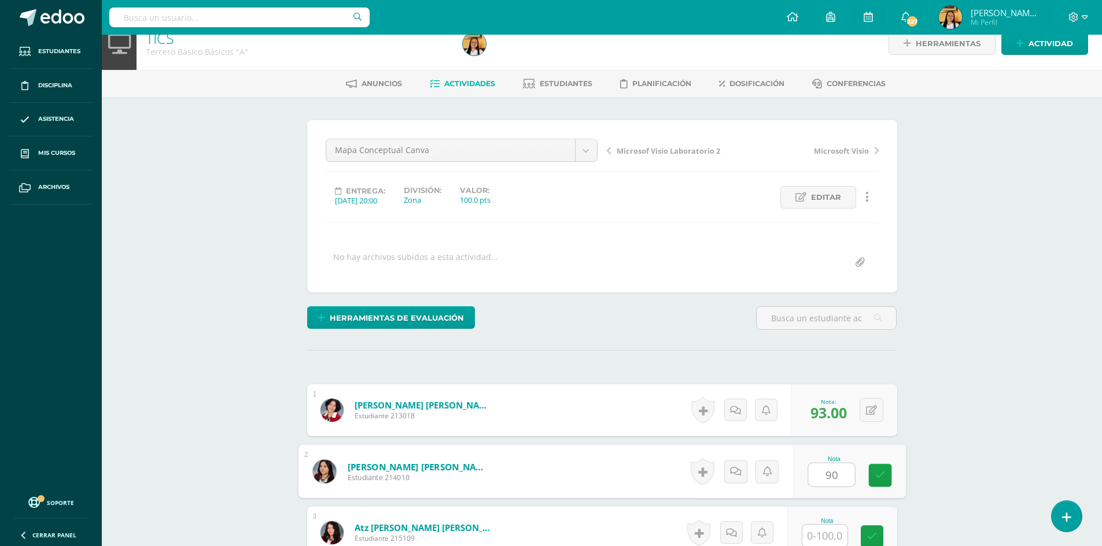
type input "90"
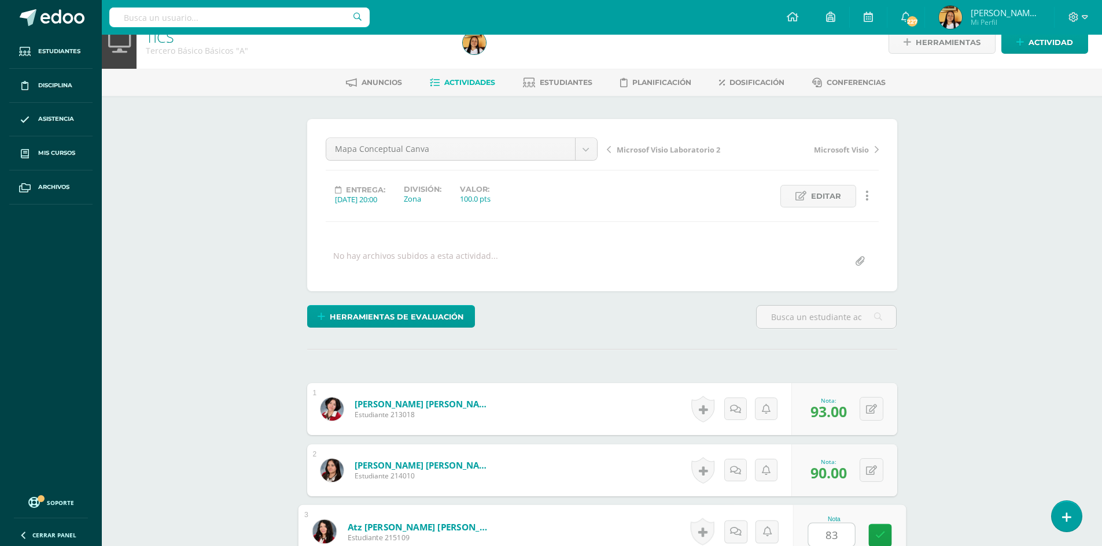
type input "83"
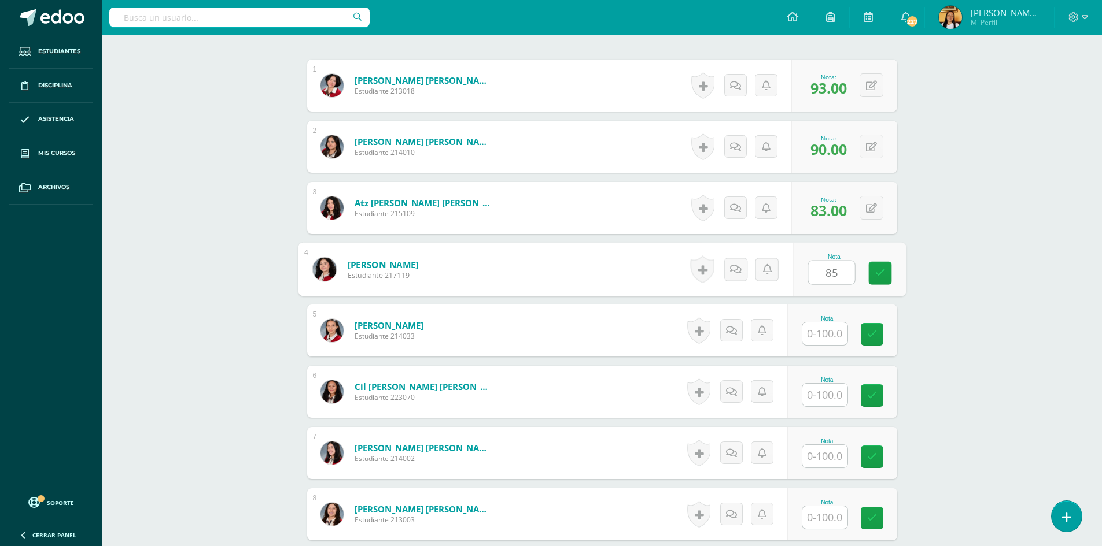
type input "85"
type input "100"
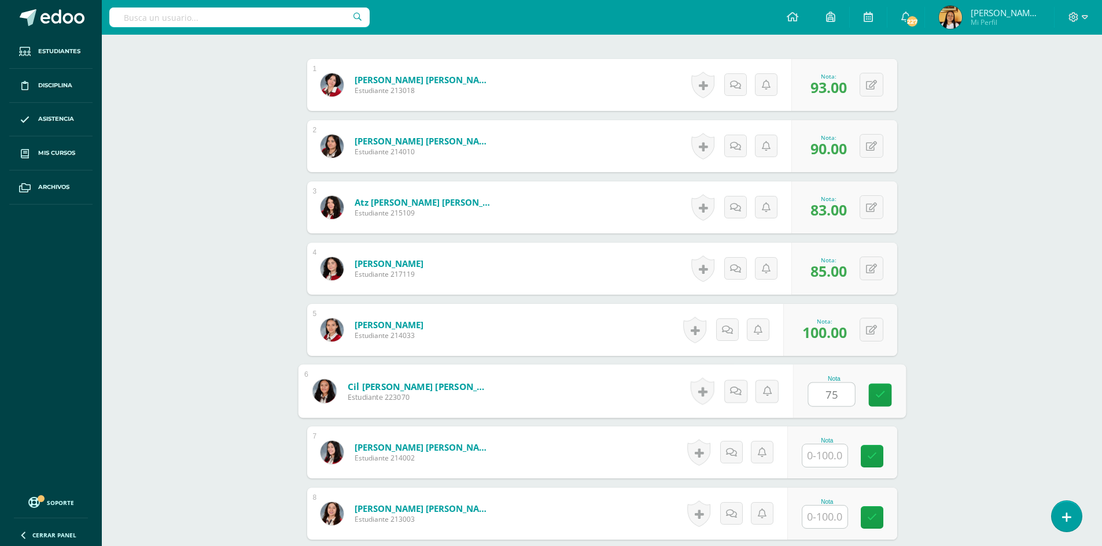
type input "75"
type input "96"
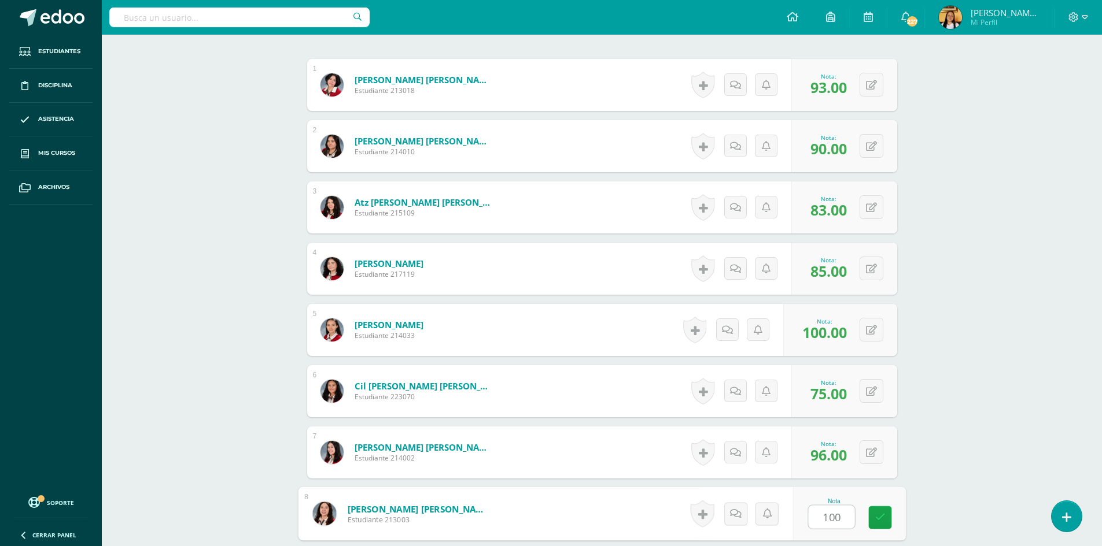
type input "100"
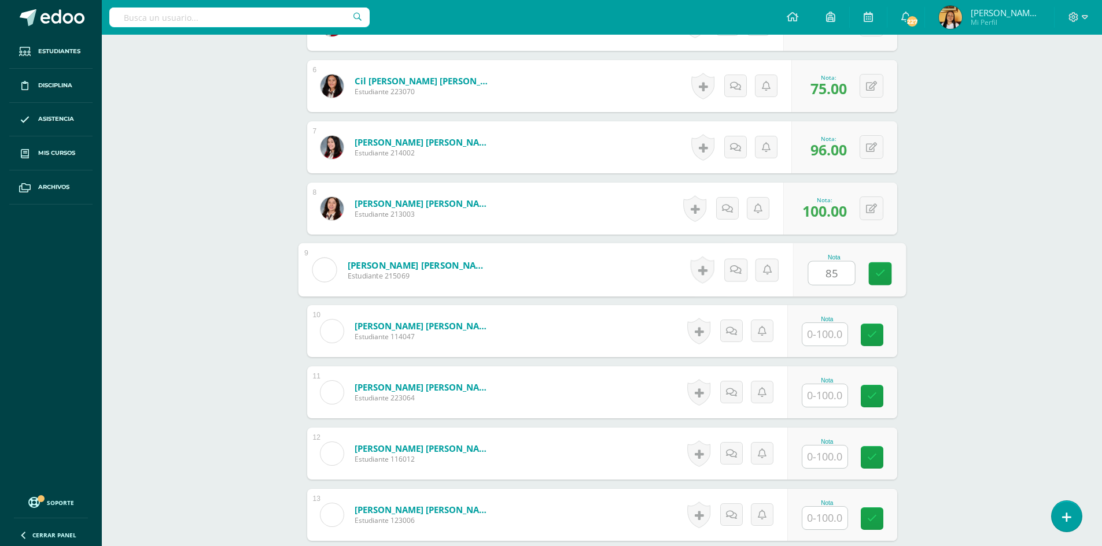
type input "85"
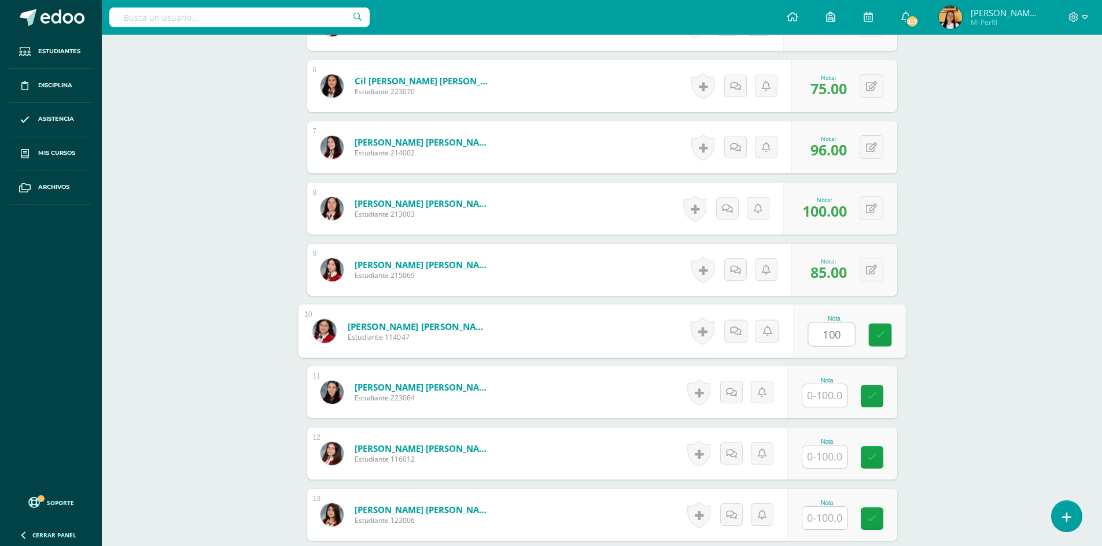
type input "100"
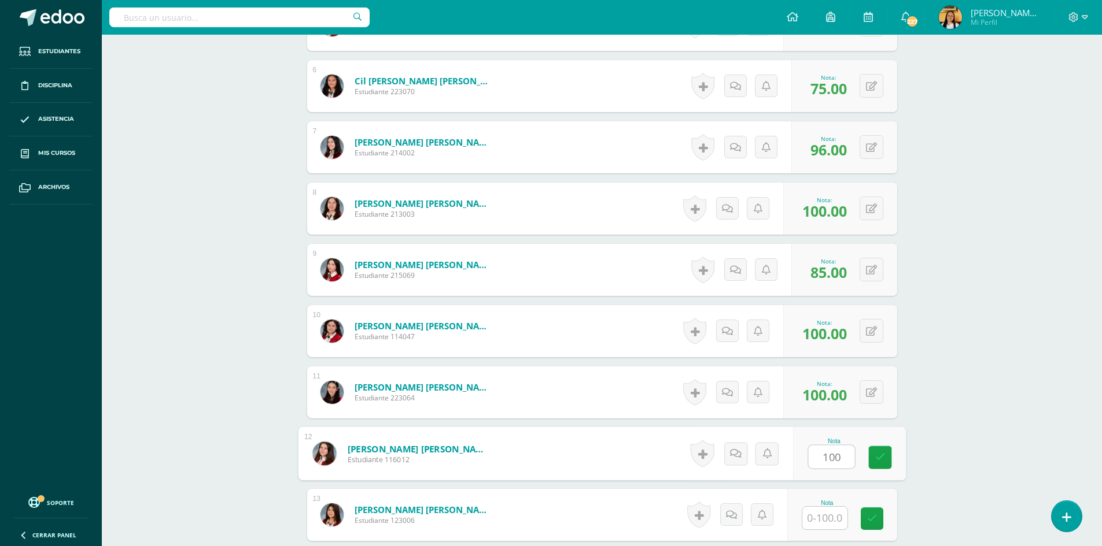
type input "100"
type input "80"
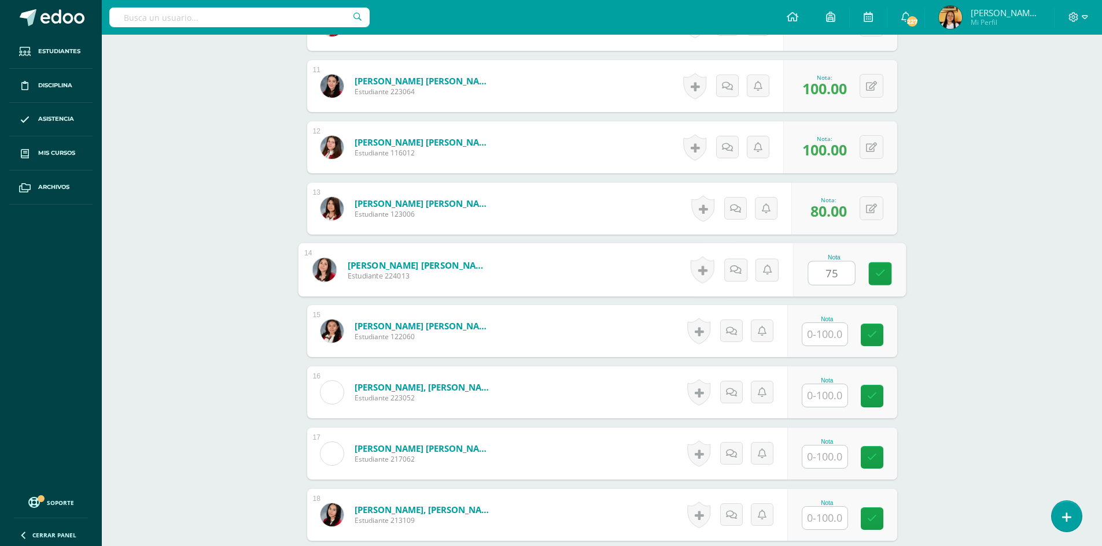
type input "75"
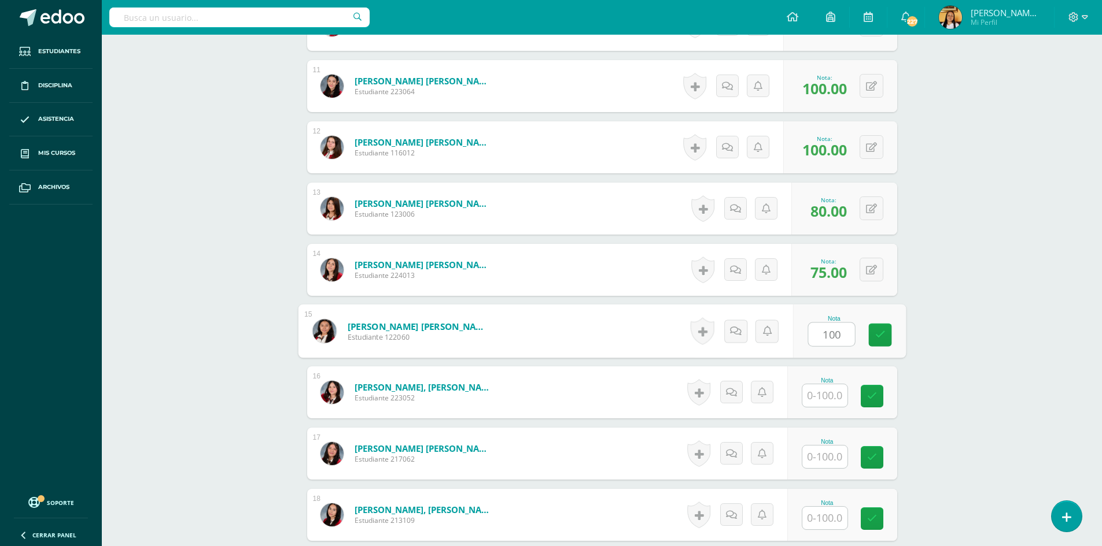
type input "100"
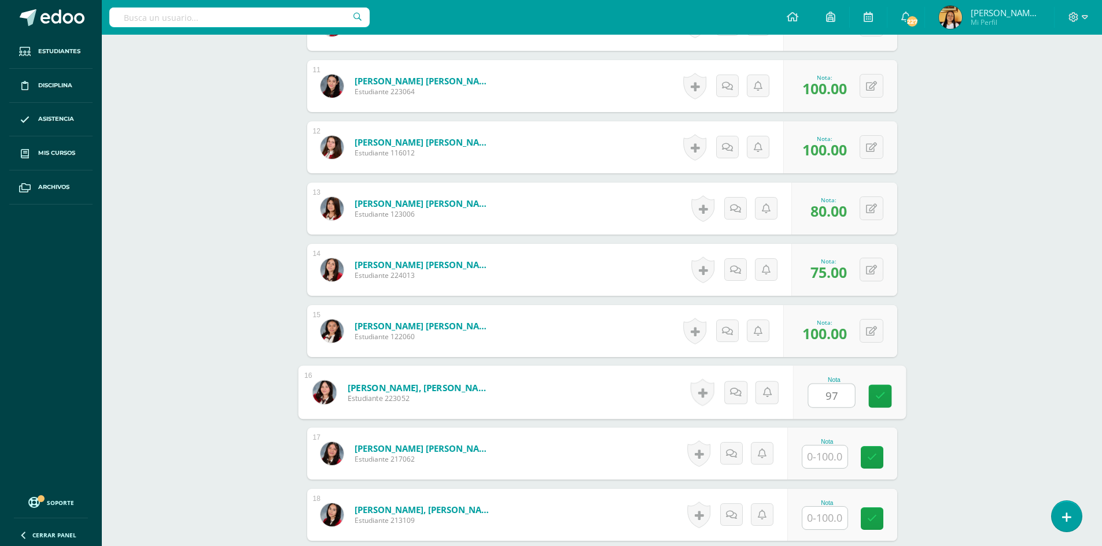
type input "97"
type input "93"
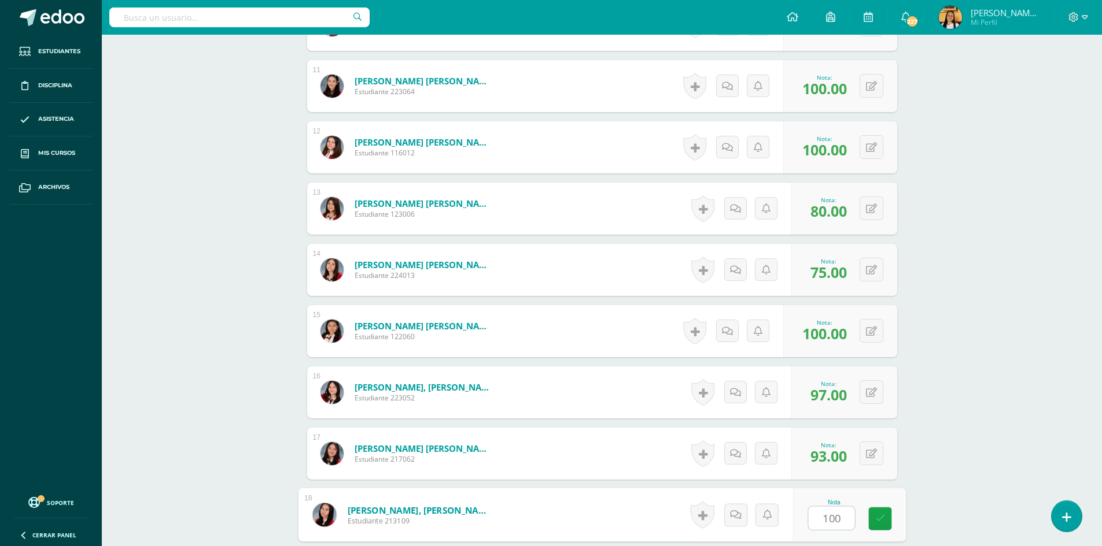
type input "100"
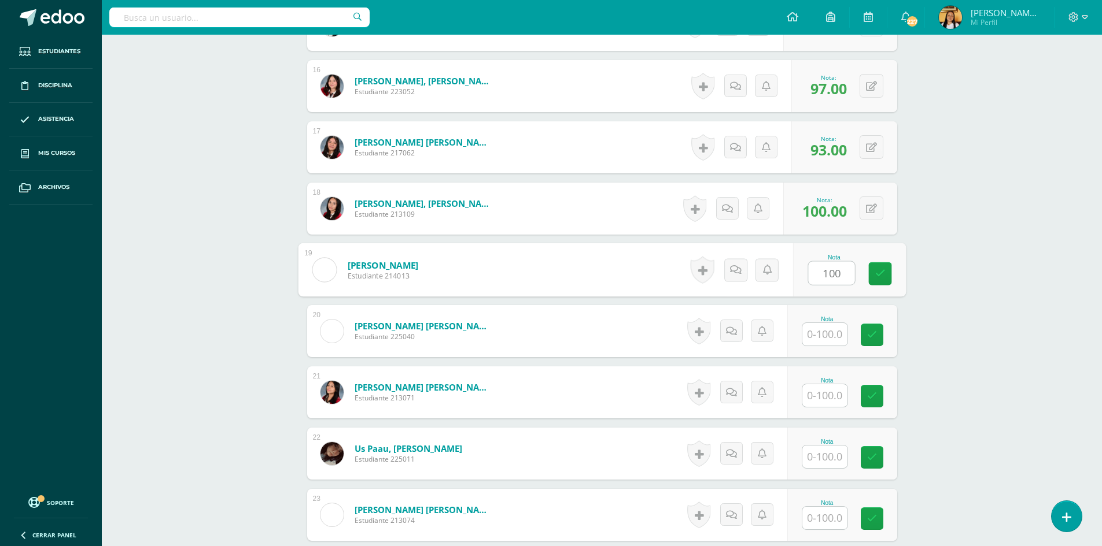
type input "100"
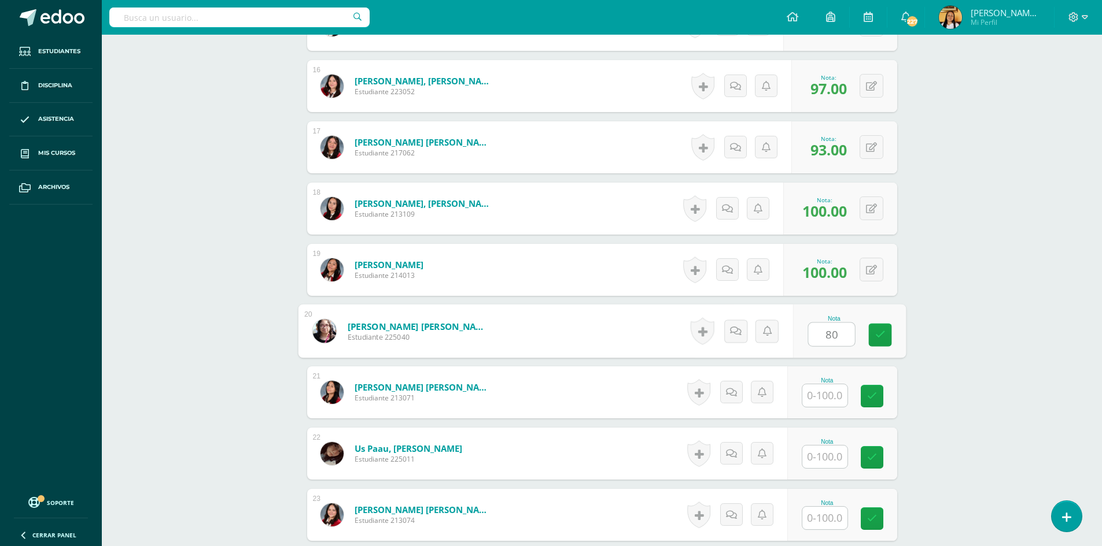
type input "80"
type input "100"
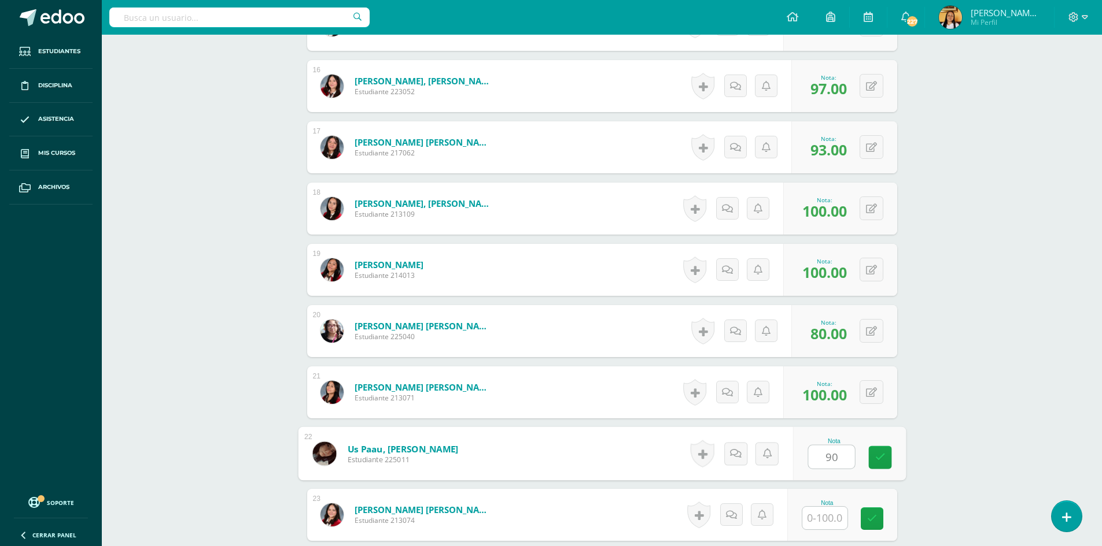
type input "90"
type input "100"
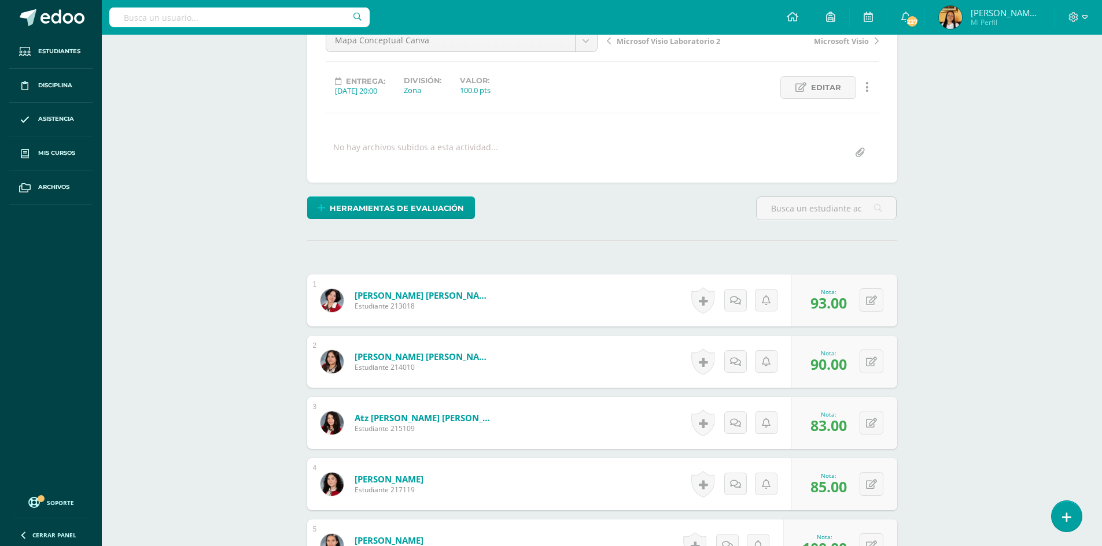
scroll to position [0, 0]
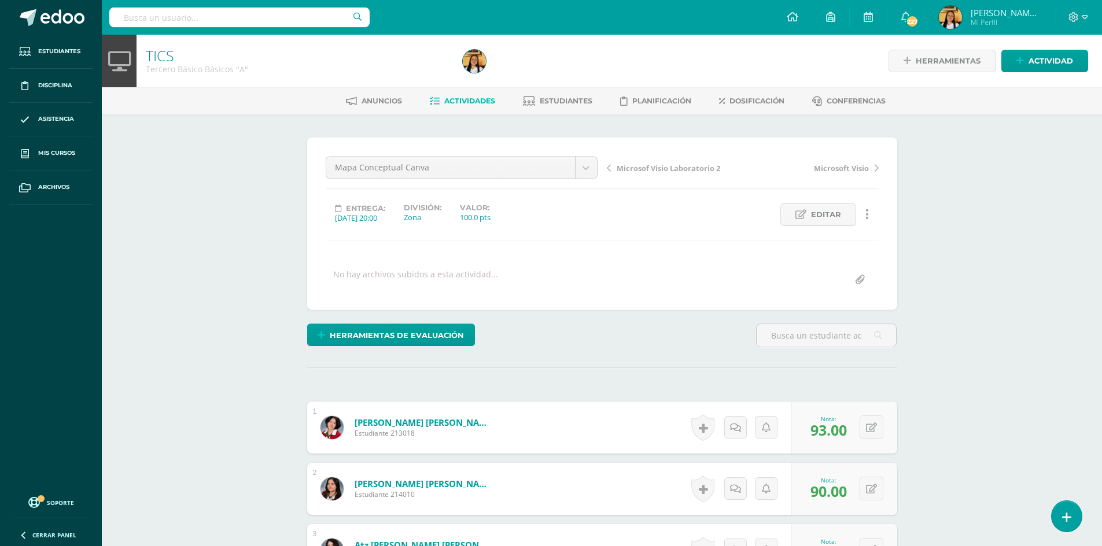
click at [464, 103] on span "Actividades" at bounding box center [469, 101] width 51 height 9
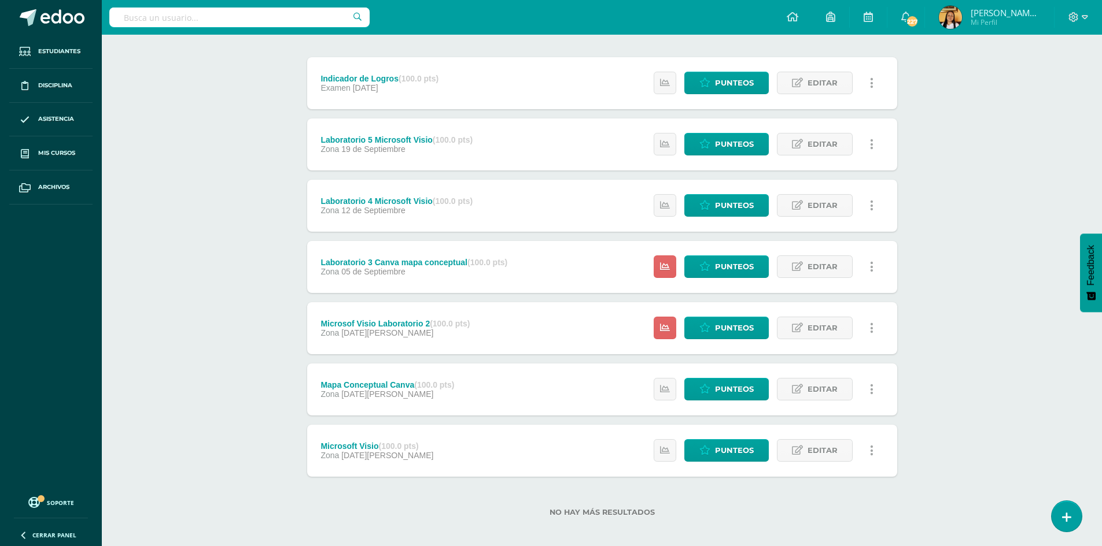
scroll to position [143, 0]
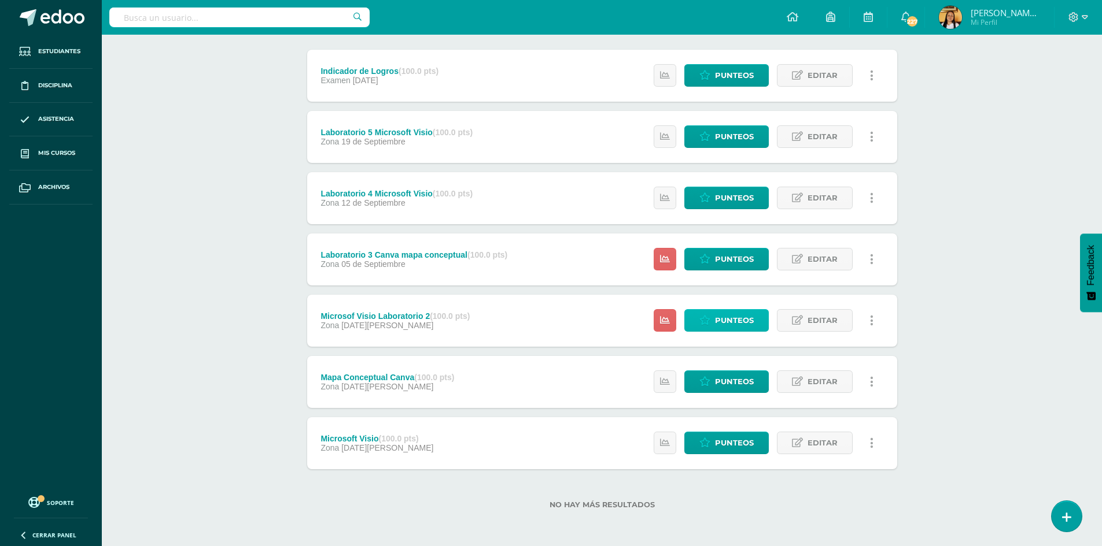
click at [721, 321] on span "Punteos" at bounding box center [734, 320] width 39 height 21
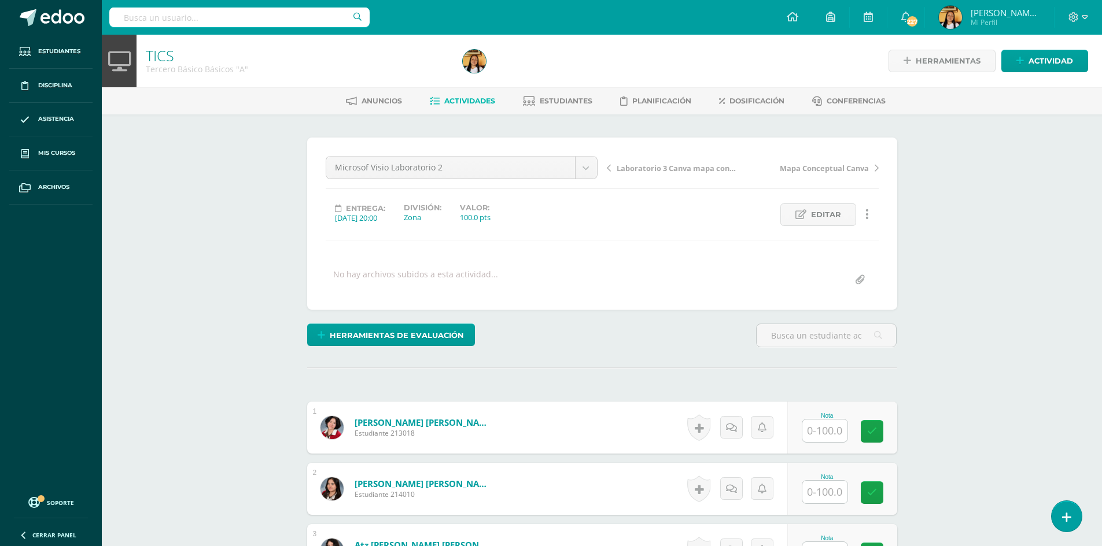
click at [825, 428] on input "text" at bounding box center [824, 431] width 45 height 23
type input "91"
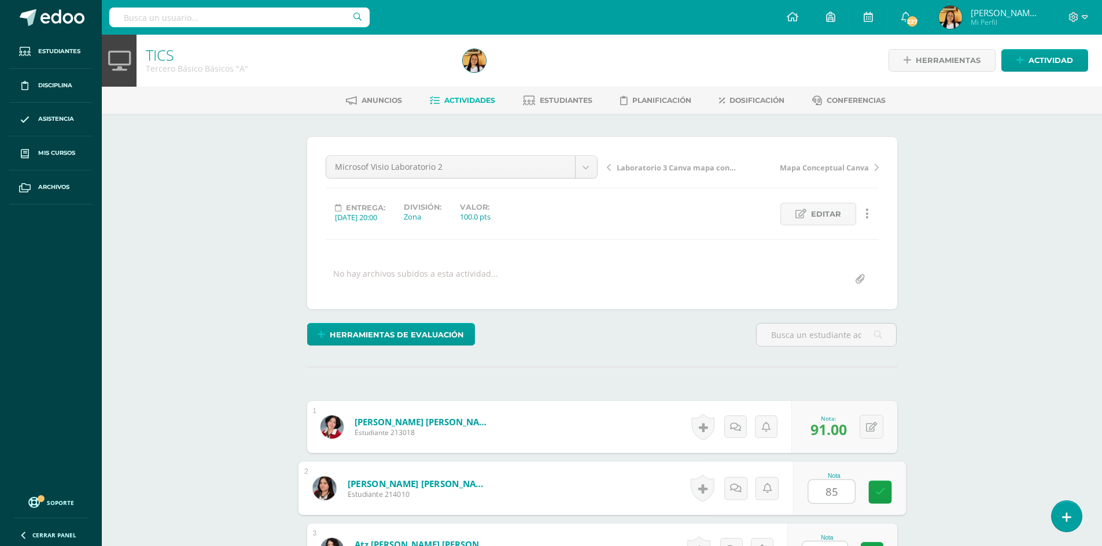
type input "85"
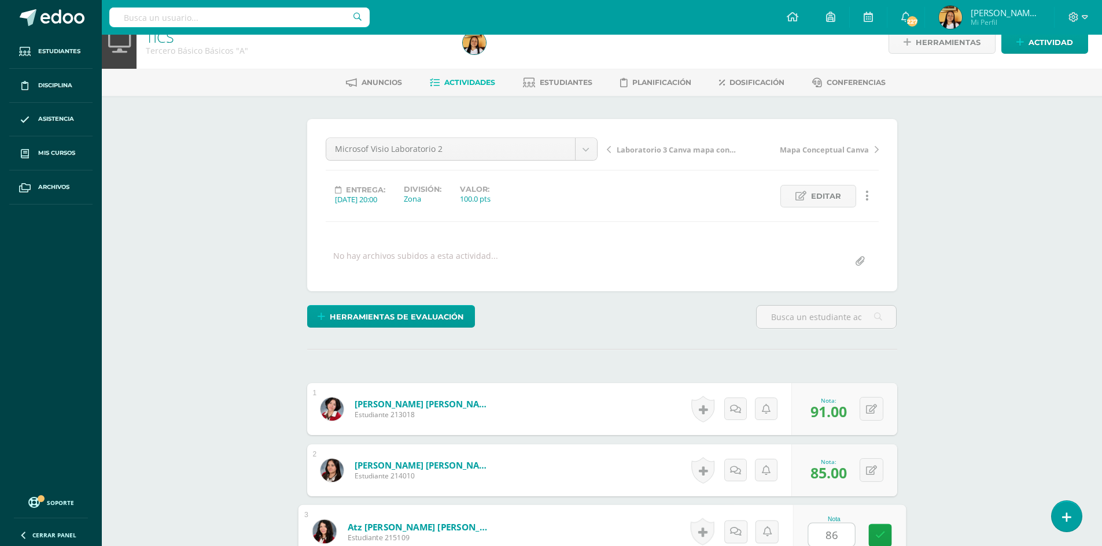
type input "86"
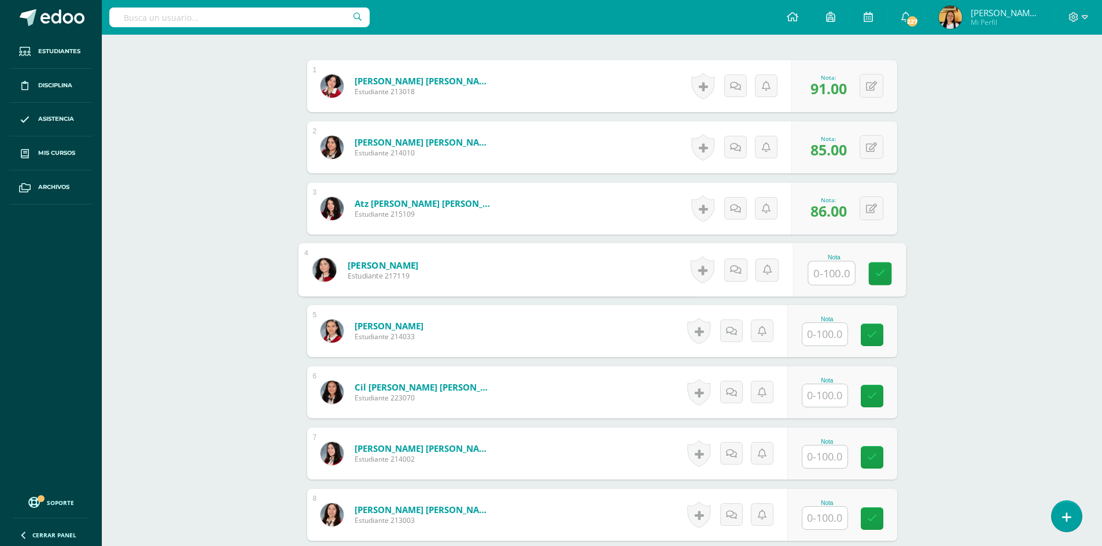
scroll to position [342, 0]
type input "87"
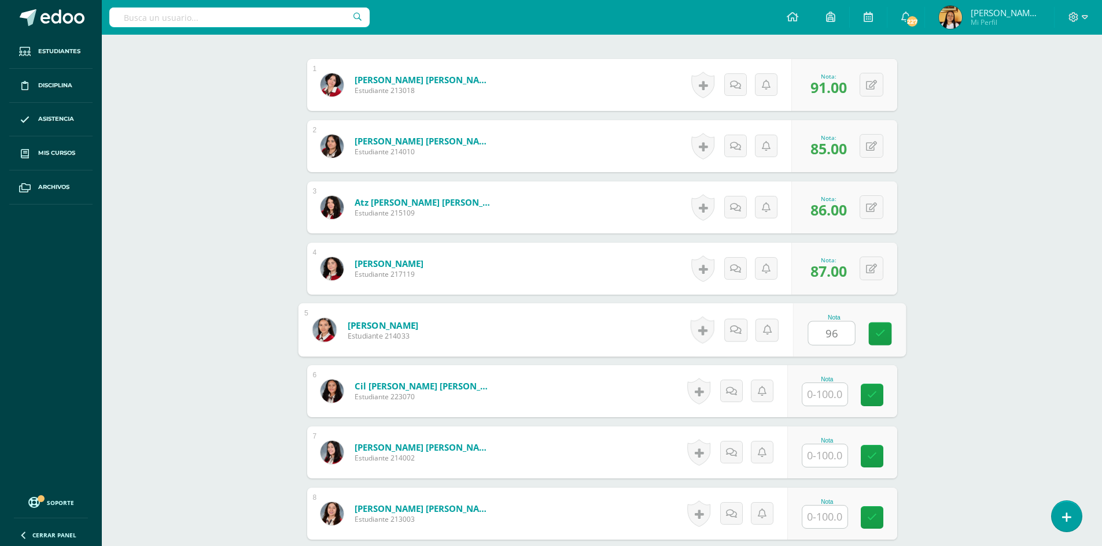
type input "96"
type input "85"
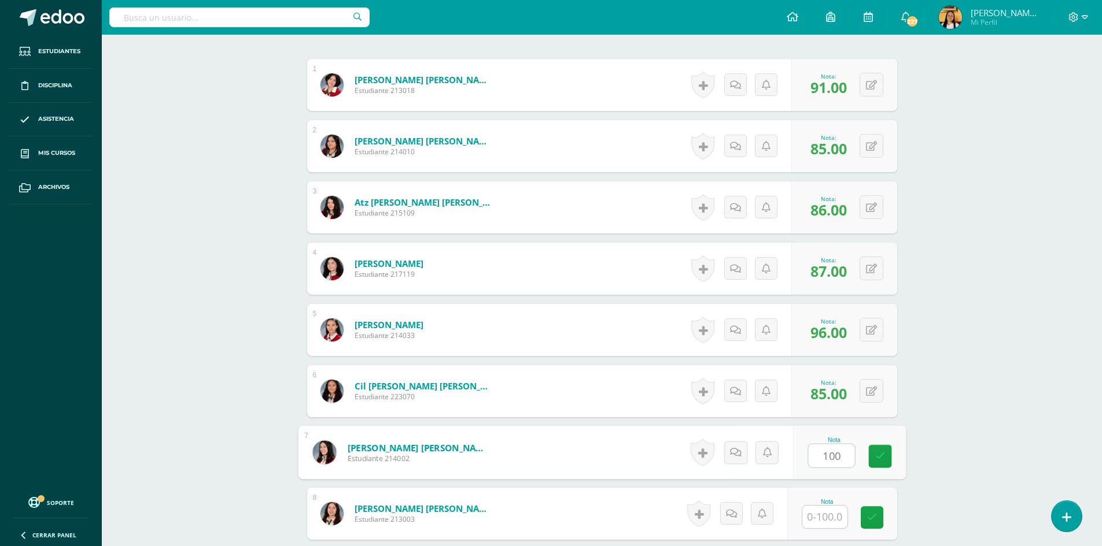
type input "100"
type input "93"
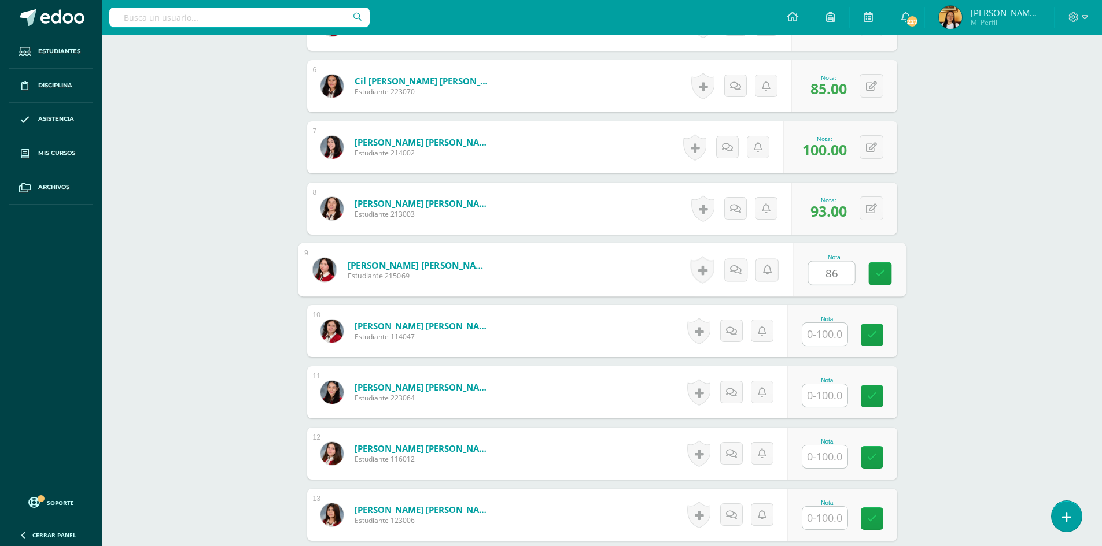
type input "86"
type input "96"
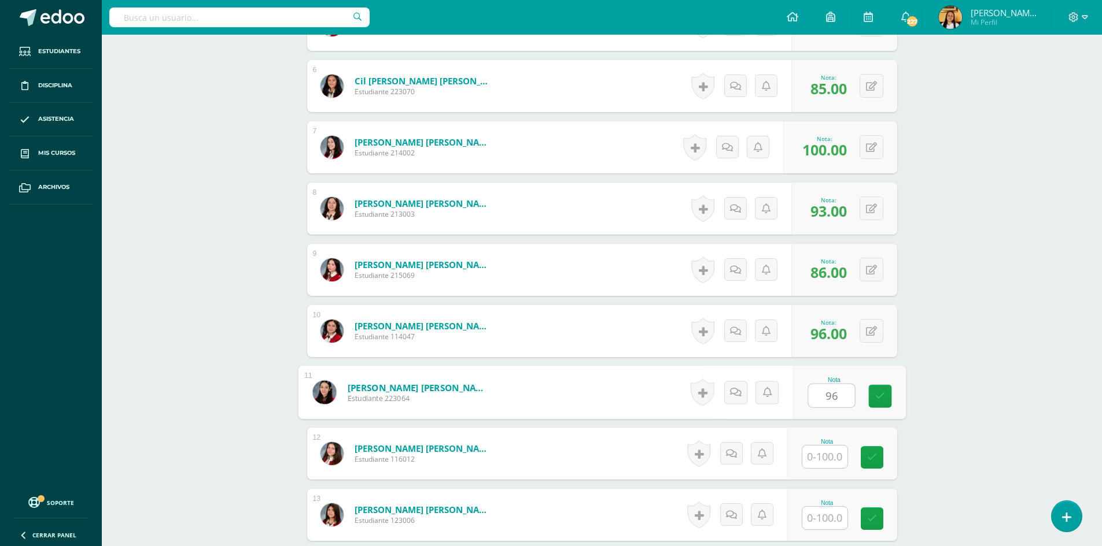
type input "96"
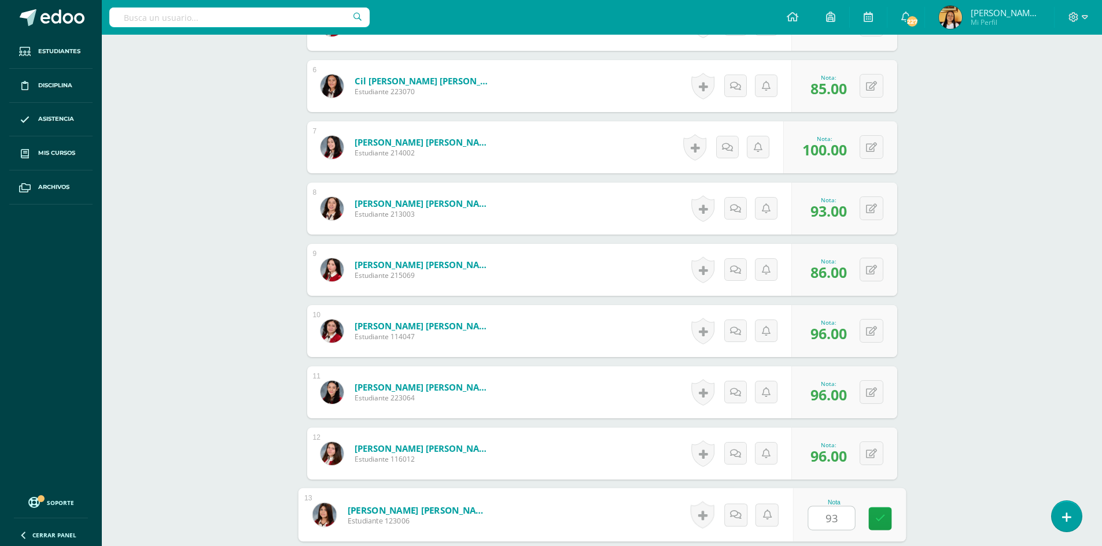
type input "93"
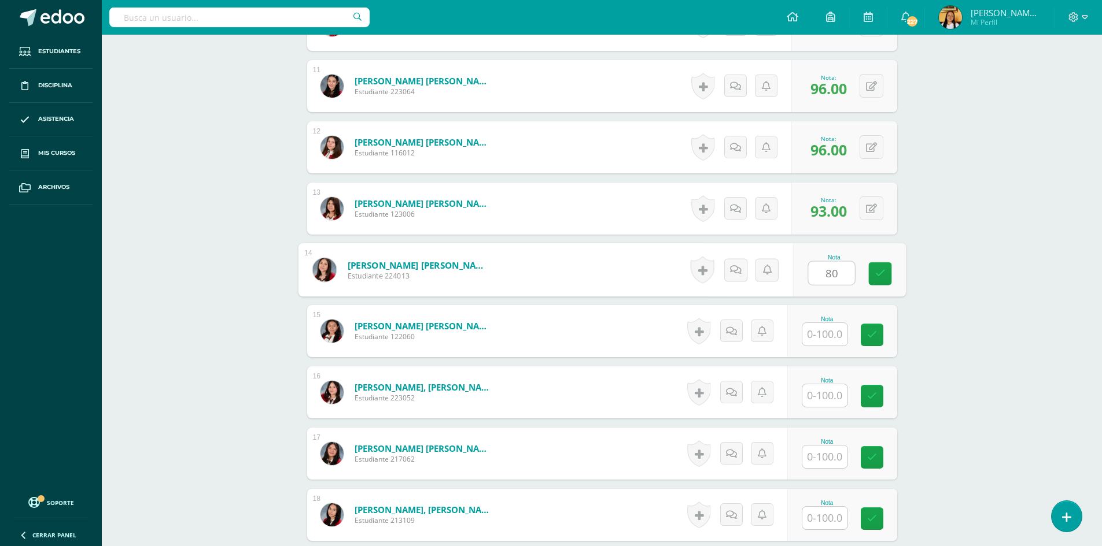
type input "80"
type input "93"
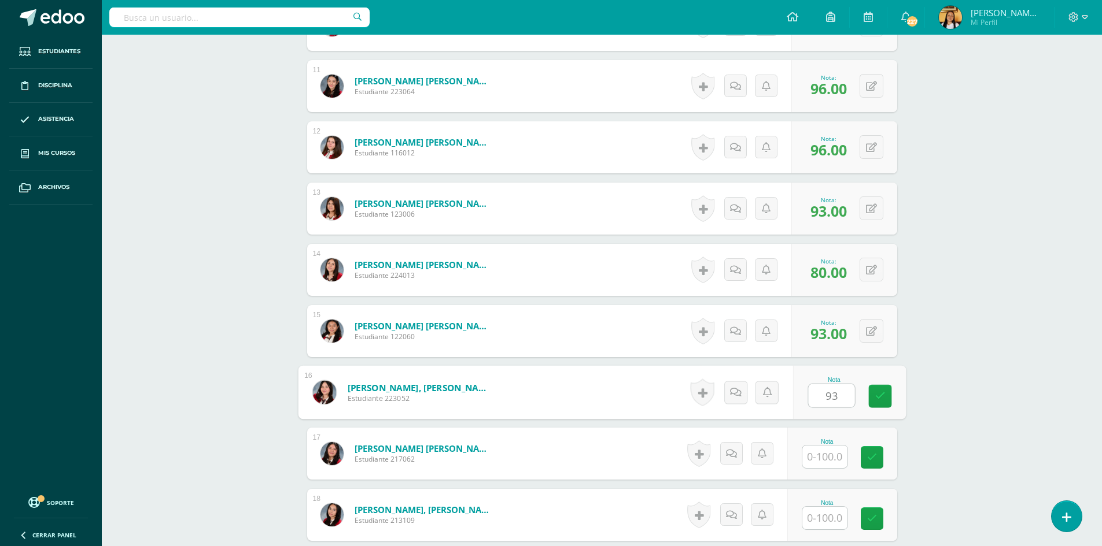
type input "93"
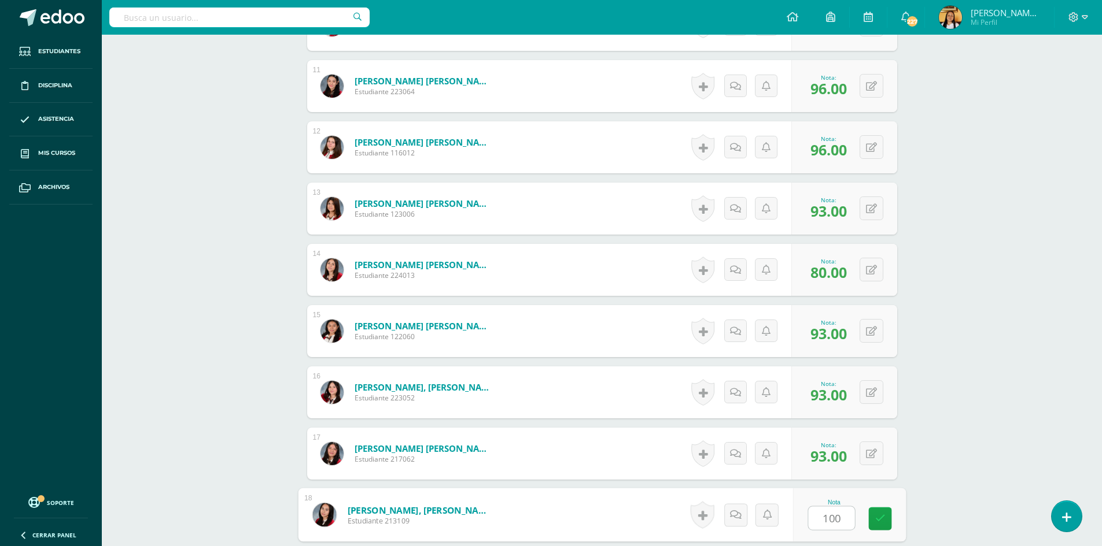
type input "100"
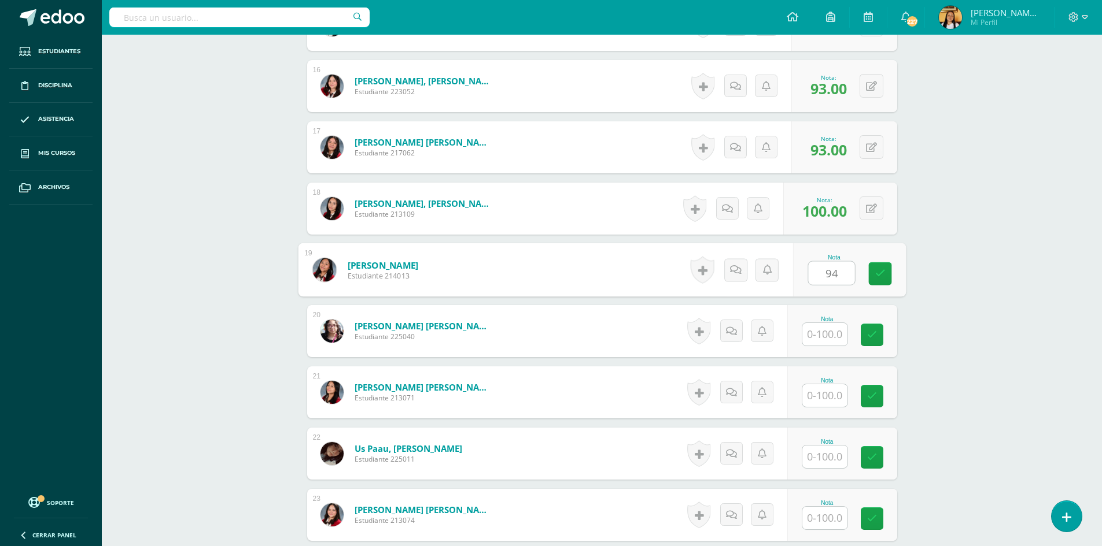
type input "94"
type input "85"
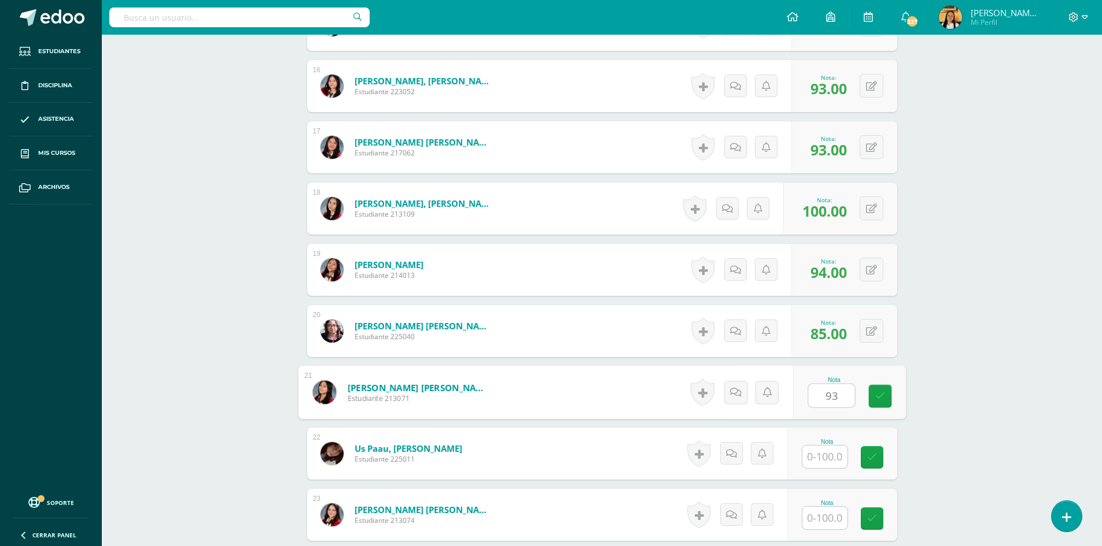
type input "93"
type input "85"
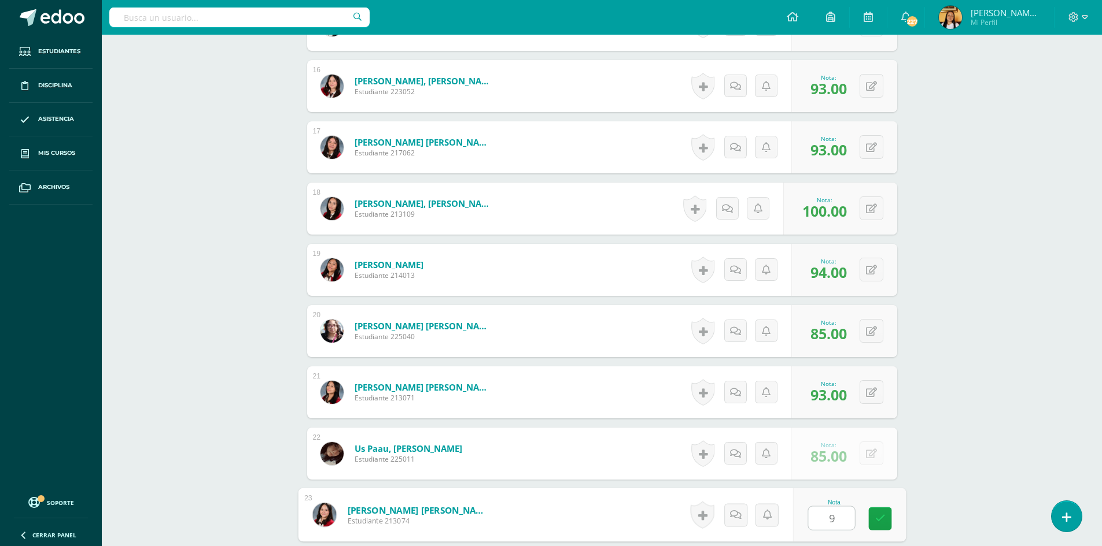
type input "96"
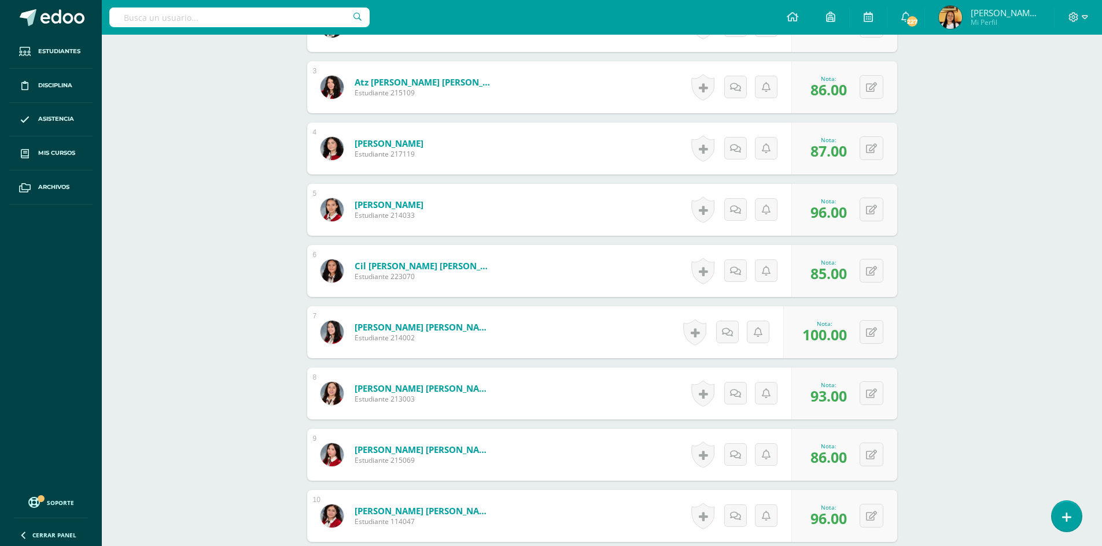
scroll to position [1, 0]
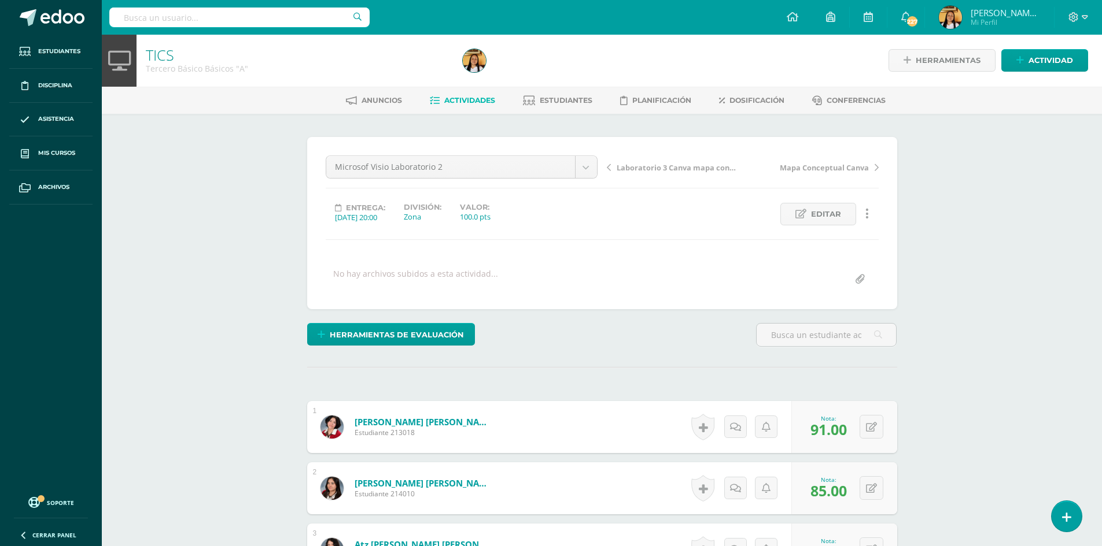
click at [470, 101] on span "Actividades" at bounding box center [469, 100] width 51 height 9
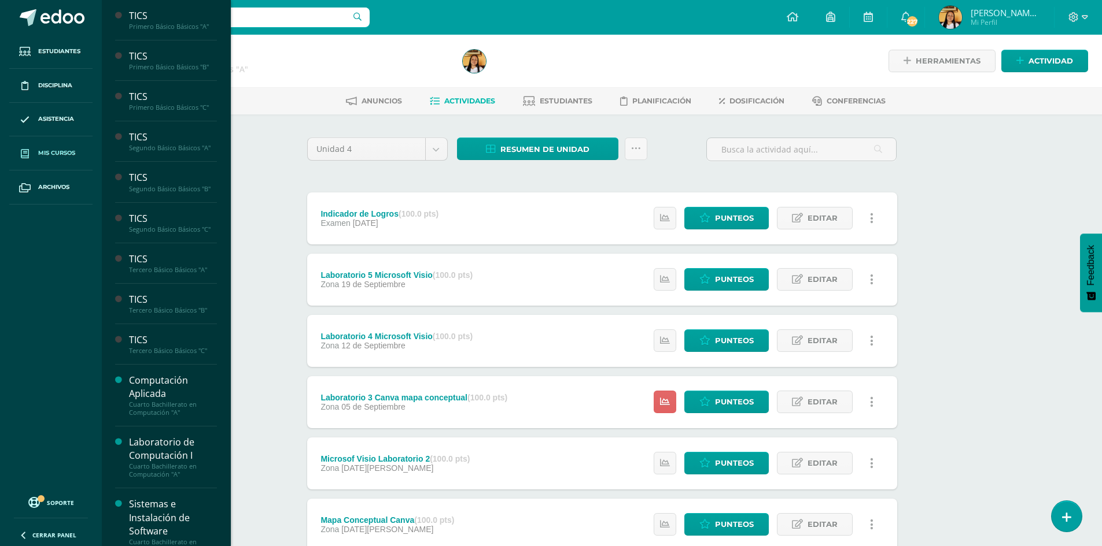
click at [58, 157] on span "Mis cursos" at bounding box center [56, 153] width 37 height 9
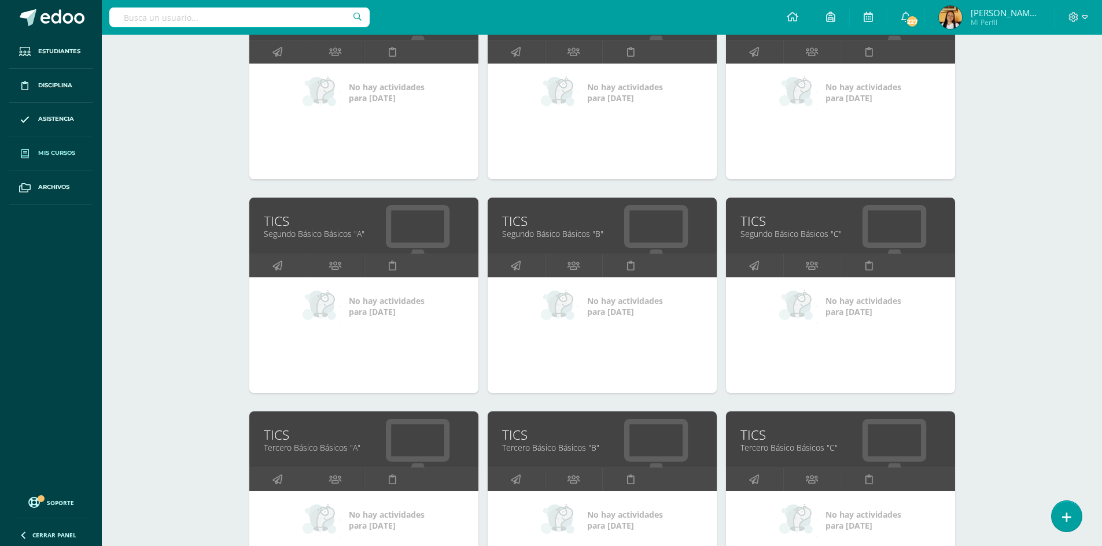
scroll to position [289, 0]
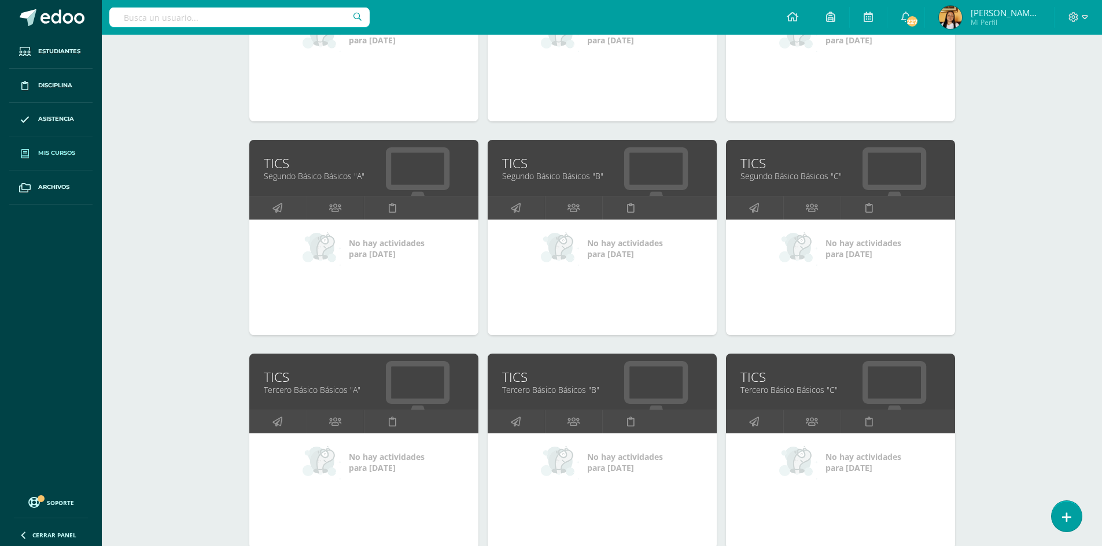
click at [586, 400] on div "TICS Tercero Básico Básicos "B"" at bounding box center [601, 382] width 229 height 56
click at [584, 394] on link "Tercero Básico Básicos "B"" at bounding box center [602, 390] width 200 height 11
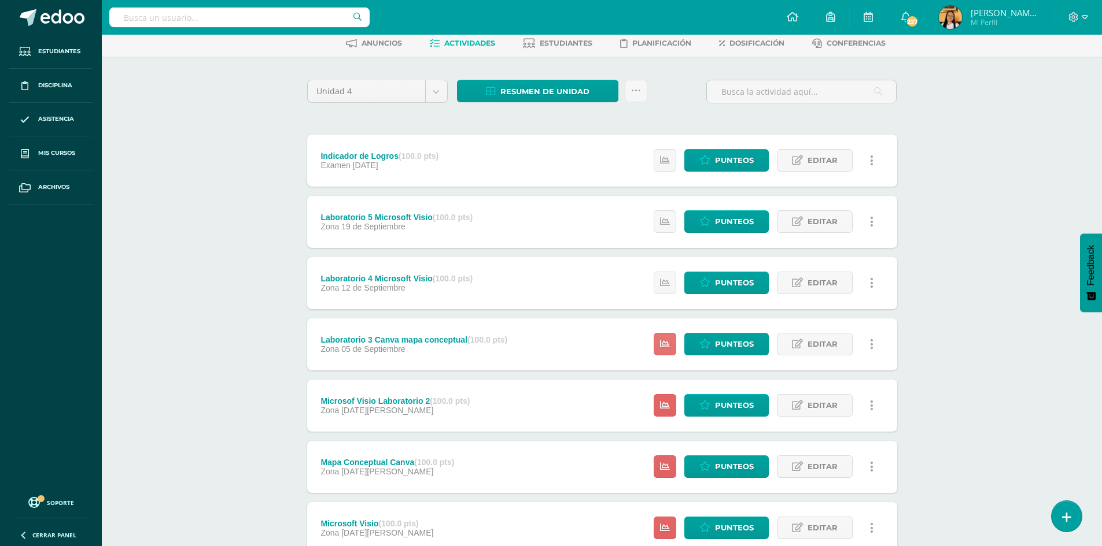
scroll to position [143, 0]
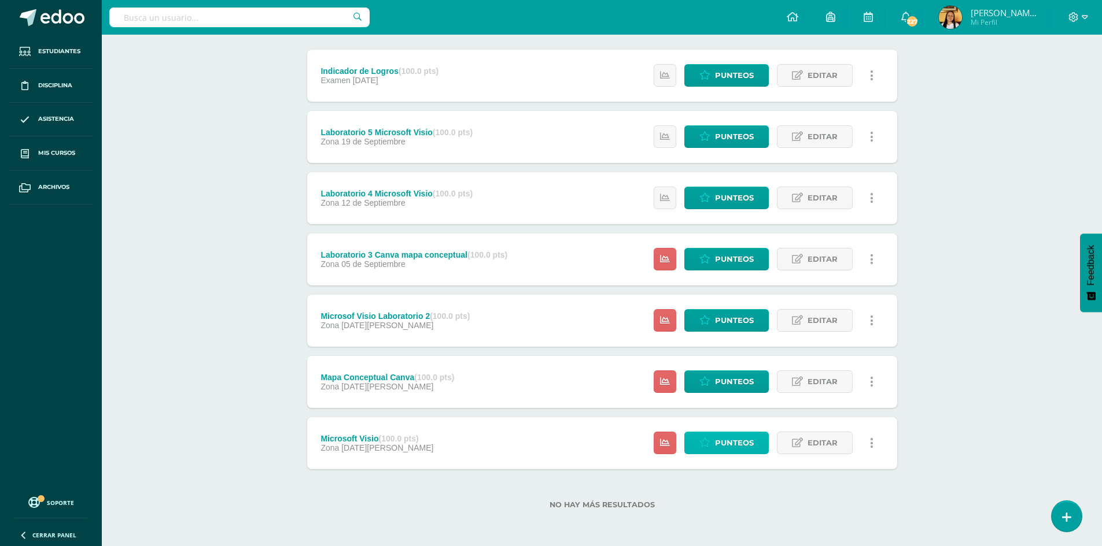
click at [720, 441] on span "Punteos" at bounding box center [734, 443] width 39 height 21
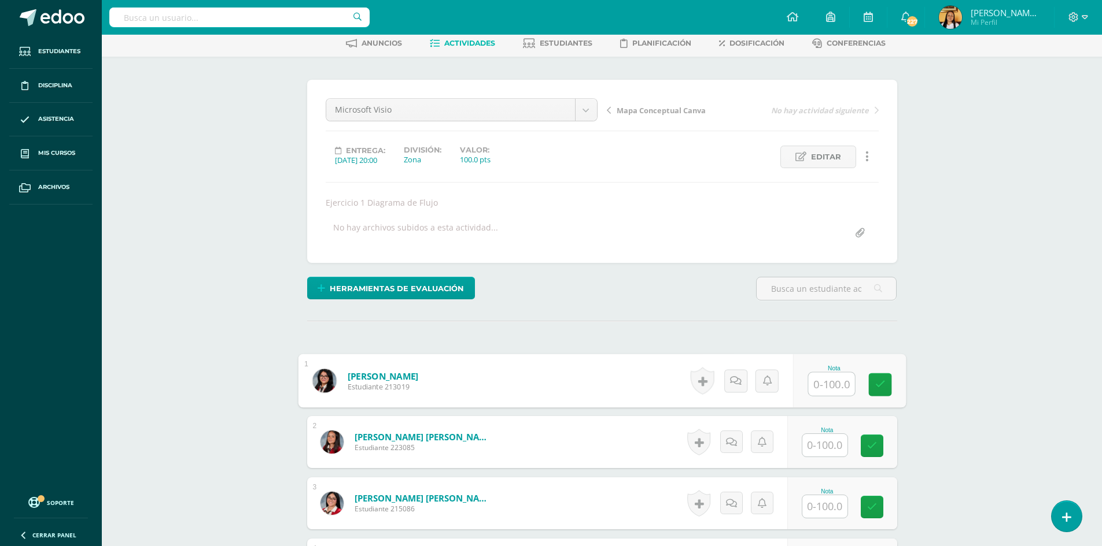
scroll to position [58, 0]
click at [836, 385] on input "text" at bounding box center [831, 383] width 46 height 23
type input "96"
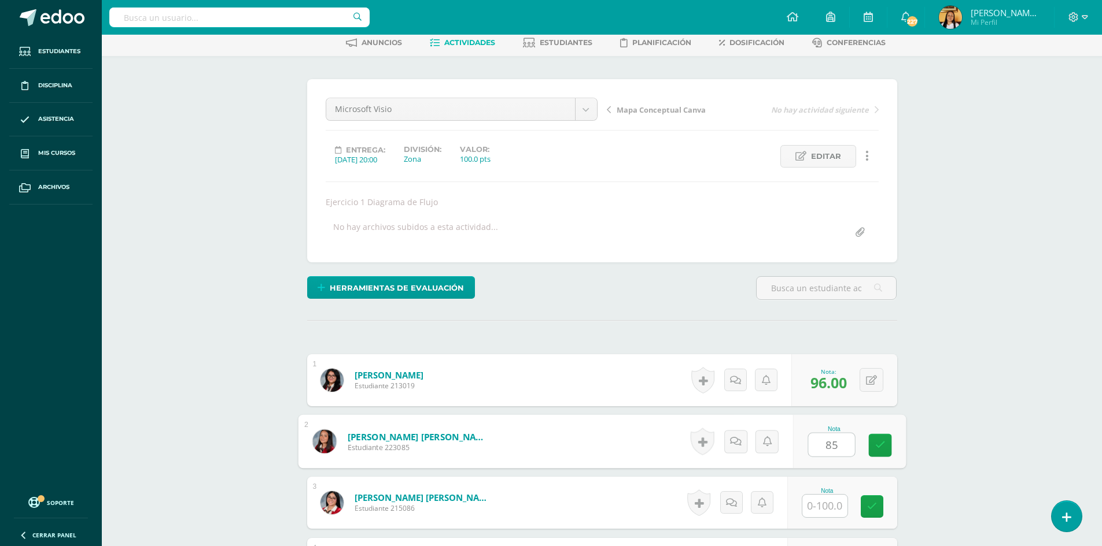
scroll to position [59, 0]
type input "85"
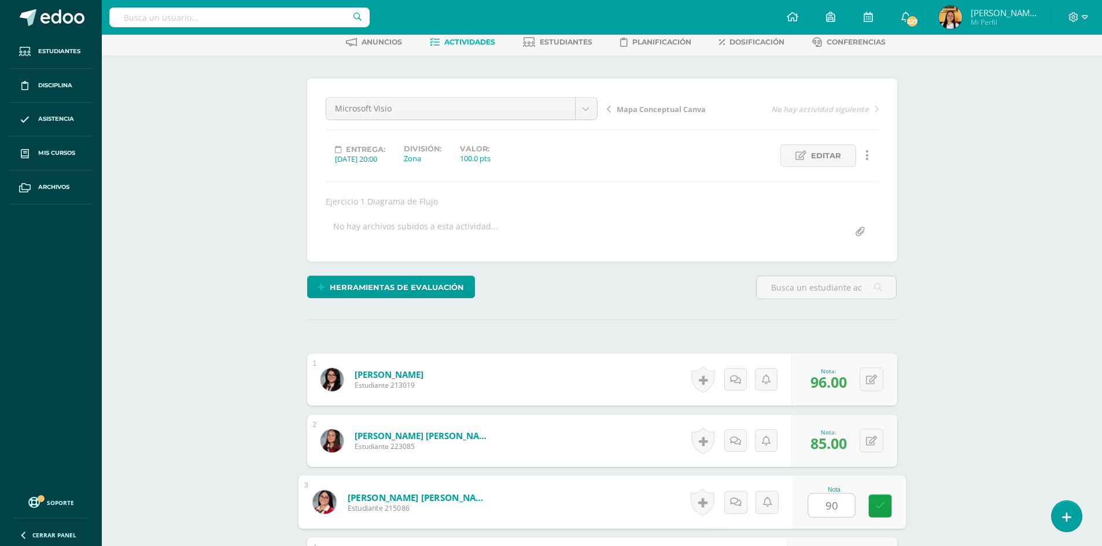
type input "90"
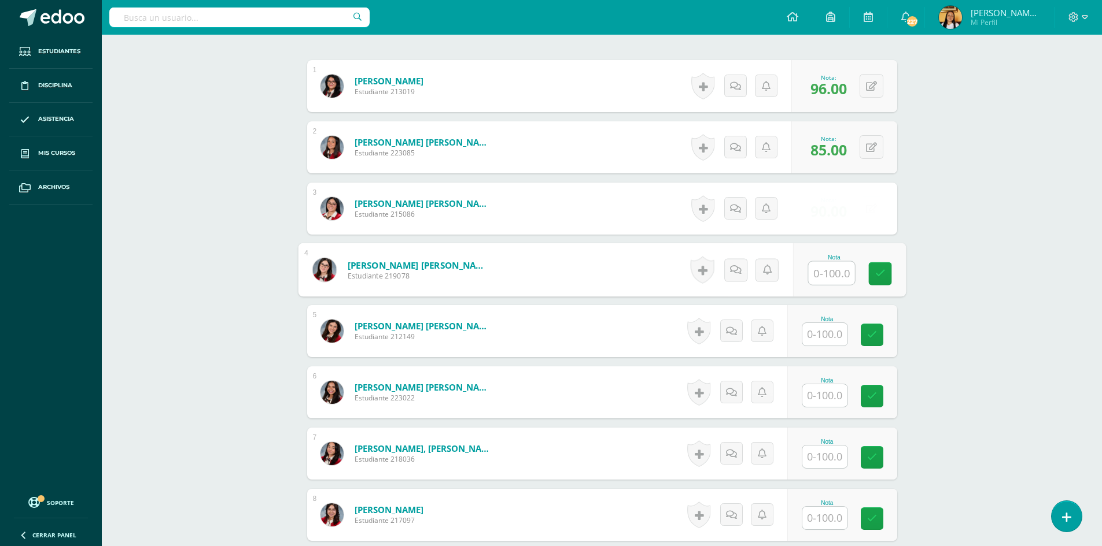
scroll to position [353, 0]
type input "100"
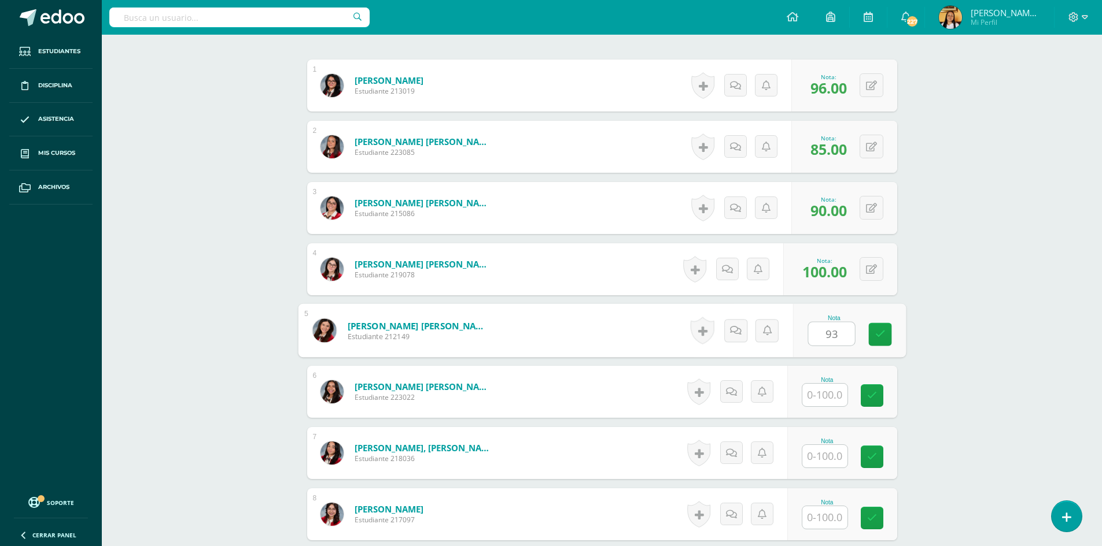
type input "93"
type input "96"
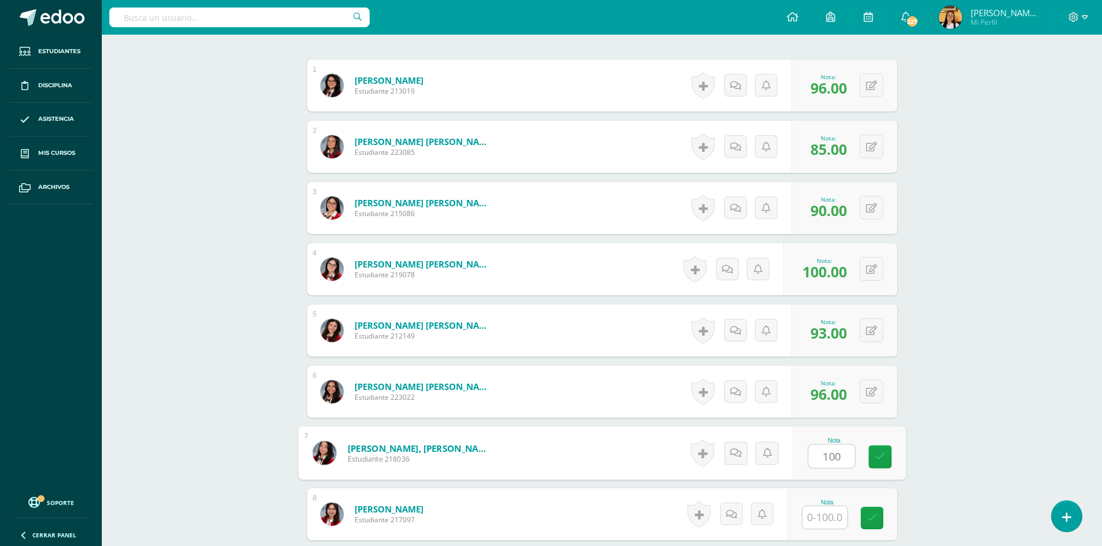
type input "100"
type input "93"
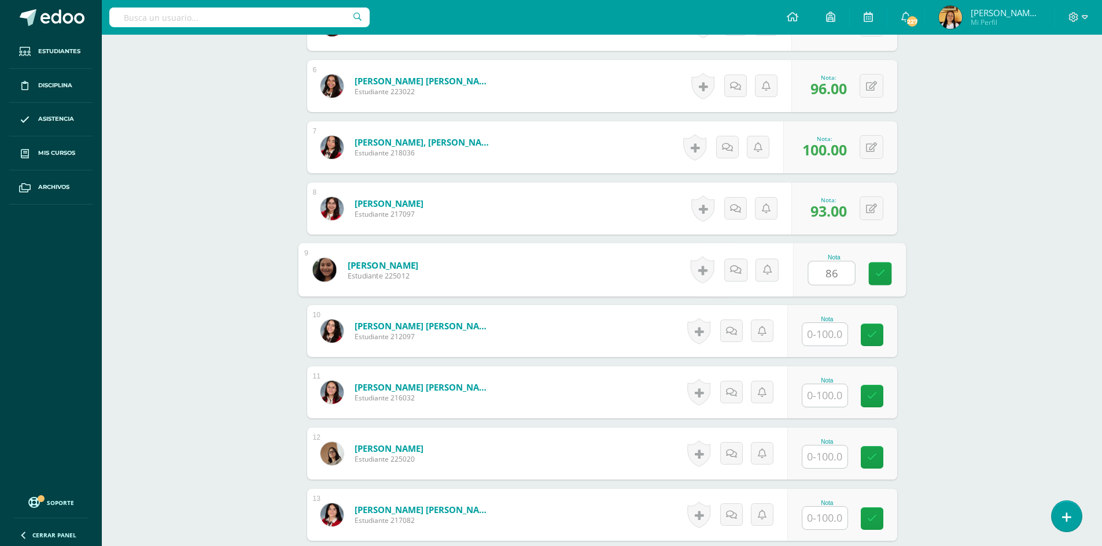
type input "86"
type input "96"
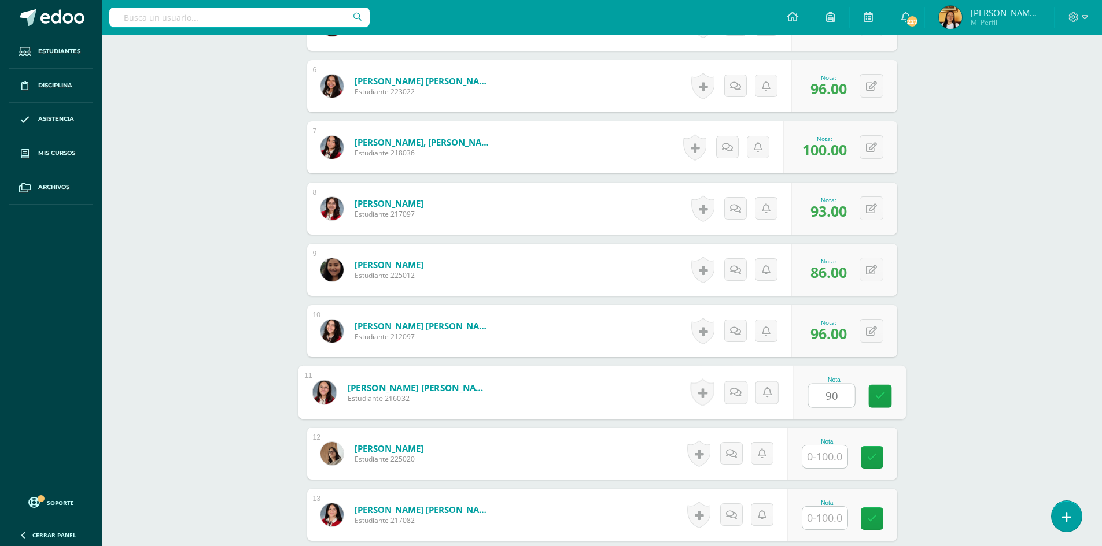
type input "90"
type input "96"
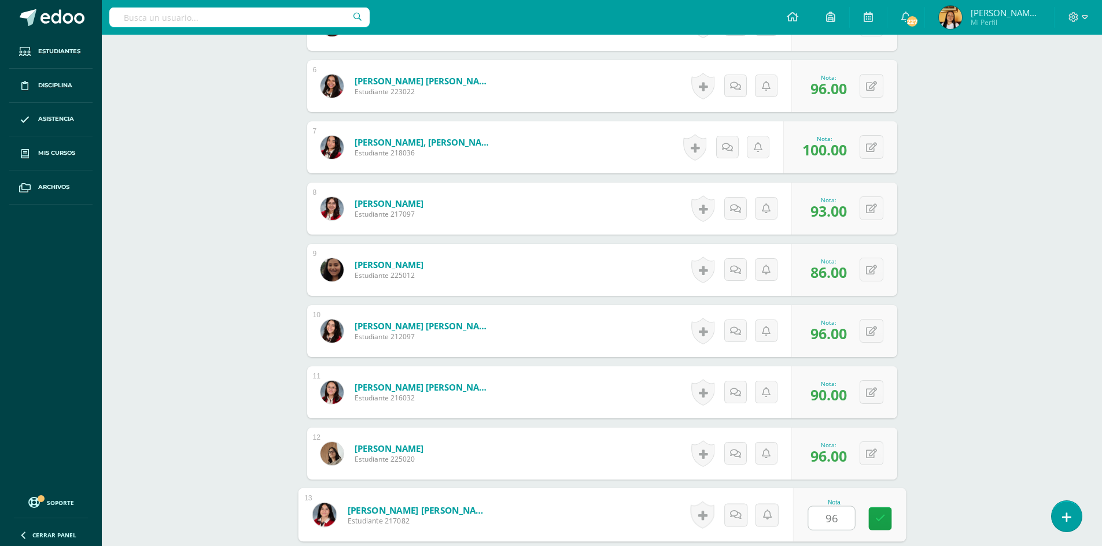
type input "96"
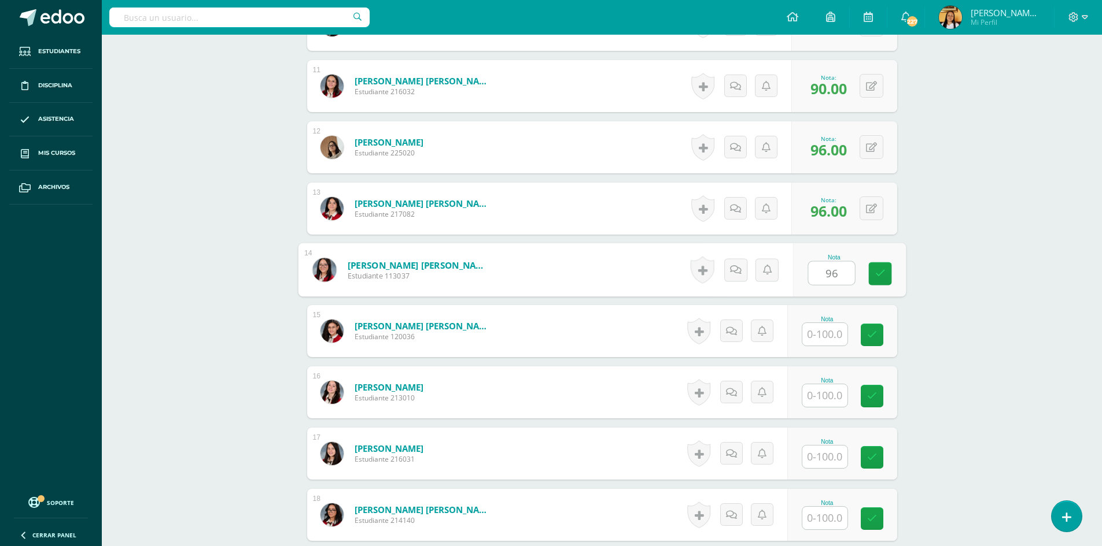
type input "96"
type input "100"
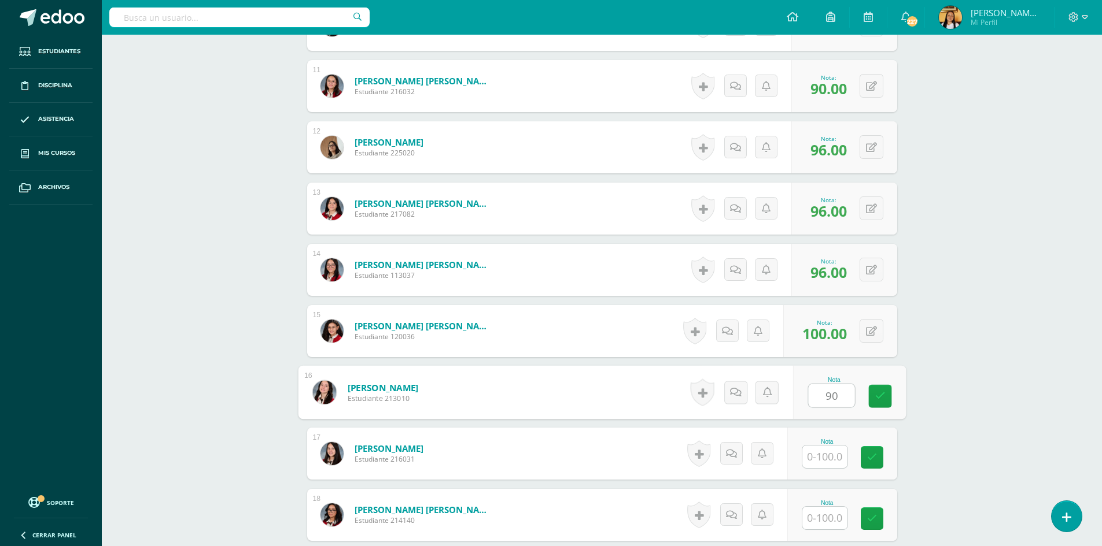
type input "90"
type input "96"
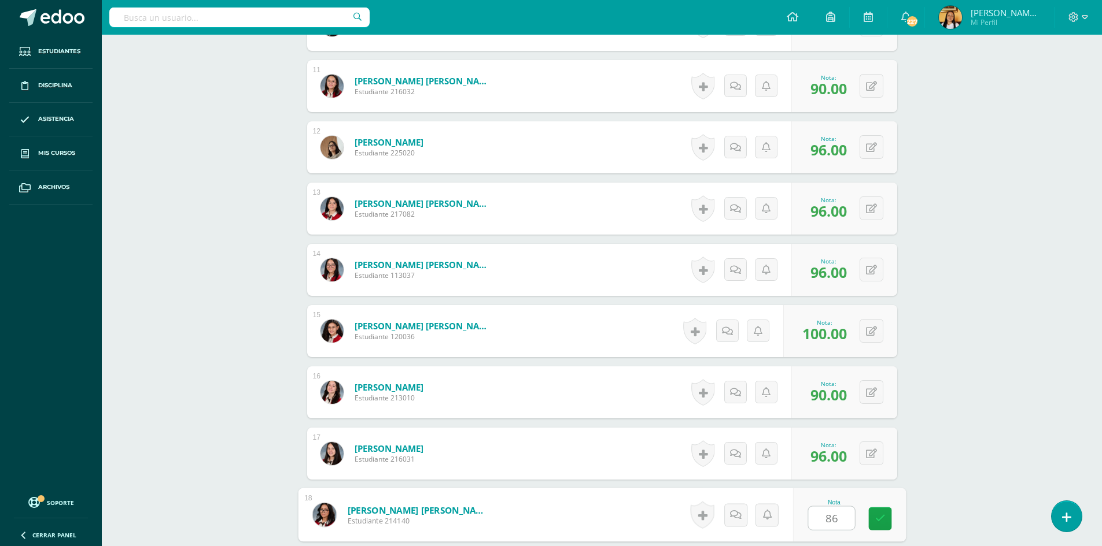
type input "86"
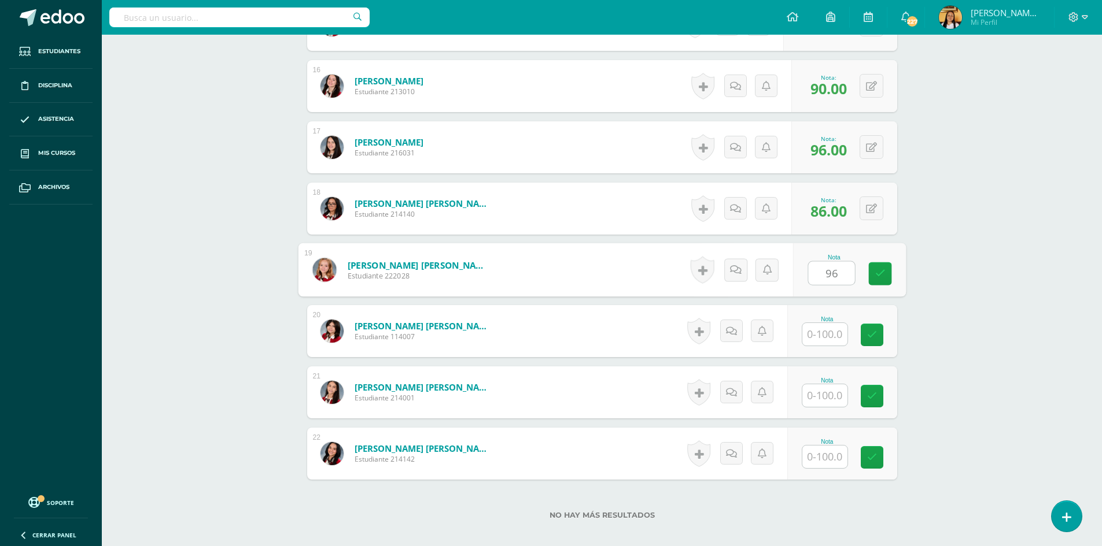
type input "96"
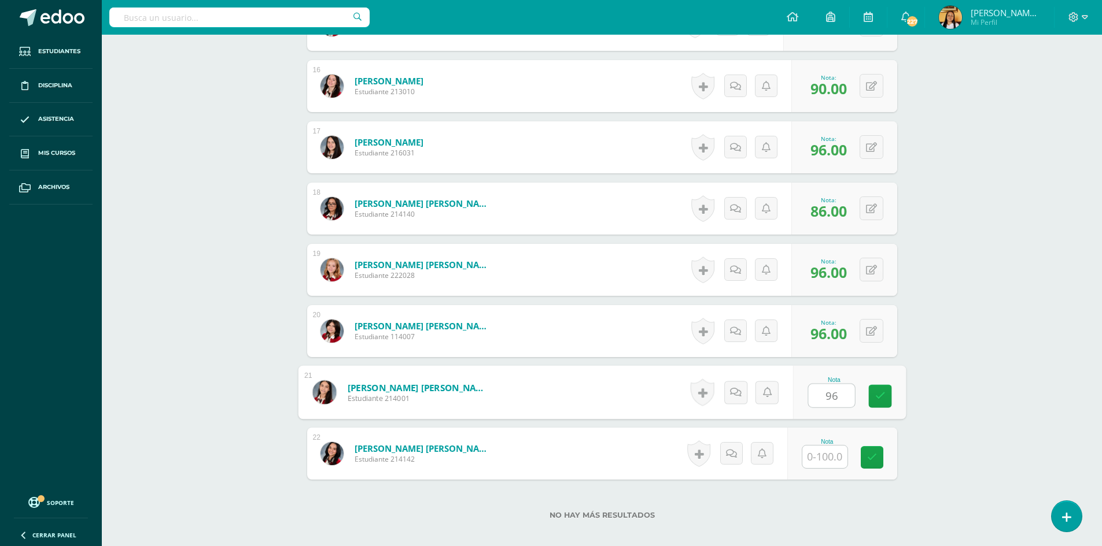
type input "96"
type input "100"
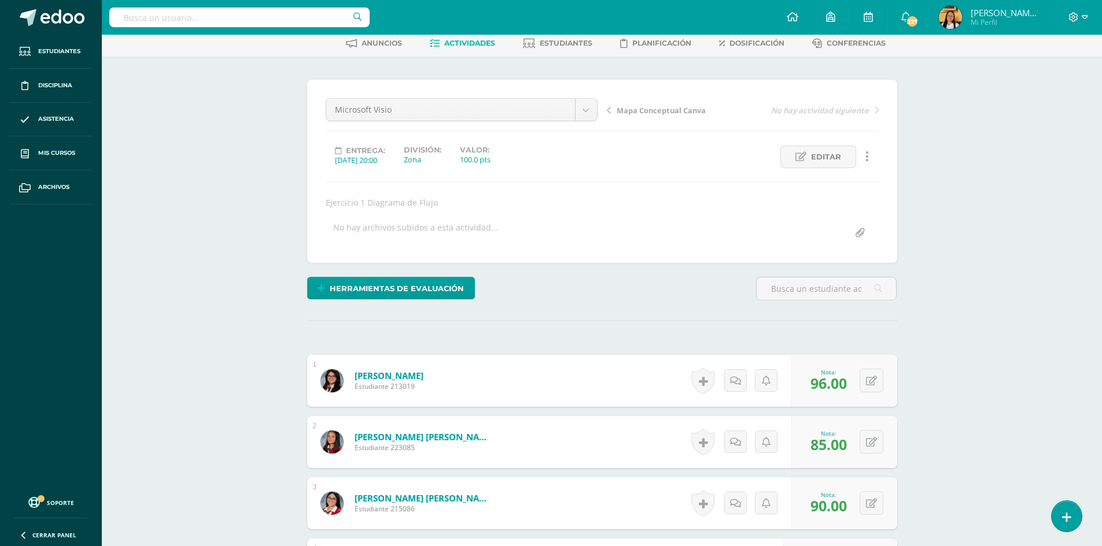
scroll to position [0, 0]
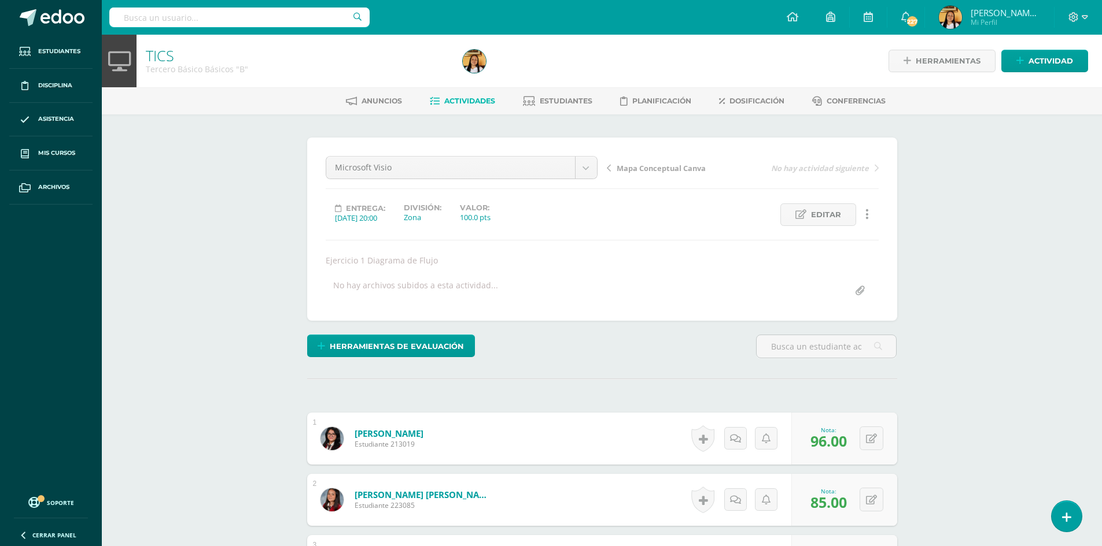
click at [451, 101] on span "Actividades" at bounding box center [469, 101] width 51 height 9
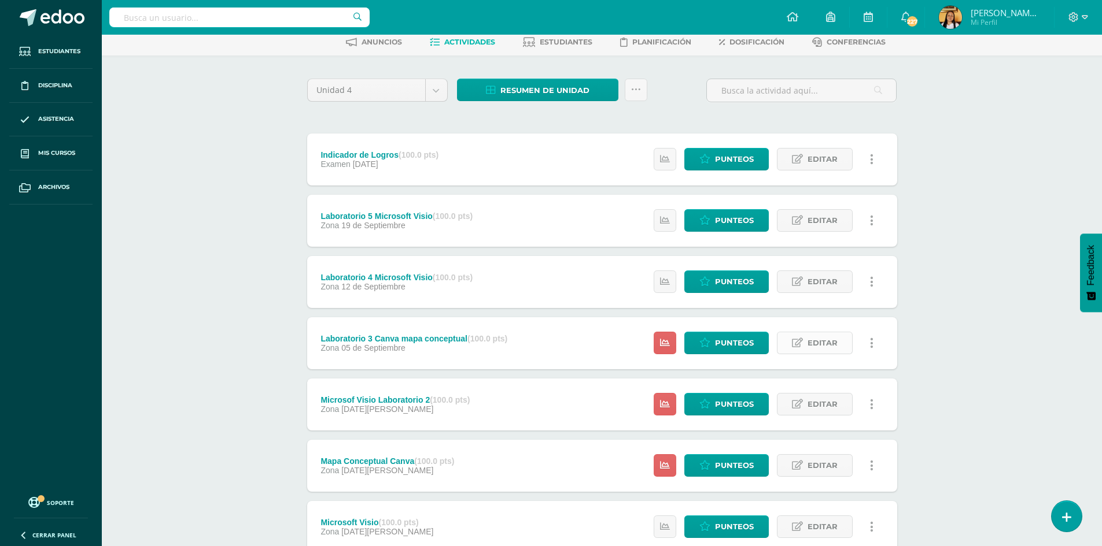
scroll to position [143, 0]
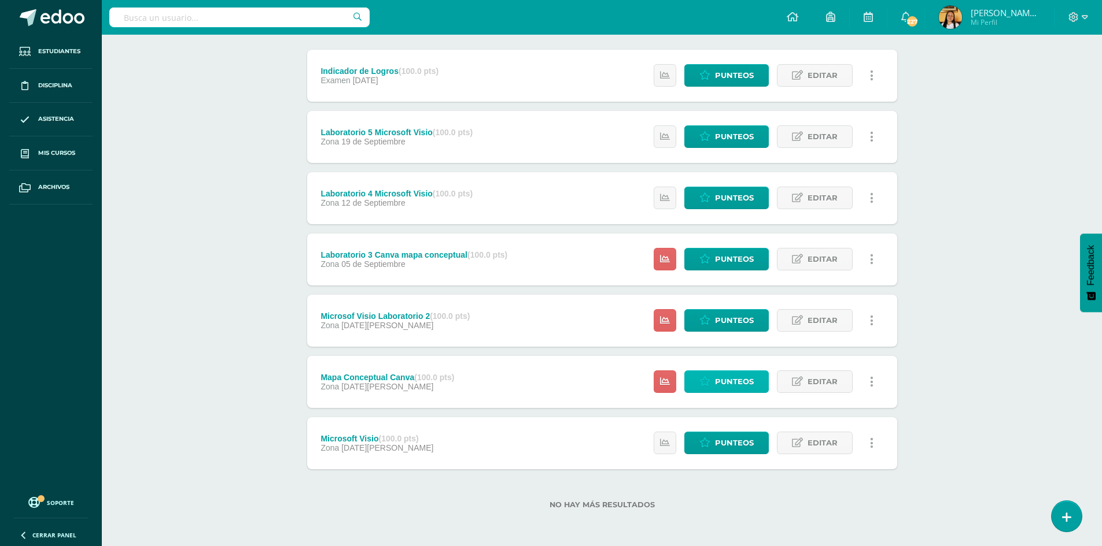
click at [764, 382] on link "Punteos" at bounding box center [726, 382] width 84 height 23
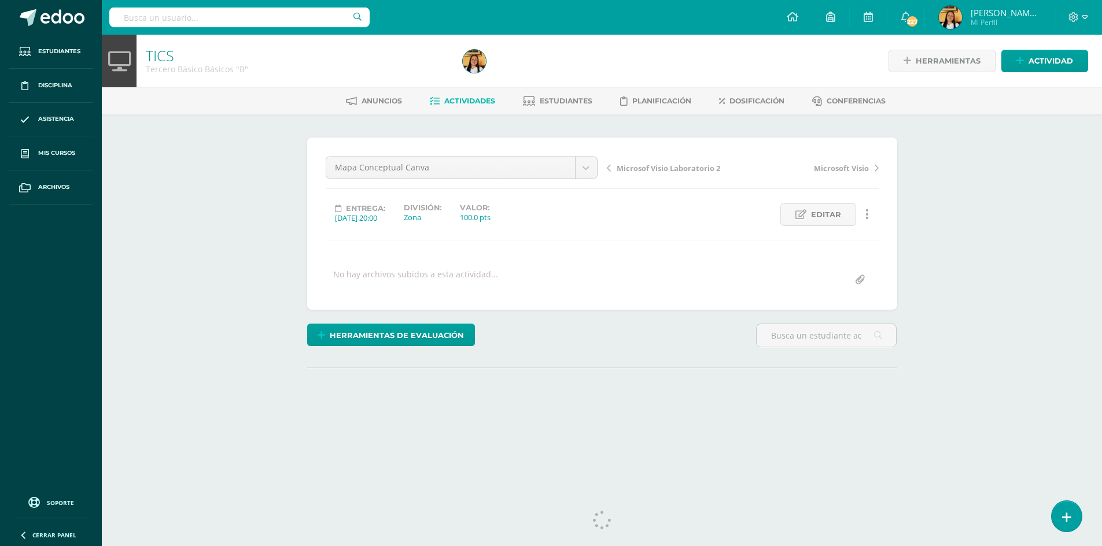
scroll to position [17, 0]
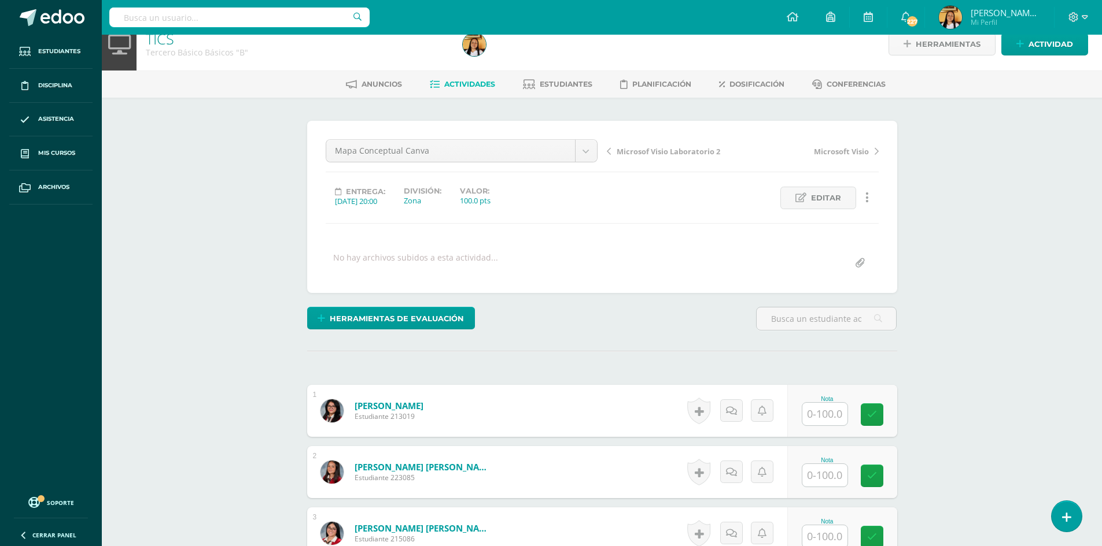
click at [816, 420] on input "text" at bounding box center [824, 414] width 45 height 23
type input "94"
type input "80"
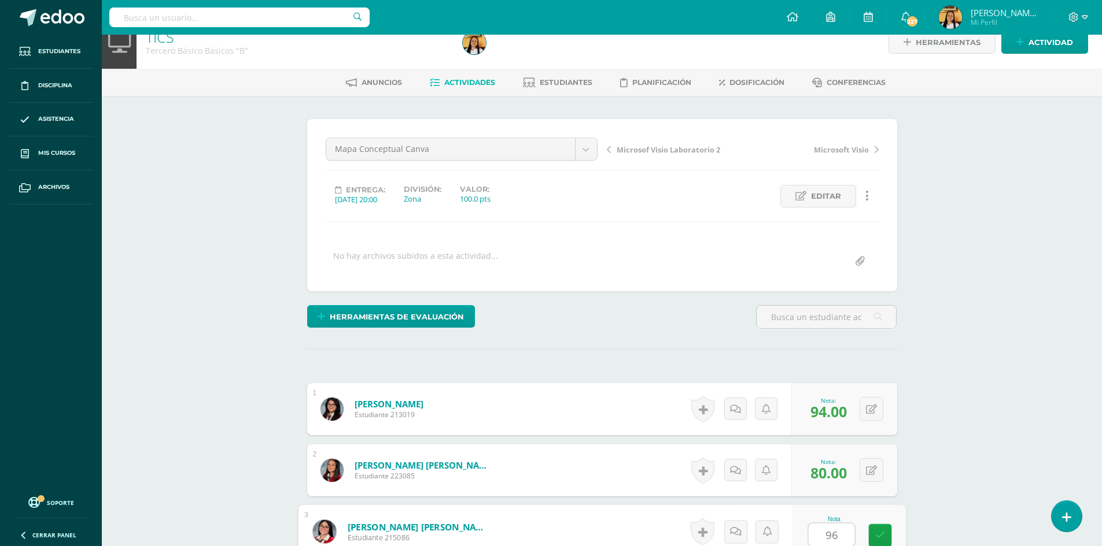
type input "96"
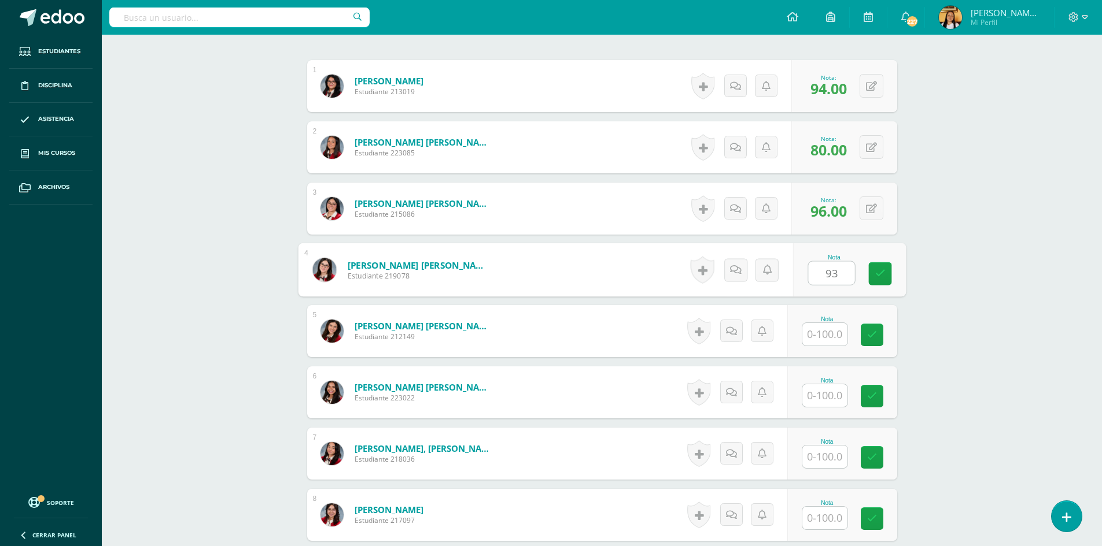
type input "93"
type input "90"
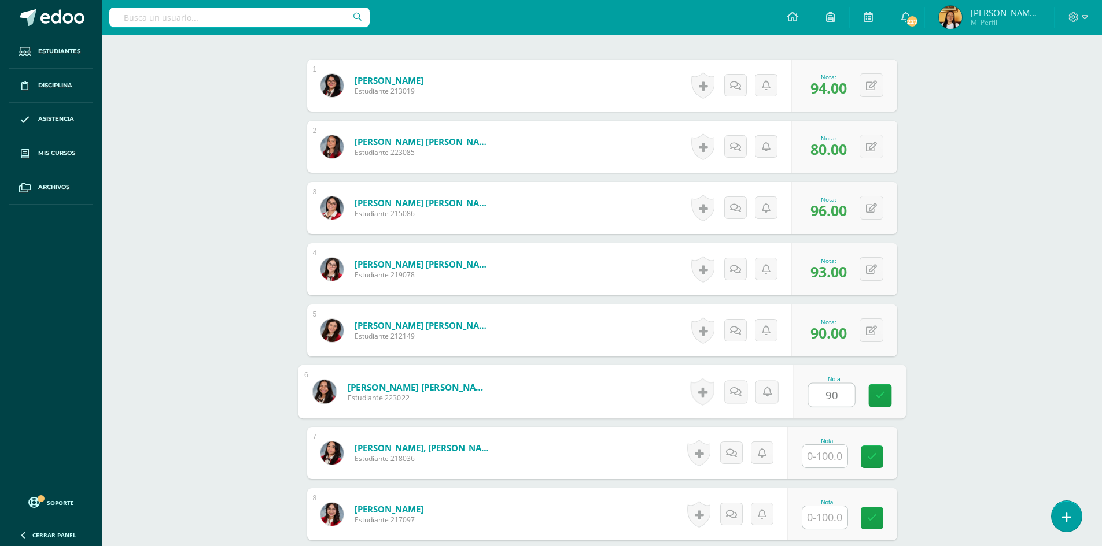
type input "90"
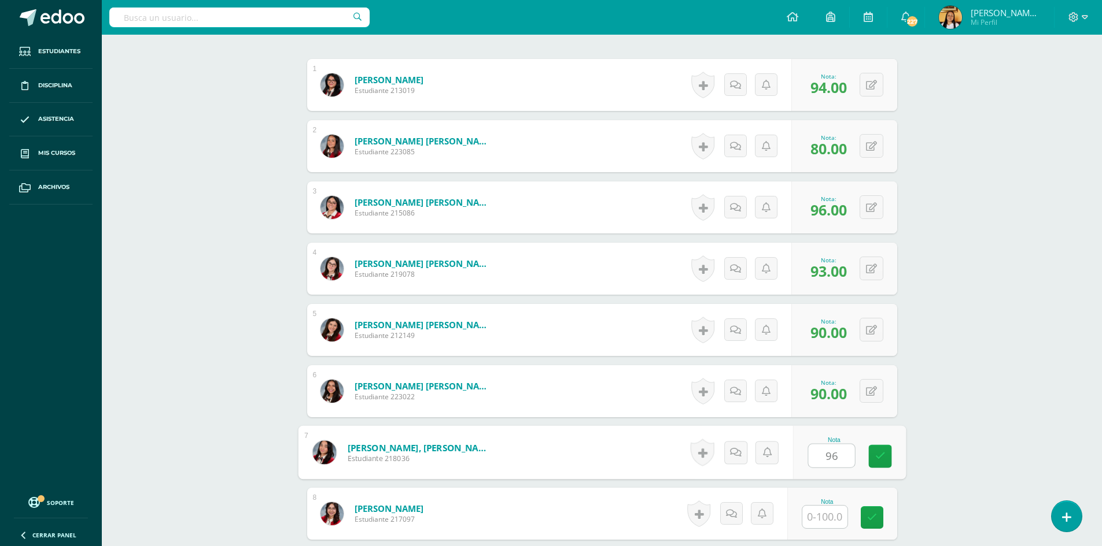
type input "96"
type input "90"
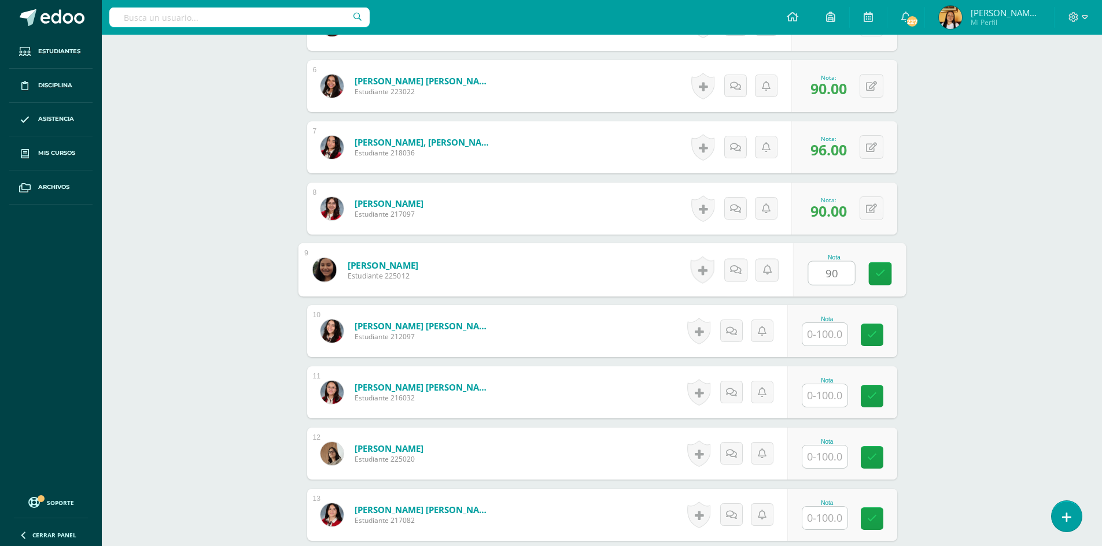
type input "90"
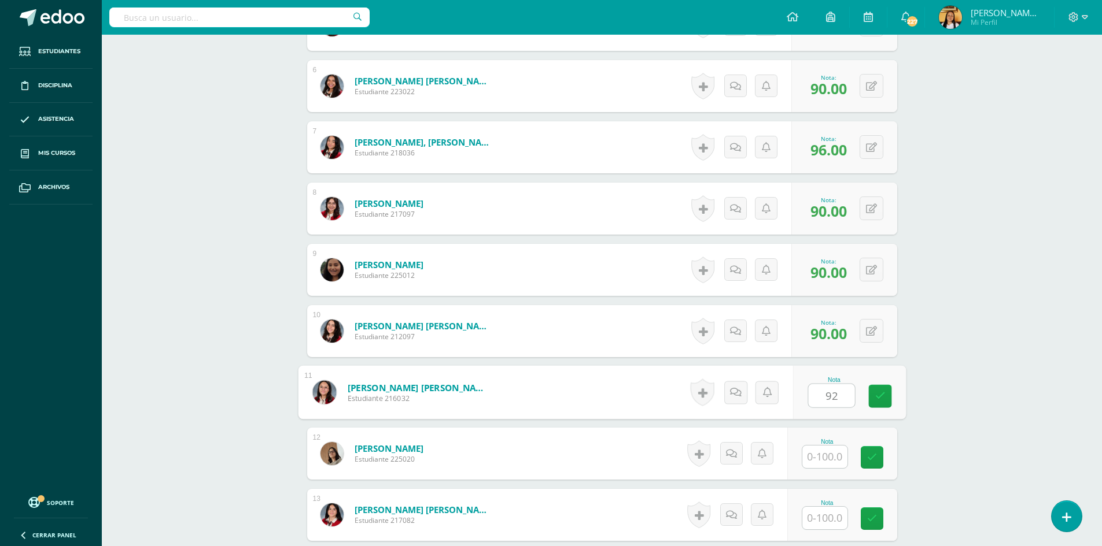
type input "92"
type input "90"
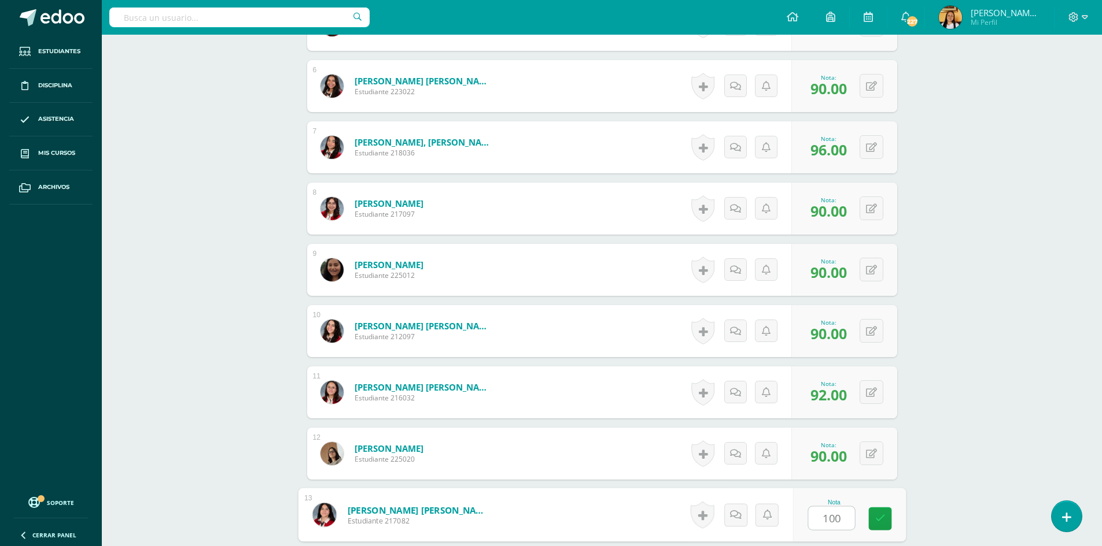
type input "100"
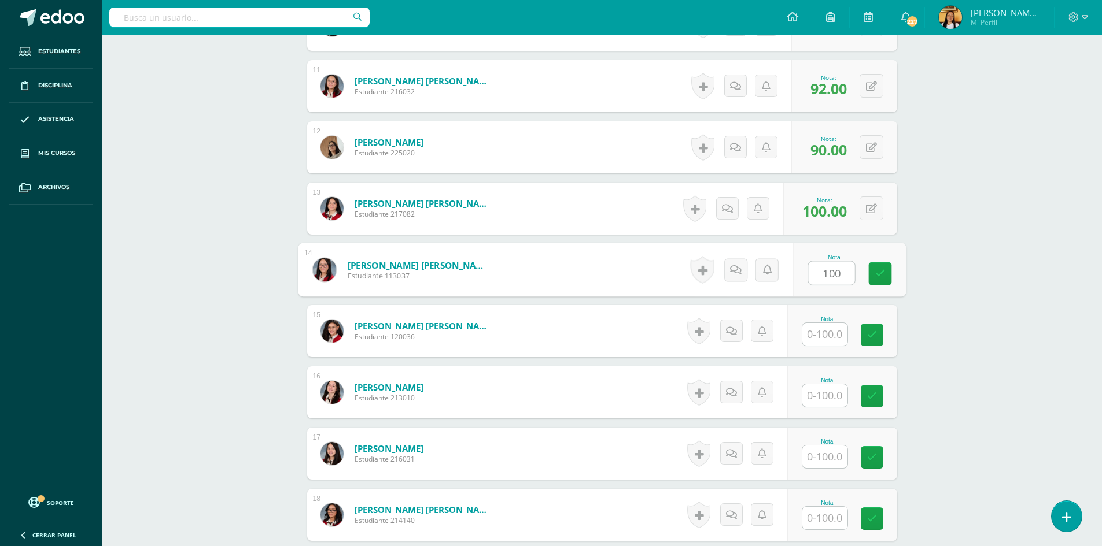
type input "100"
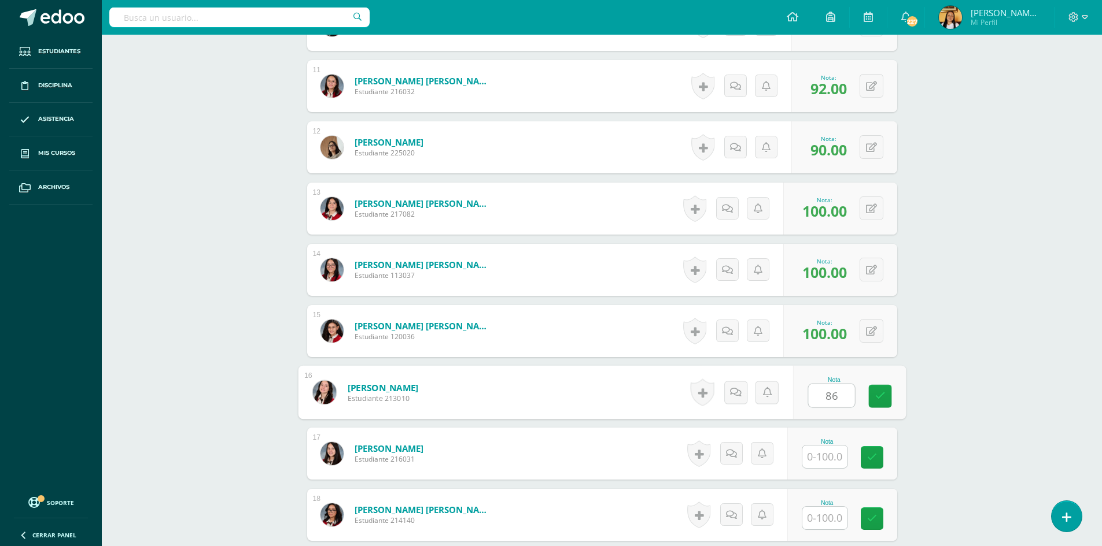
type input "86"
type input "97"
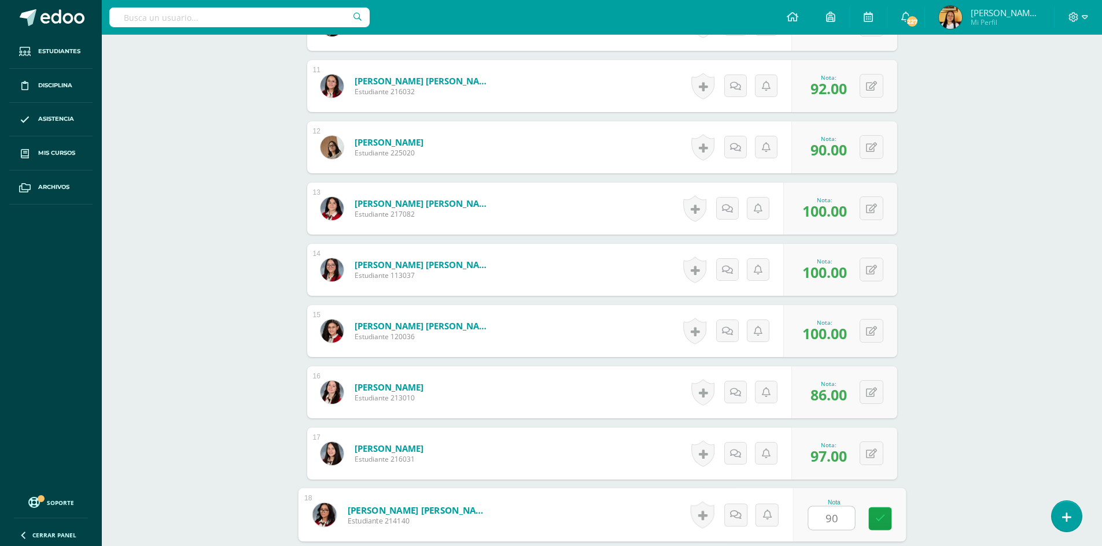
type input "90"
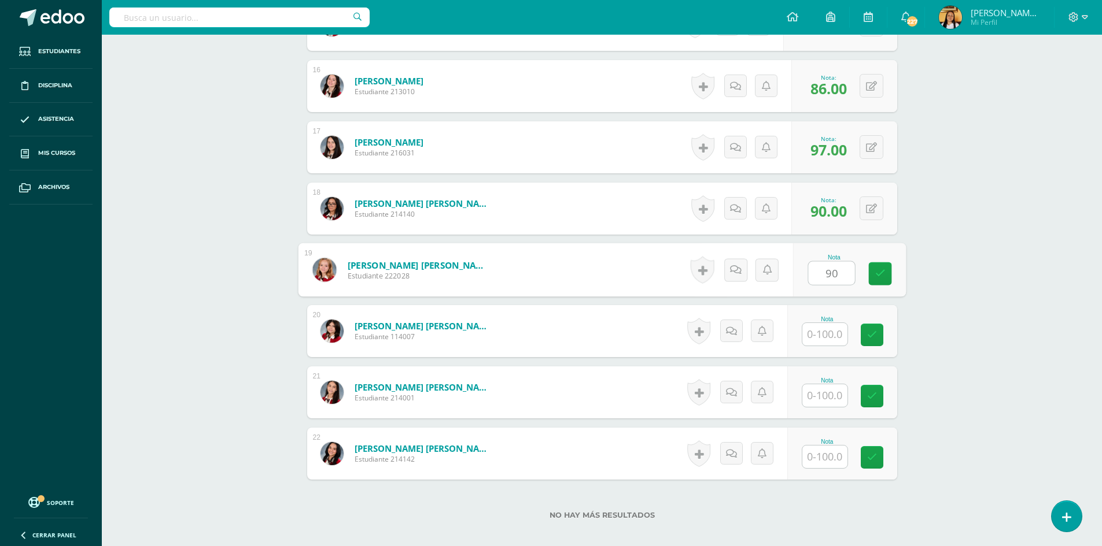
type input "90"
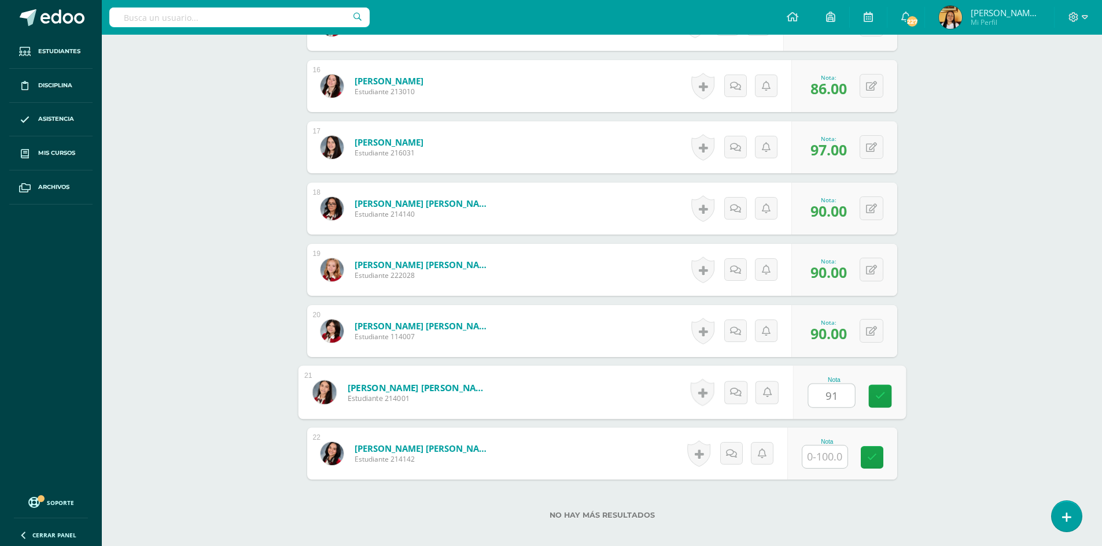
type input "91"
type input "95"
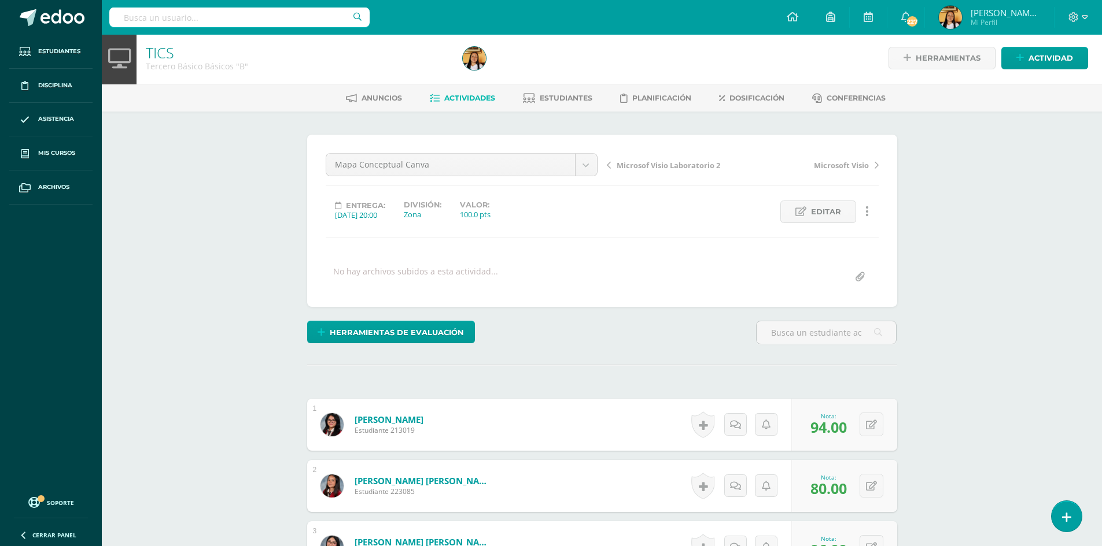
scroll to position [0, 0]
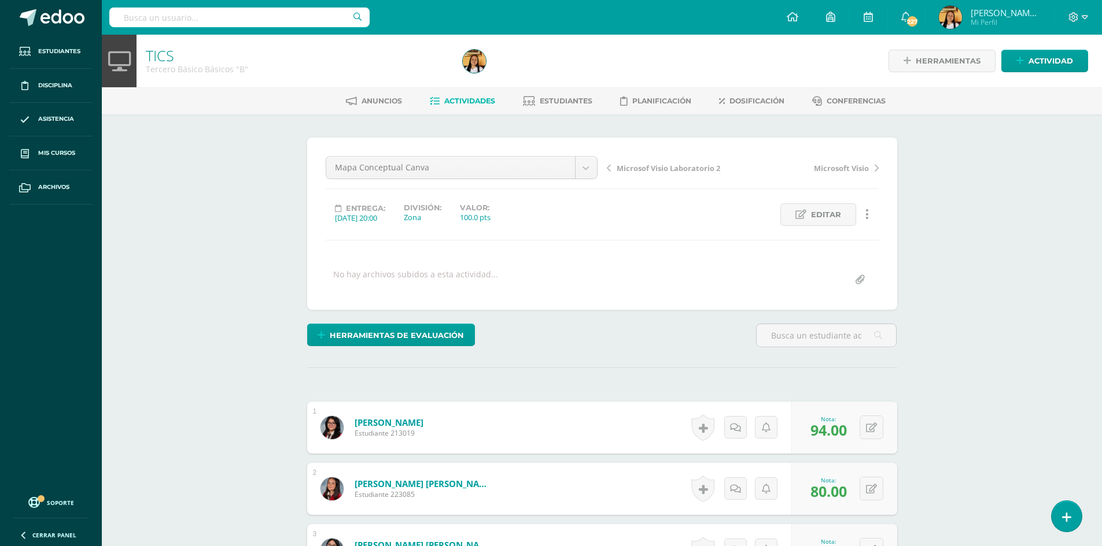
click at [452, 101] on span "Actividades" at bounding box center [469, 101] width 51 height 9
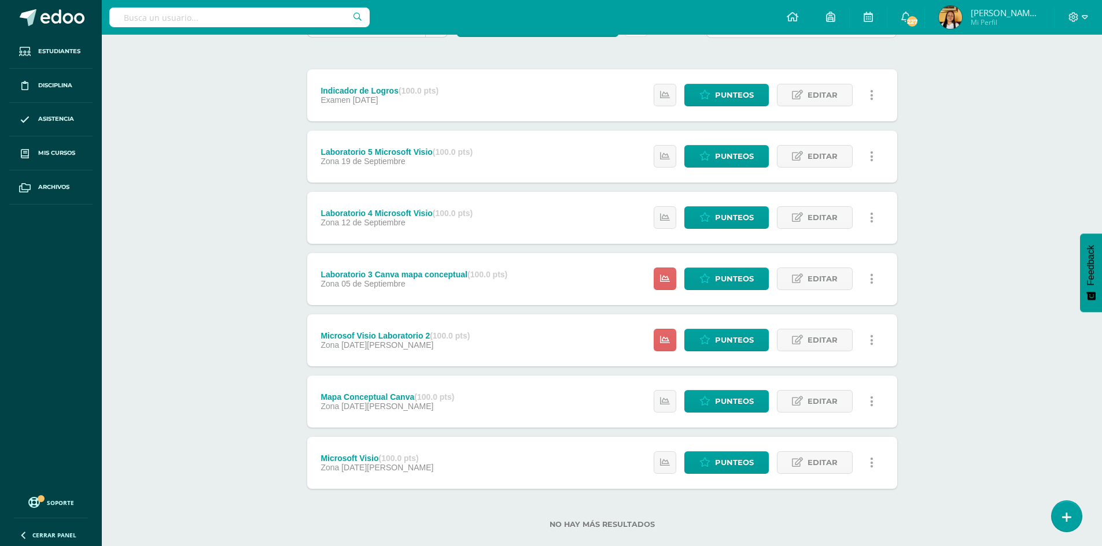
scroll to position [143, 0]
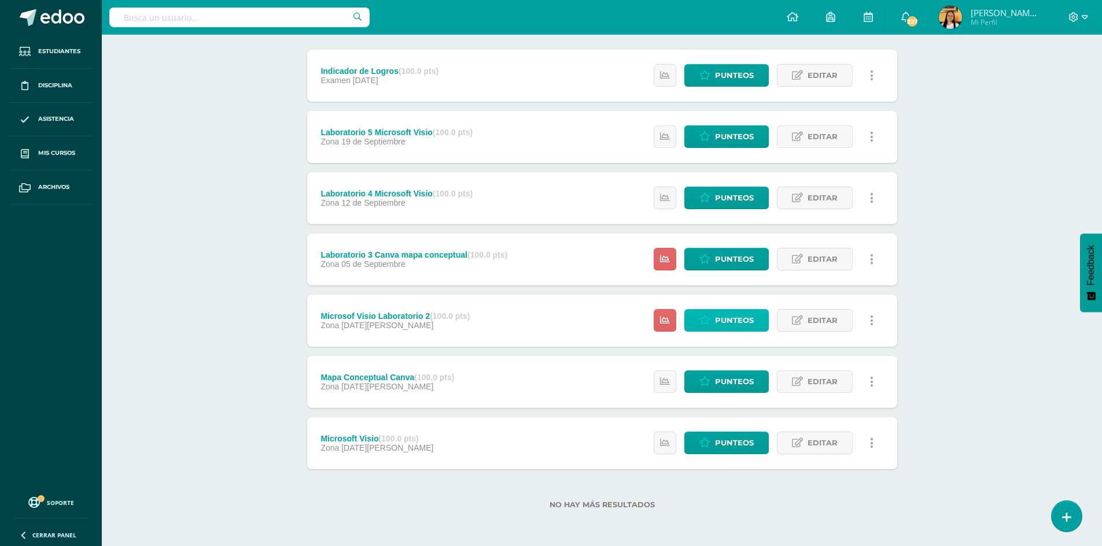
click at [728, 323] on span "Punteos" at bounding box center [734, 320] width 39 height 21
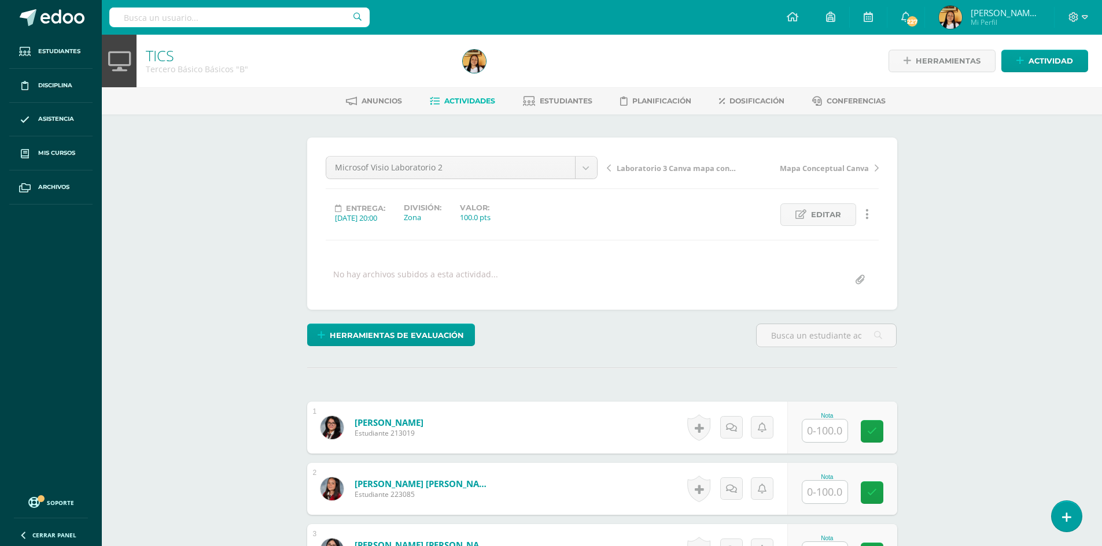
click at [824, 437] on input "text" at bounding box center [824, 431] width 45 height 23
type input "93"
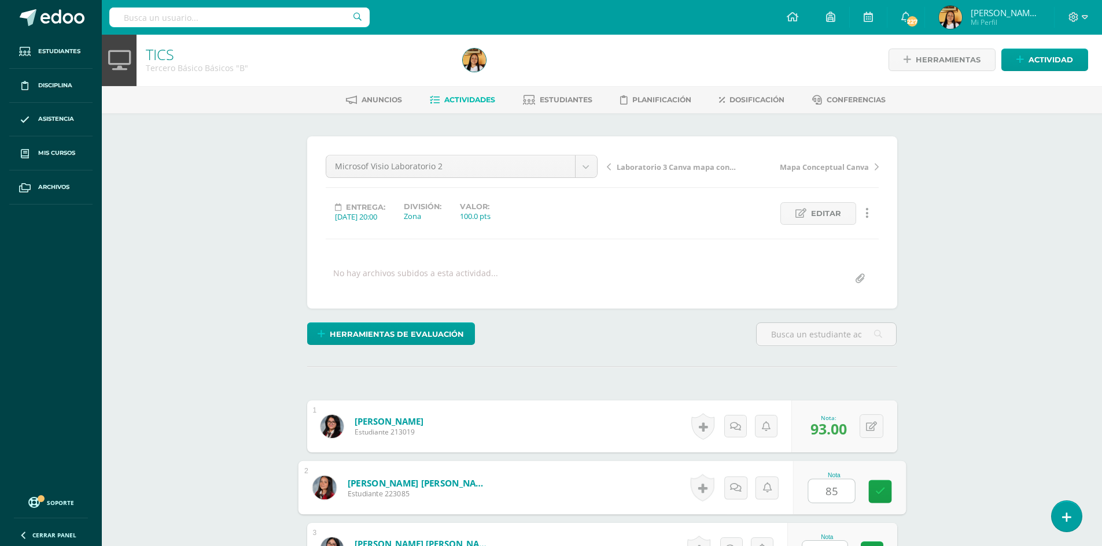
type input "85"
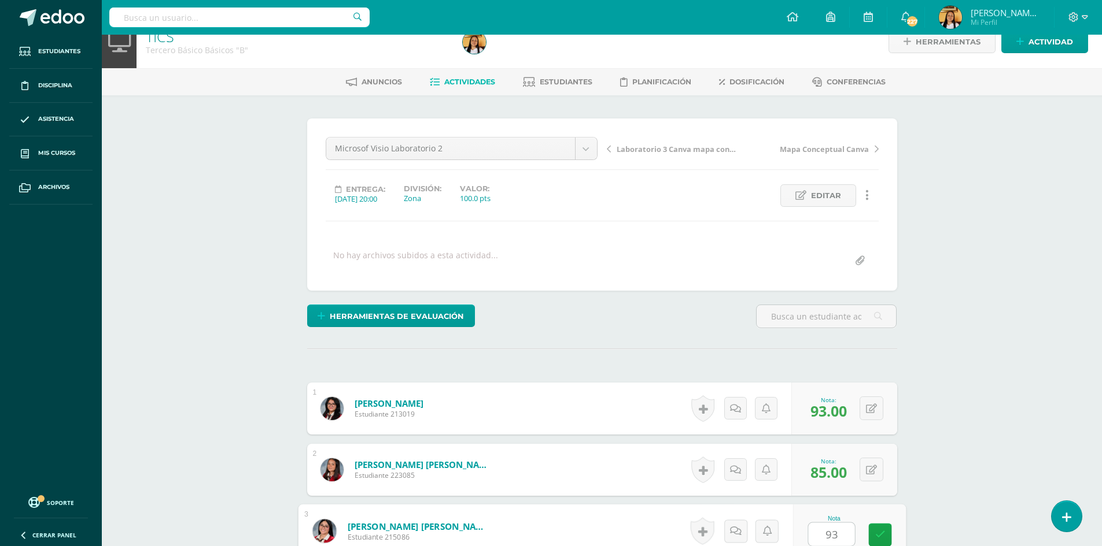
type input "93"
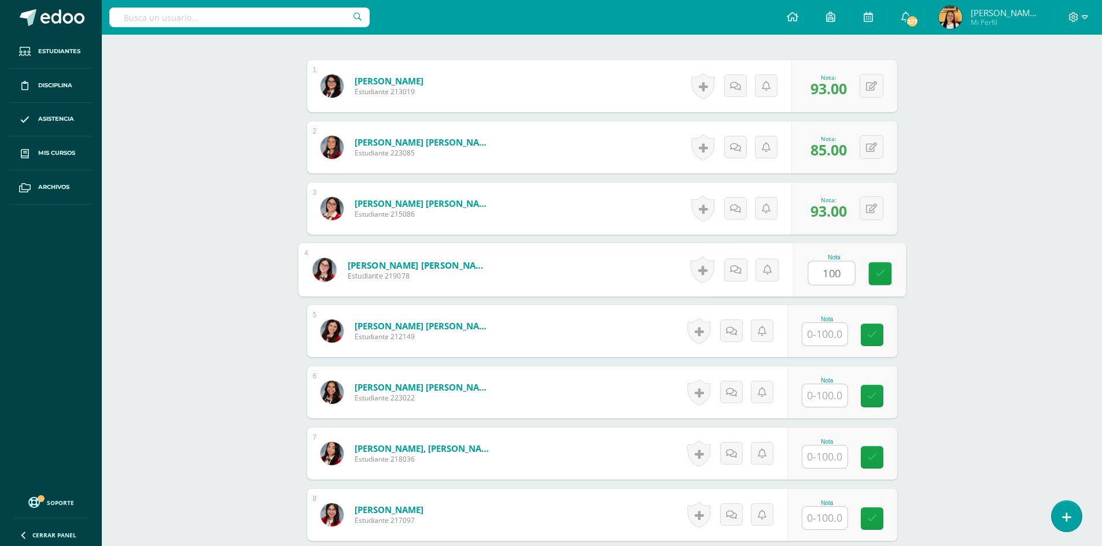
type input "100"
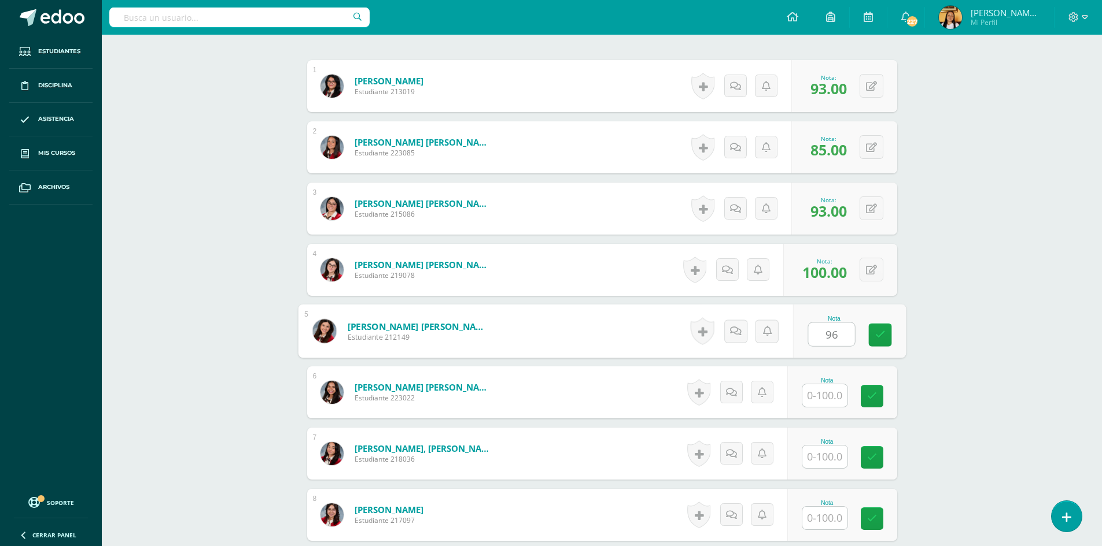
type input "96"
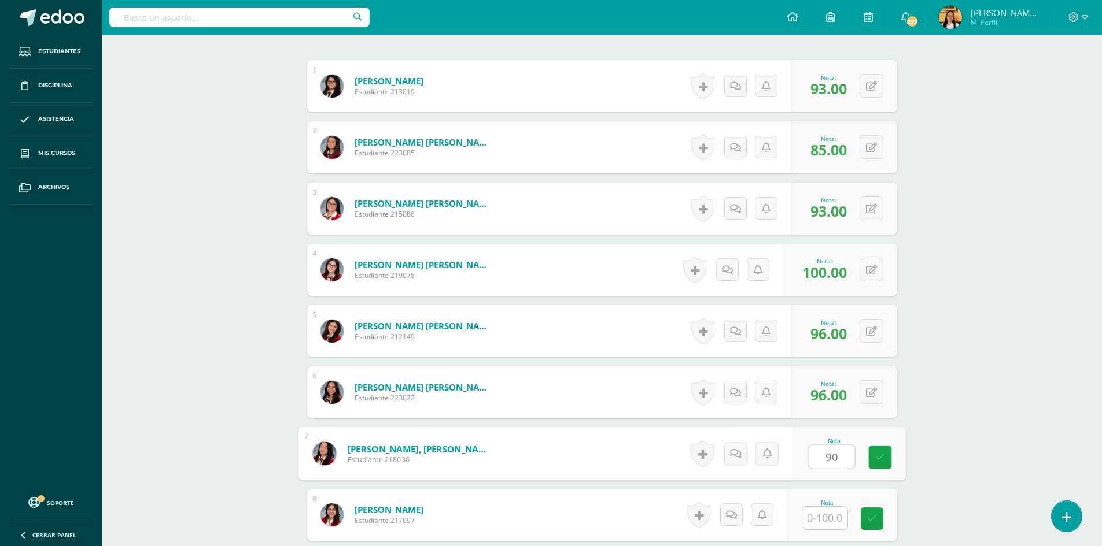
type input "90"
type input "96"
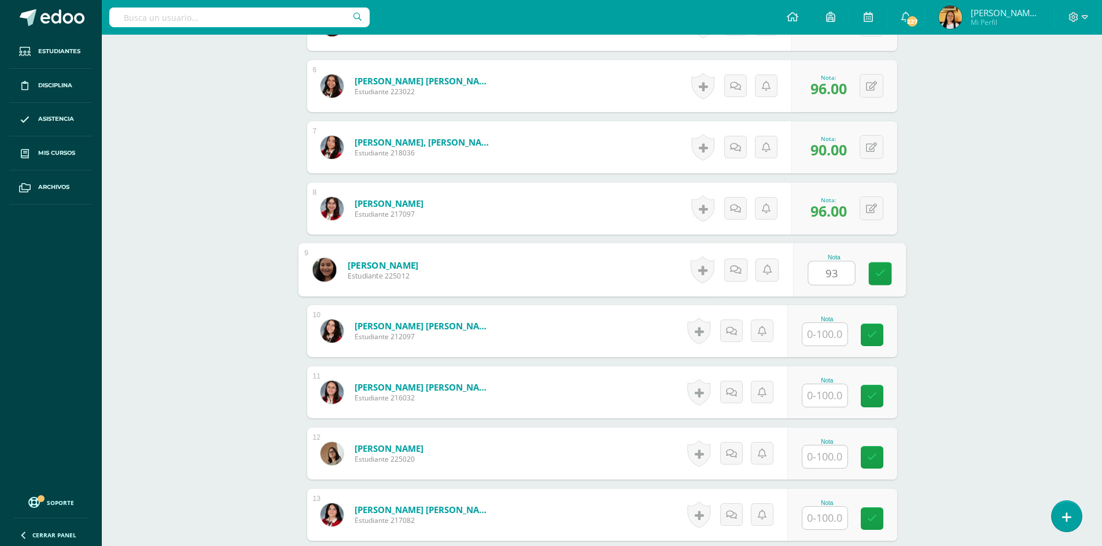
type input "93"
type input "94"
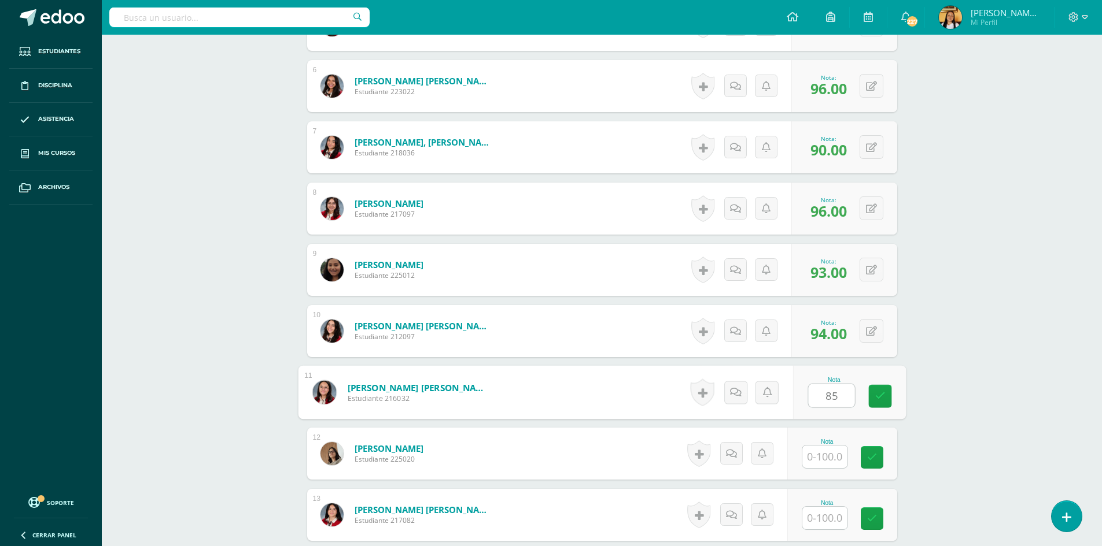
type input "85"
type input "100"
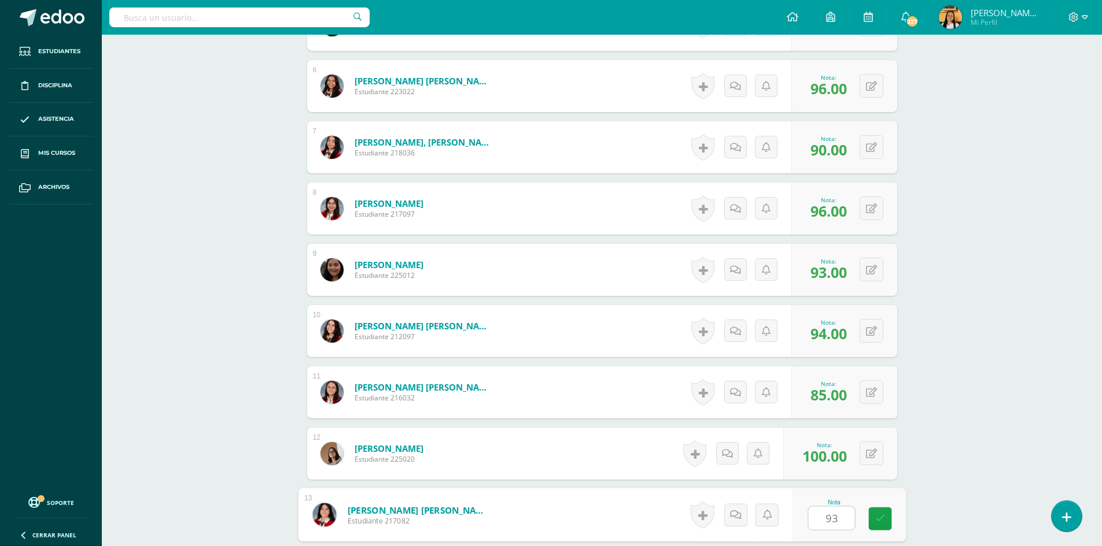
type input "93"
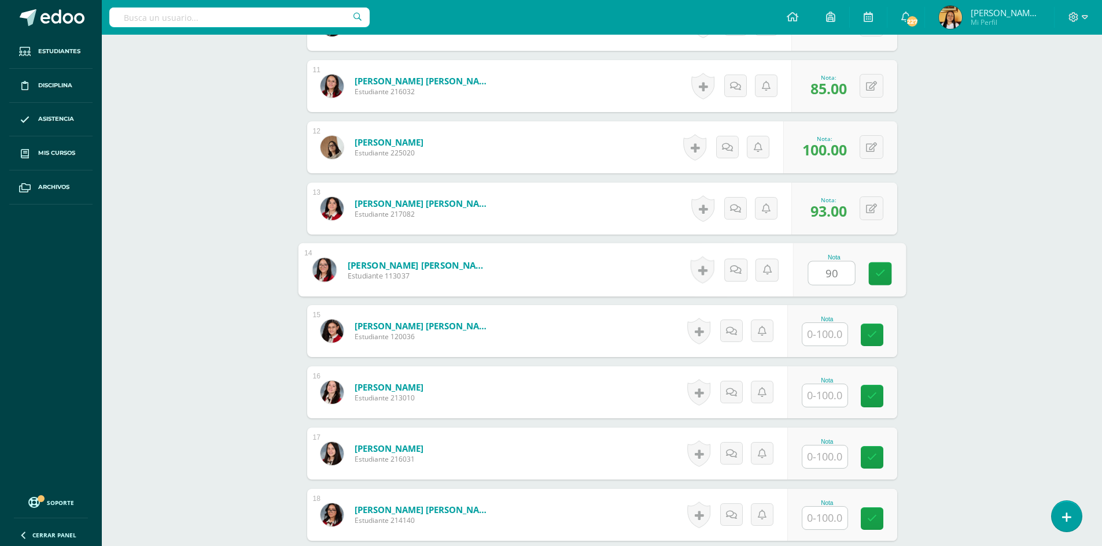
type input "90"
type input "97"
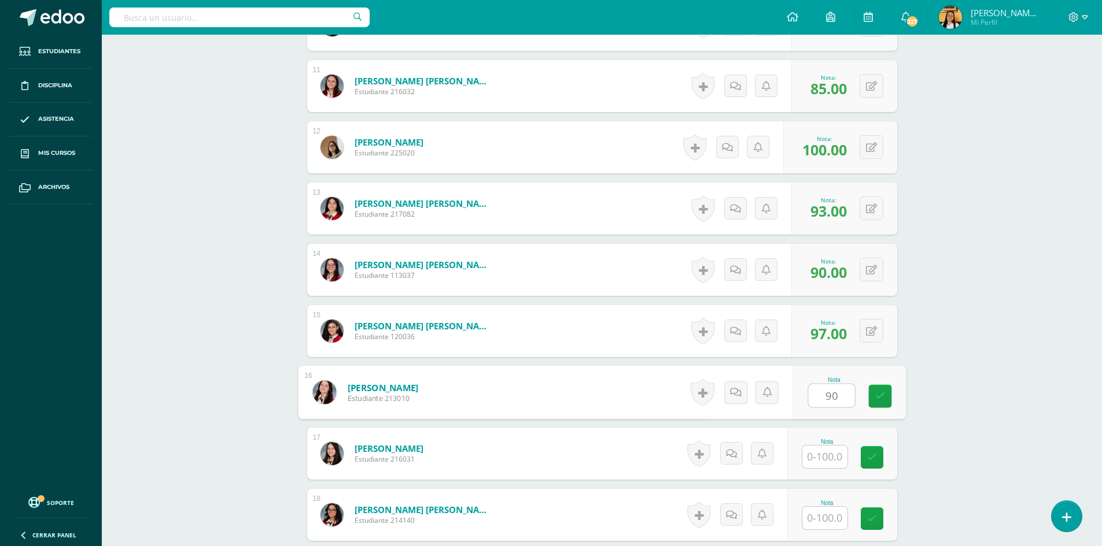
type input "90"
type input "100"
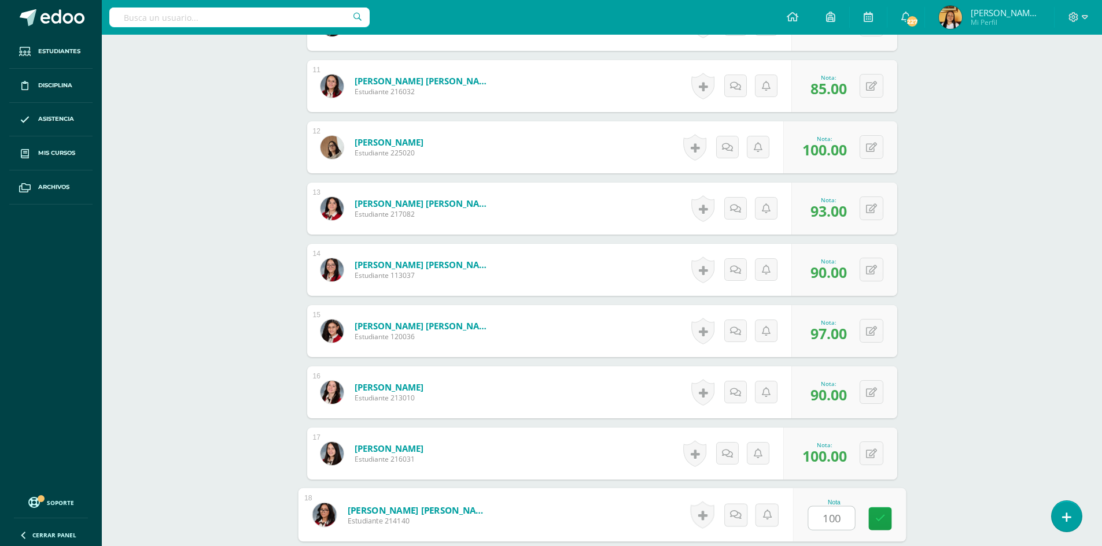
type input "100"
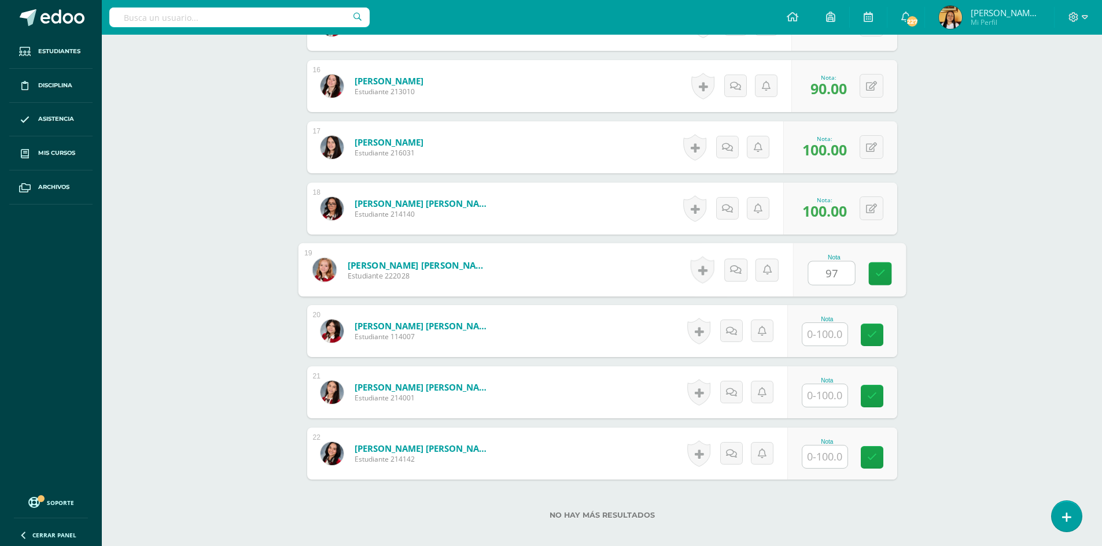
type input "97"
type input "96"
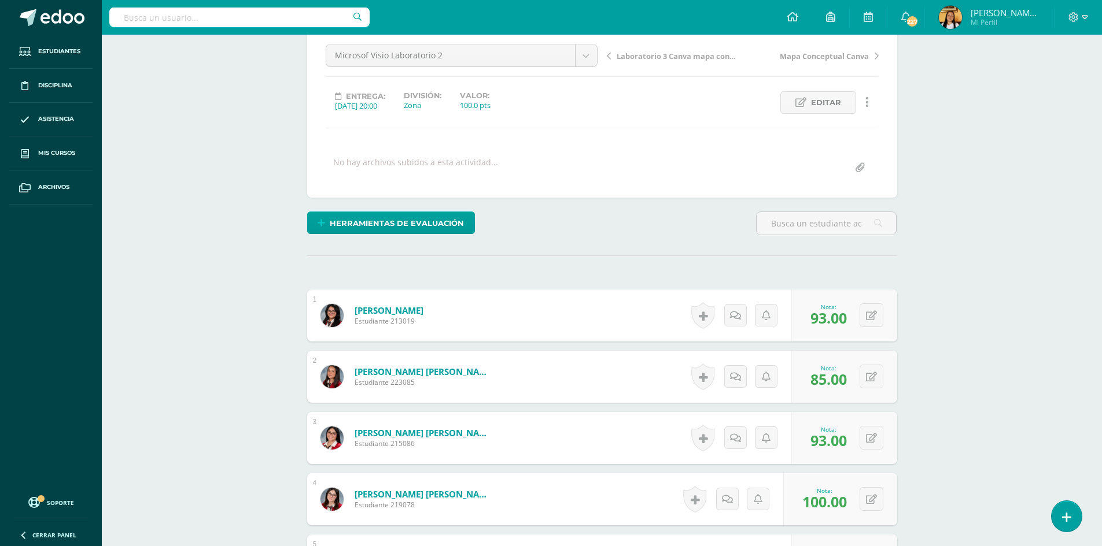
scroll to position [105, 0]
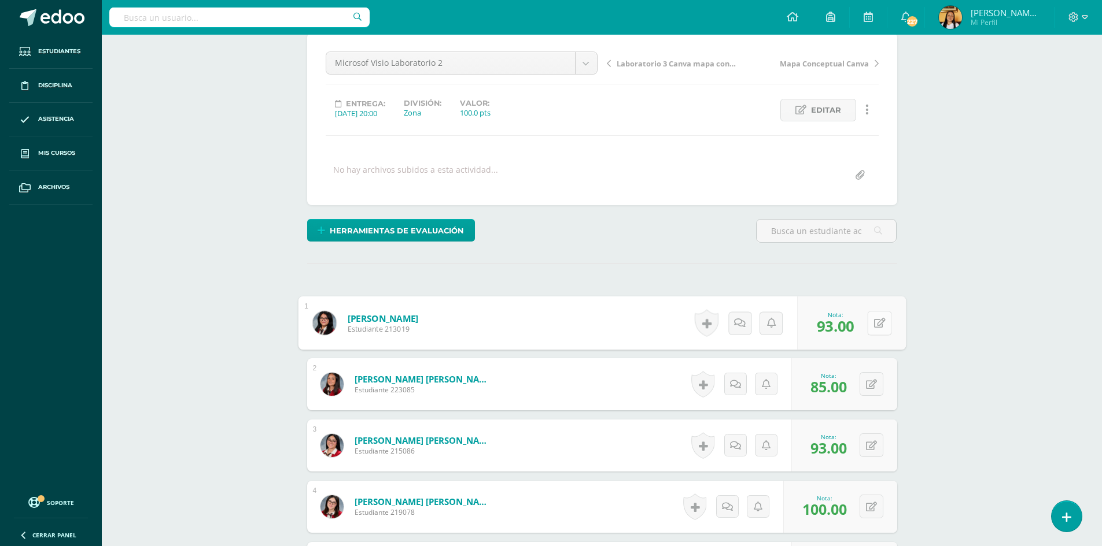
click at [868, 324] on button at bounding box center [879, 323] width 24 height 24
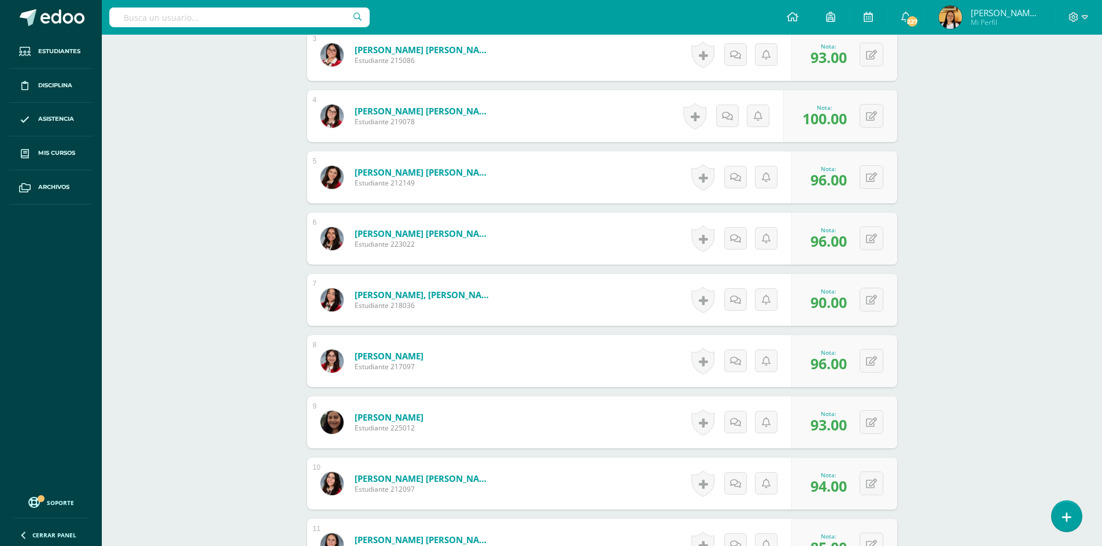
scroll to position [509, 0]
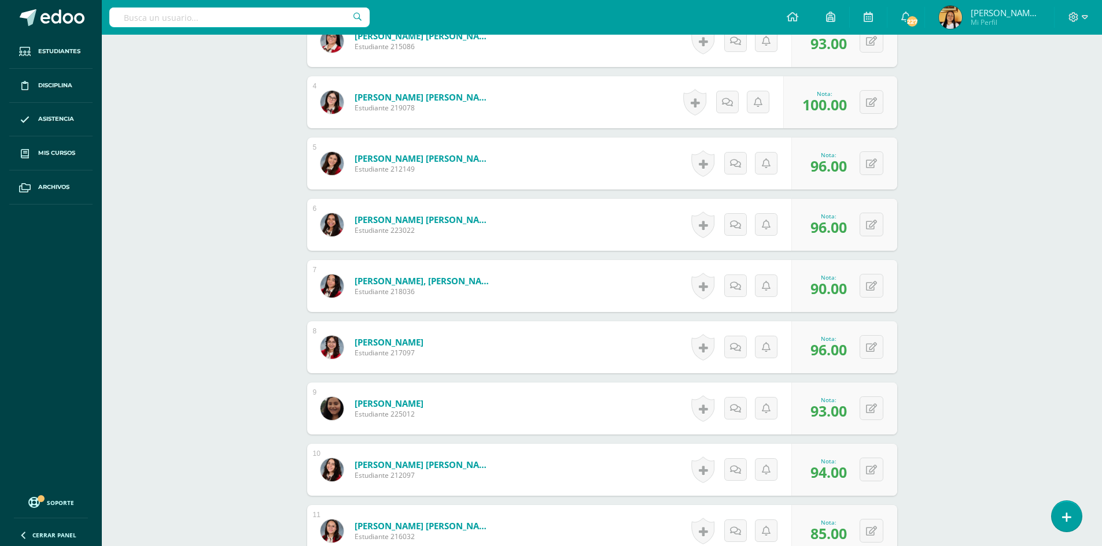
drag, startPoint x: 840, startPoint y: 369, endPoint x: 835, endPoint y: 378, distance: 9.8
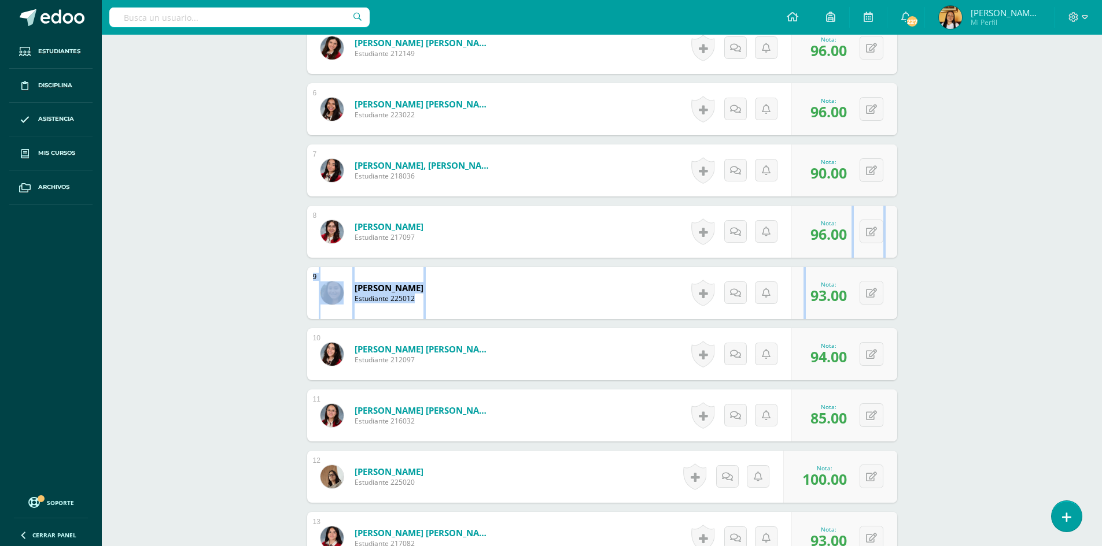
scroll to position [741, 0]
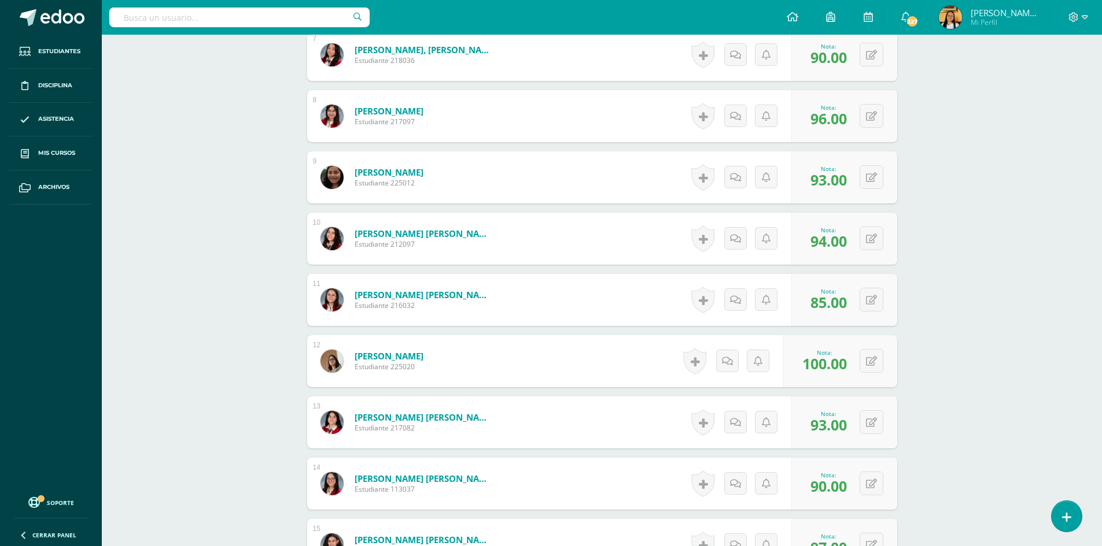
click at [835, 451] on div "1 [PERSON_NAME][GEOGRAPHIC_DATA] Estudiante 213019 Nota 93.00 0 [GEOGRAPHIC_DAT…" at bounding box center [602, 330] width 590 height 1339
click at [867, 482] on icon at bounding box center [871, 484] width 11 height 10
type input "93"
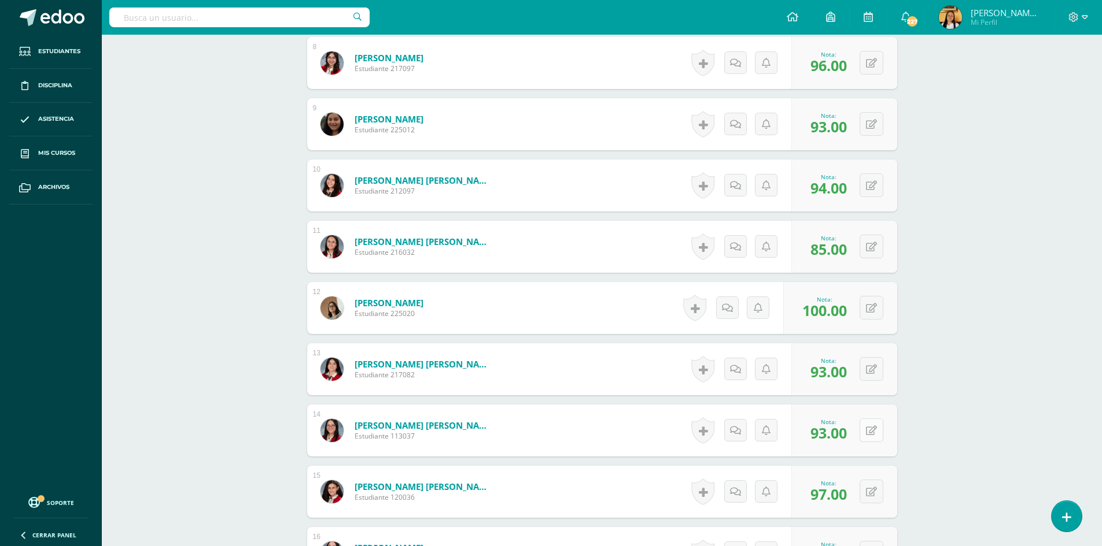
scroll to position [856, 0]
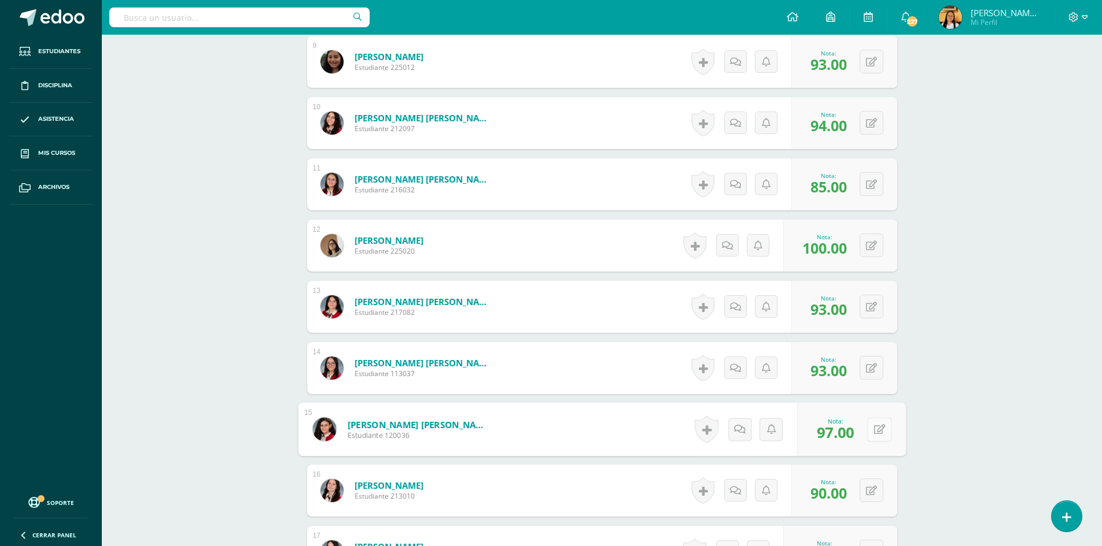
click at [871, 431] on button at bounding box center [879, 429] width 24 height 24
type input "96"
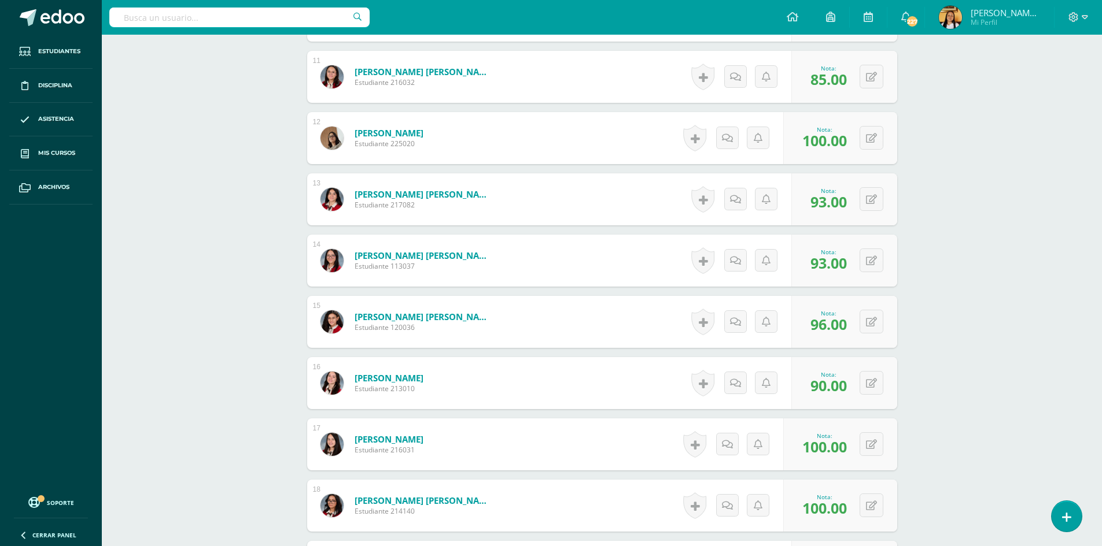
scroll to position [972, 0]
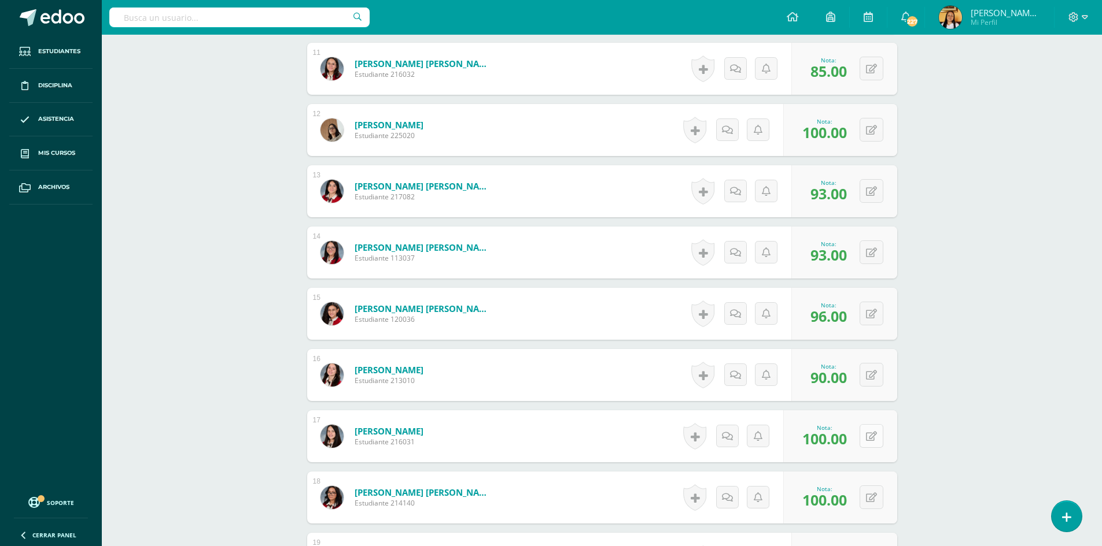
click at [866, 431] on div "0 [GEOGRAPHIC_DATA] Logros obtenidos Aún no hay logros agregados Nota: 100.00" at bounding box center [840, 437] width 114 height 52
click at [878, 435] on icon at bounding box center [879, 436] width 12 height 10
type input "97"
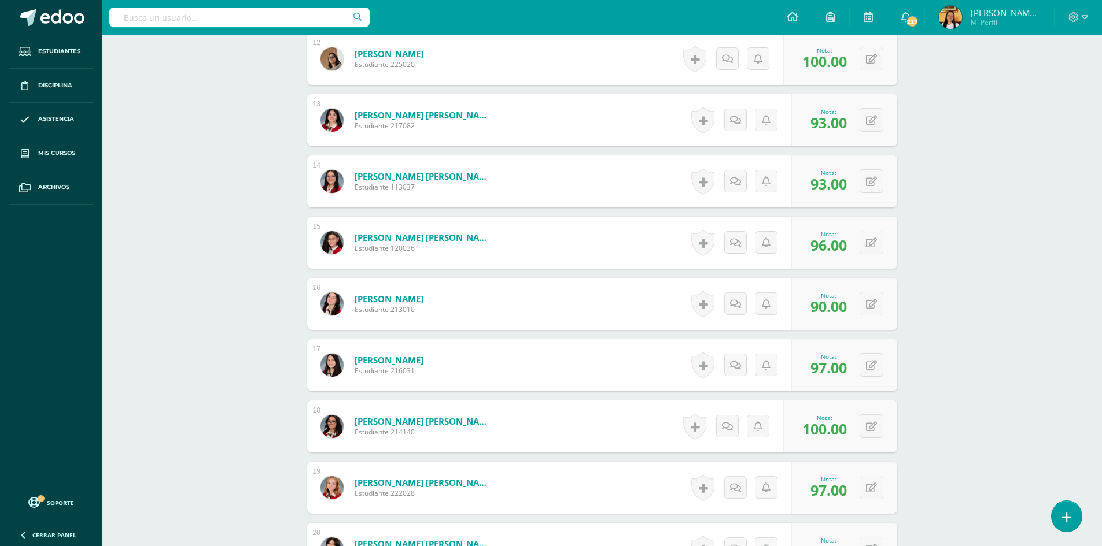
scroll to position [1088, 0]
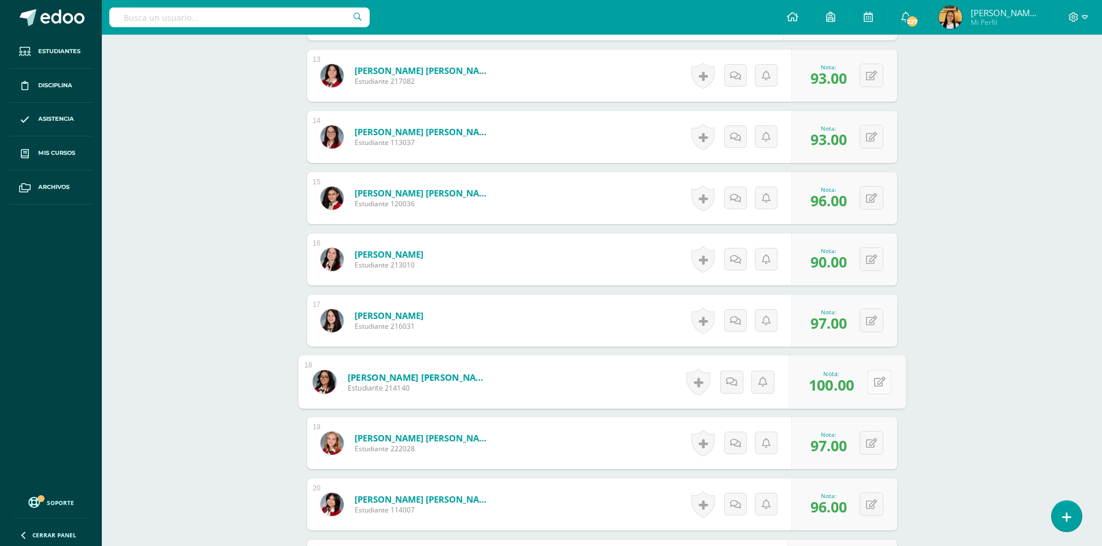
click at [878, 381] on button at bounding box center [879, 382] width 24 height 24
type input "90"
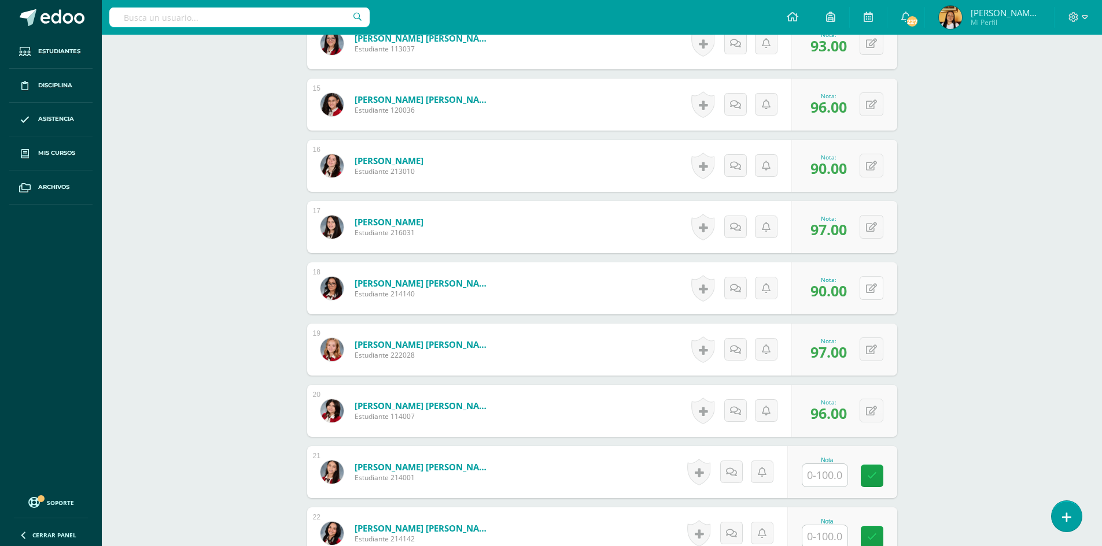
scroll to position [1203, 0]
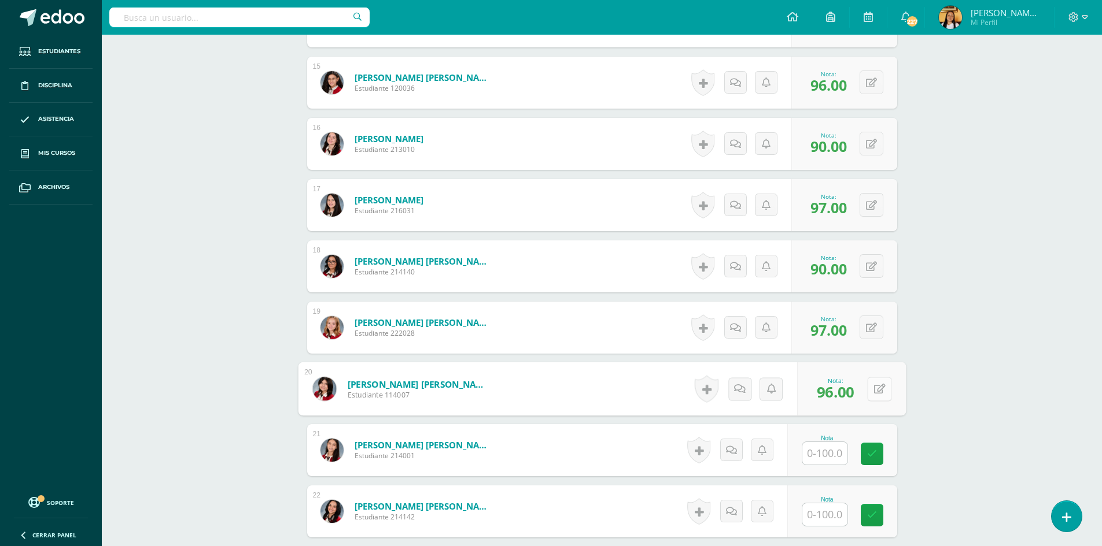
click at [875, 382] on button at bounding box center [879, 389] width 24 height 24
type input "100"
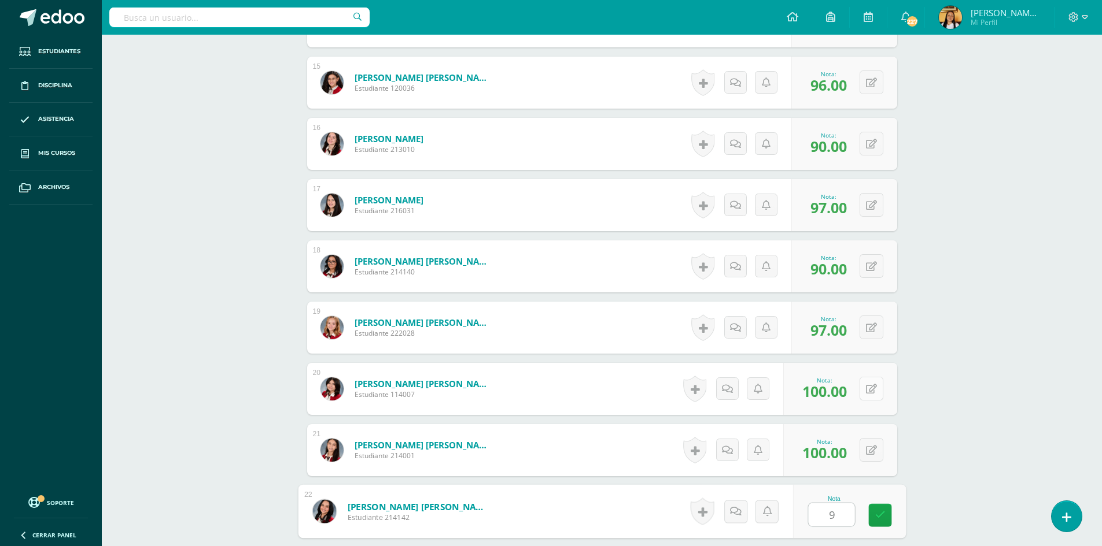
type input "97"
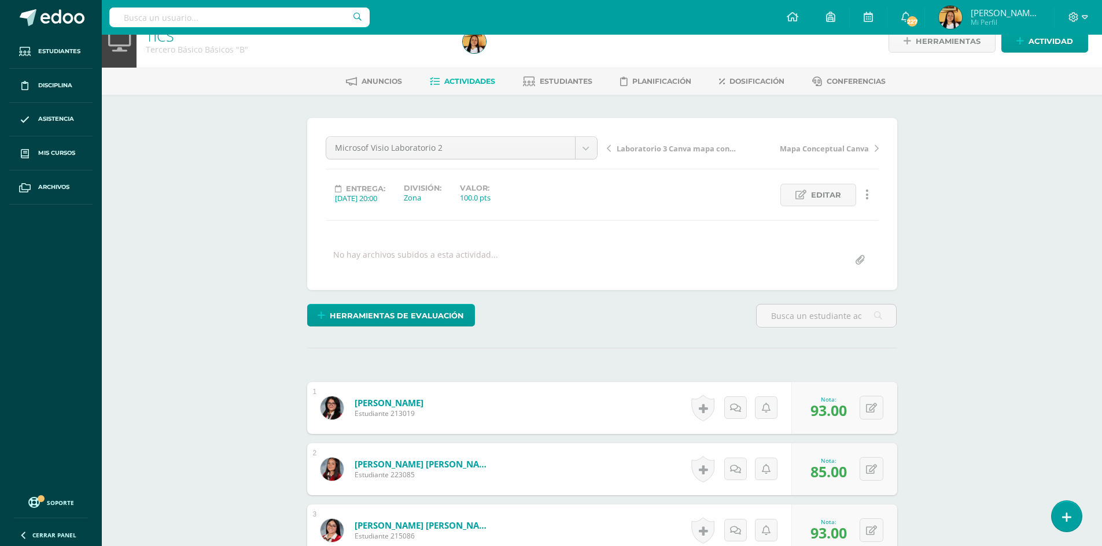
scroll to position [0, 0]
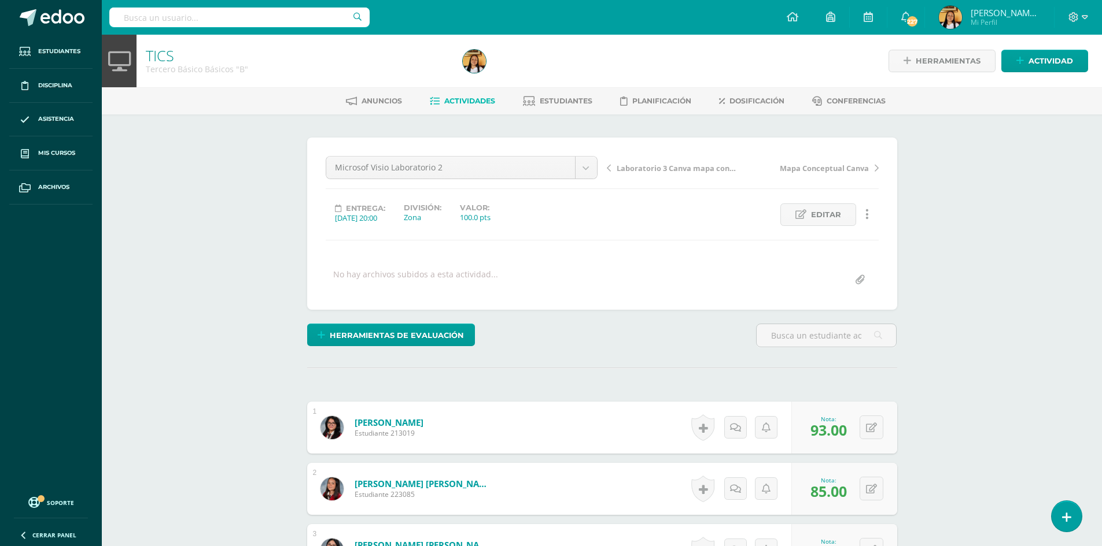
click at [459, 105] on span "Actividades" at bounding box center [469, 101] width 51 height 9
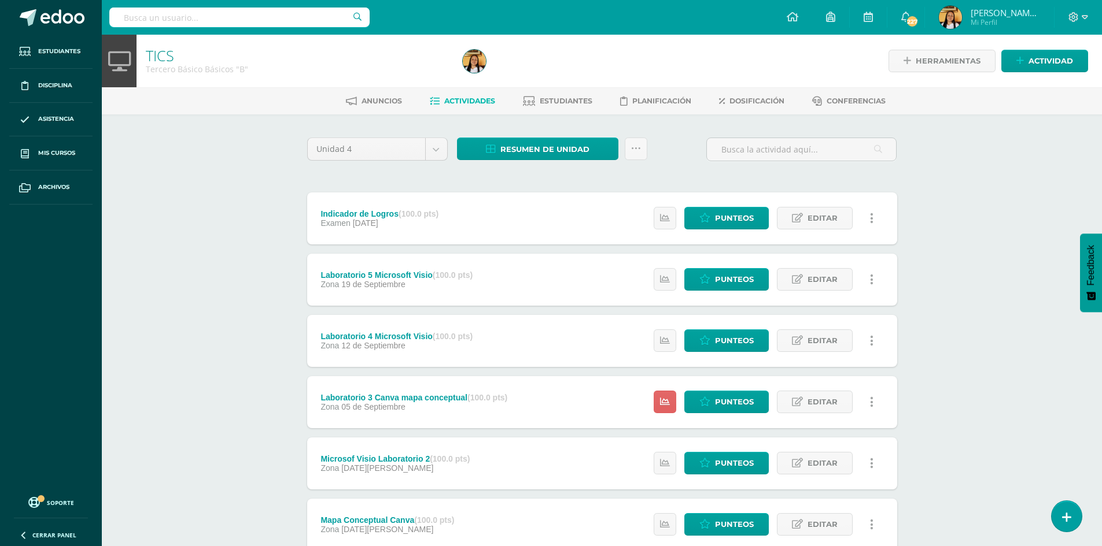
click at [437, 101] on link "Actividades" at bounding box center [462, 101] width 65 height 19
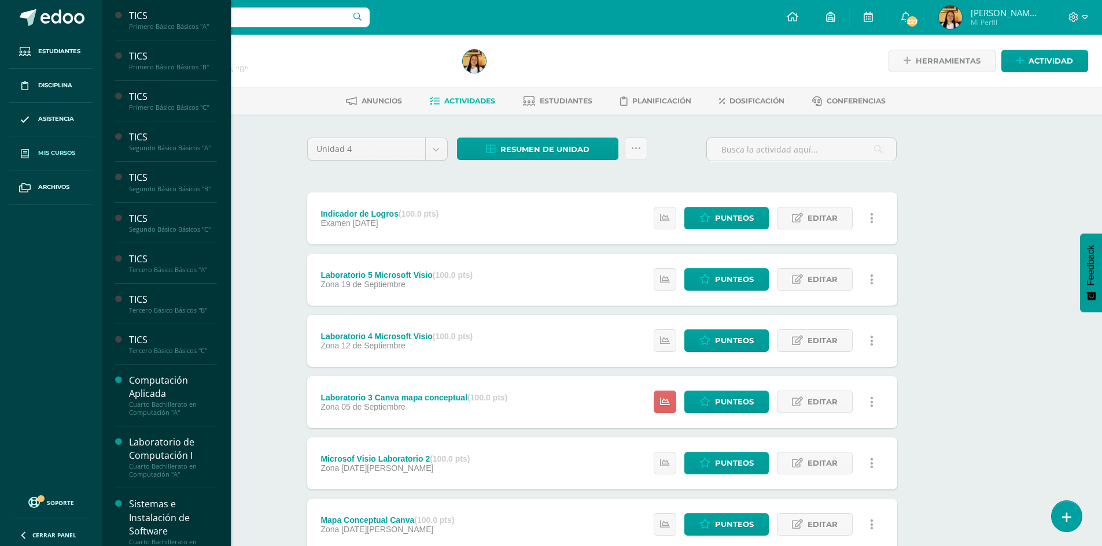
click at [60, 153] on span "Mis cursos" at bounding box center [56, 153] width 37 height 9
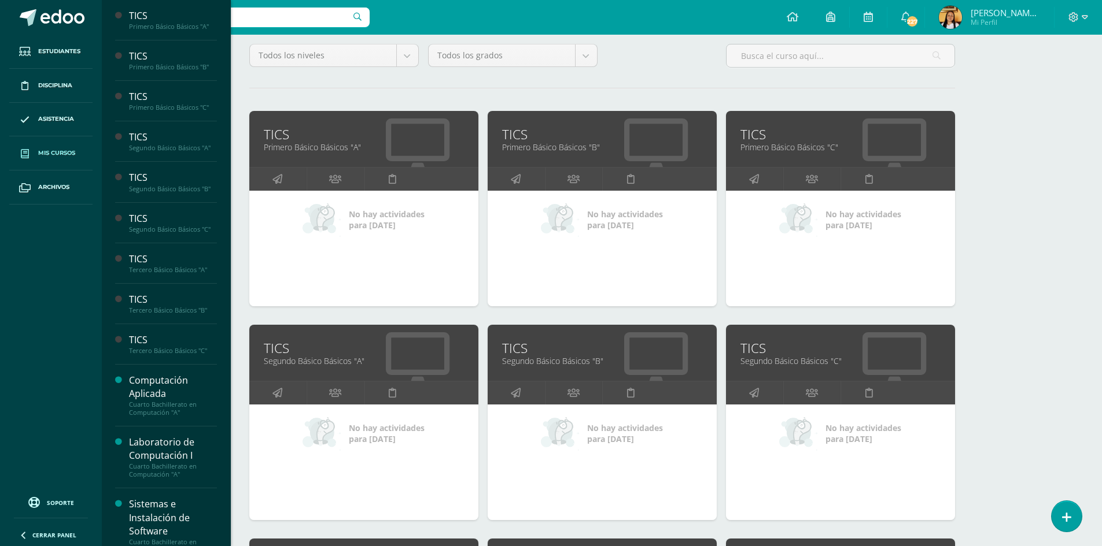
scroll to position [289, 0]
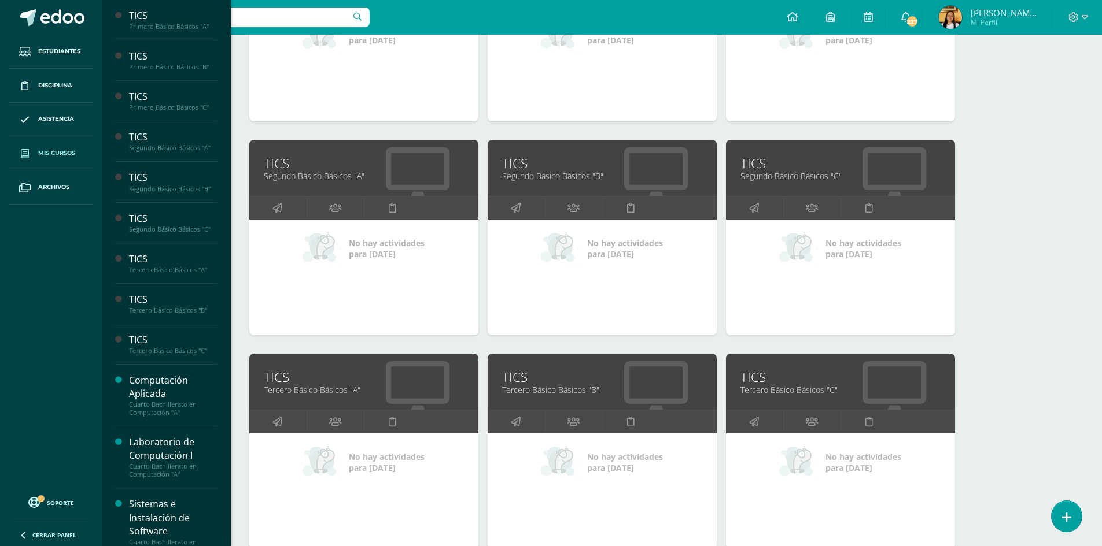
click at [773, 383] on link "TICS" at bounding box center [840, 377] width 200 height 18
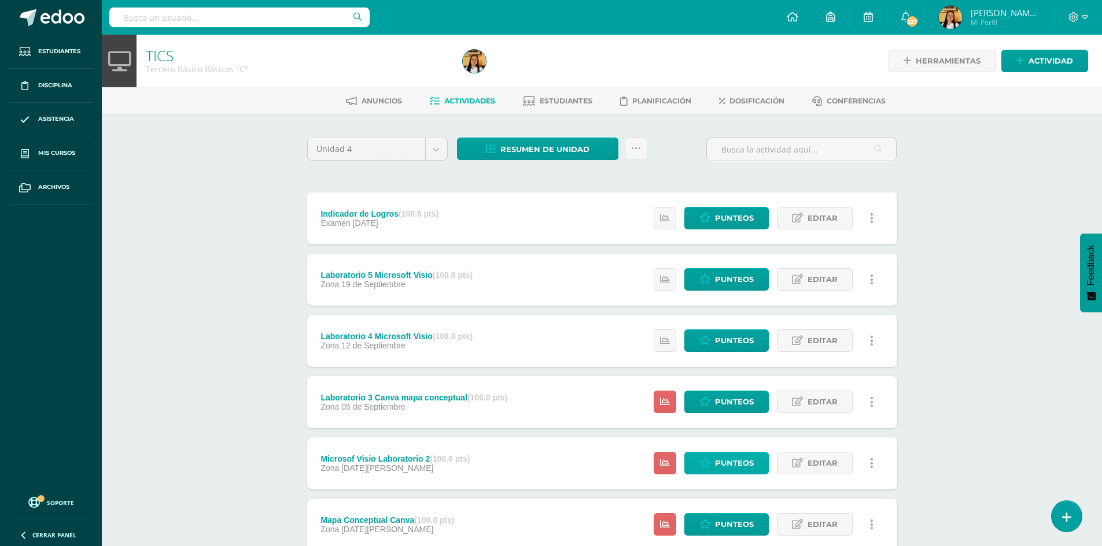
scroll to position [143, 0]
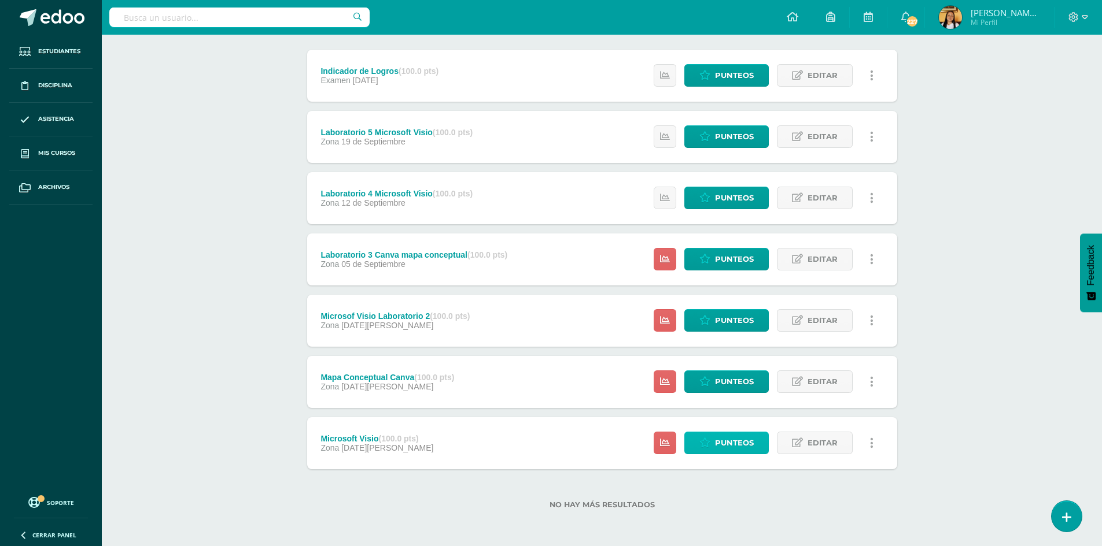
click at [756, 444] on link "Punteos" at bounding box center [726, 443] width 84 height 23
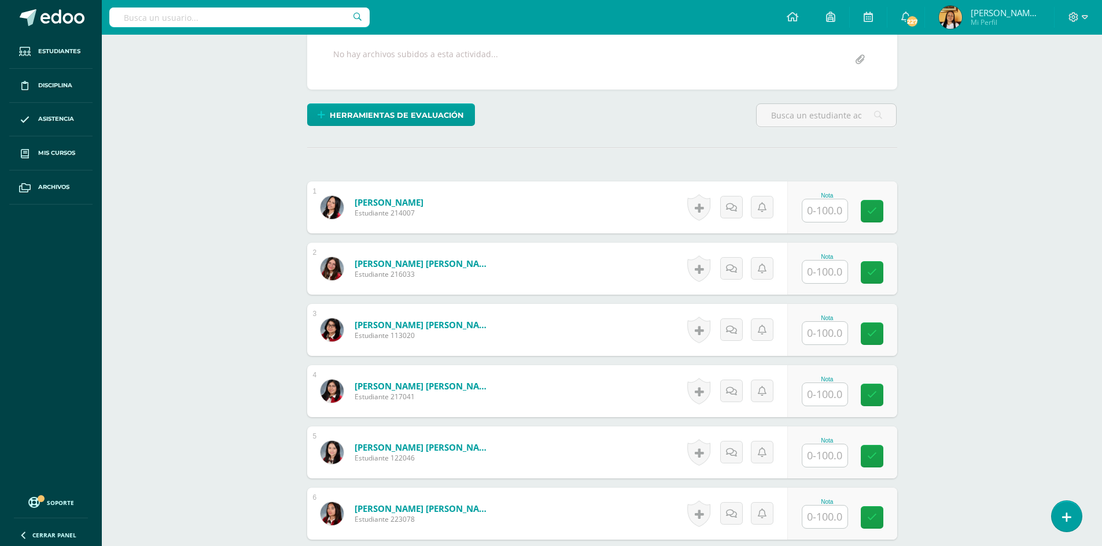
scroll to position [232, 0]
click at [816, 213] on input "text" at bounding box center [831, 210] width 46 height 23
type input "96"
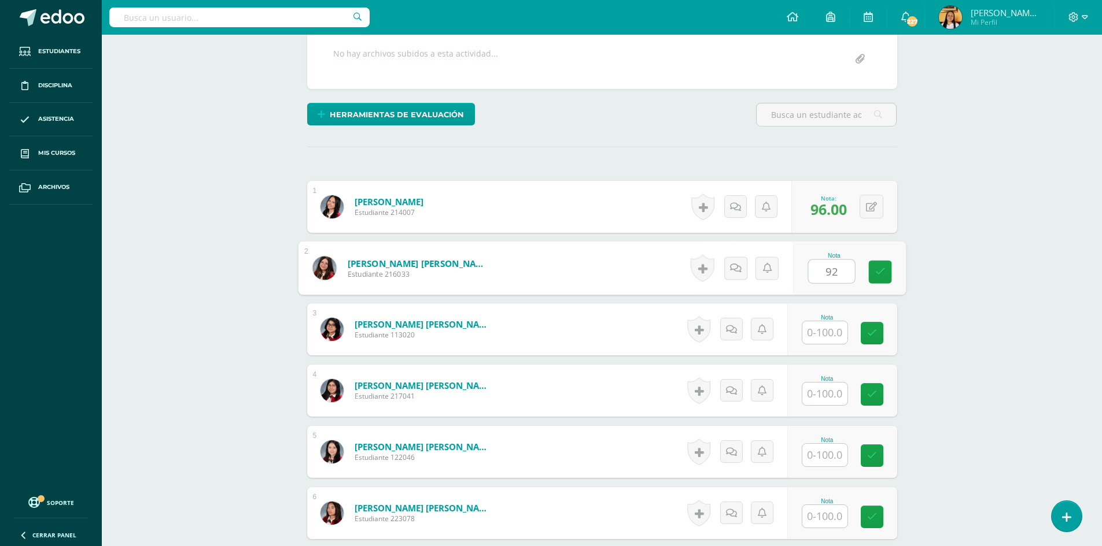
type input "92"
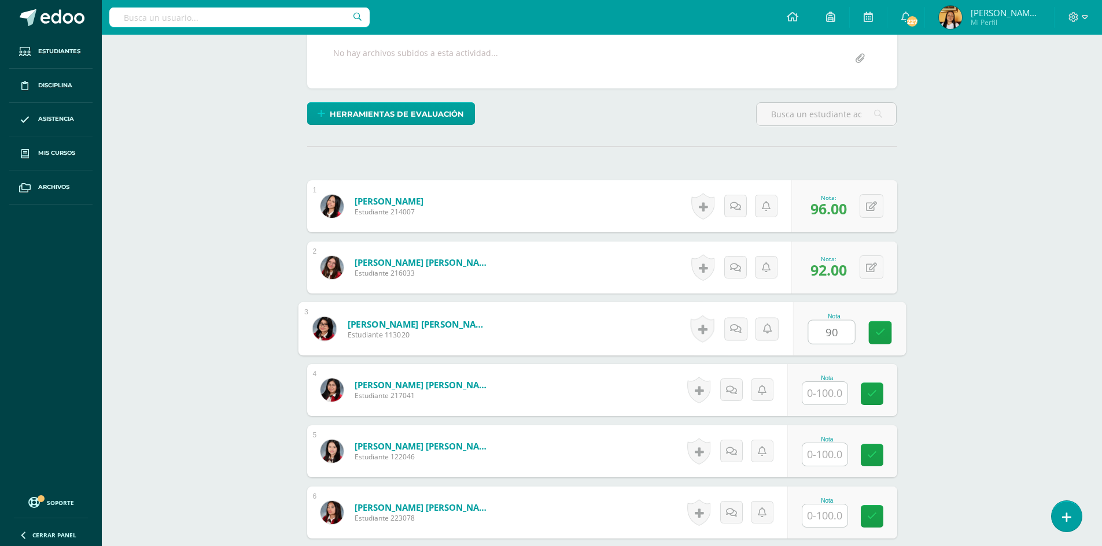
type input "90"
type input "93"
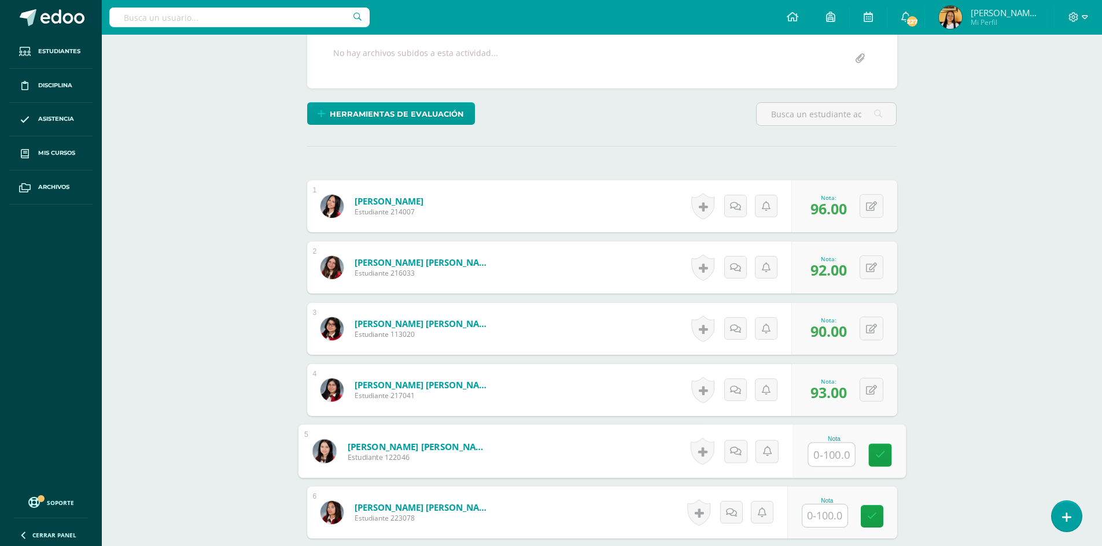
scroll to position [233, 0]
type input "95"
type input "86"
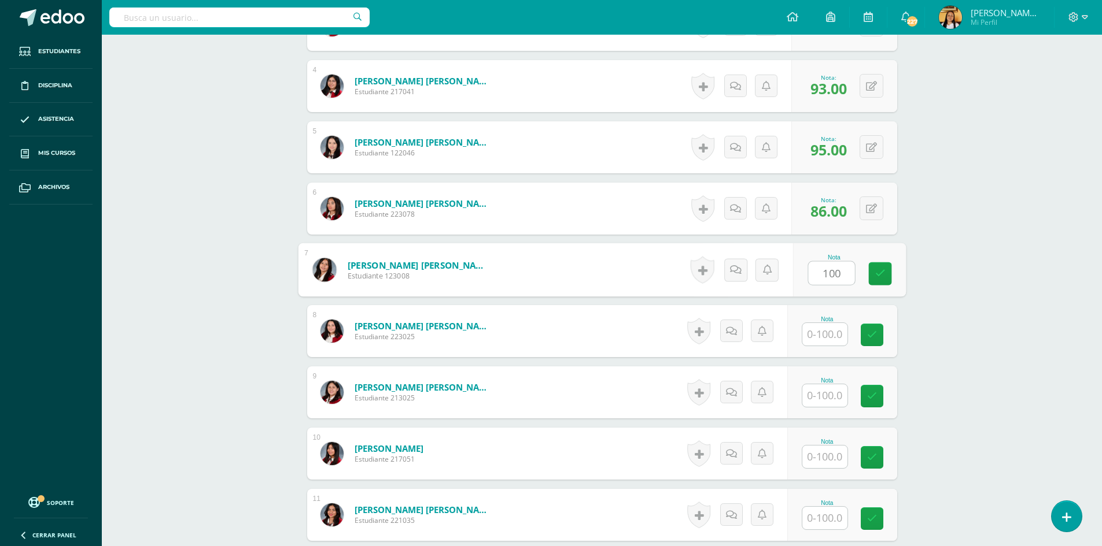
type input "100"
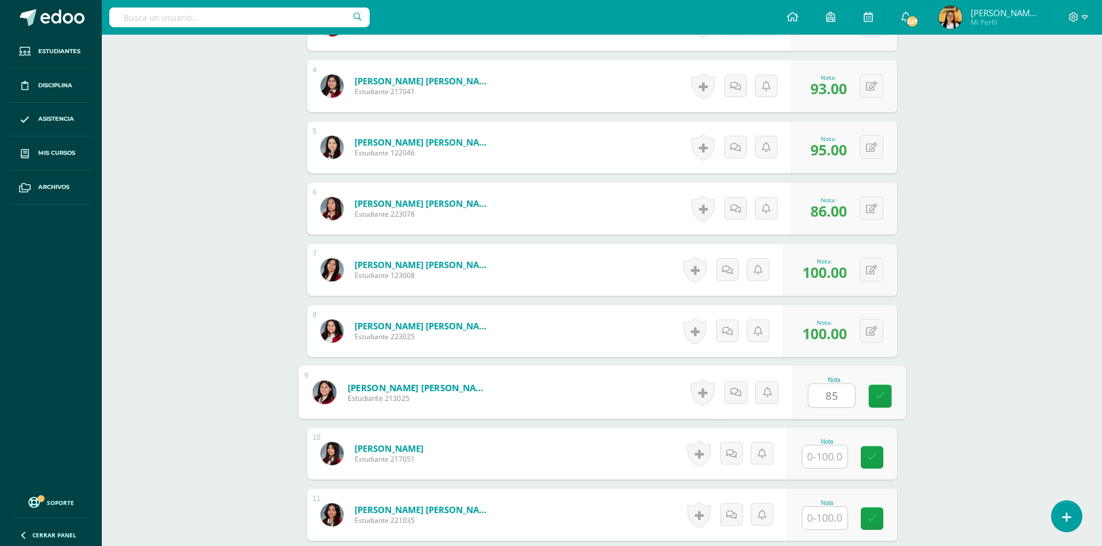
type input "85"
type input "90"
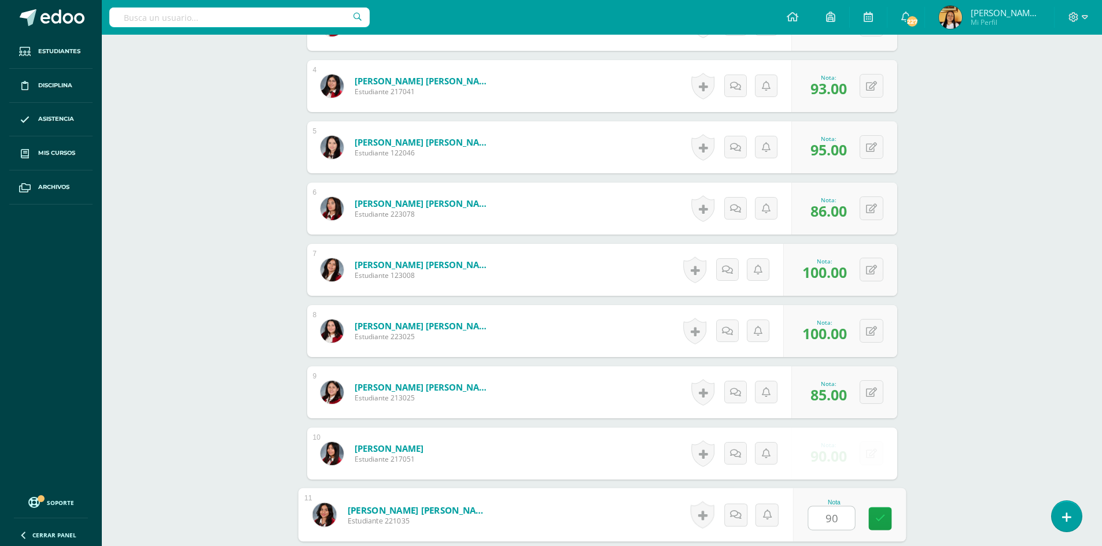
type input "90"
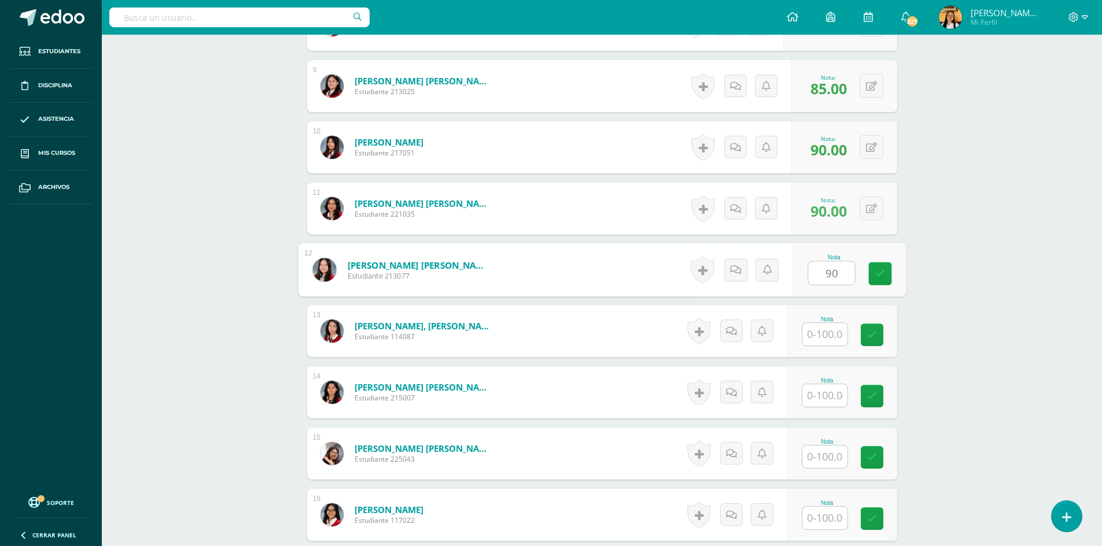
type input "90"
type input "86"
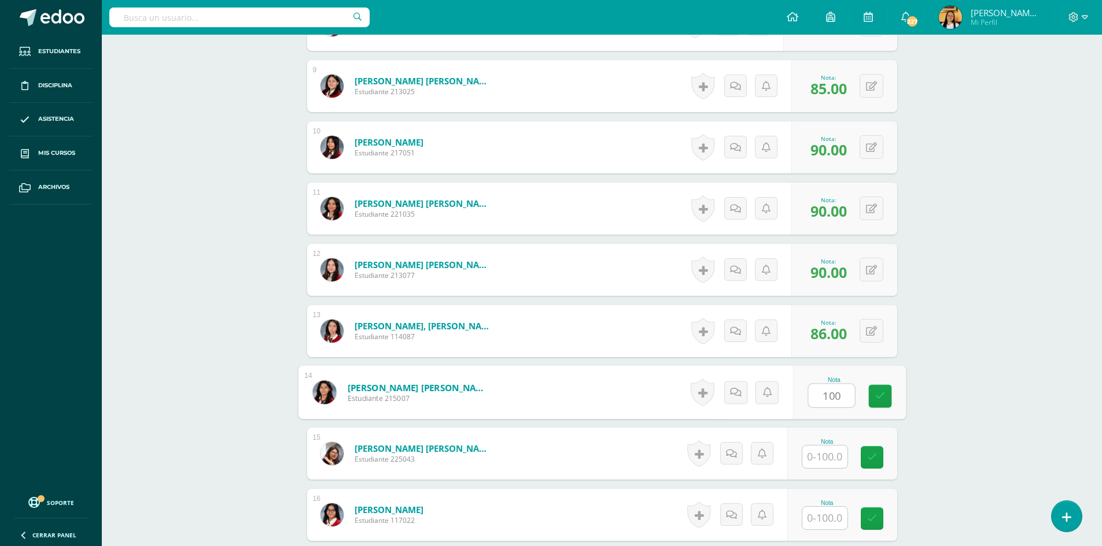
type input "100"
type input "85"
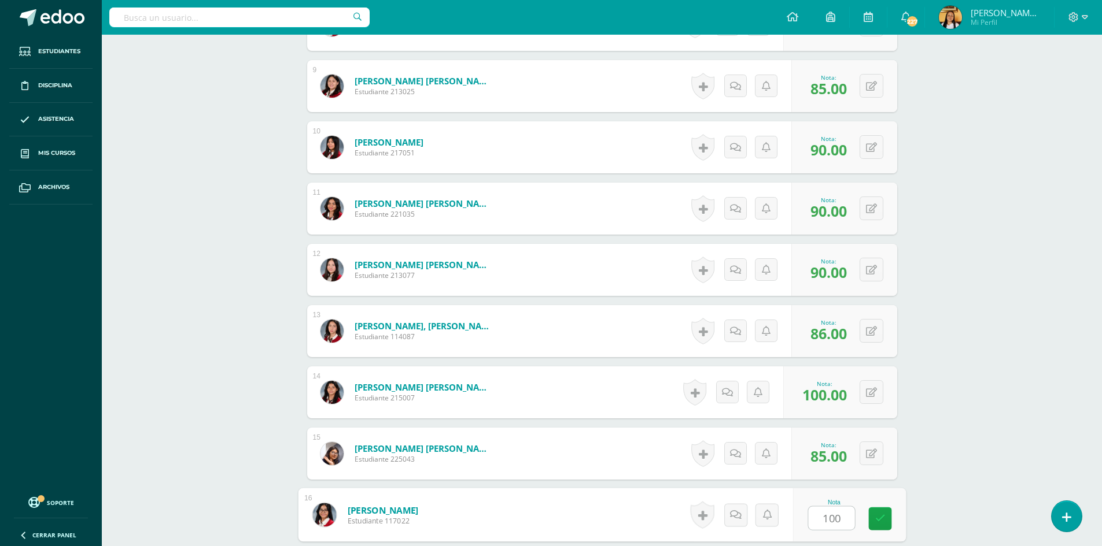
type input "100"
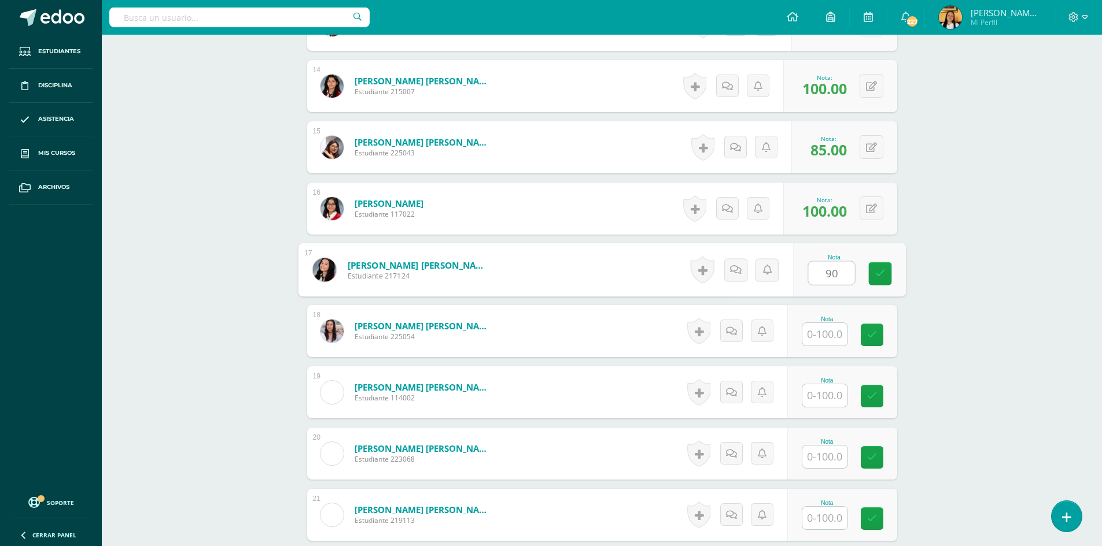
type input "90"
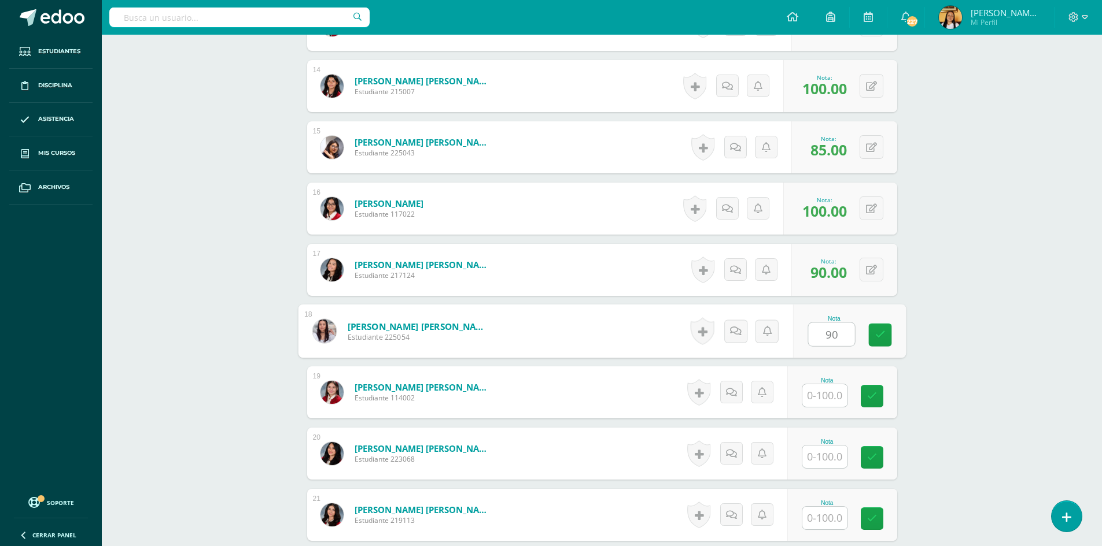
type input "90"
type input "92"
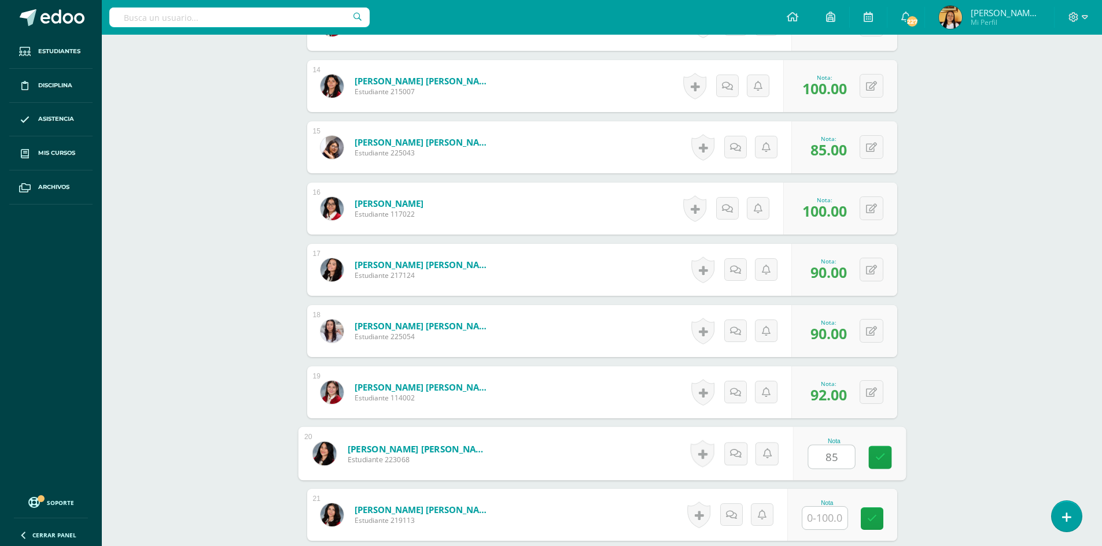
type input "85"
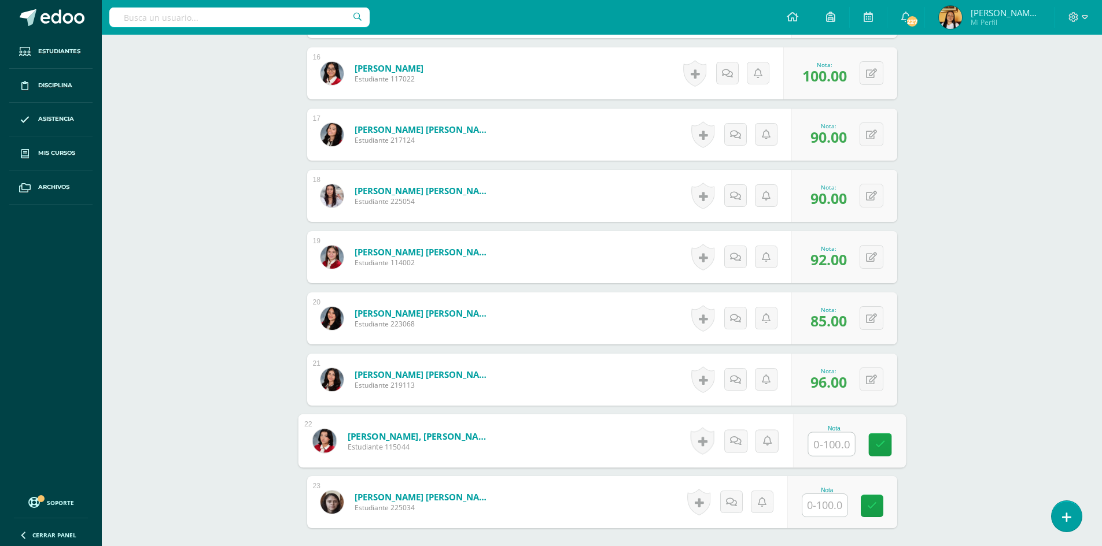
scroll to position [1284, 0]
click at [874, 379] on icon at bounding box center [871, 381] width 11 height 10
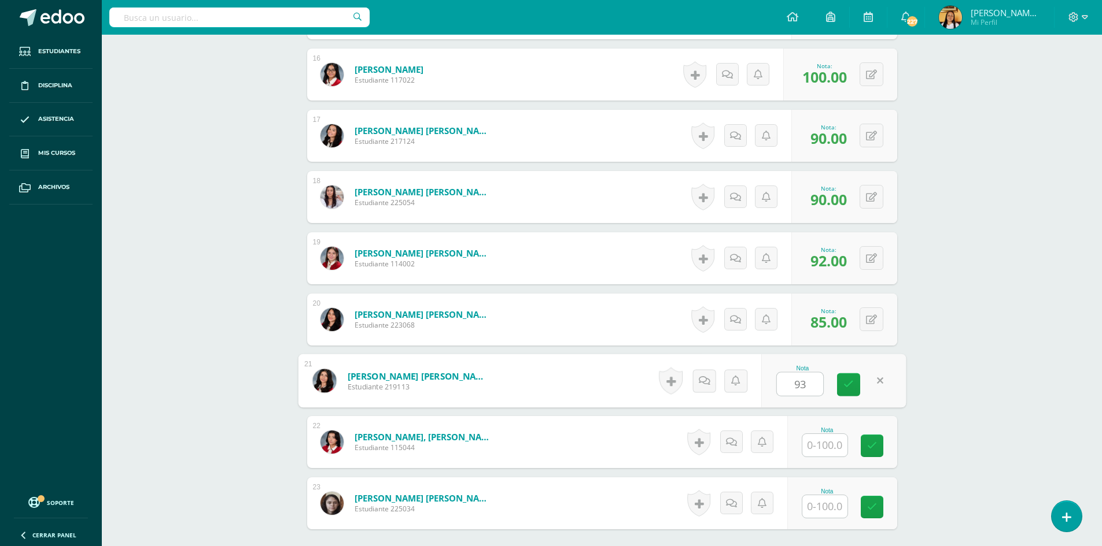
type input "93"
type input "85"
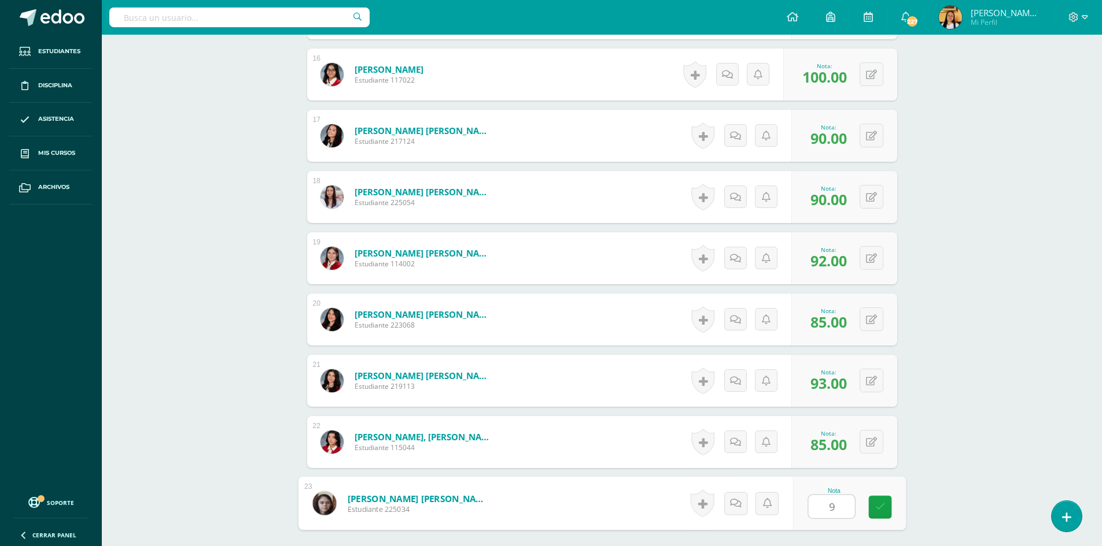
type input "96"
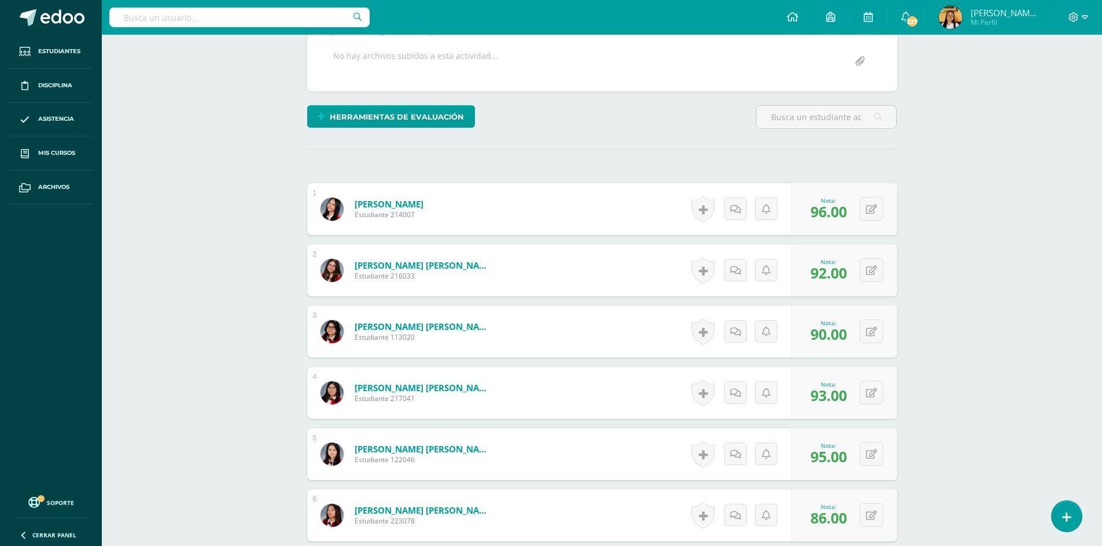
scroll to position [12, 0]
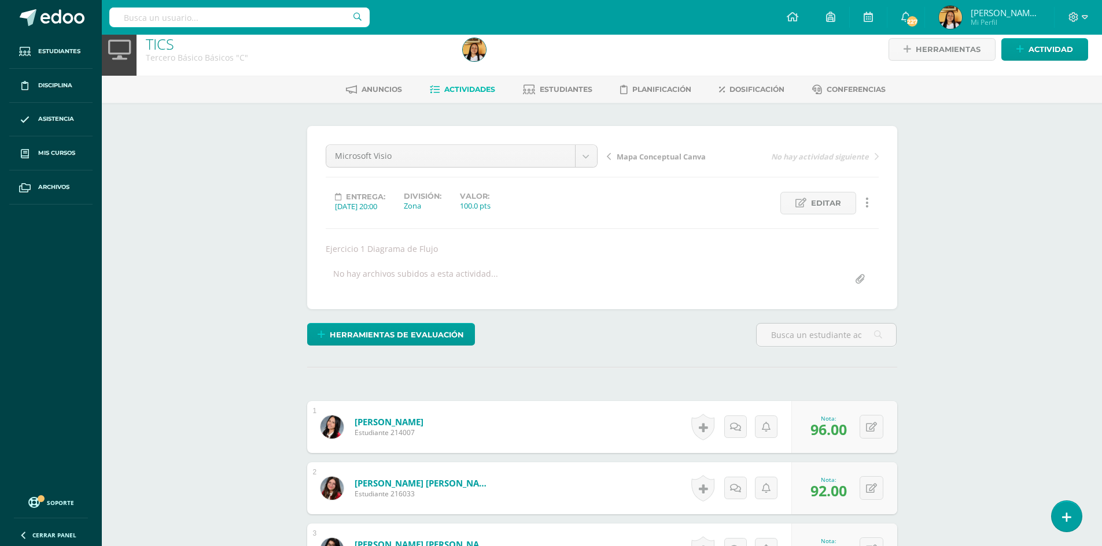
click at [466, 86] on span "Actividades" at bounding box center [469, 89] width 51 height 9
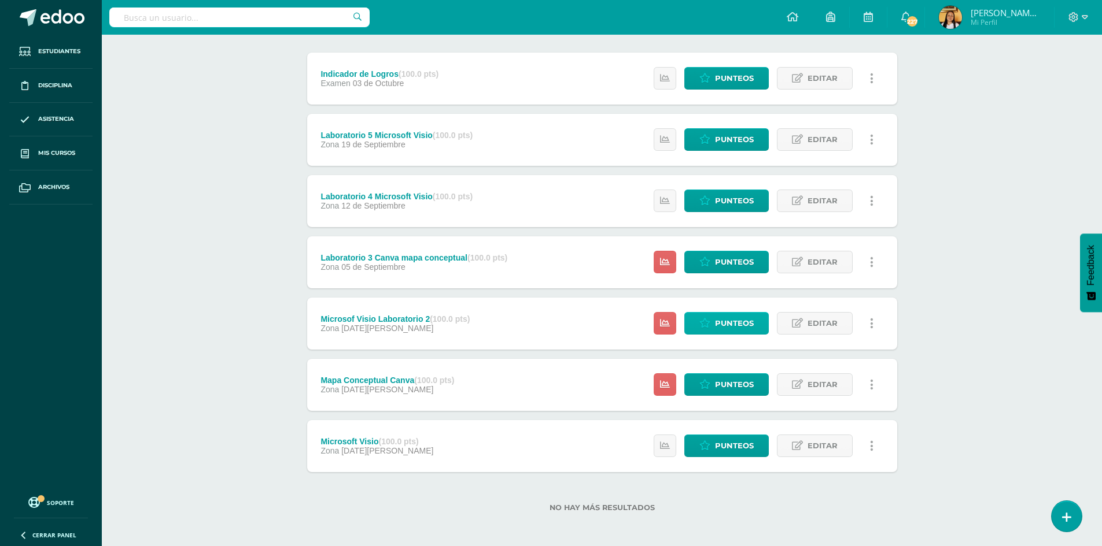
scroll to position [143, 0]
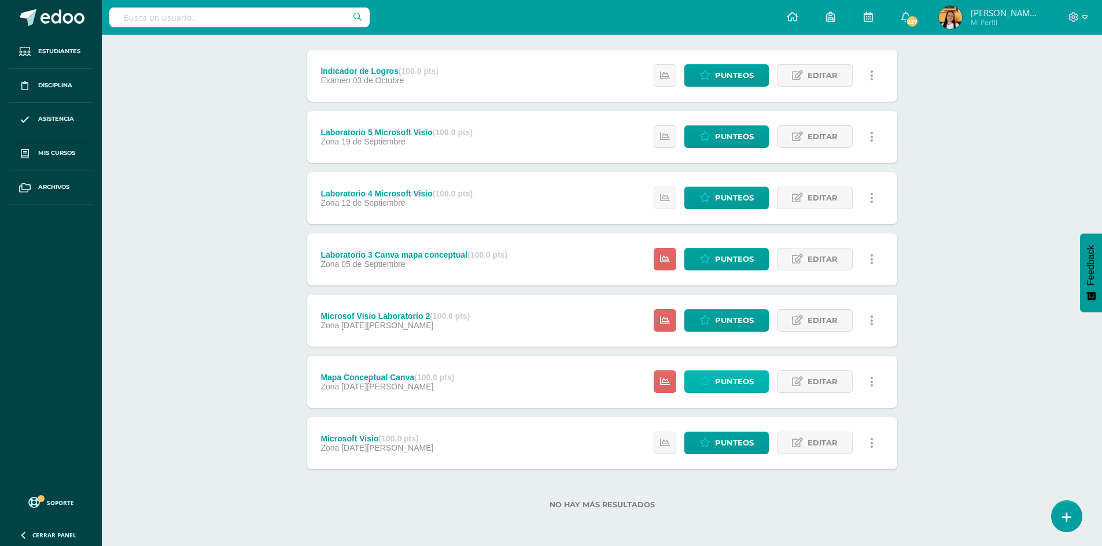
click at [733, 376] on span "Punteos" at bounding box center [734, 381] width 39 height 21
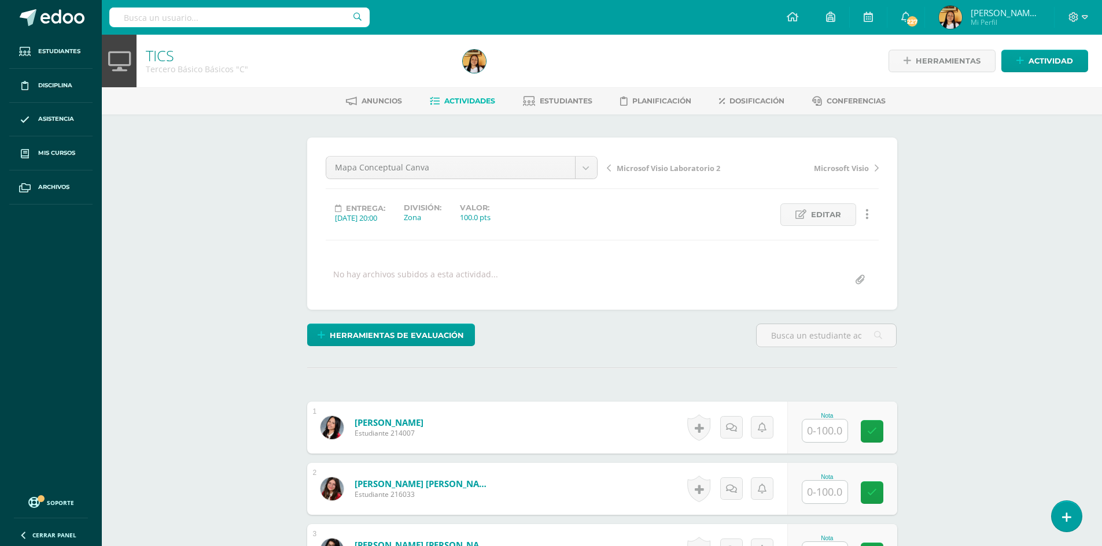
scroll to position [1, 0]
click at [827, 435] on input "text" at bounding box center [831, 430] width 46 height 23
type input "100"
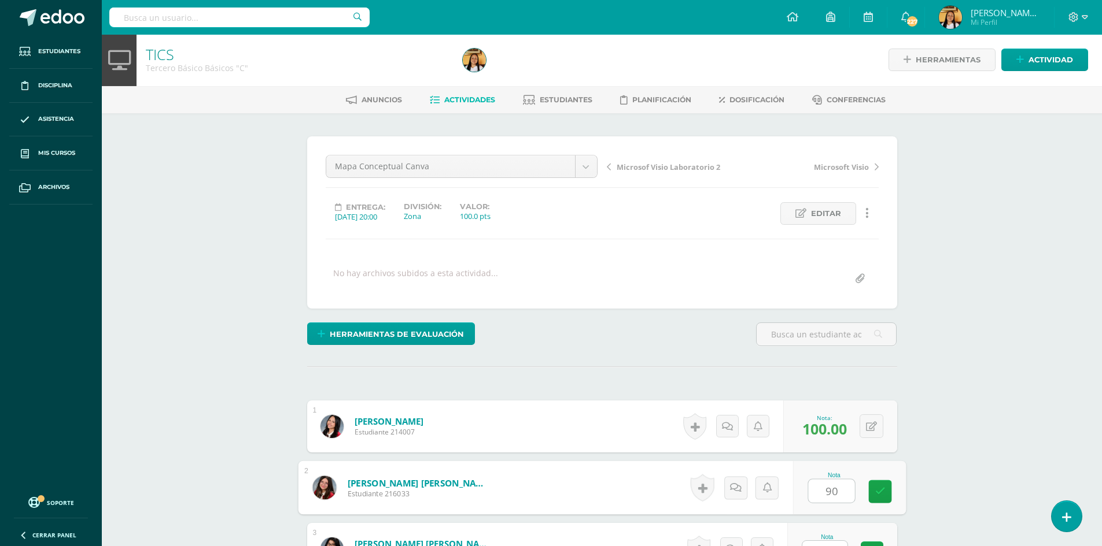
type input "90"
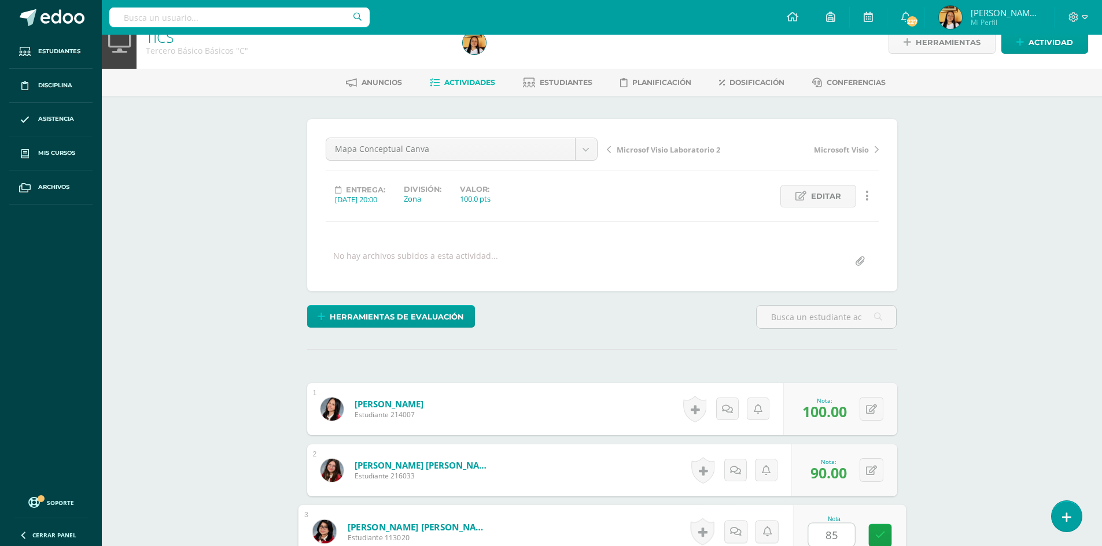
type input "85"
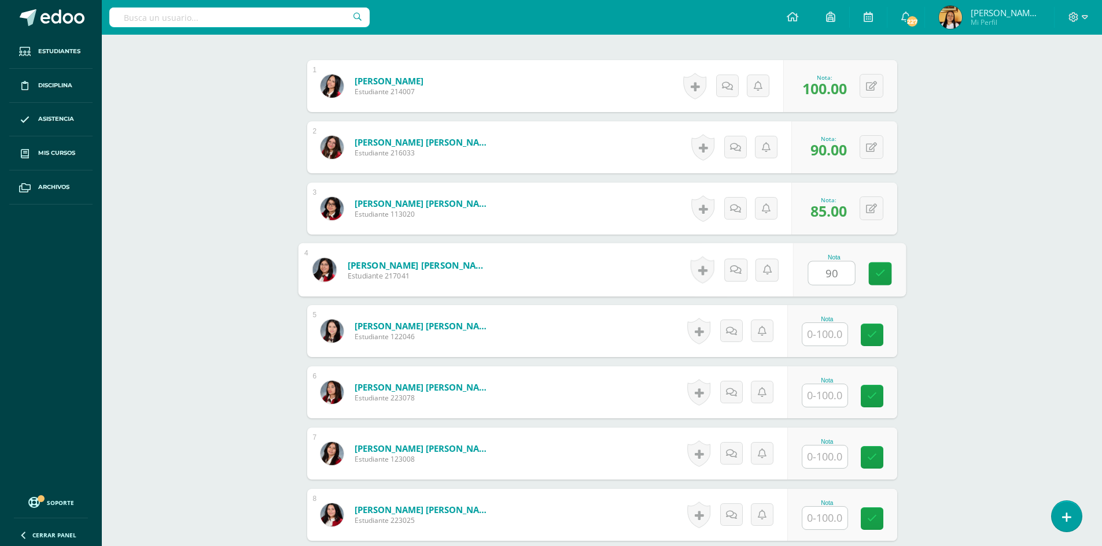
type input "90"
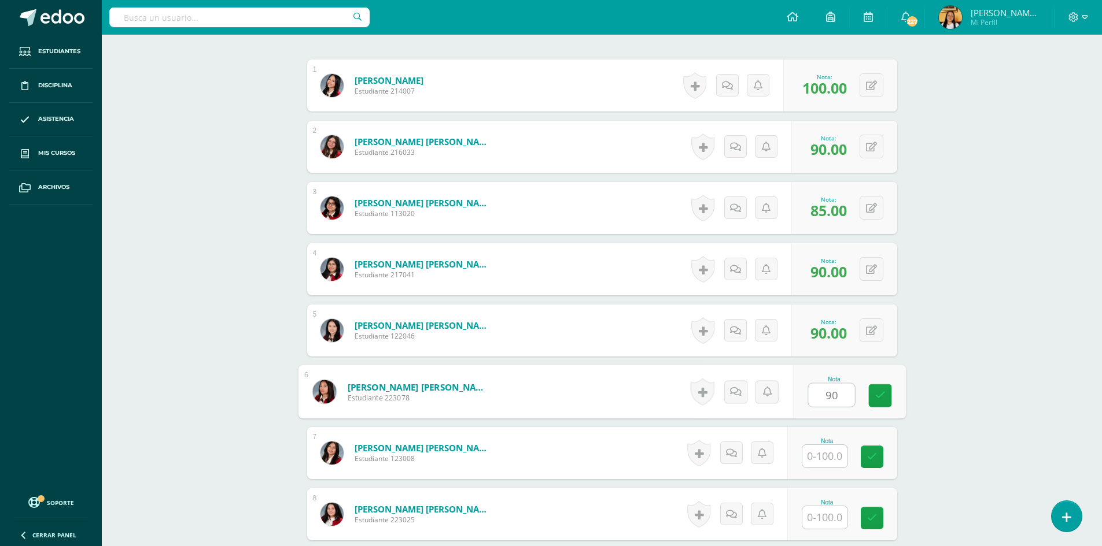
type input "90"
type input "100"
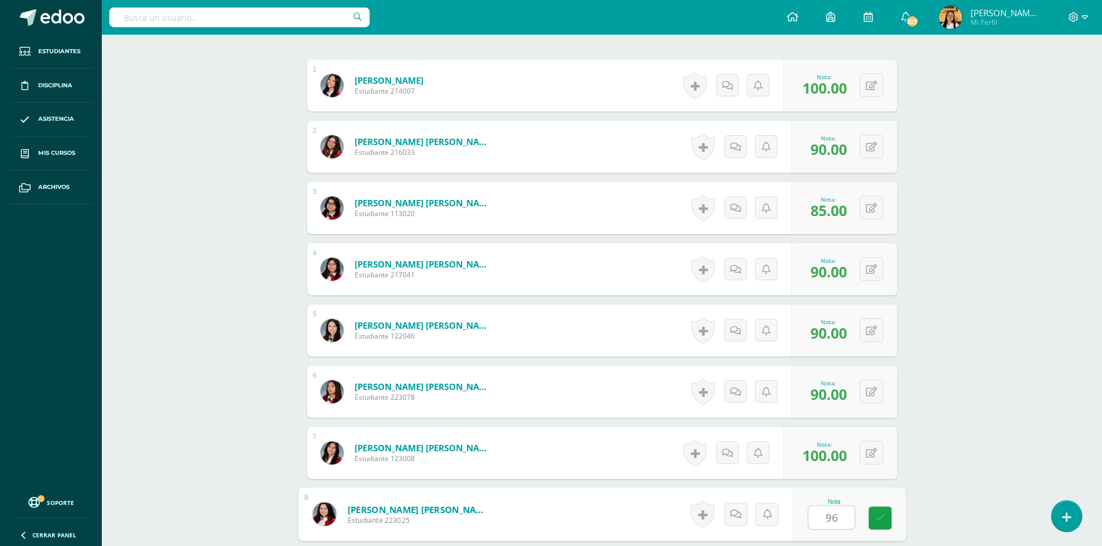
type input "96"
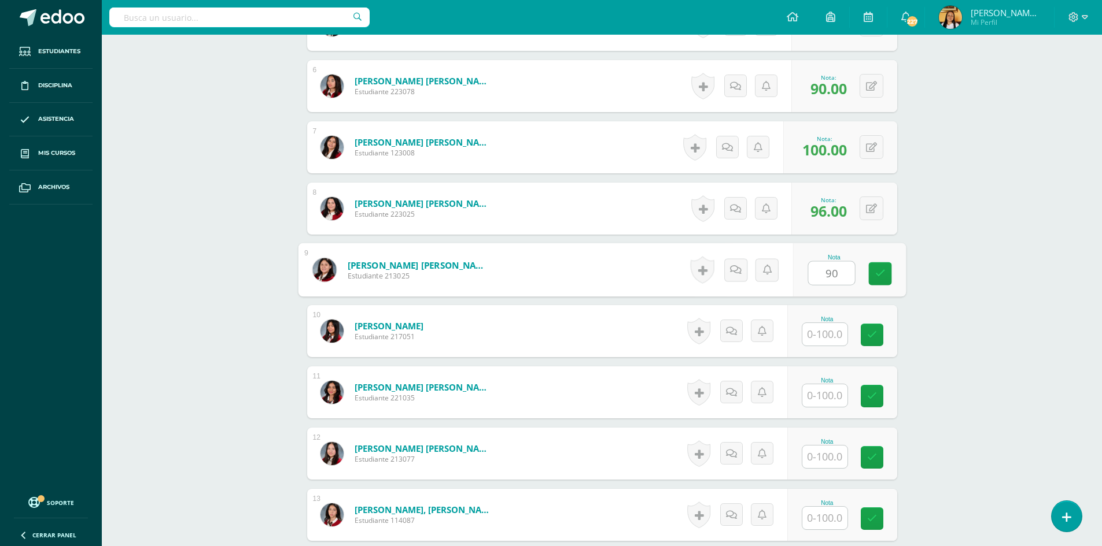
type input "90"
type input "91"
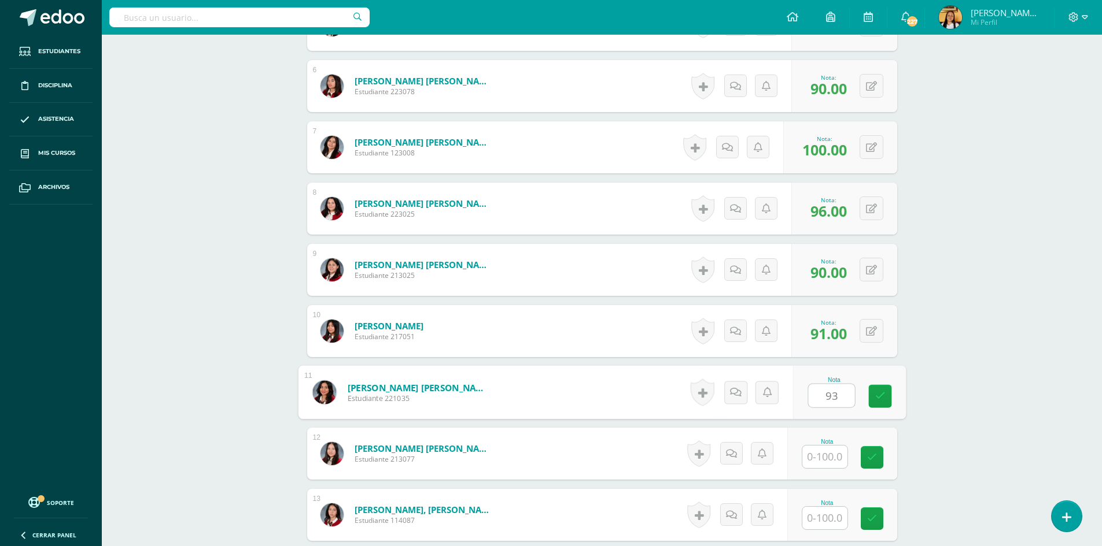
type input "93"
type input "86"
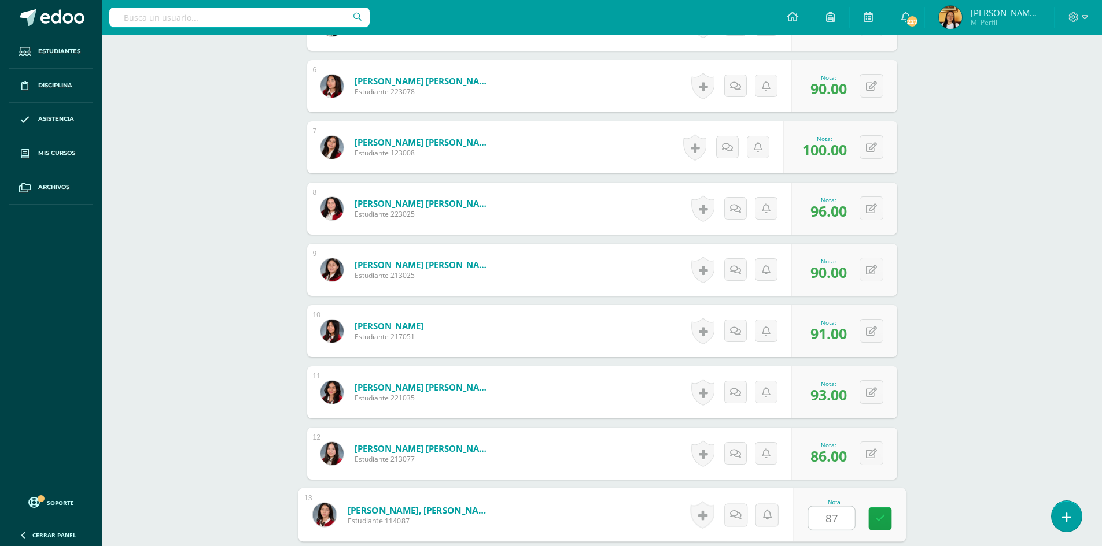
type input "87"
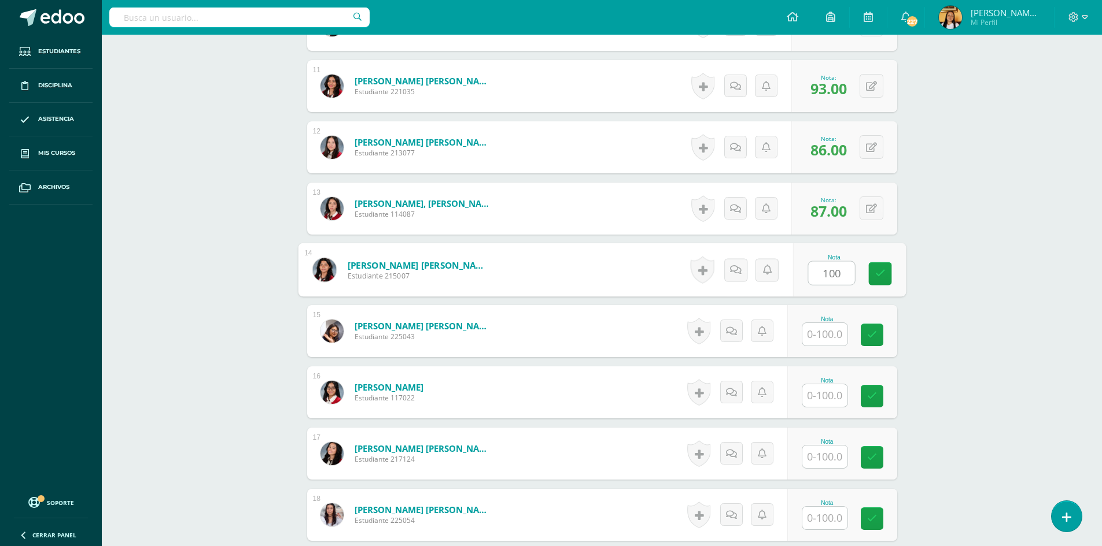
type input "100"
type input "90"
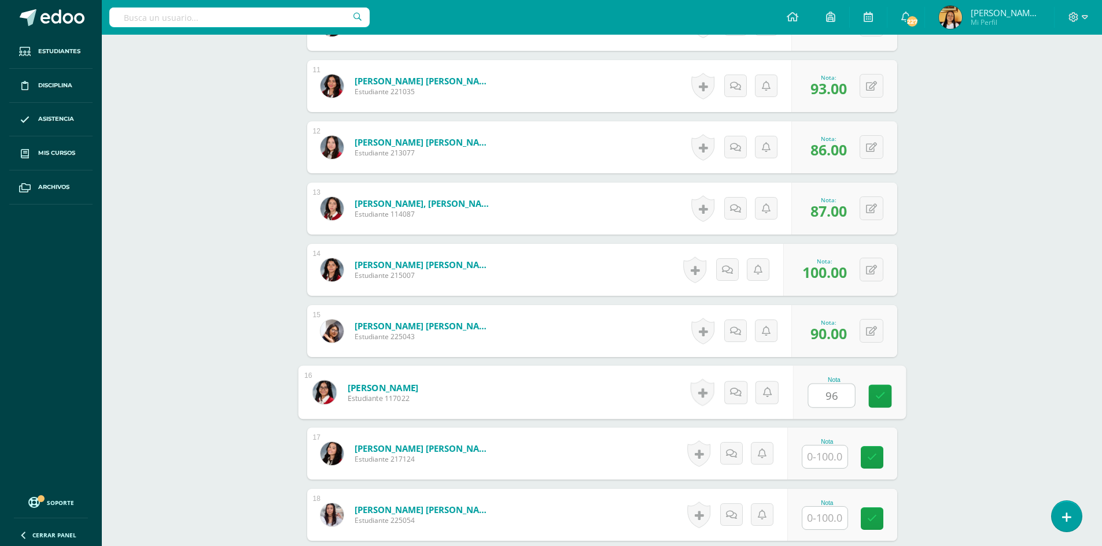
type input "96"
type input "93"
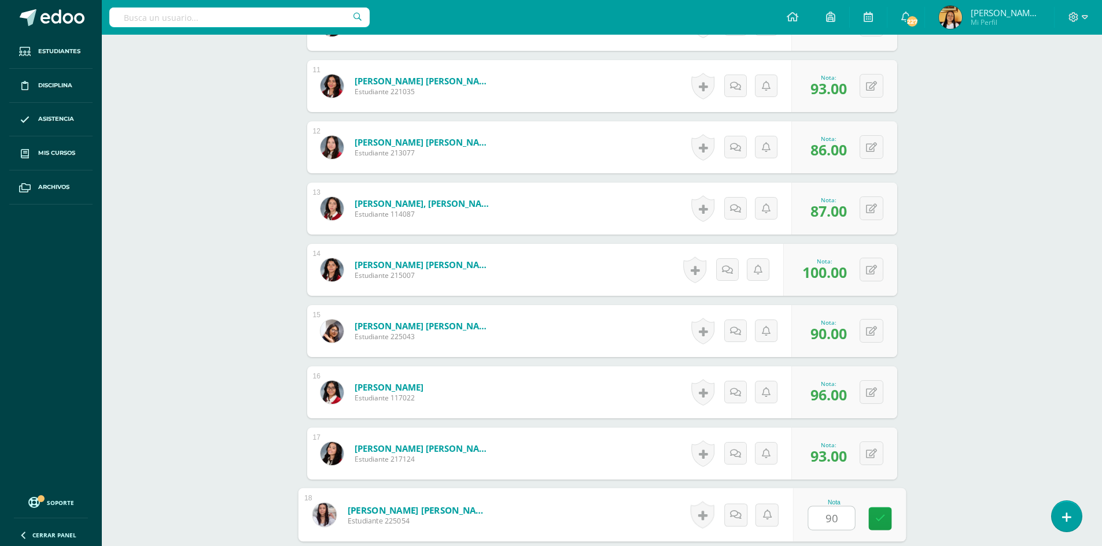
type input "90"
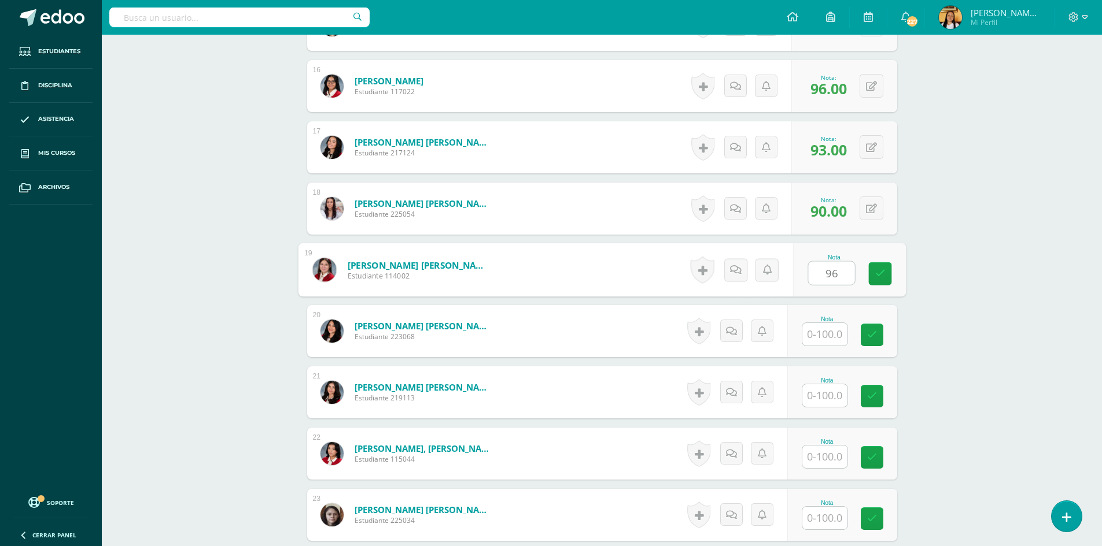
type input "96"
type input "90"
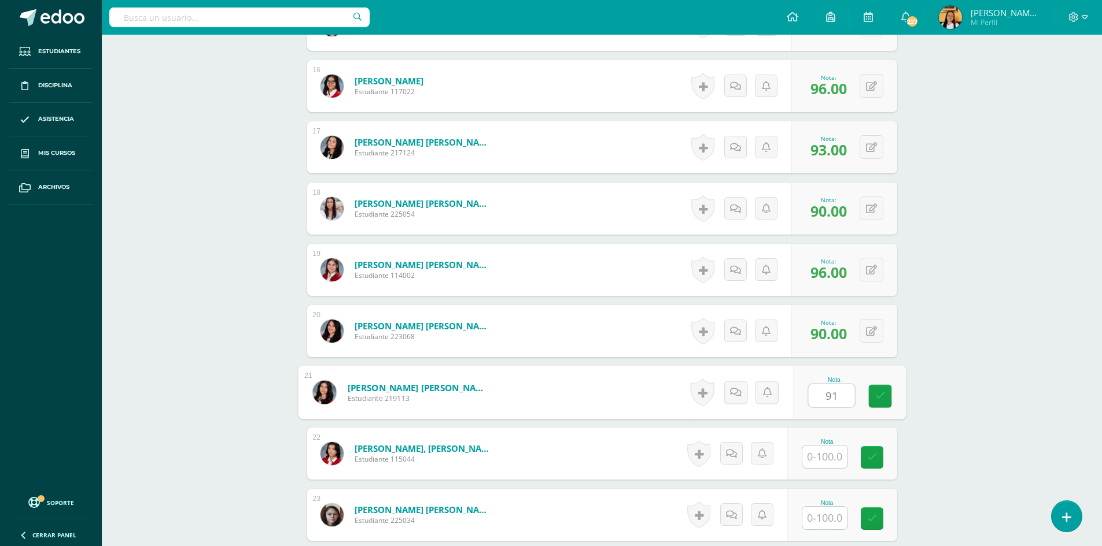
type input "91"
type input "90"
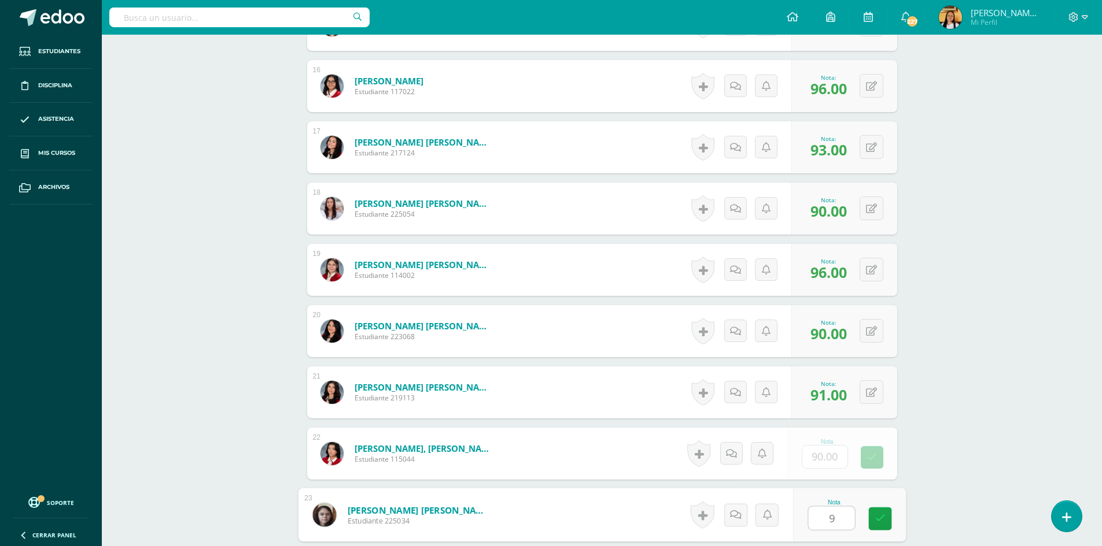
type input "90"
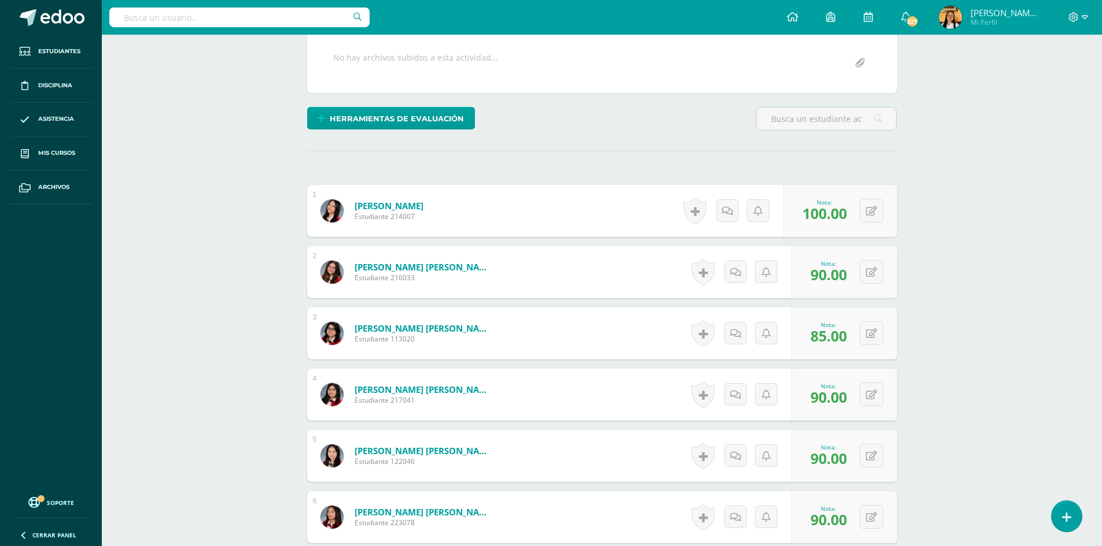
scroll to position [0, 0]
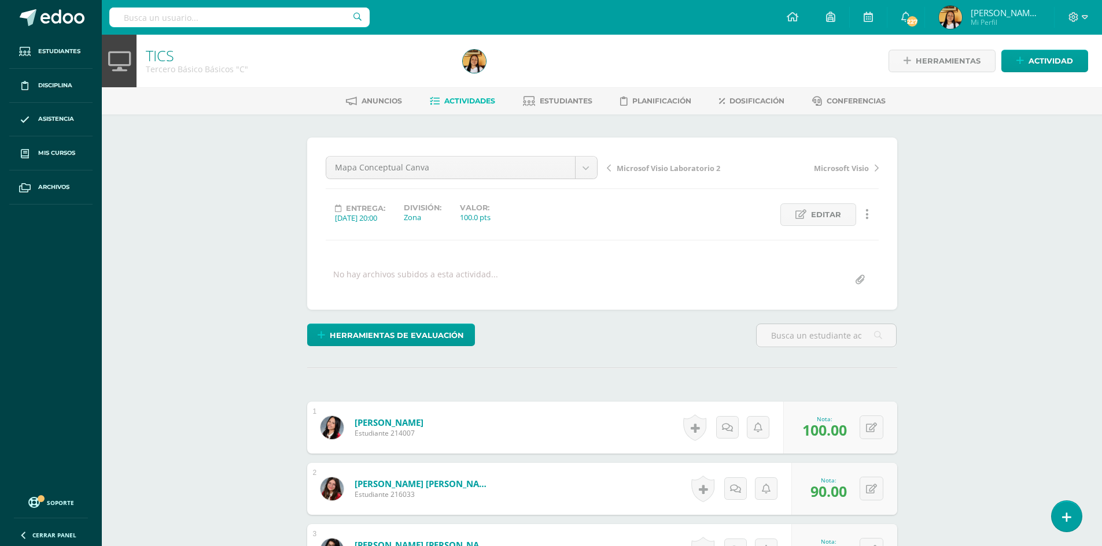
click at [449, 101] on span "Actividades" at bounding box center [469, 101] width 51 height 9
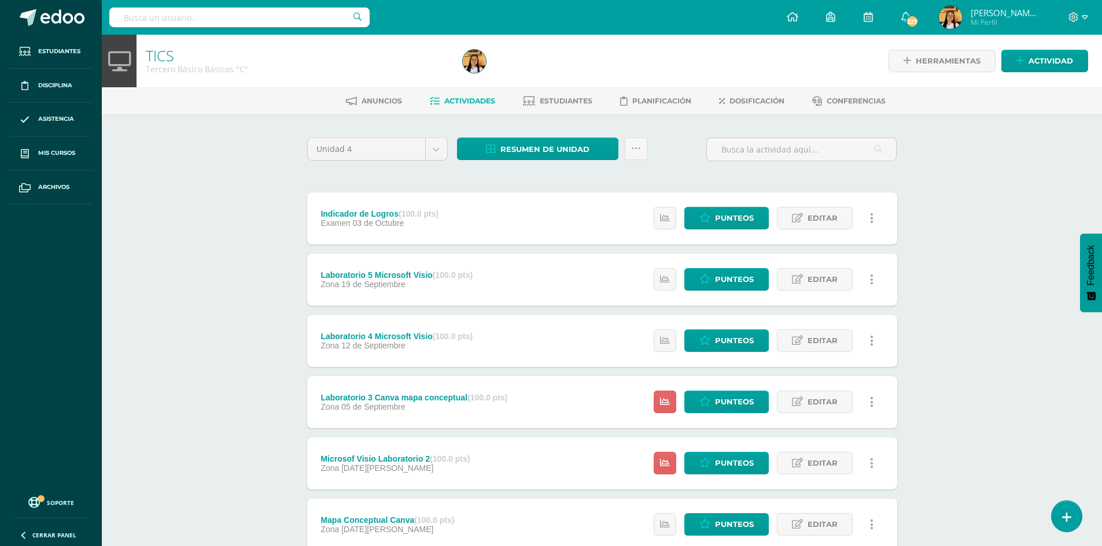
scroll to position [58, 0]
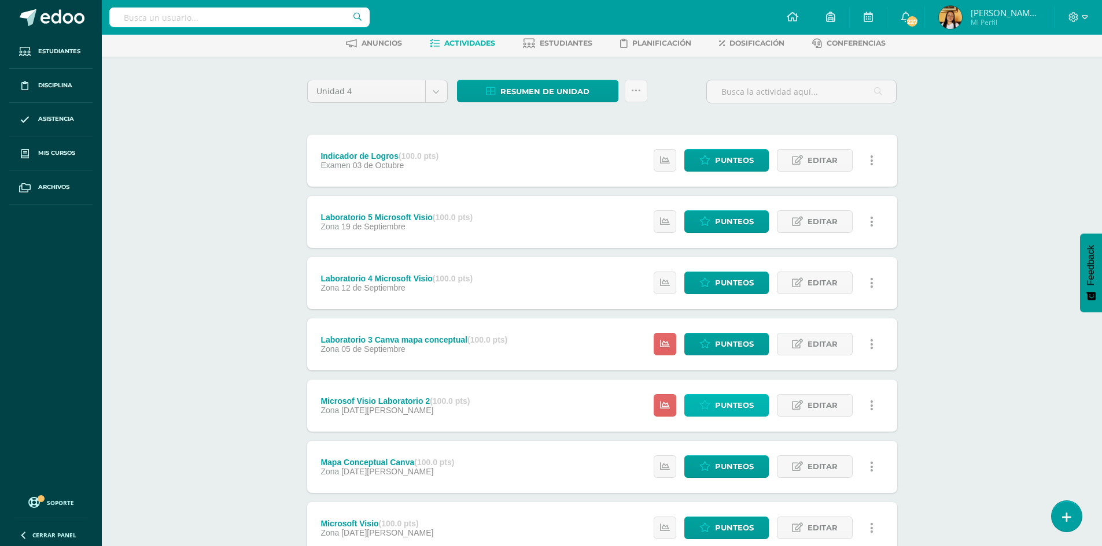
click at [743, 399] on span "Punteos" at bounding box center [734, 405] width 39 height 21
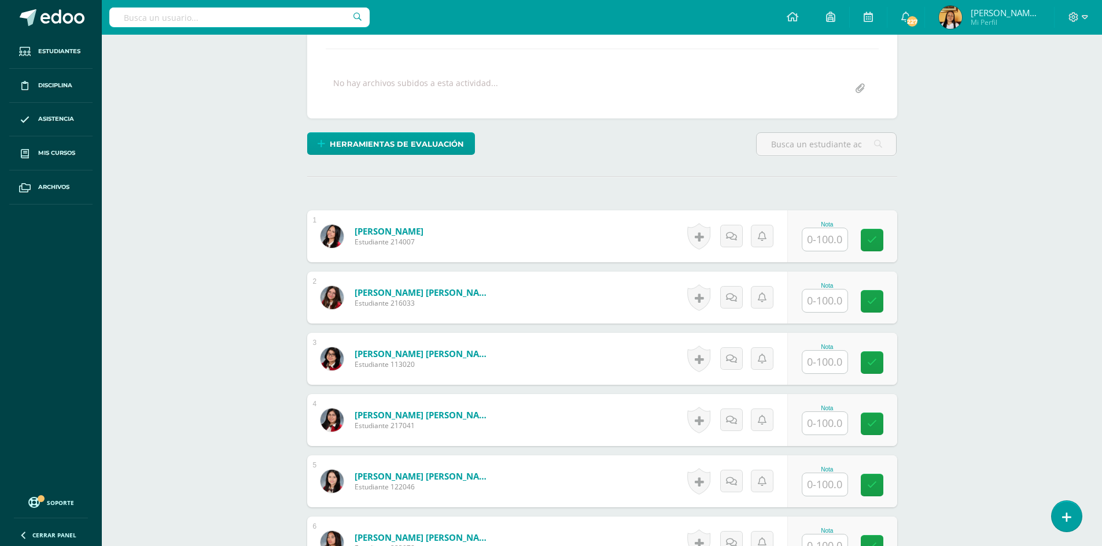
scroll to position [192, 0]
click at [845, 244] on input "text" at bounding box center [831, 239] width 46 height 23
type input "93"
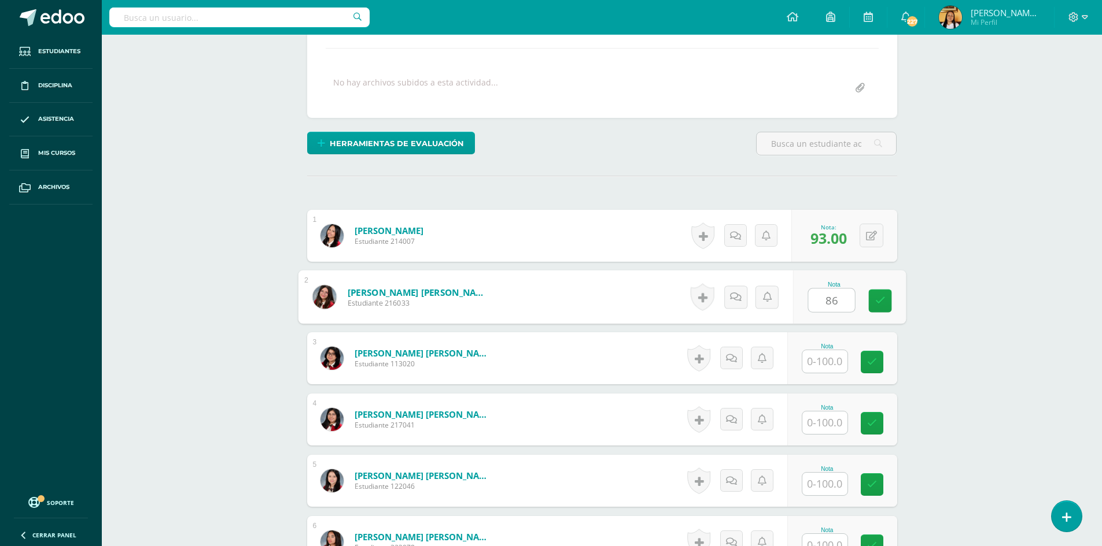
type input "86"
type input "90"
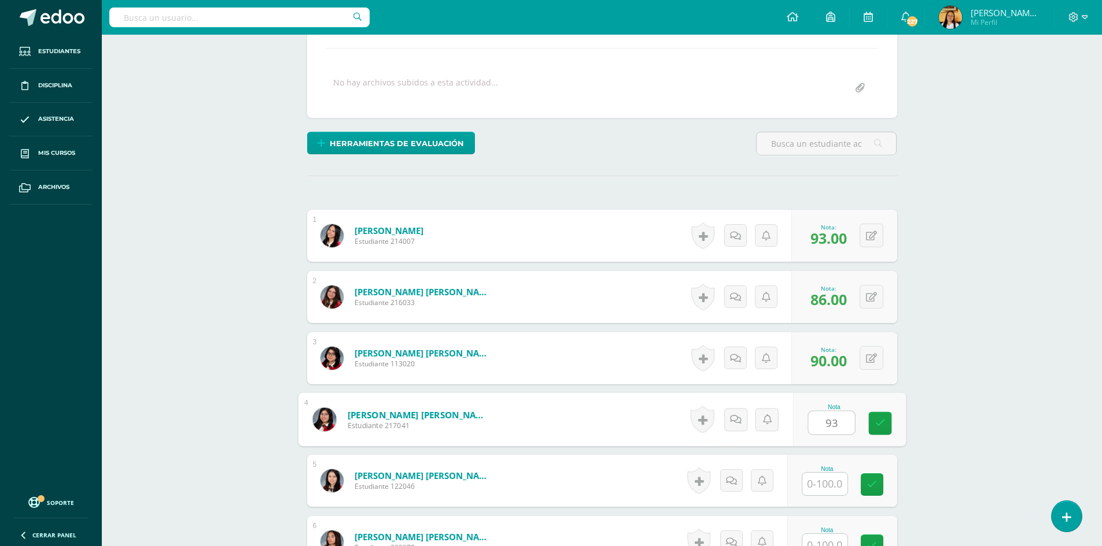
type input "93"
type input "85"
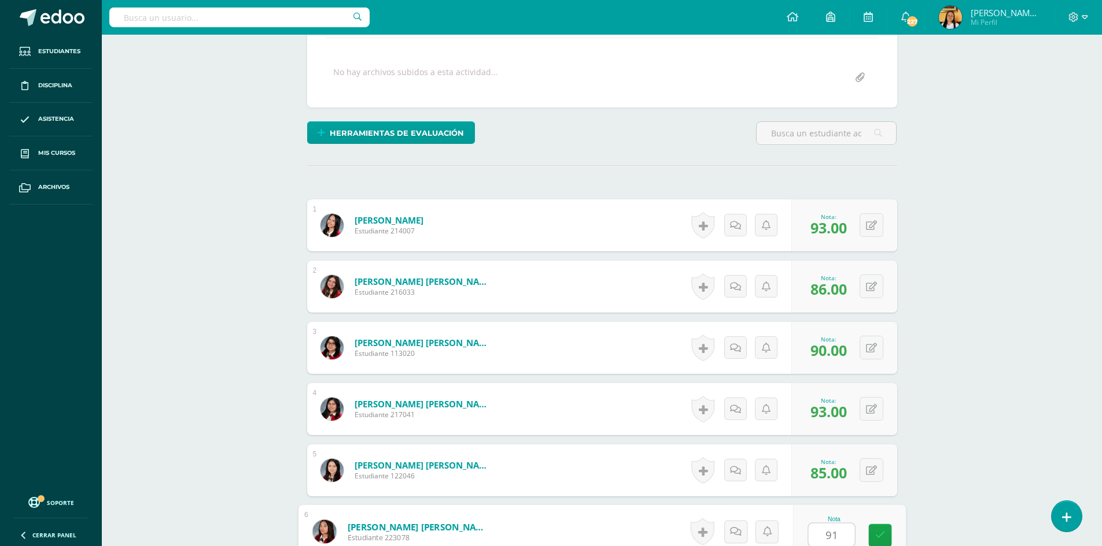
type input "91"
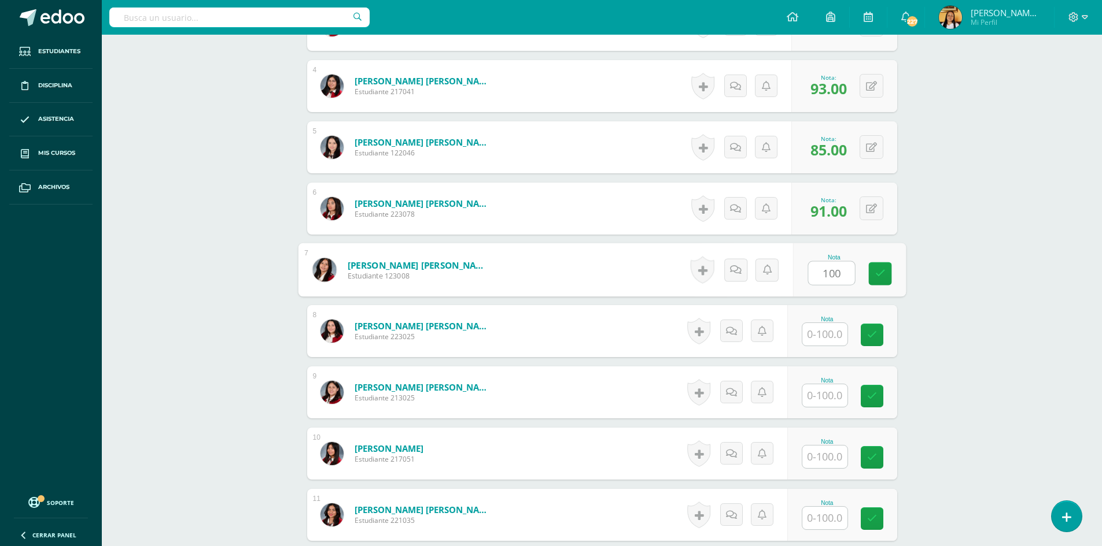
type input "100"
type input "90"
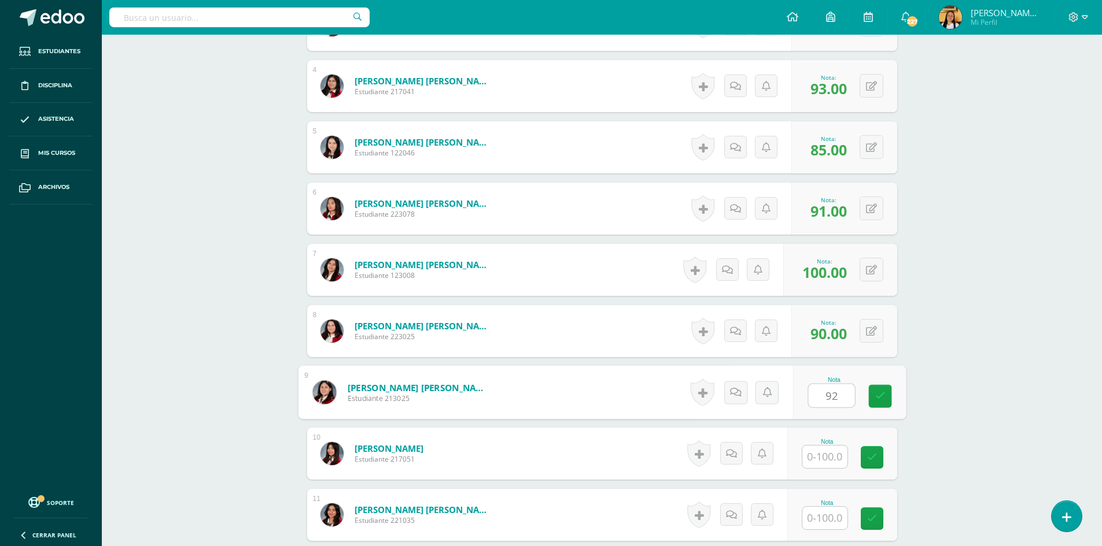
type input "92"
type input "96"
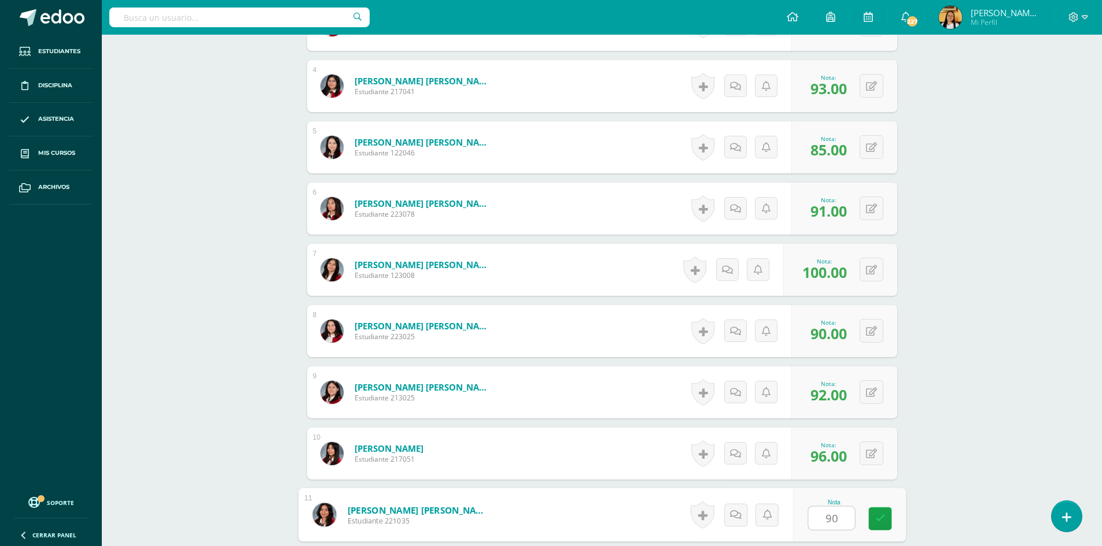
type input "90"
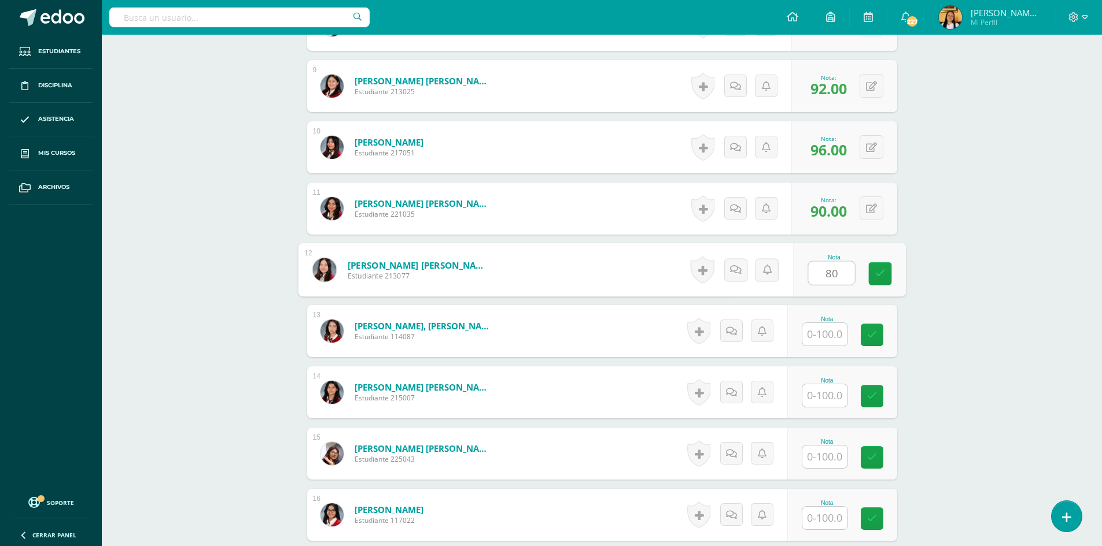
type input "80"
type input "90"
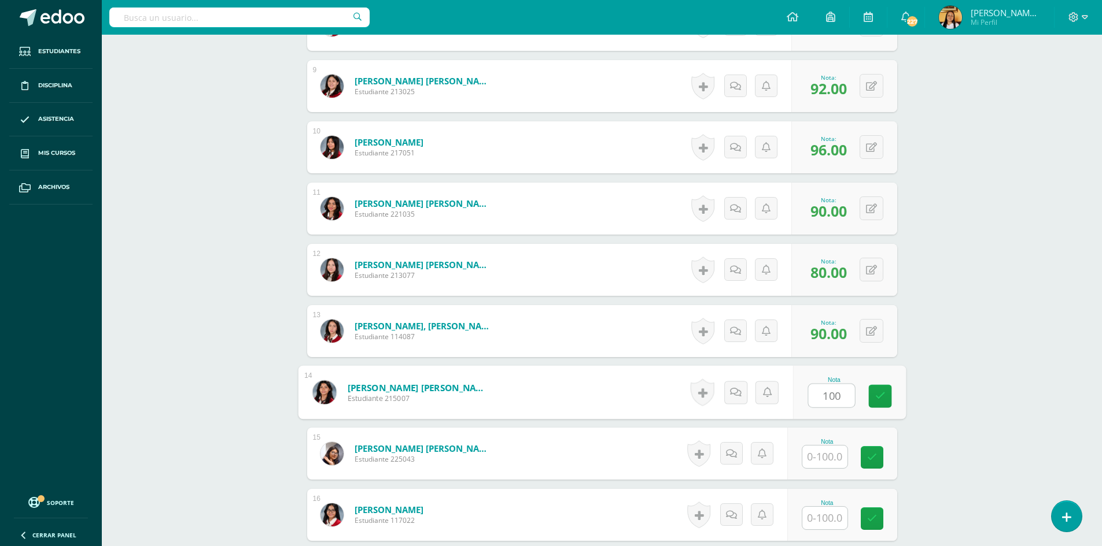
type input "100"
type input "90"
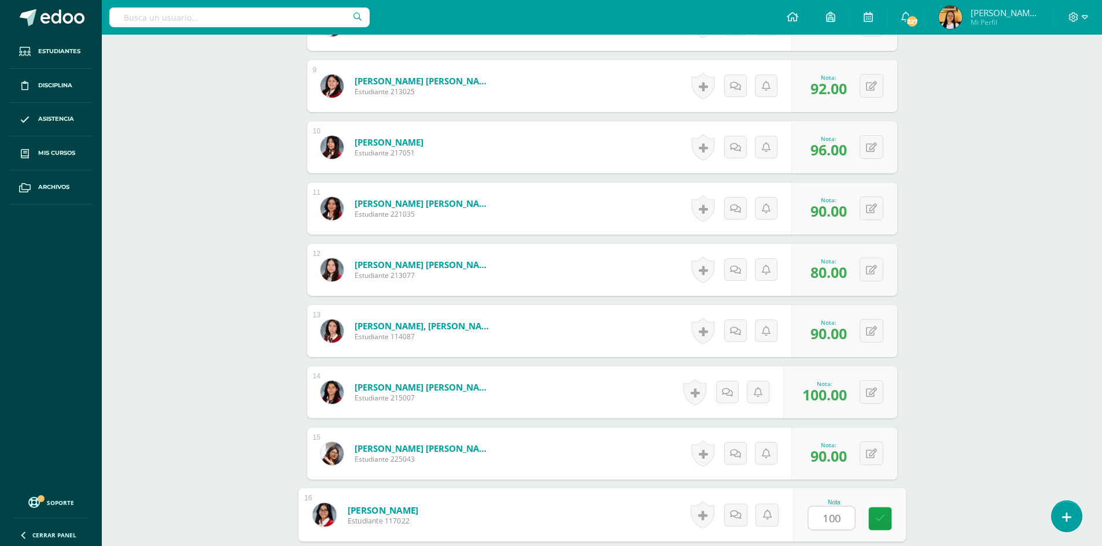
type input "100"
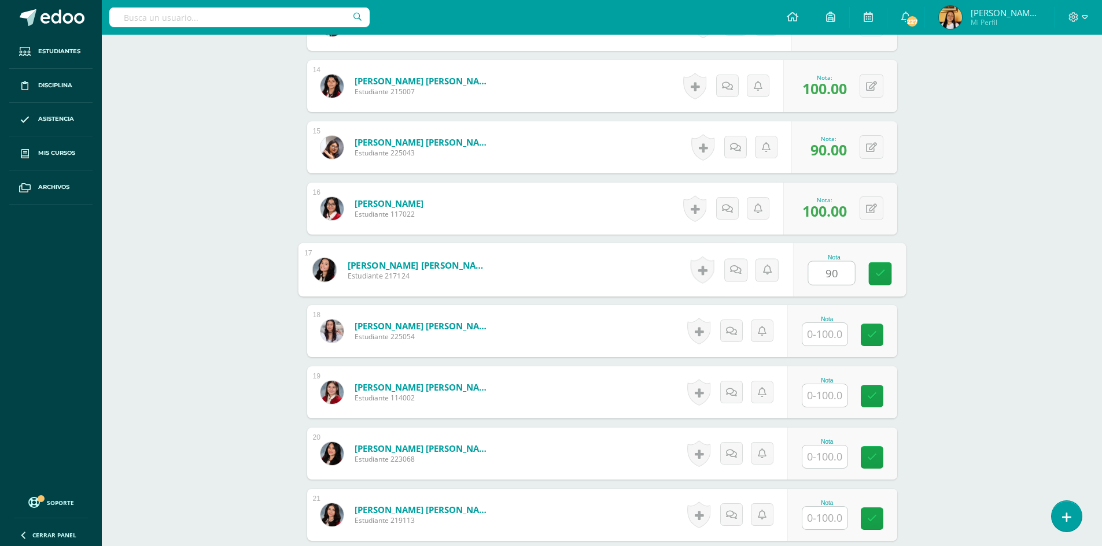
type input "90"
type input "85"
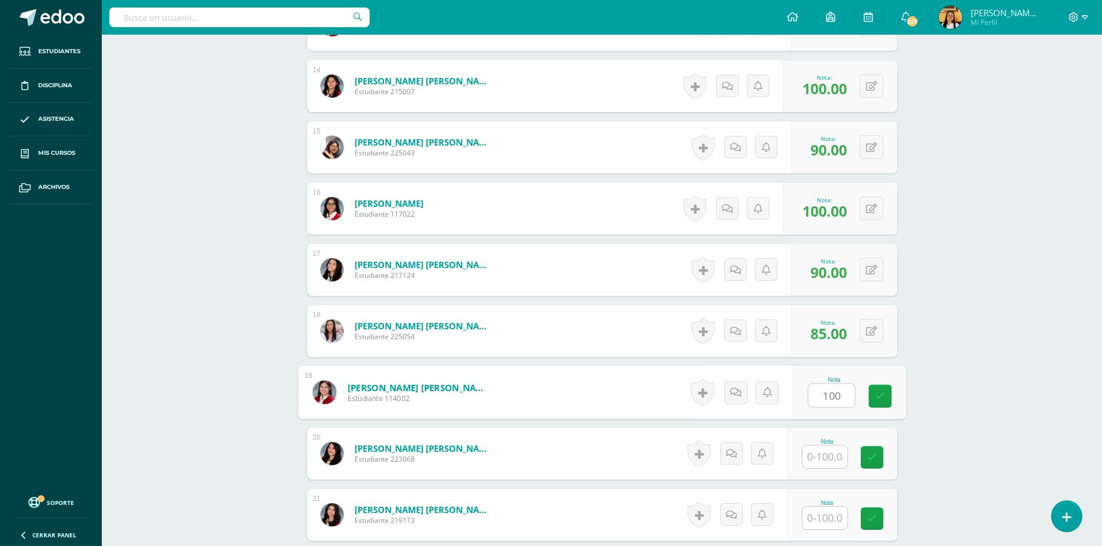
type input "100"
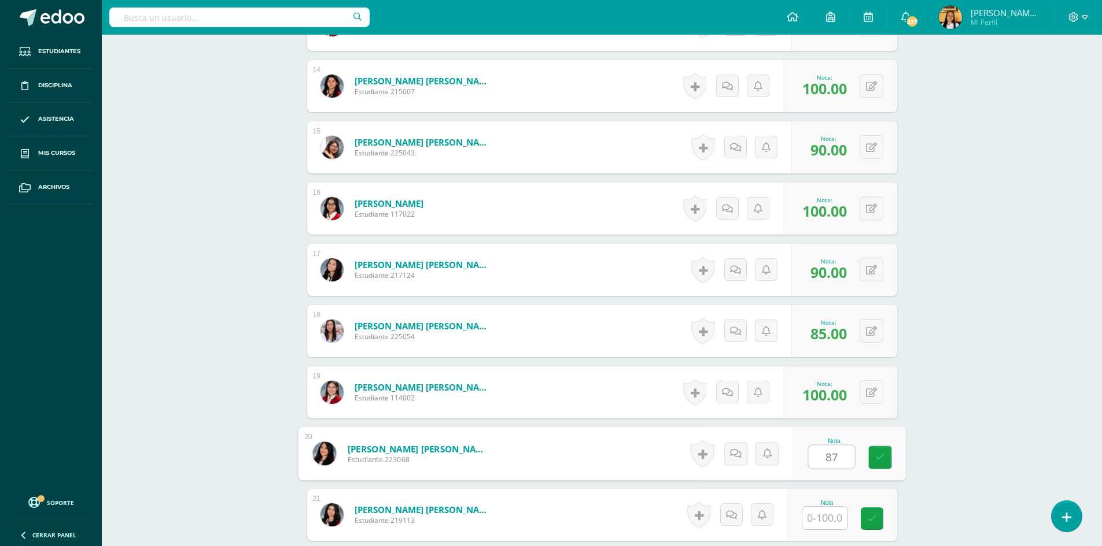
type input "87"
type input "96"
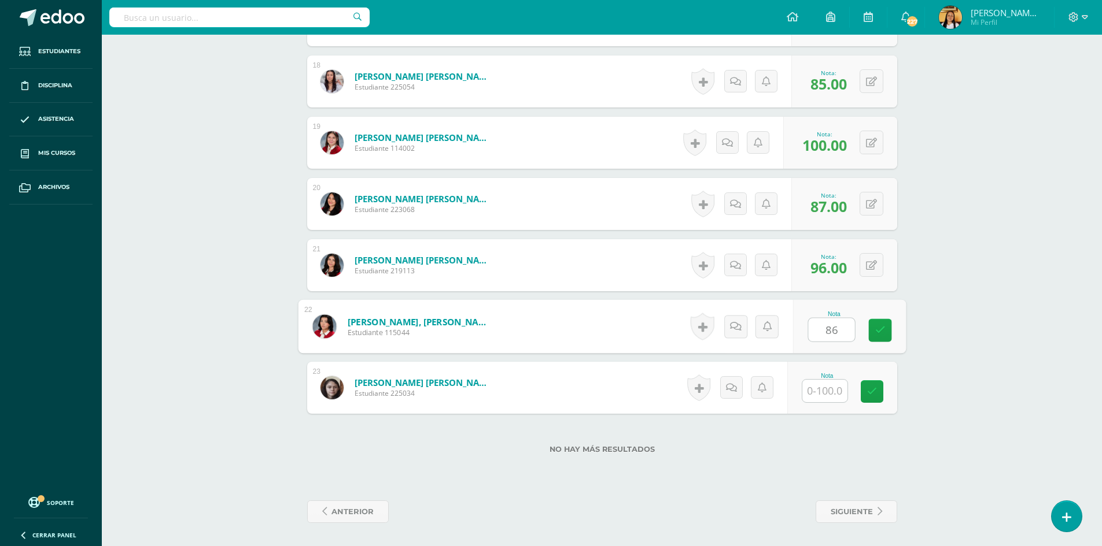
type input "86"
type input "87"
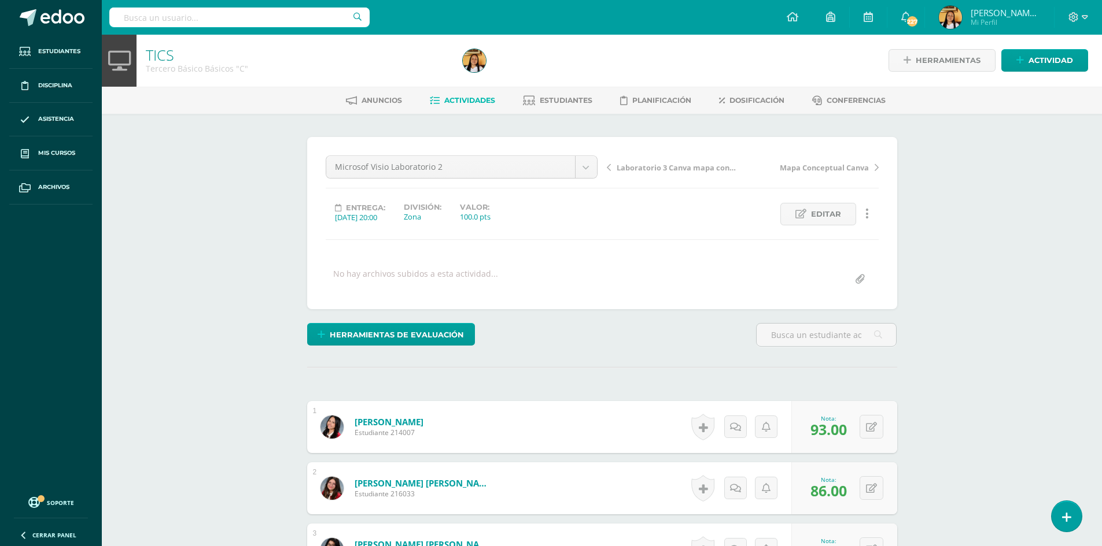
scroll to position [0, 0]
click at [447, 104] on span "Actividades" at bounding box center [469, 101] width 51 height 9
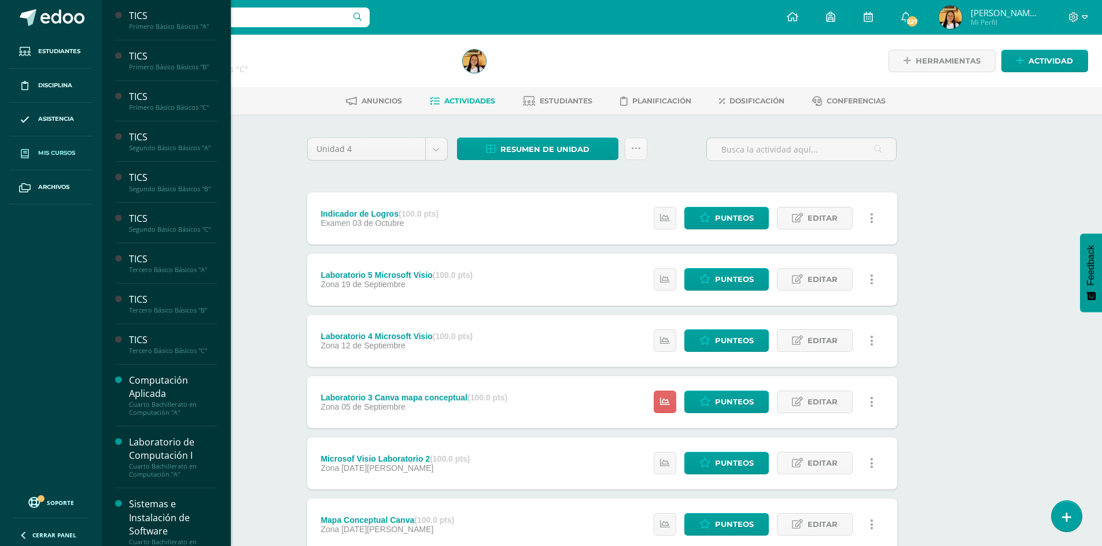
click at [62, 148] on link "Mis cursos" at bounding box center [50, 153] width 83 height 34
